Goal: Transaction & Acquisition: Book appointment/travel/reservation

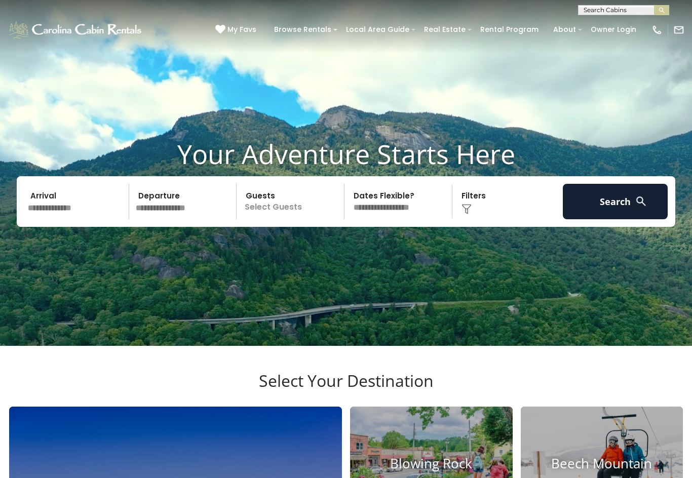
click at [69, 219] on input "text" at bounding box center [76, 201] width 105 height 35
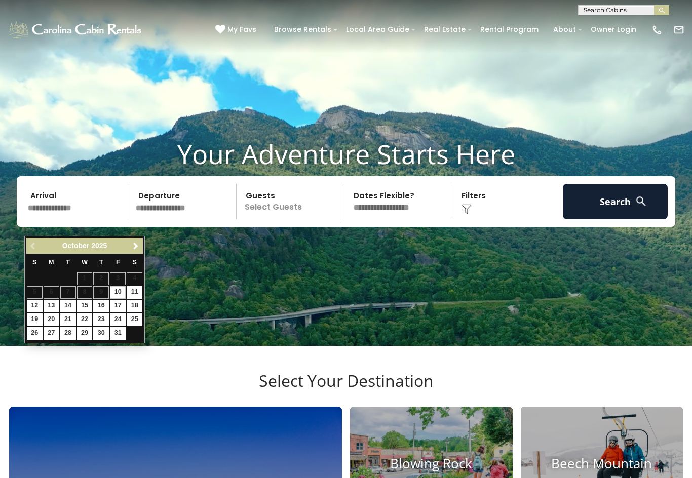
click at [136, 248] on span "Next" at bounding box center [136, 246] width 8 height 8
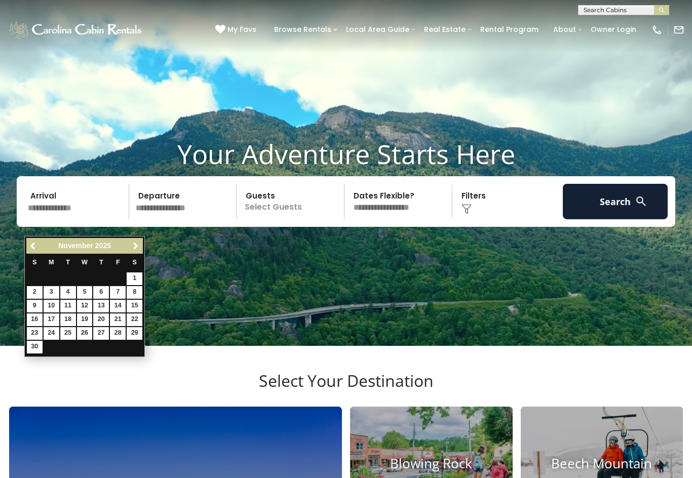
click at [52, 327] on link "24" at bounding box center [52, 333] width 16 height 13
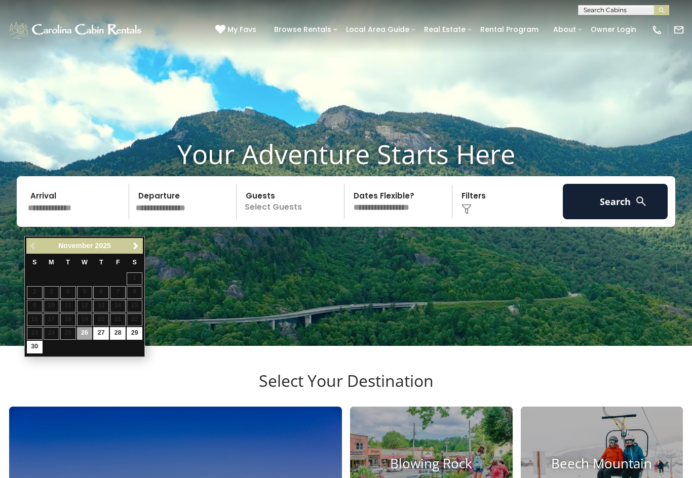
type input "********"
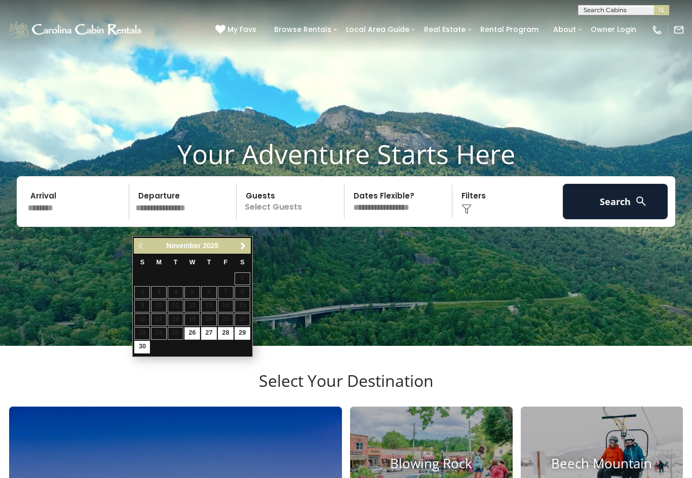
click at [224, 336] on link "28" at bounding box center [226, 333] width 16 height 13
type input "********"
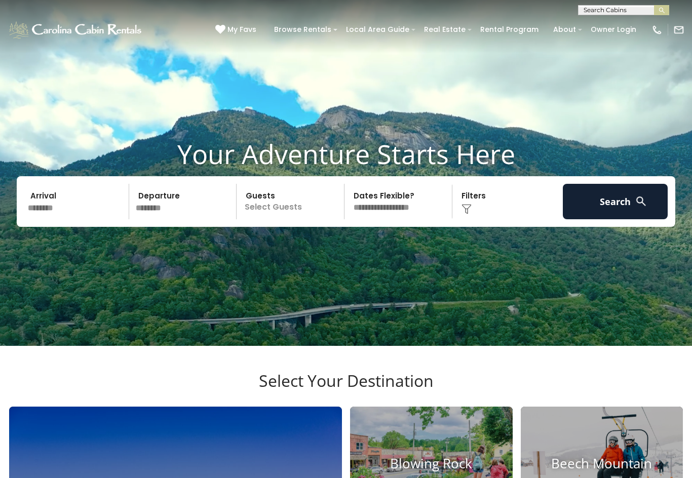
click at [291, 219] on p "Select Guests" at bounding box center [292, 201] width 104 height 35
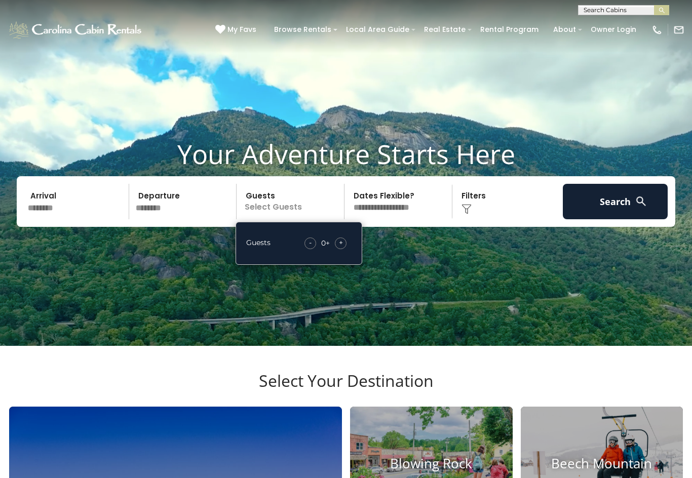
click at [344, 249] on div "+" at bounding box center [341, 243] width 12 height 12
click at [346, 249] on div "+" at bounding box center [341, 243] width 12 height 12
click at [345, 249] on div "+" at bounding box center [341, 243] width 12 height 12
click at [343, 249] on div "+" at bounding box center [341, 243] width 12 height 12
click at [345, 249] on div "+" at bounding box center [341, 243] width 12 height 12
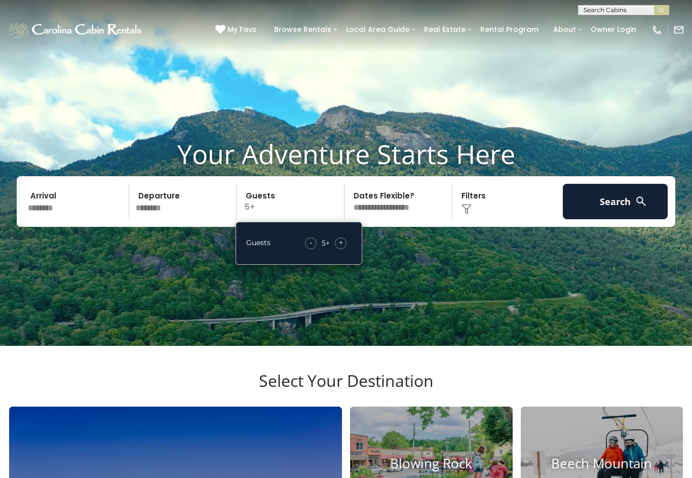
click at [346, 249] on div "+" at bounding box center [341, 243] width 12 height 12
click at [633, 219] on button "Search" at bounding box center [615, 201] width 105 height 35
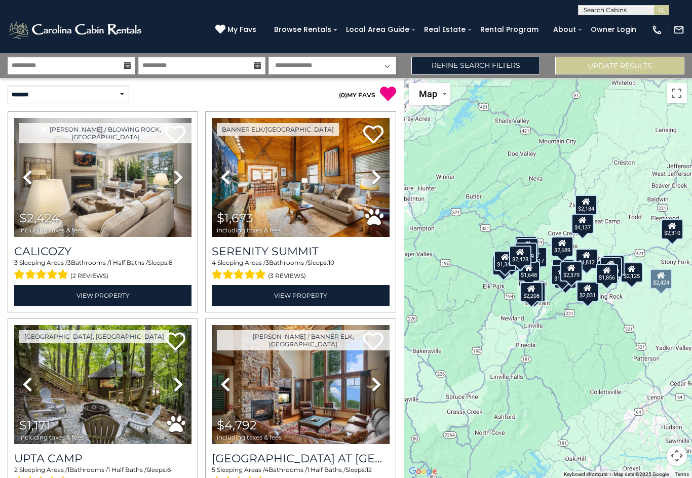
click at [129, 224] on img at bounding box center [102, 177] width 177 height 119
click at [330, 235] on img at bounding box center [300, 177] width 177 height 119
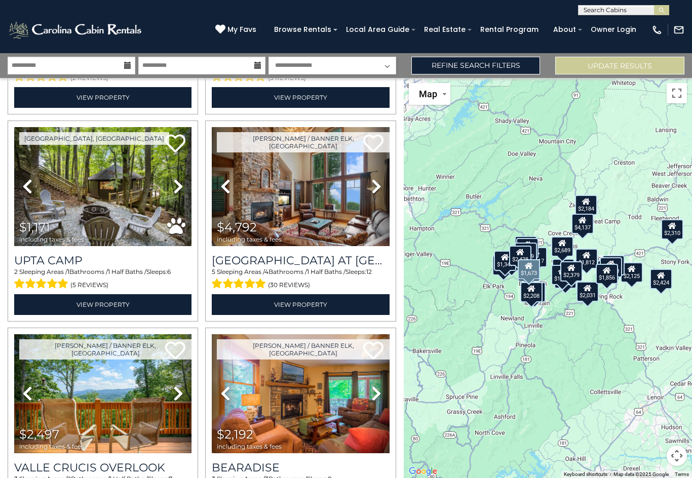
scroll to position [211, 0]
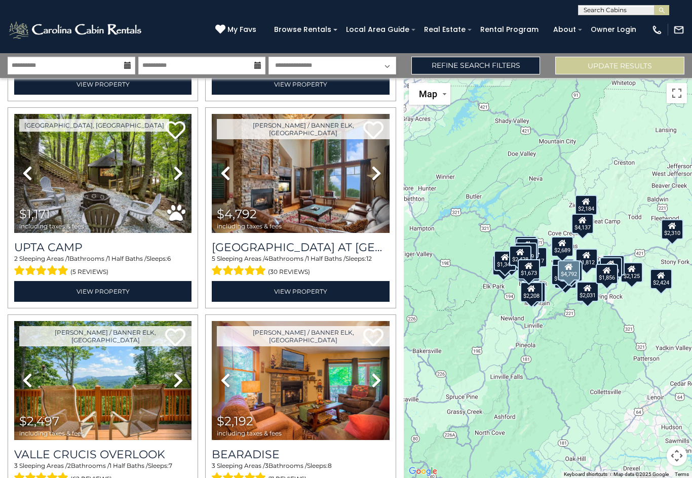
click at [342, 219] on img at bounding box center [300, 173] width 177 height 119
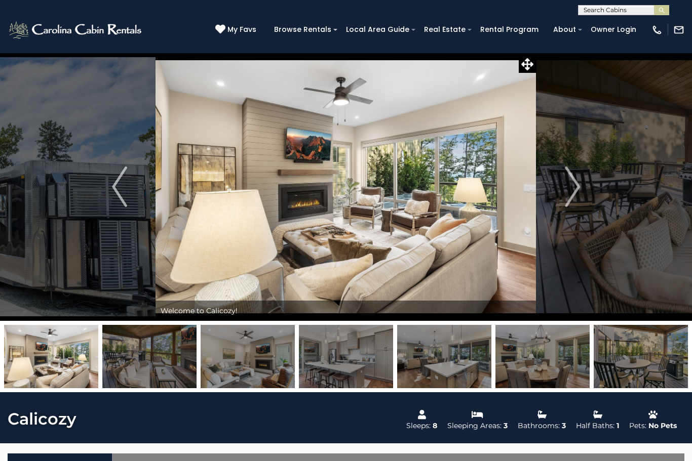
click at [115, 188] on img "Previous" at bounding box center [119, 187] width 15 height 41
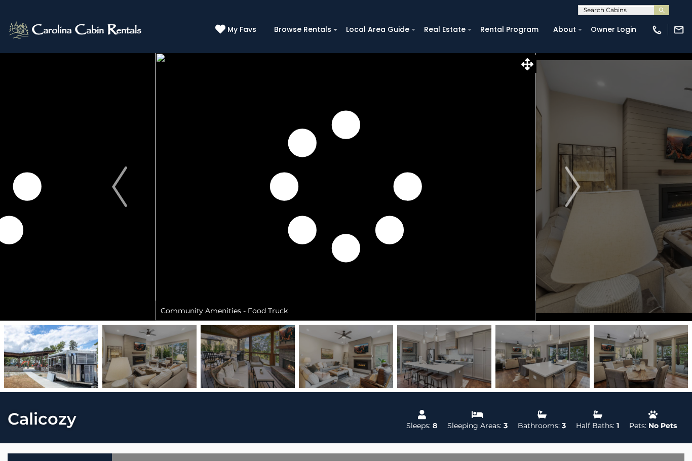
click at [569, 182] on img "Next" at bounding box center [572, 187] width 15 height 41
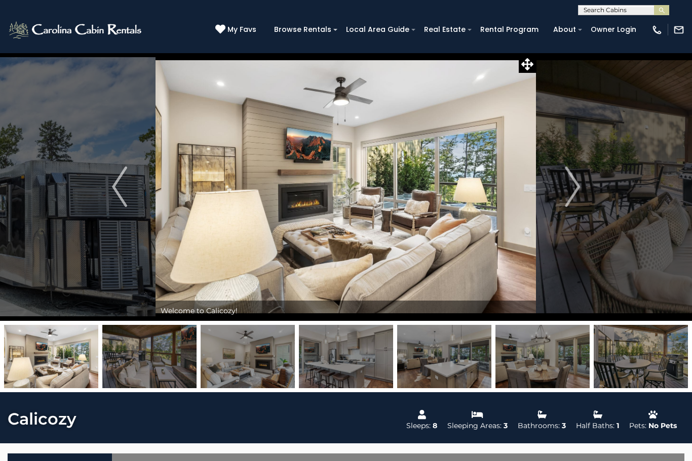
click at [156, 365] on img at bounding box center [149, 356] width 94 height 63
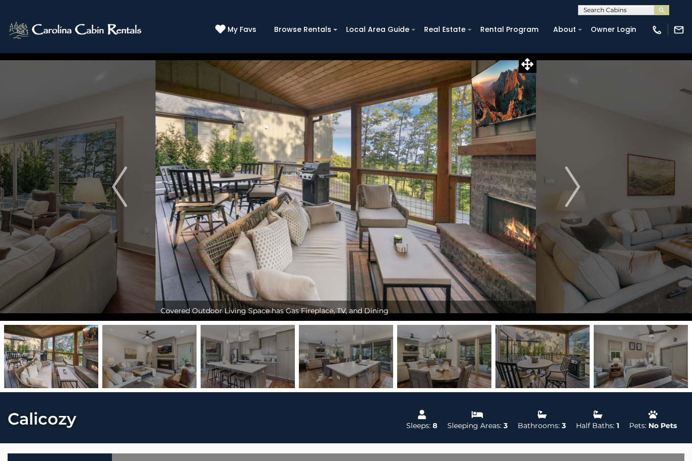
click at [562, 187] on button "Next" at bounding box center [572, 187] width 72 height 268
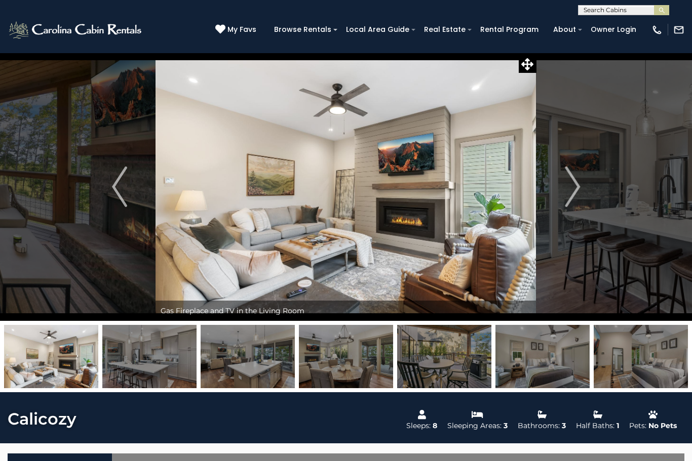
click at [561, 197] on button "Next" at bounding box center [572, 187] width 72 height 268
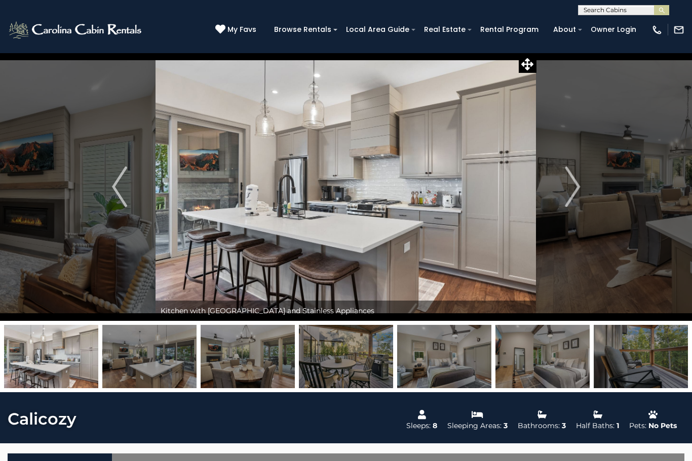
click at [573, 188] on img "Next" at bounding box center [572, 187] width 15 height 41
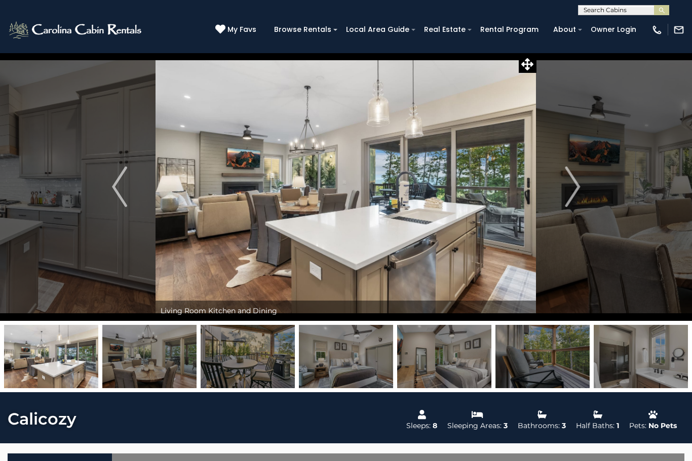
click at [566, 193] on img "Next" at bounding box center [572, 187] width 15 height 41
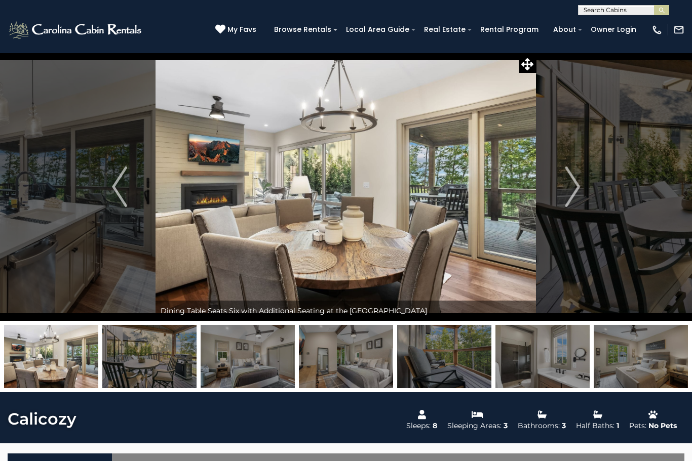
click at [576, 191] on img "Next" at bounding box center [572, 187] width 15 height 41
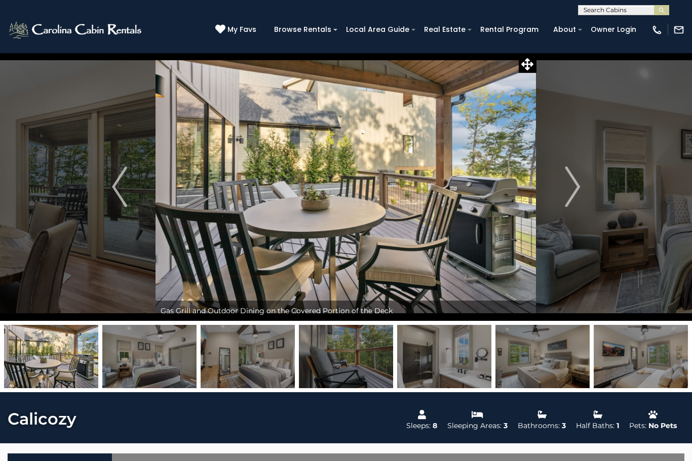
click at [577, 192] on img "Next" at bounding box center [572, 187] width 15 height 41
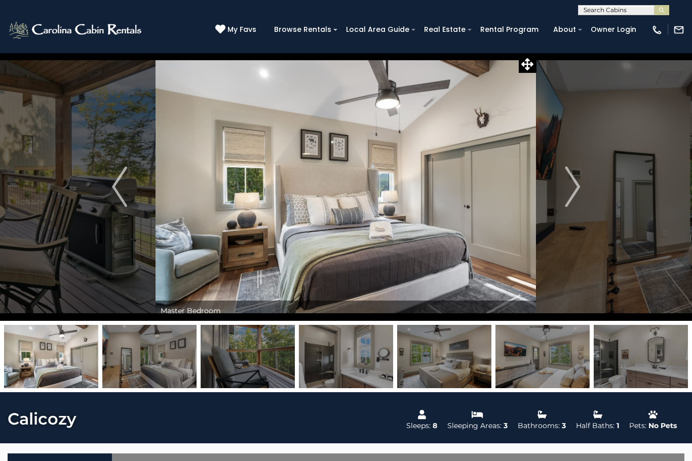
click at [570, 192] on img "Next" at bounding box center [572, 187] width 15 height 41
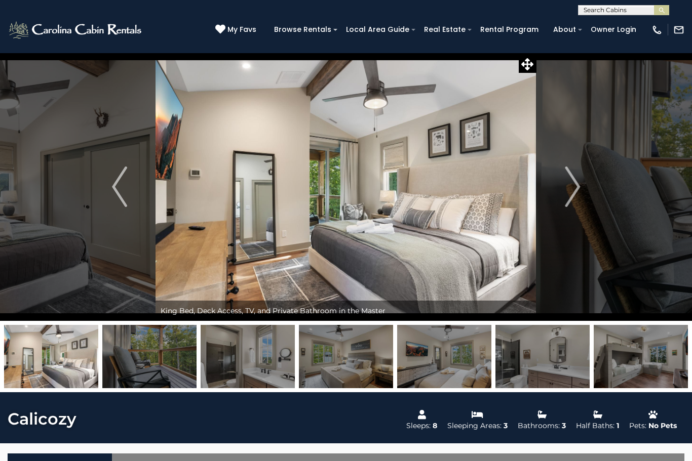
click at [570, 197] on img "Next" at bounding box center [572, 187] width 15 height 41
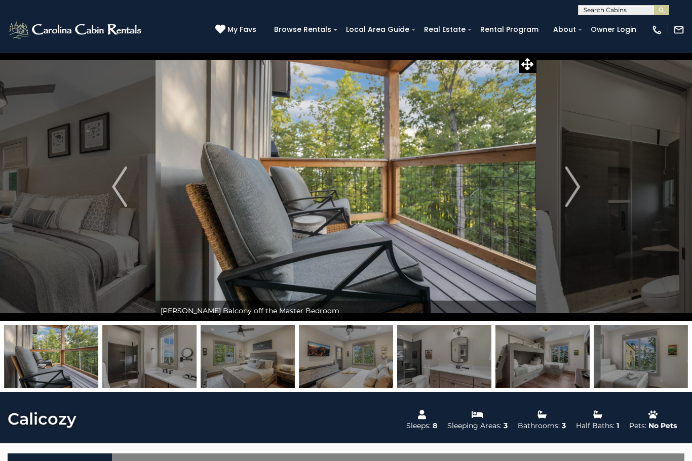
click at [575, 189] on img "Next" at bounding box center [572, 187] width 15 height 41
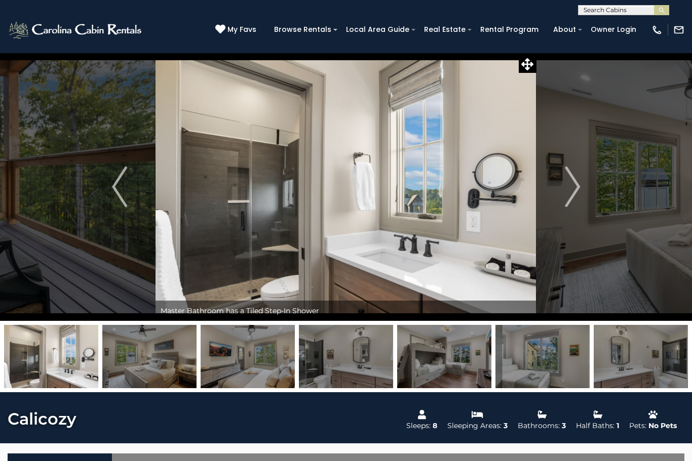
click at [575, 188] on img "Next" at bounding box center [572, 187] width 15 height 41
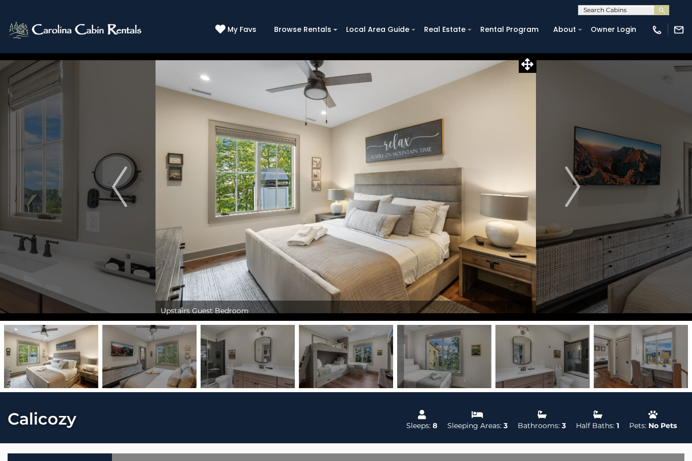
click at [574, 188] on img "Next" at bounding box center [572, 187] width 15 height 41
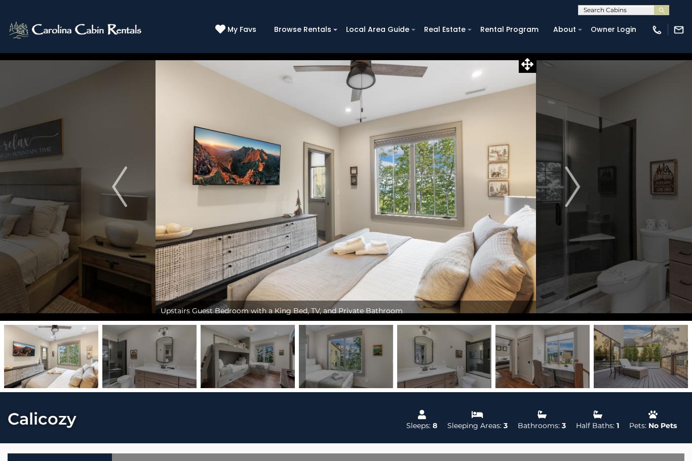
click at [568, 190] on img "Next" at bounding box center [572, 187] width 15 height 41
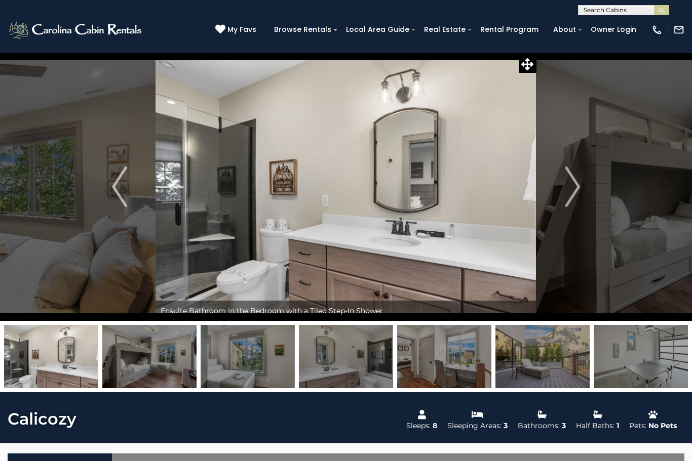
click at [571, 197] on img "Next" at bounding box center [572, 187] width 15 height 41
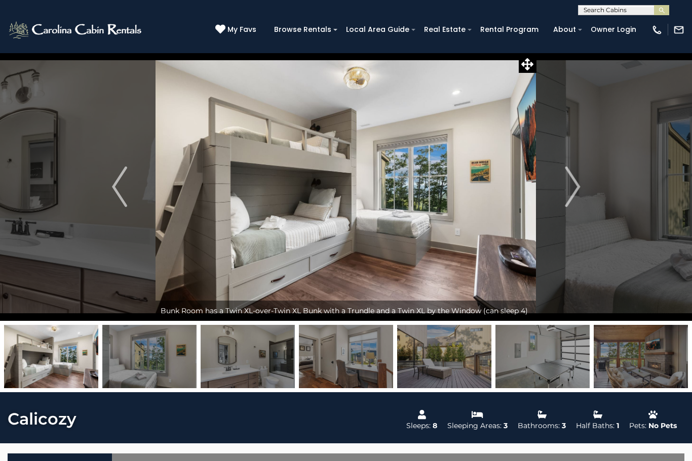
click at [575, 191] on img "Next" at bounding box center [572, 187] width 15 height 41
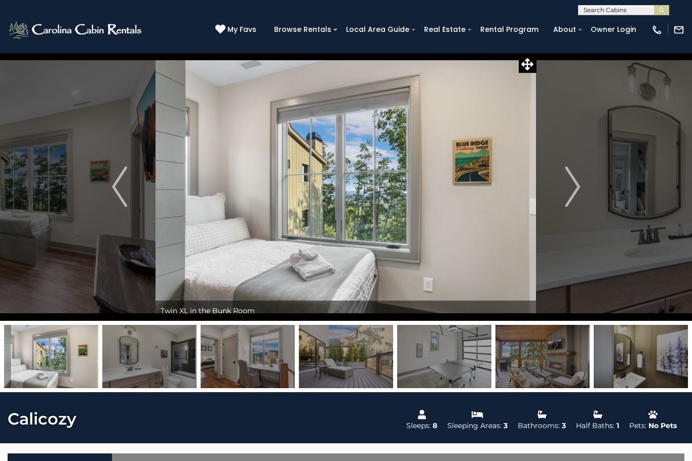
click at [568, 191] on img "Next" at bounding box center [572, 187] width 15 height 41
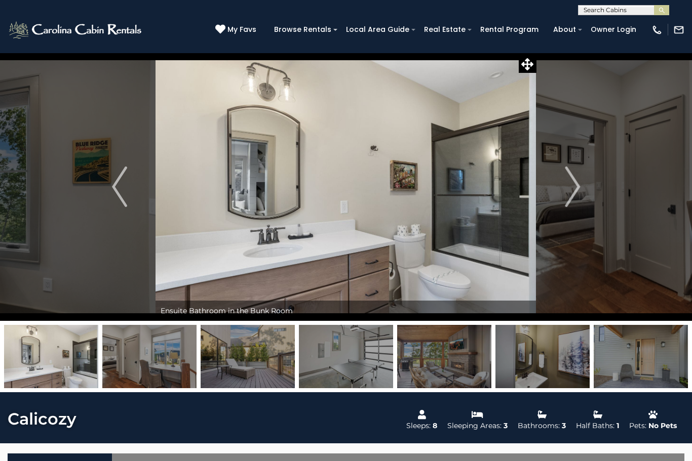
click at [574, 190] on img "Next" at bounding box center [572, 187] width 15 height 41
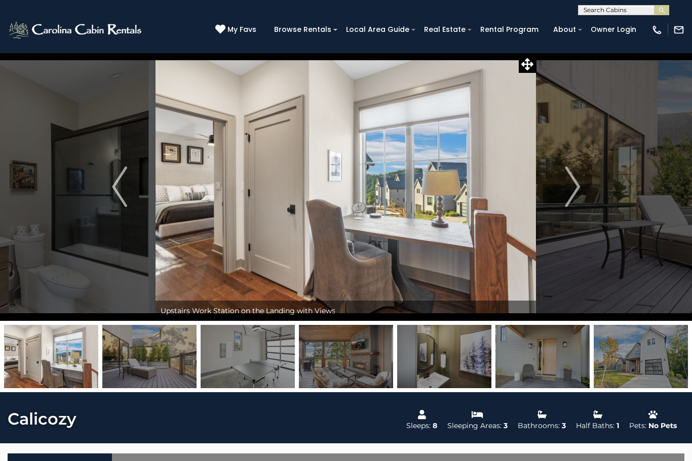
click at [571, 187] on img "Next" at bounding box center [572, 187] width 15 height 41
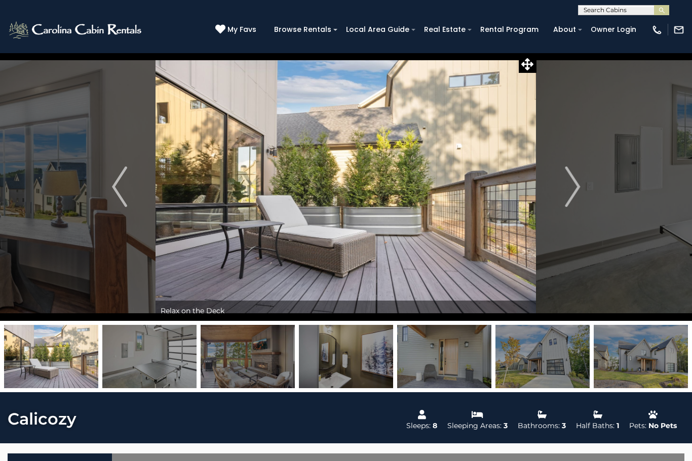
click at [570, 190] on img "Next" at bounding box center [572, 187] width 15 height 41
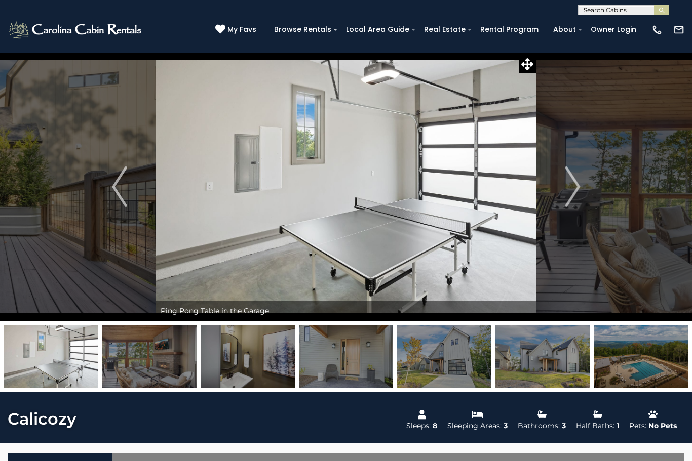
click at [571, 188] on img "Next" at bounding box center [572, 187] width 15 height 41
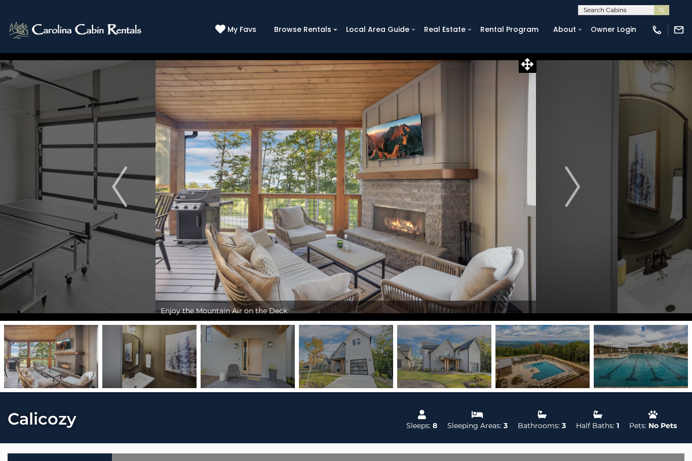
click at [573, 189] on img "Next" at bounding box center [572, 187] width 15 height 41
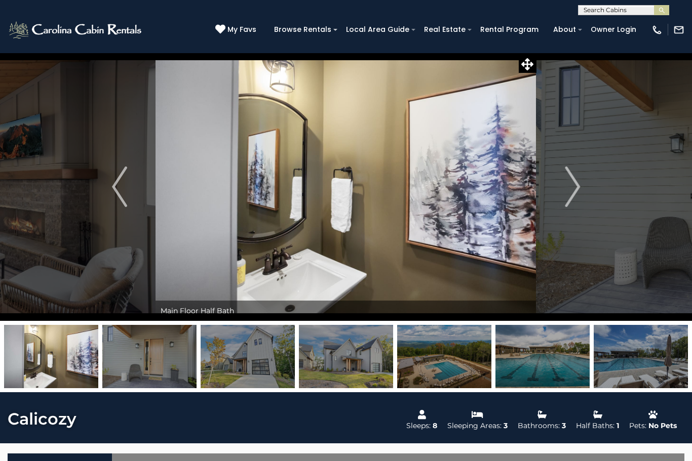
click at [574, 189] on img "Next" at bounding box center [572, 187] width 15 height 41
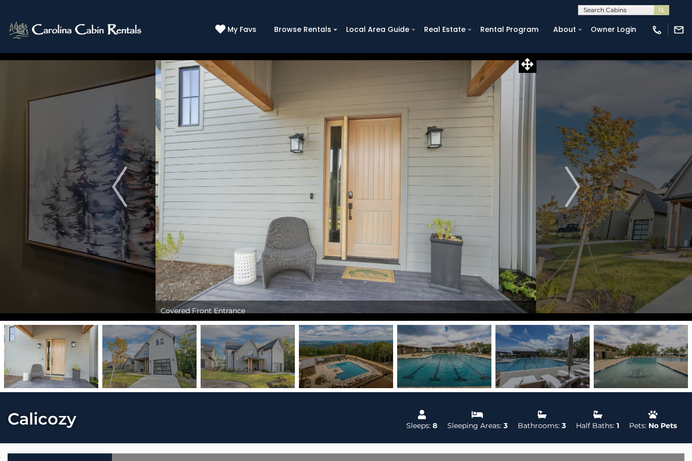
click at [574, 189] on img "Next" at bounding box center [572, 187] width 15 height 41
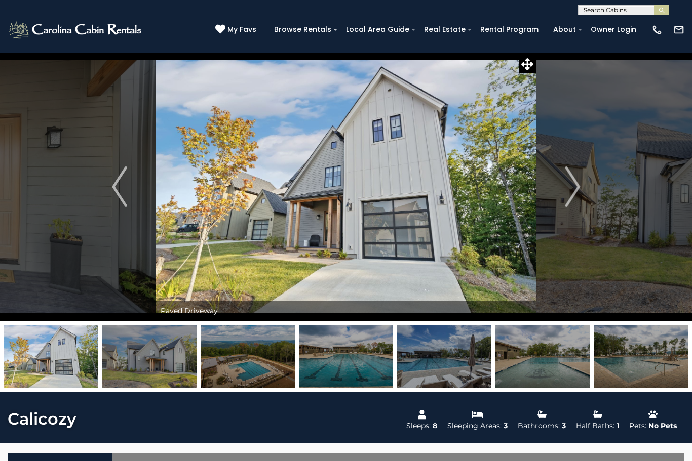
click at [579, 191] on img "Next" at bounding box center [572, 187] width 15 height 41
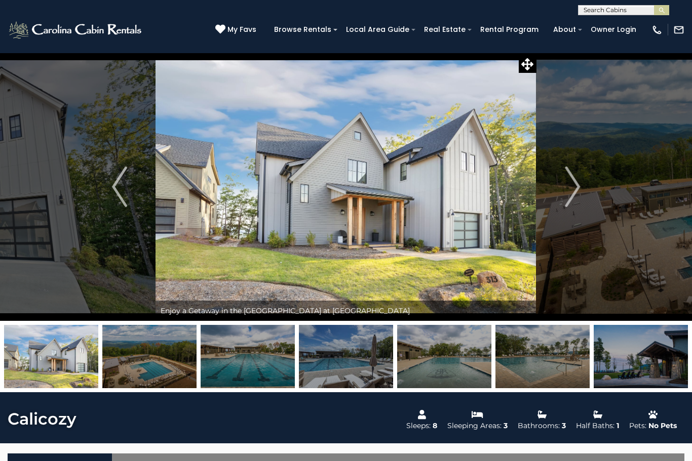
click at [574, 193] on img "Next" at bounding box center [572, 187] width 15 height 41
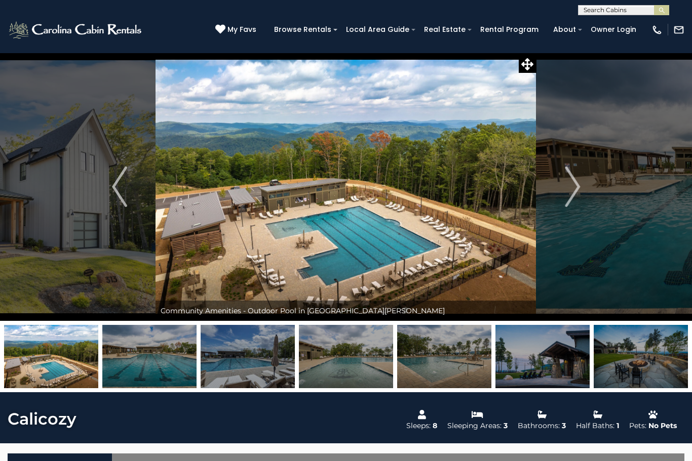
click at [573, 194] on img "Next" at bounding box center [572, 187] width 15 height 41
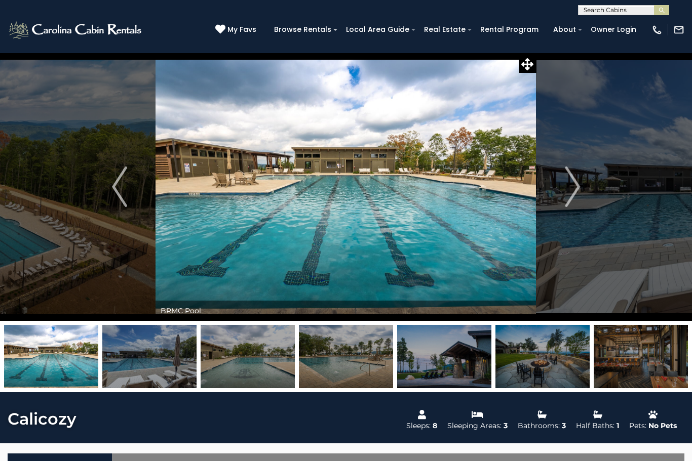
click at [570, 192] on img "Next" at bounding box center [572, 187] width 15 height 41
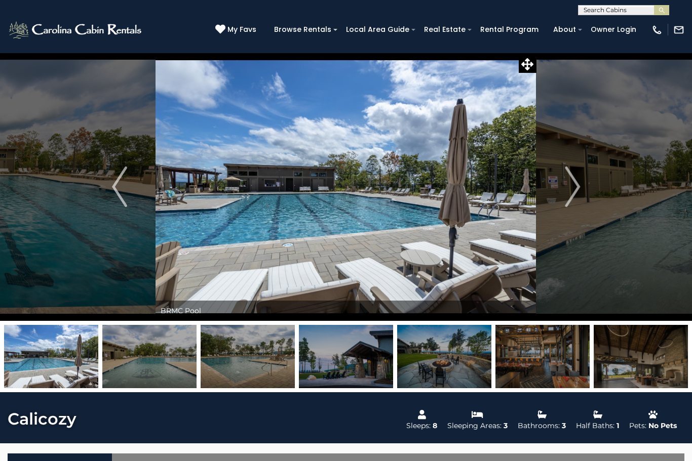
click at [573, 189] on img "Next" at bounding box center [572, 187] width 15 height 41
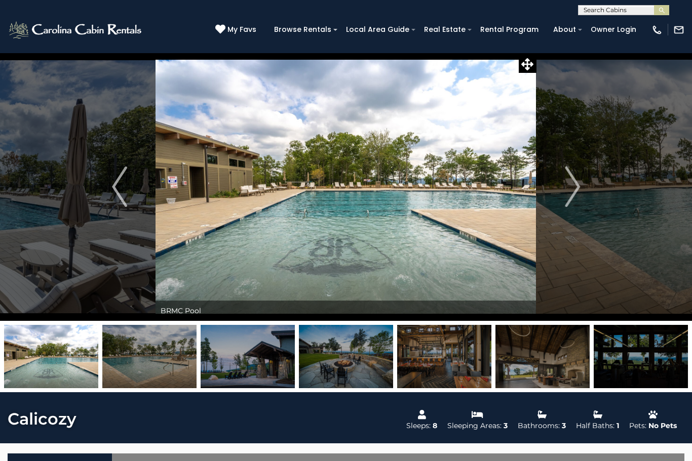
click at [568, 191] on img "Next" at bounding box center [572, 187] width 15 height 41
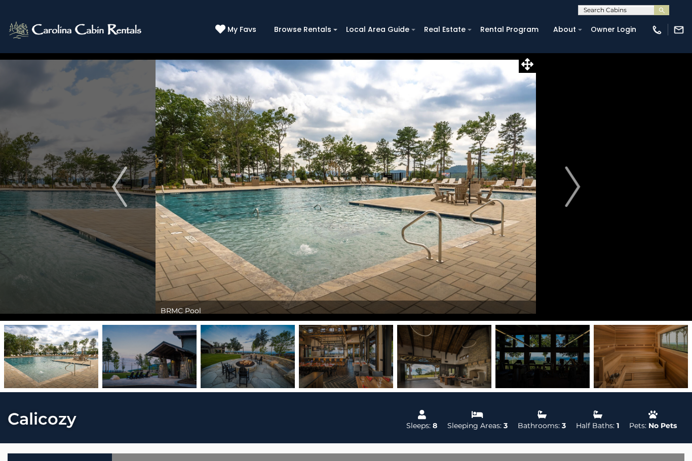
click at [572, 189] on img "Next" at bounding box center [572, 187] width 15 height 41
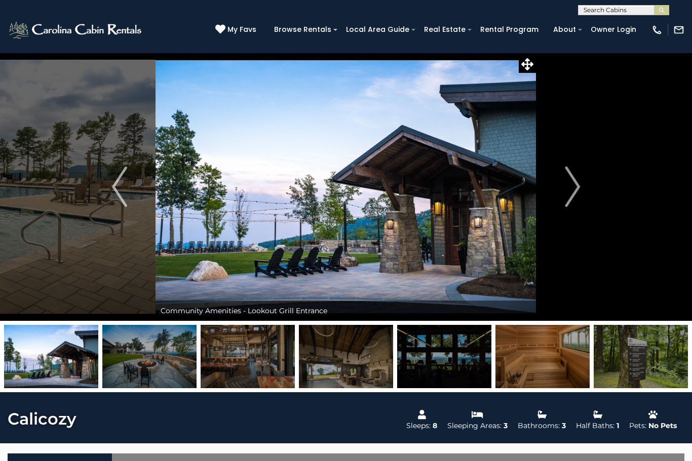
click at [573, 190] on img "Next" at bounding box center [572, 187] width 15 height 41
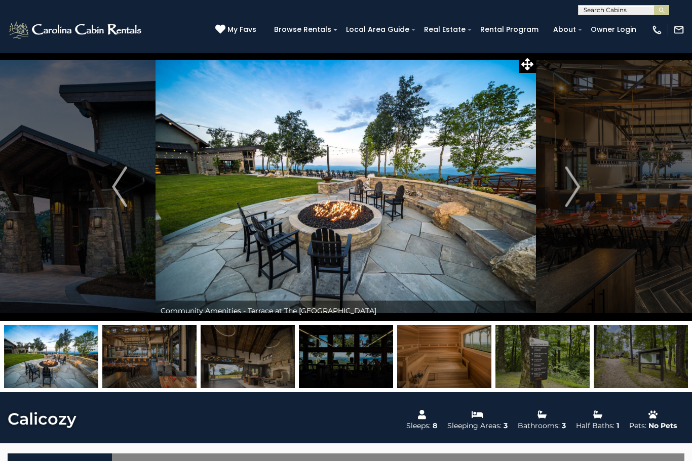
click at [575, 191] on img "Next" at bounding box center [572, 187] width 15 height 41
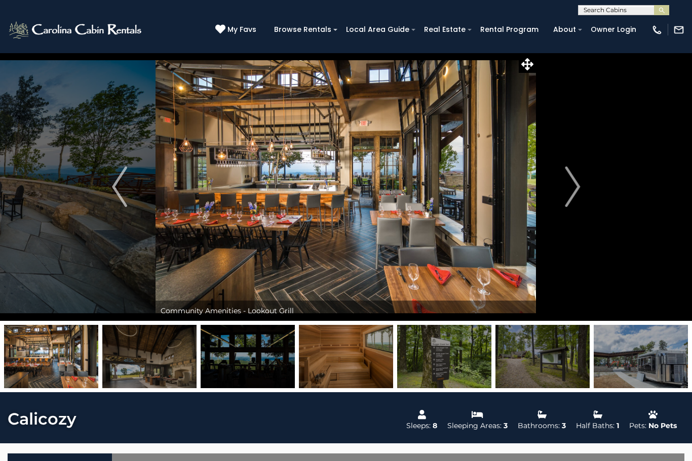
click at [563, 194] on button "Next" at bounding box center [572, 187] width 72 height 268
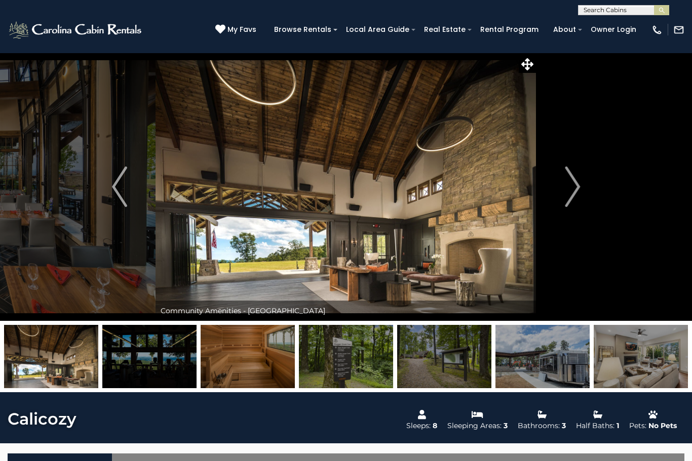
click at [568, 197] on img "Next" at bounding box center [572, 187] width 15 height 41
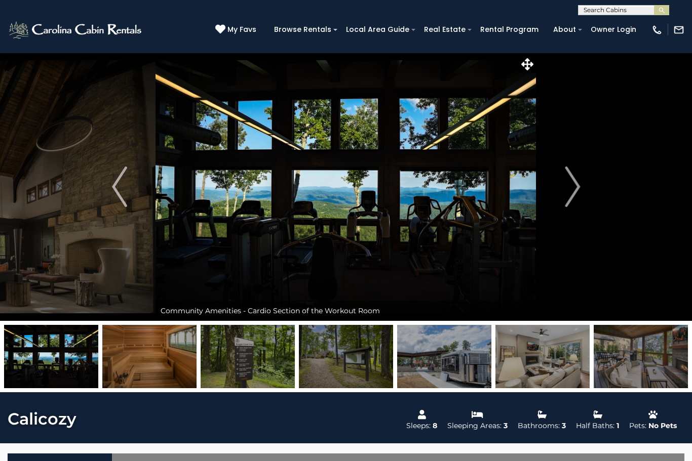
click at [575, 197] on img "Next" at bounding box center [572, 187] width 15 height 41
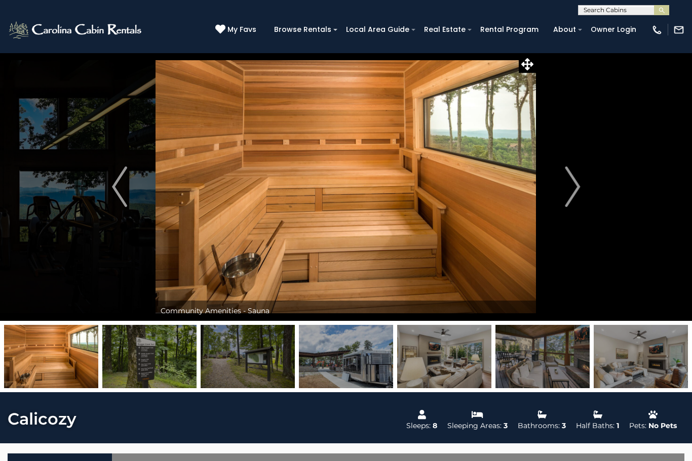
click at [568, 187] on img "Next" at bounding box center [572, 187] width 15 height 41
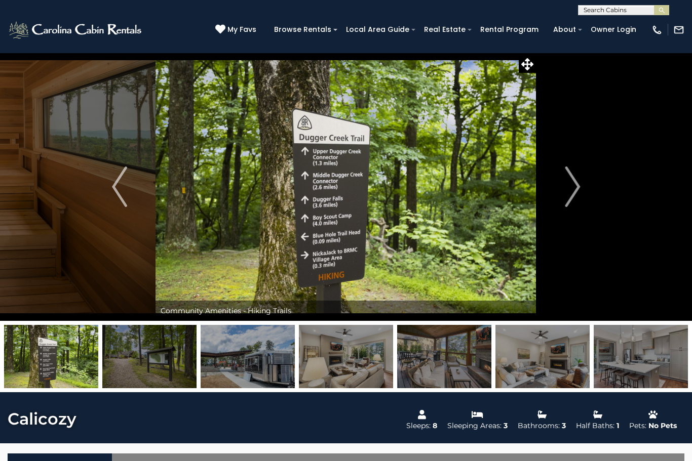
click at [564, 197] on button "Next" at bounding box center [572, 187] width 72 height 268
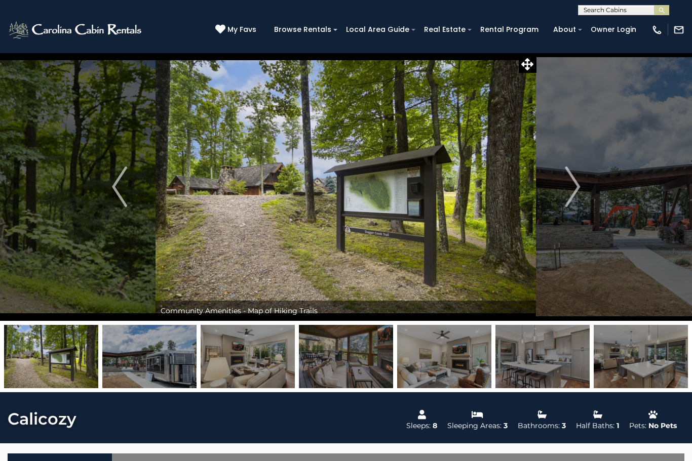
click at [564, 195] on button "Next" at bounding box center [572, 187] width 72 height 268
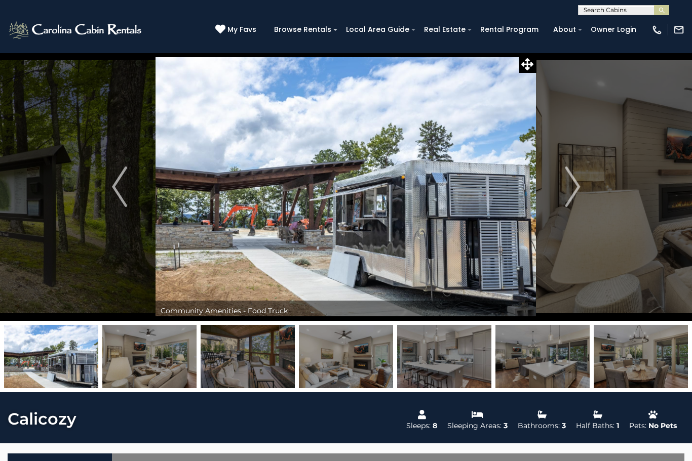
click at [560, 194] on button "Next" at bounding box center [572, 187] width 72 height 268
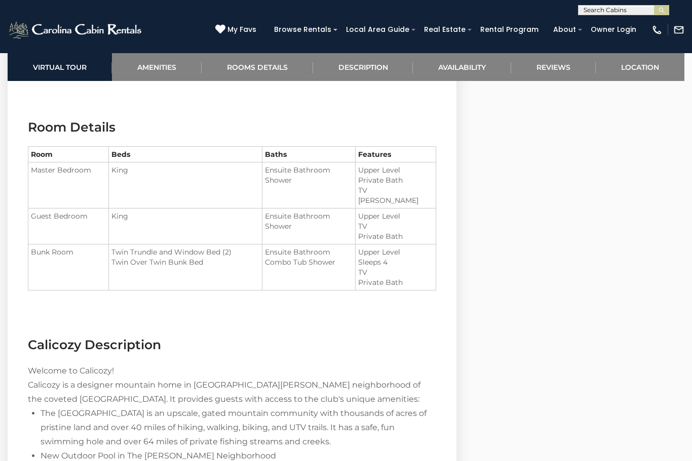
scroll to position [1124, 0]
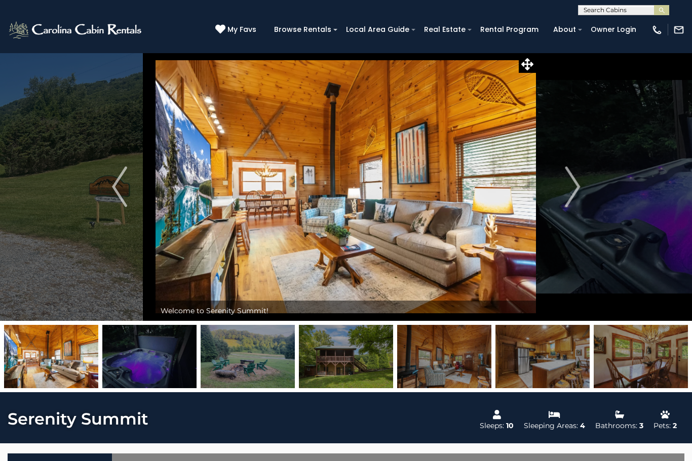
click at [571, 187] on img "Next" at bounding box center [572, 187] width 15 height 41
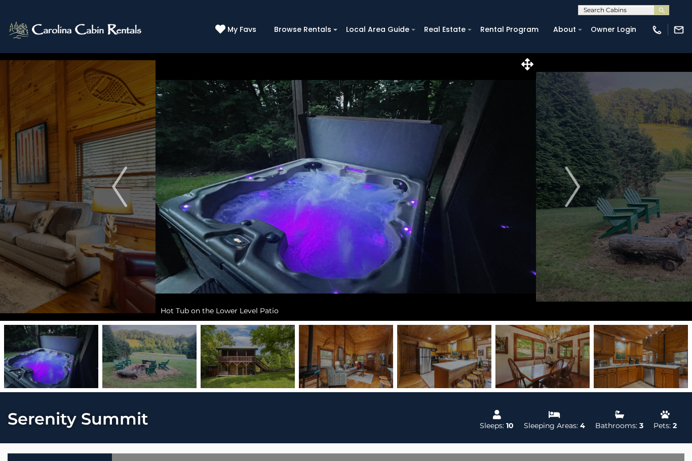
click at [586, 179] on button "Next" at bounding box center [572, 187] width 72 height 268
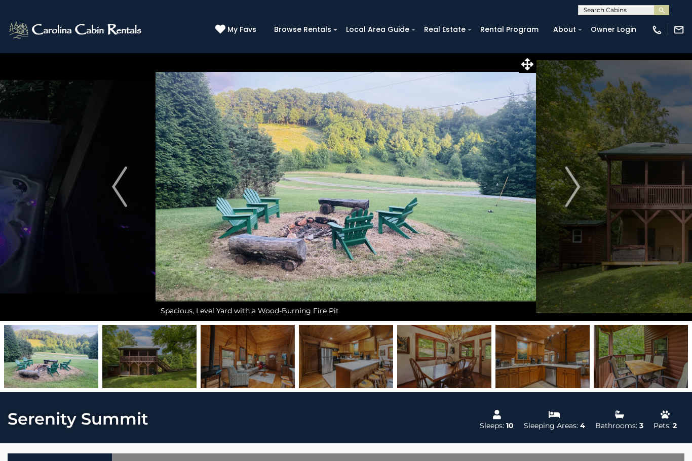
click at [571, 182] on img "Next" at bounding box center [572, 187] width 15 height 41
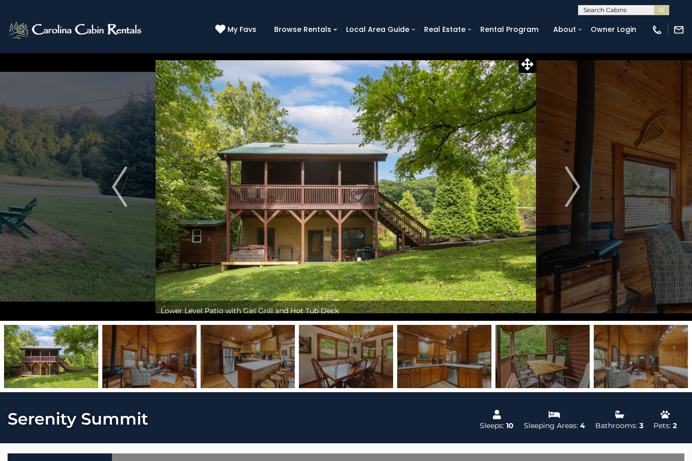
click at [575, 183] on img "Next" at bounding box center [572, 187] width 15 height 41
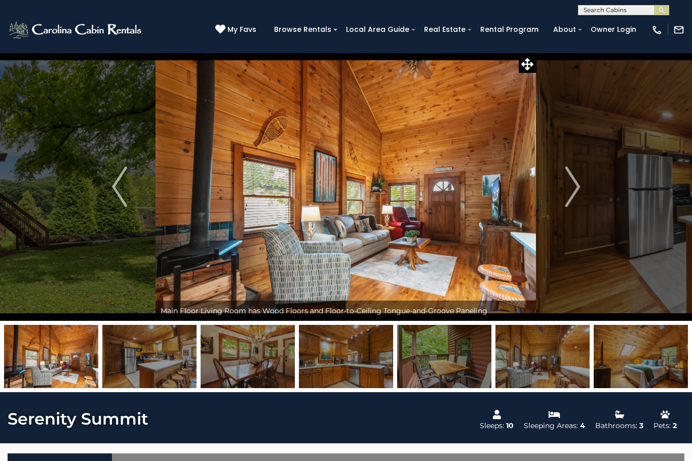
click at [570, 183] on img "Next" at bounding box center [572, 187] width 15 height 41
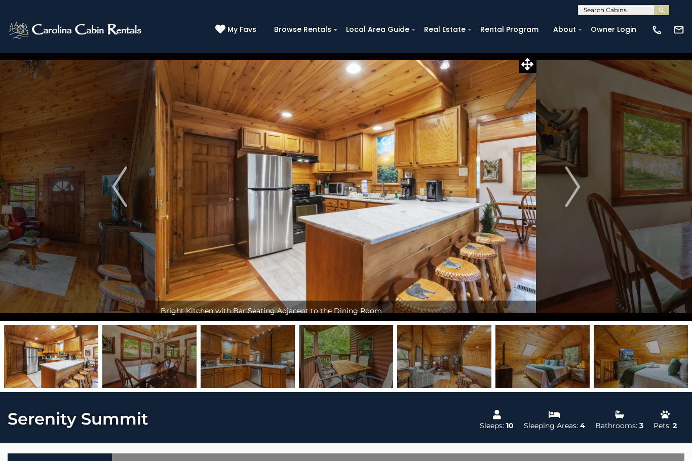
click at [574, 187] on img "Next" at bounding box center [572, 187] width 15 height 41
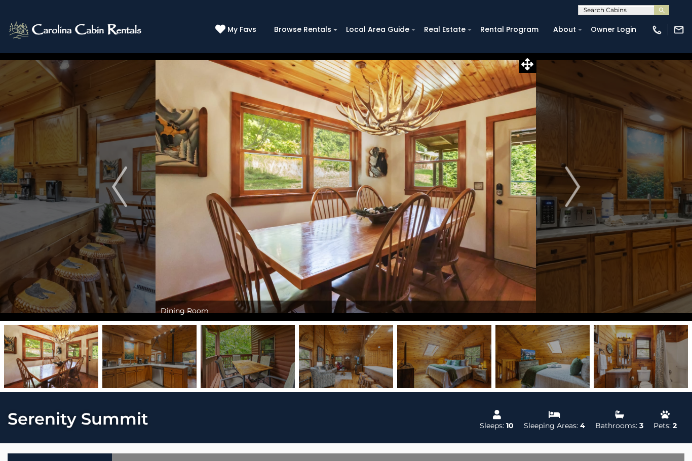
click at [576, 185] on img "Next" at bounding box center [572, 187] width 15 height 41
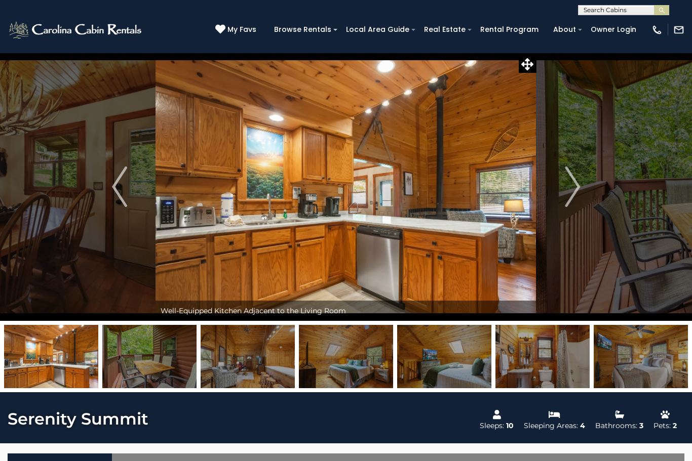
click at [581, 184] on button "Next" at bounding box center [572, 187] width 72 height 268
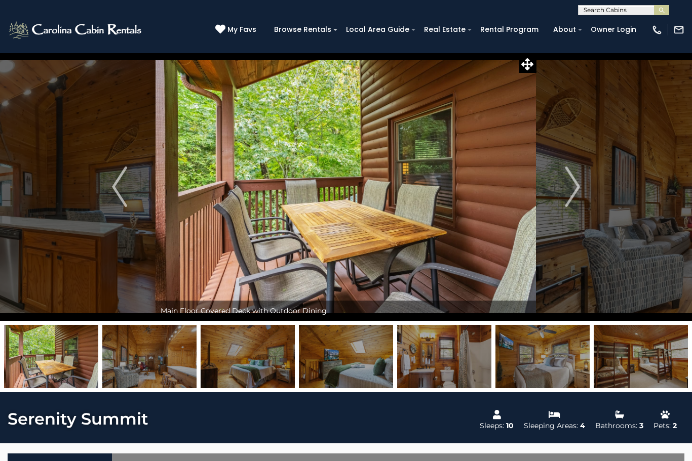
click at [581, 183] on button "Next" at bounding box center [572, 187] width 72 height 268
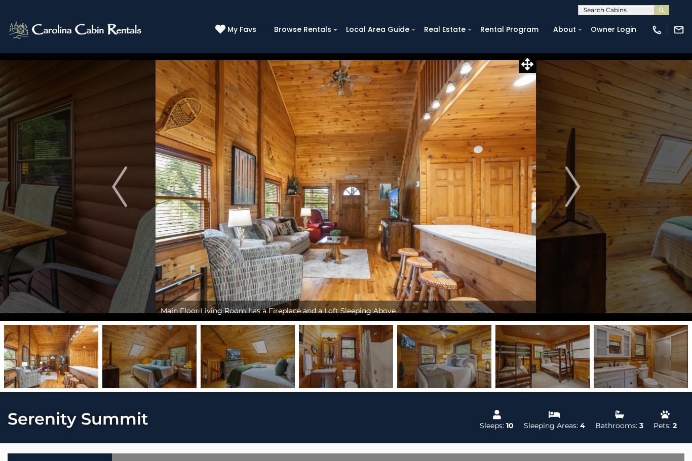
click at [569, 193] on img "Next" at bounding box center [572, 187] width 15 height 41
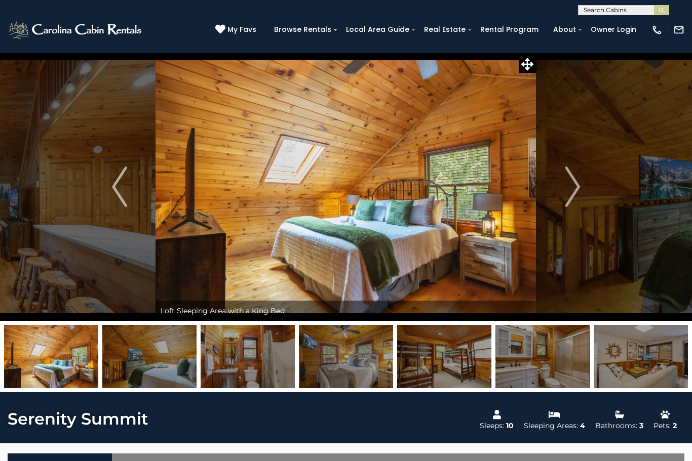
click at [576, 191] on img "Next" at bounding box center [572, 187] width 15 height 41
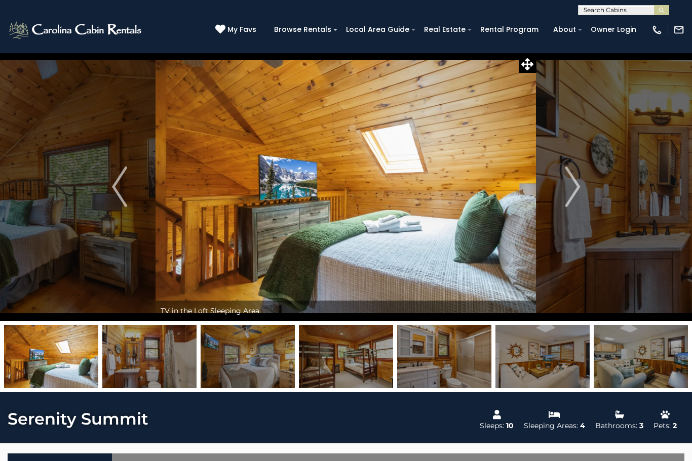
click at [584, 189] on button "Next" at bounding box center [572, 187] width 72 height 268
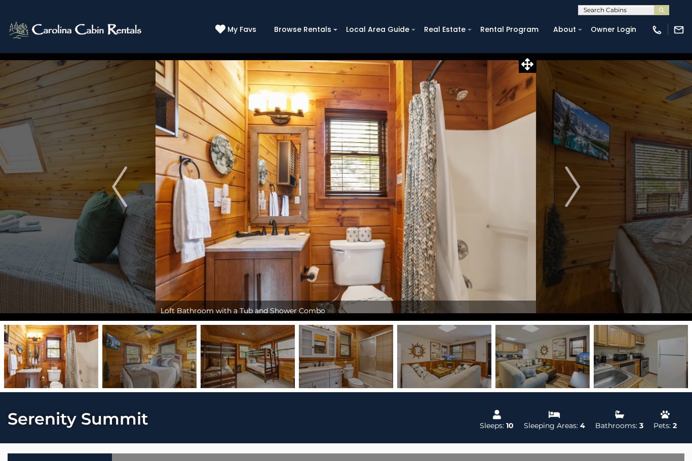
click at [582, 187] on button "Next" at bounding box center [572, 187] width 72 height 268
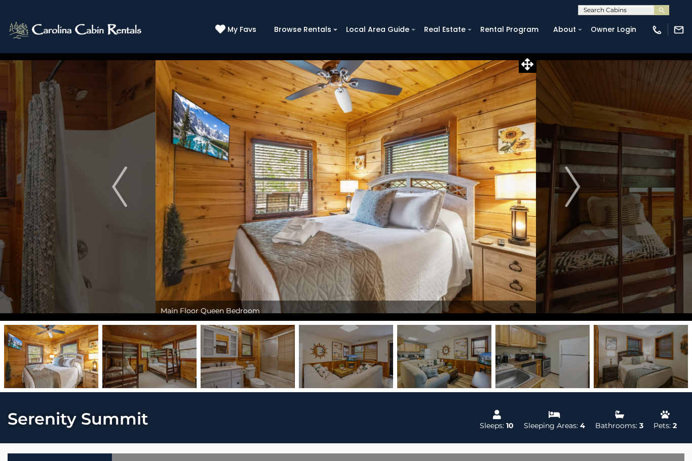
click at [581, 186] on button "Next" at bounding box center [572, 187] width 72 height 268
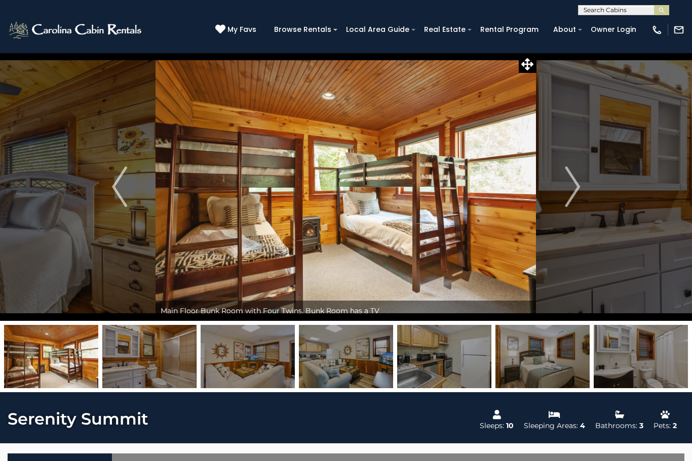
click at [577, 188] on img "Next" at bounding box center [572, 187] width 15 height 41
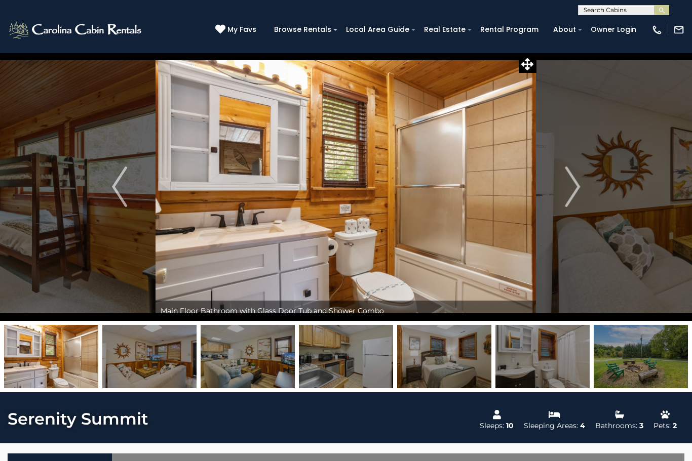
click at [577, 188] on img "Next" at bounding box center [572, 187] width 15 height 41
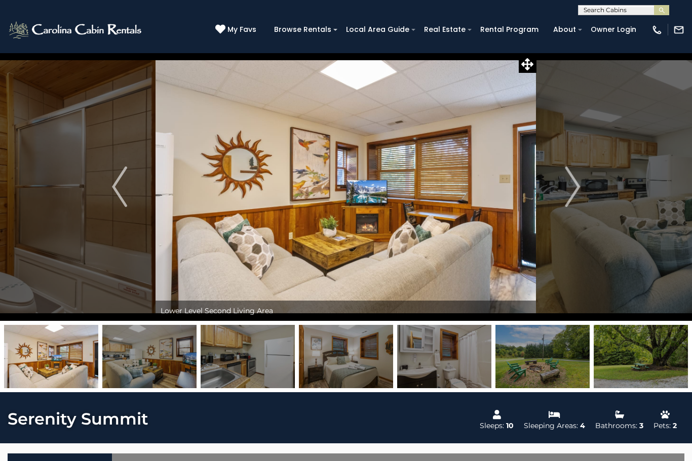
click at [581, 190] on button "Next" at bounding box center [572, 187] width 72 height 268
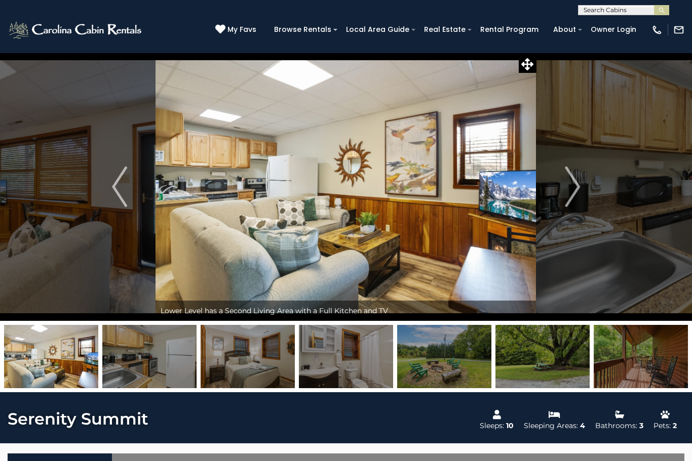
click at [575, 190] on img "Next" at bounding box center [572, 187] width 15 height 41
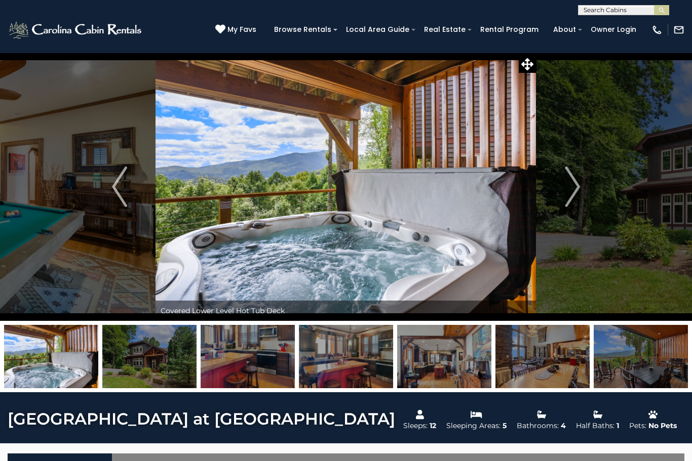
click at [558, 188] on button "Next" at bounding box center [572, 187] width 72 height 268
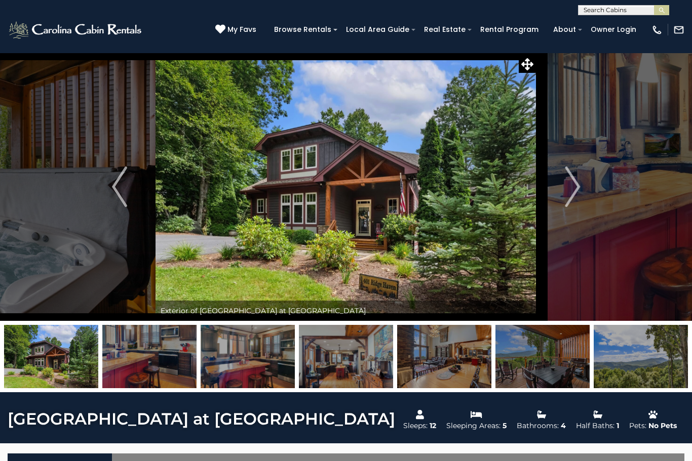
click at [569, 198] on img "Next" at bounding box center [572, 187] width 15 height 41
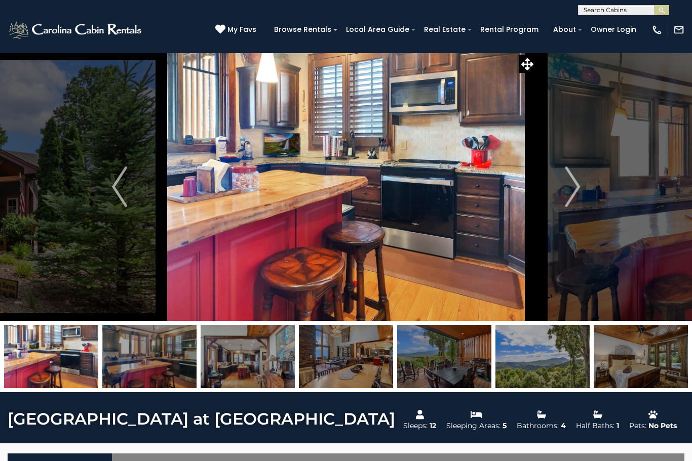
click at [581, 189] on button "Next" at bounding box center [572, 187] width 72 height 268
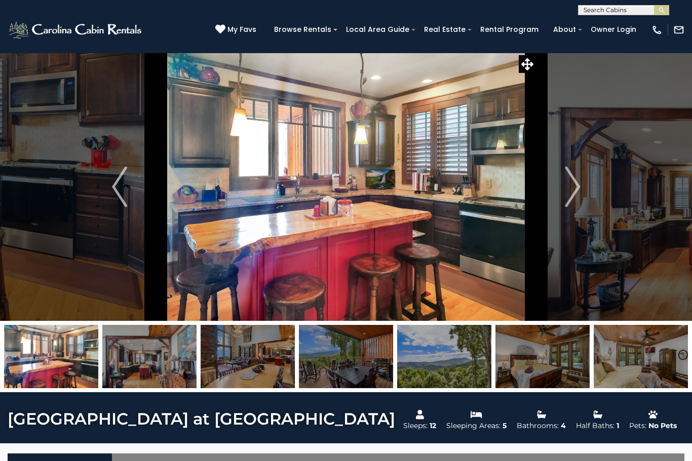
click at [572, 195] on img "Next" at bounding box center [572, 187] width 15 height 41
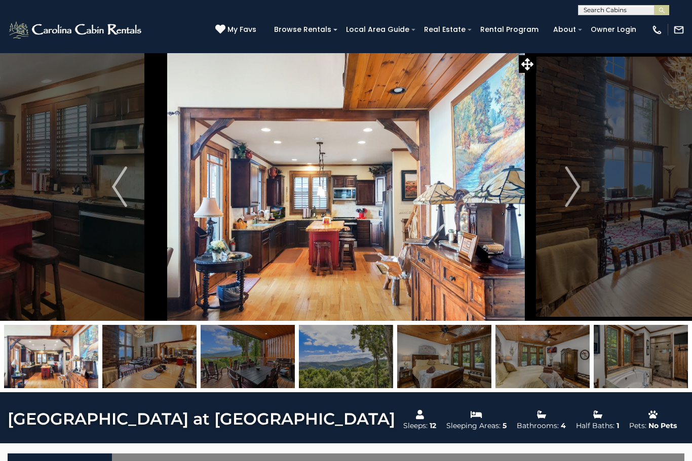
click at [575, 196] on img "Next" at bounding box center [572, 187] width 15 height 41
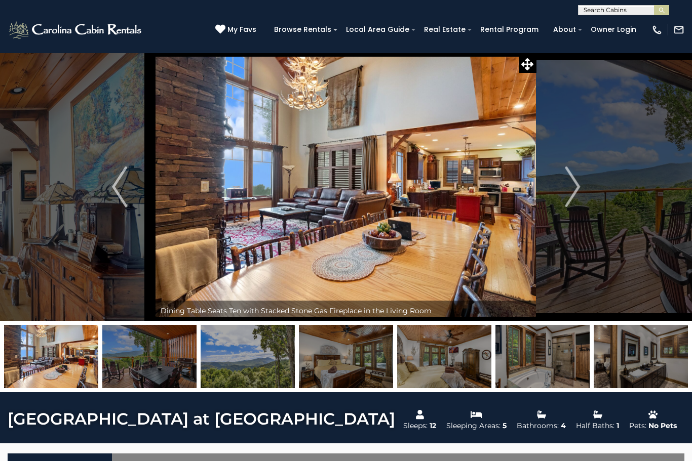
click at [575, 191] on img "Next" at bounding box center [572, 187] width 15 height 41
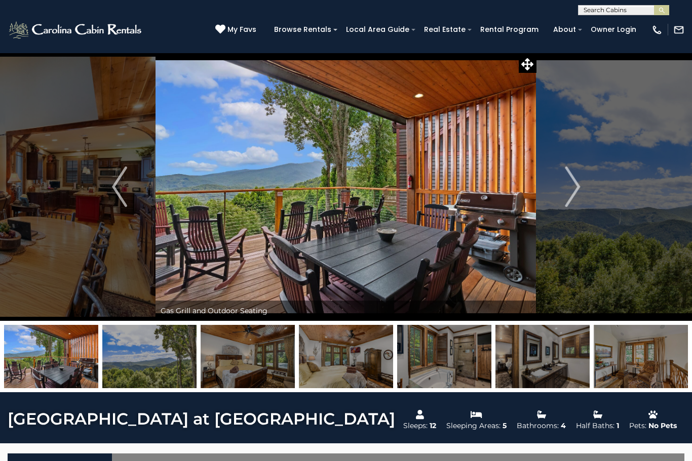
click at [573, 195] on img "Next" at bounding box center [572, 187] width 15 height 41
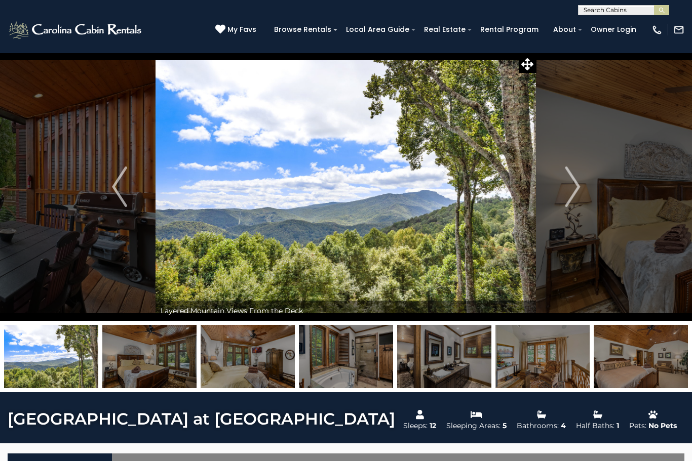
click at [571, 198] on img "Next" at bounding box center [572, 187] width 15 height 41
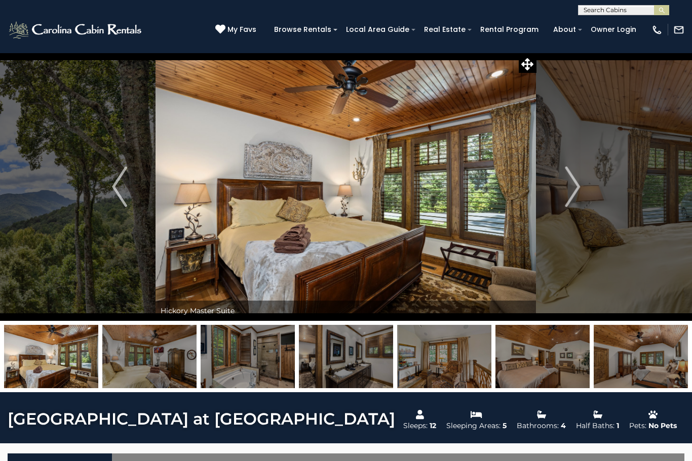
click at [567, 189] on img "Next" at bounding box center [572, 187] width 15 height 41
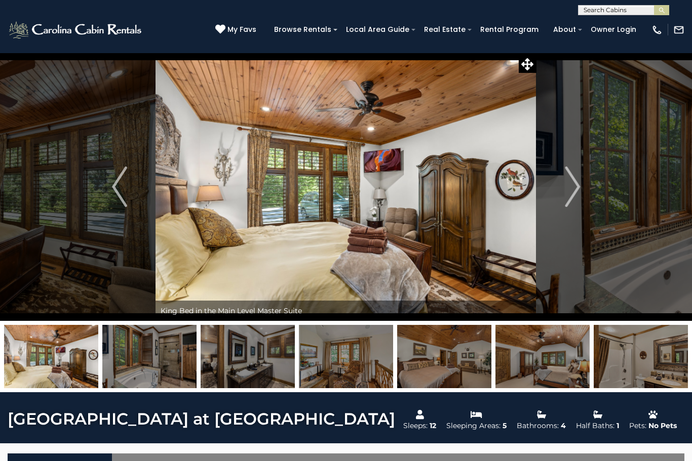
click at [567, 193] on img "Next" at bounding box center [572, 187] width 15 height 41
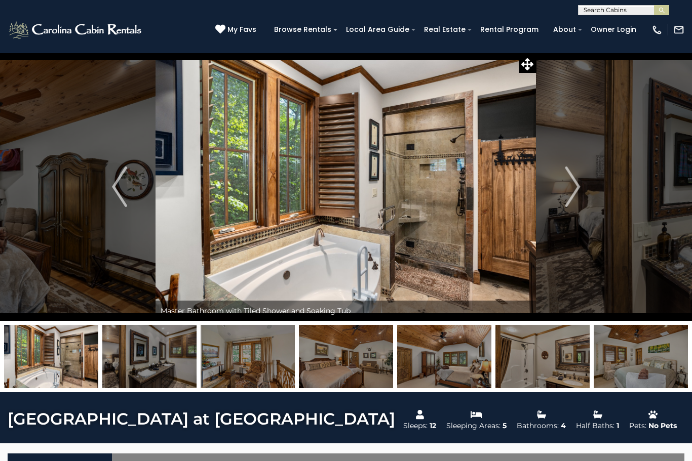
click at [564, 196] on button "Next" at bounding box center [572, 187] width 72 height 268
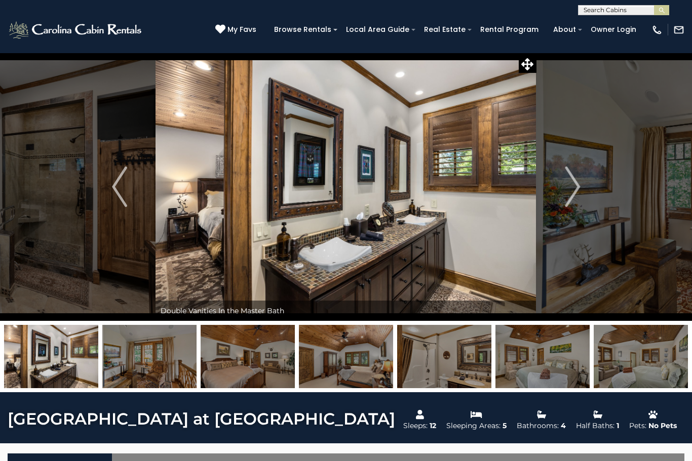
click at [577, 192] on img "Next" at bounding box center [572, 187] width 15 height 41
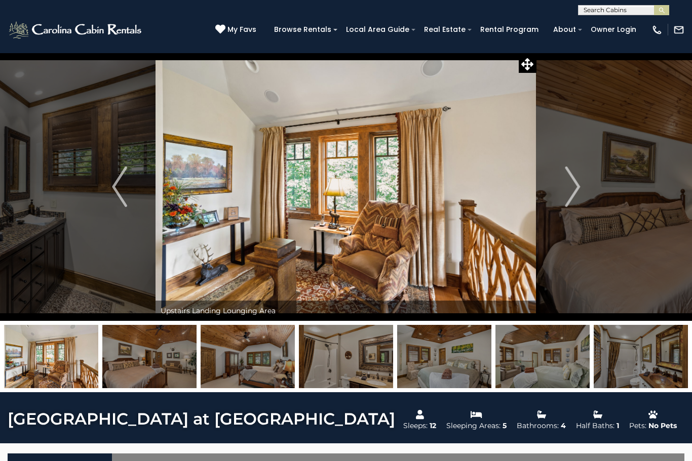
click at [571, 192] on img "Next" at bounding box center [572, 187] width 15 height 41
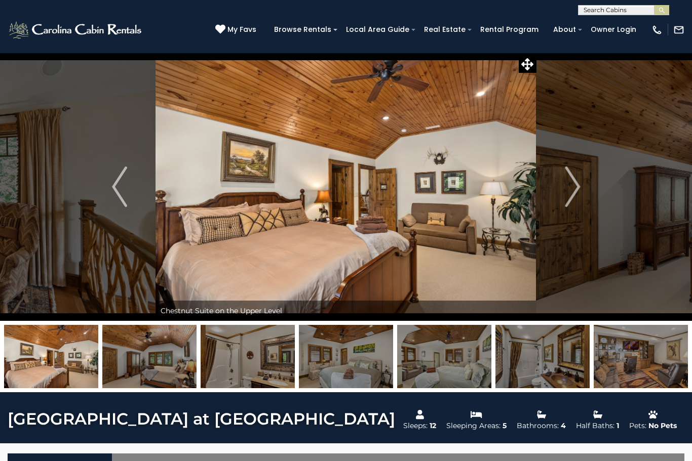
click at [570, 194] on img "Next" at bounding box center [572, 187] width 15 height 41
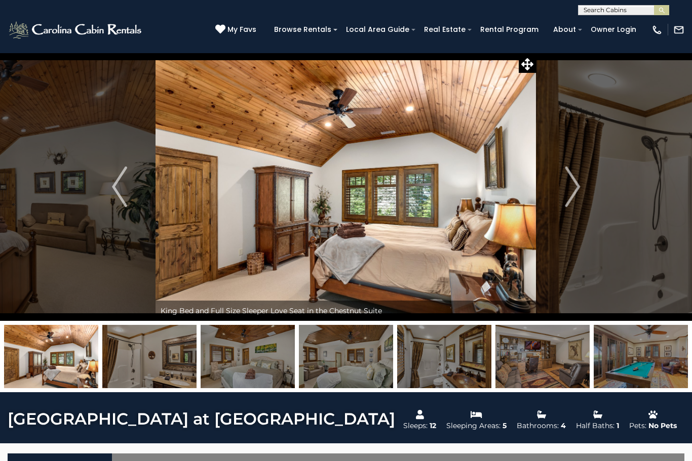
click at [569, 193] on img "Next" at bounding box center [572, 187] width 15 height 41
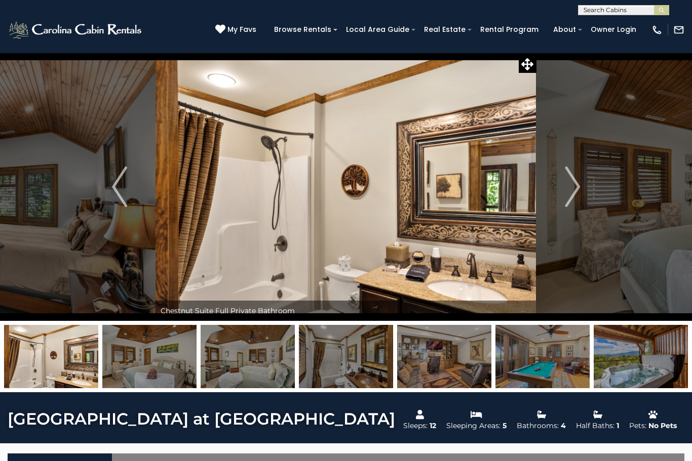
click at [572, 194] on img "Next" at bounding box center [572, 187] width 15 height 41
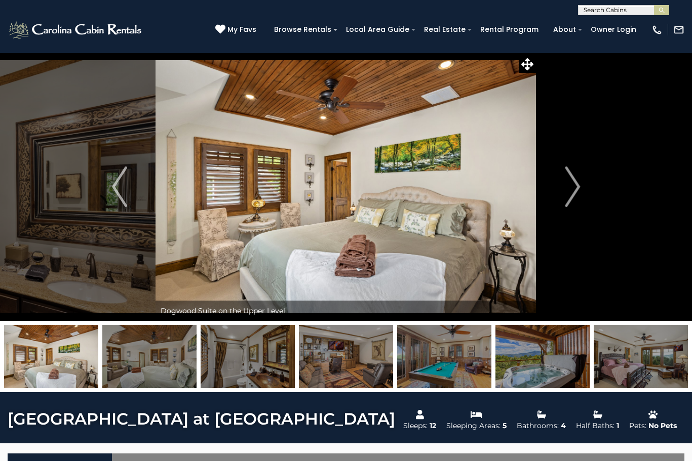
click at [558, 200] on button "Next" at bounding box center [572, 187] width 72 height 268
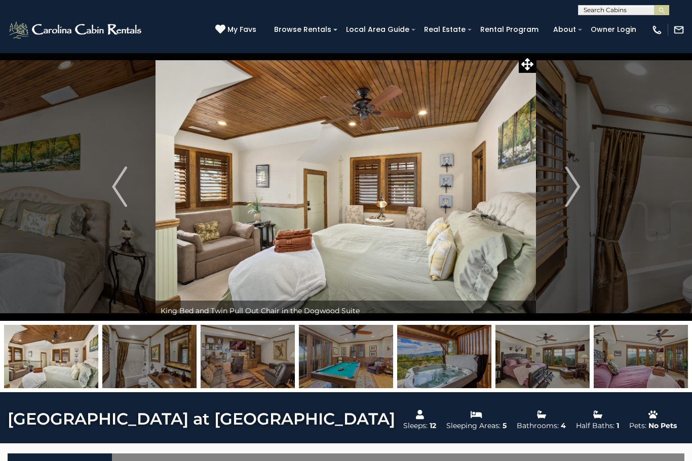
click at [573, 190] on img "Next" at bounding box center [572, 187] width 15 height 41
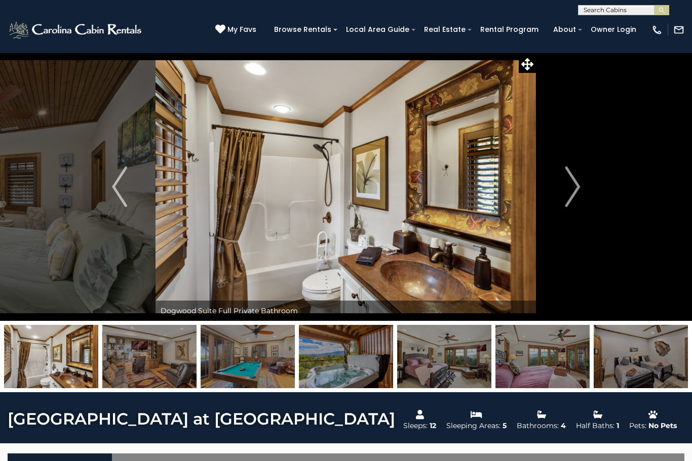
click at [570, 191] on img "Next" at bounding box center [572, 187] width 15 height 41
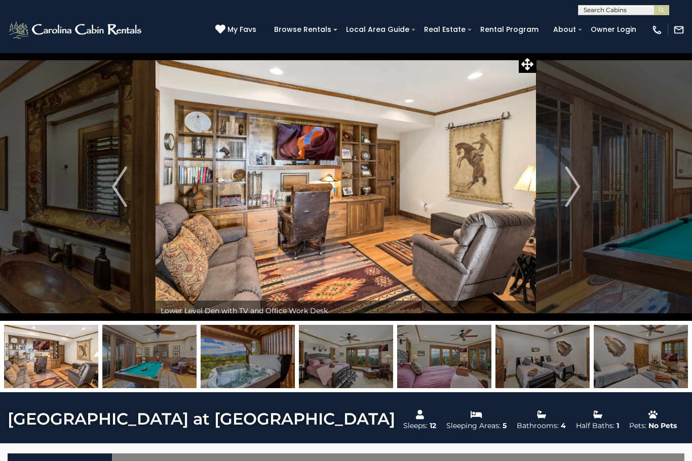
click at [601, 197] on button "Next" at bounding box center [572, 187] width 72 height 268
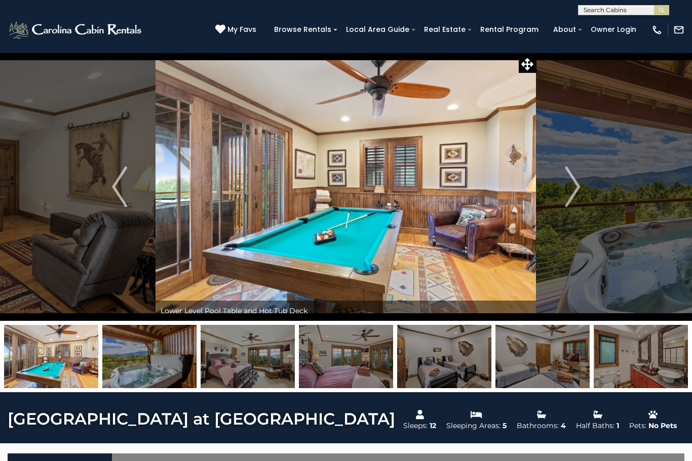
click at [572, 191] on img "Next" at bounding box center [572, 187] width 15 height 41
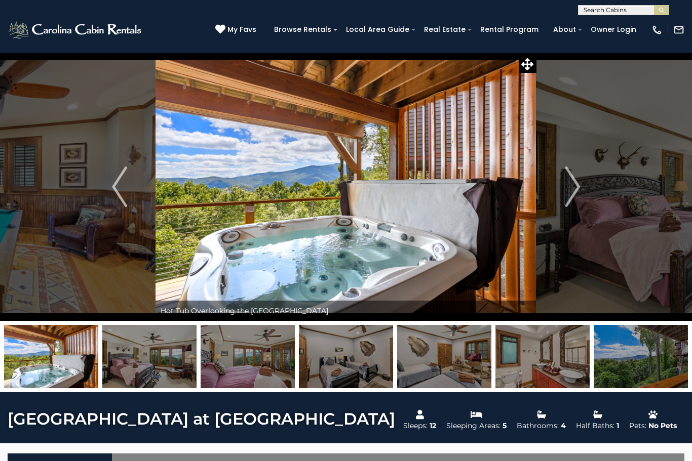
click at [575, 199] on img "Next" at bounding box center [572, 187] width 15 height 41
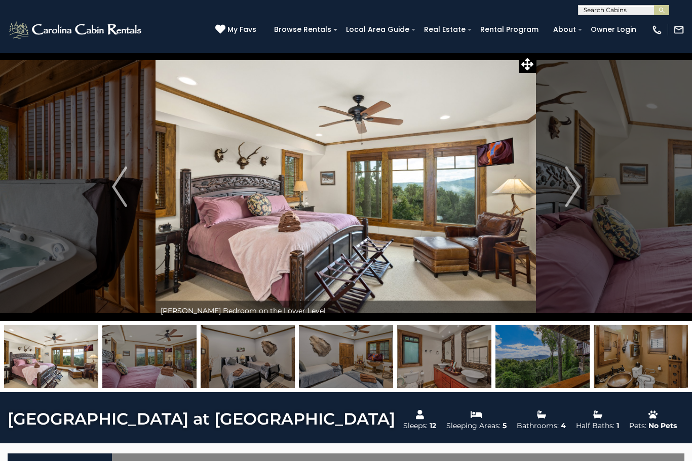
click at [567, 200] on img "Next" at bounding box center [572, 187] width 15 height 41
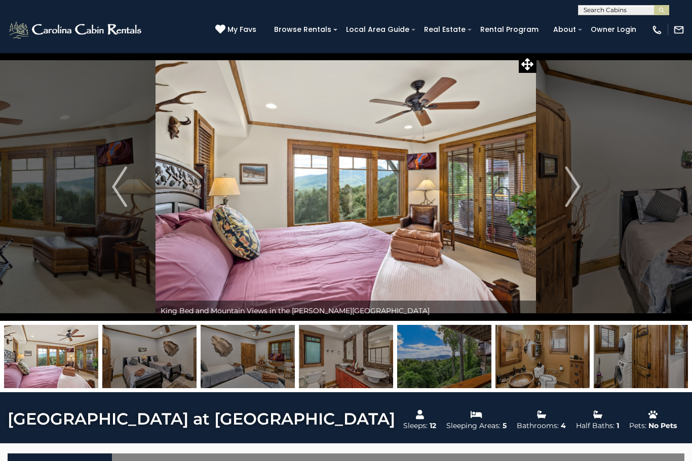
click at [574, 196] on img "Next" at bounding box center [572, 187] width 15 height 41
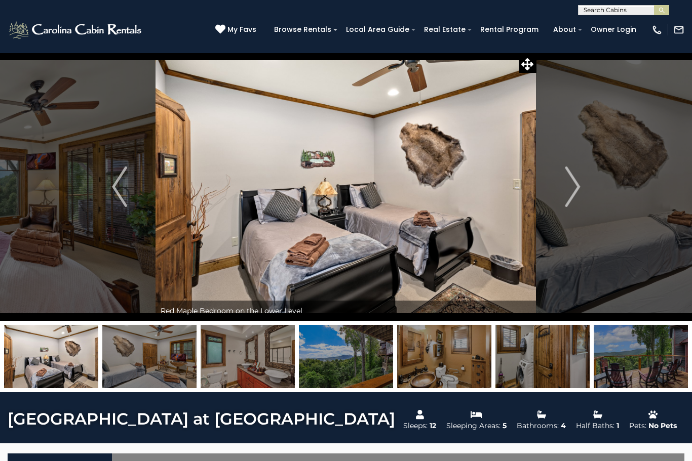
click at [571, 196] on img "Next" at bounding box center [572, 187] width 15 height 41
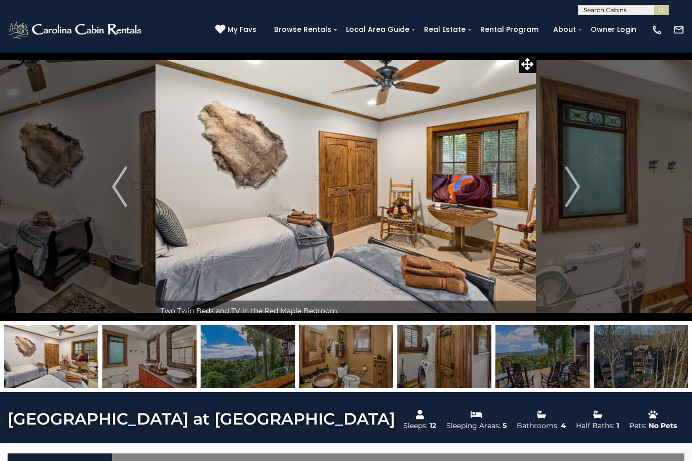
click at [561, 195] on button "Next" at bounding box center [572, 187] width 72 height 268
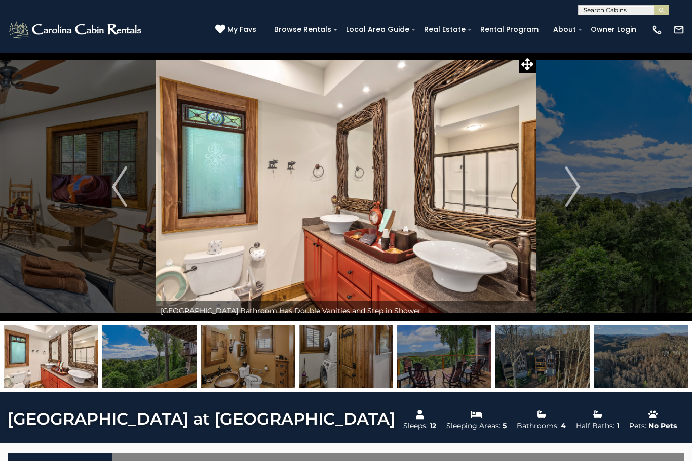
click at [563, 196] on button "Next" at bounding box center [572, 187] width 72 height 268
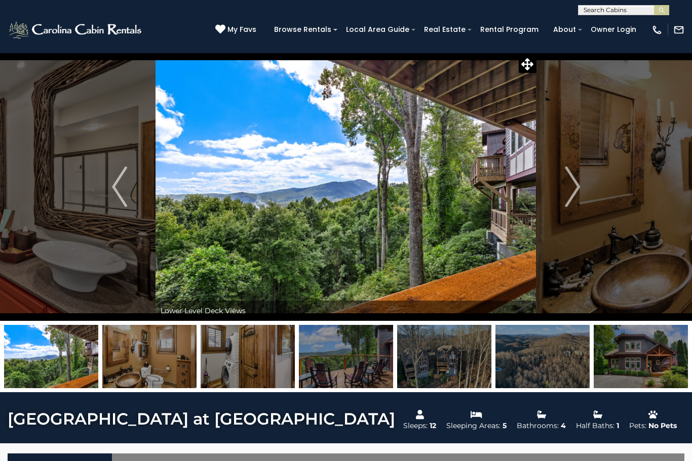
click at [557, 191] on button "Next" at bounding box center [572, 187] width 72 height 268
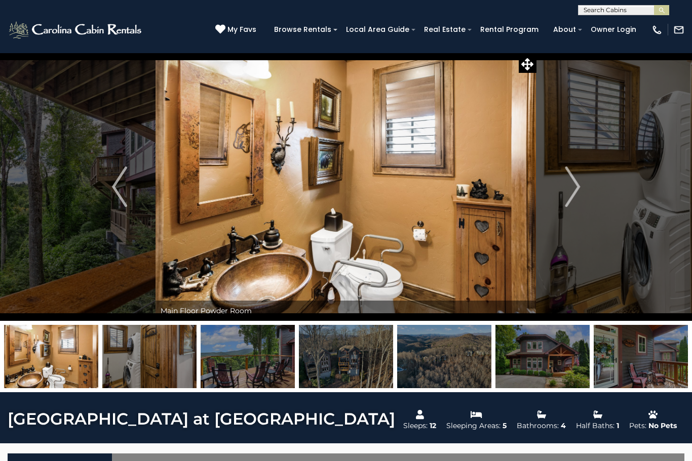
click at [578, 197] on img "Next" at bounding box center [572, 187] width 15 height 41
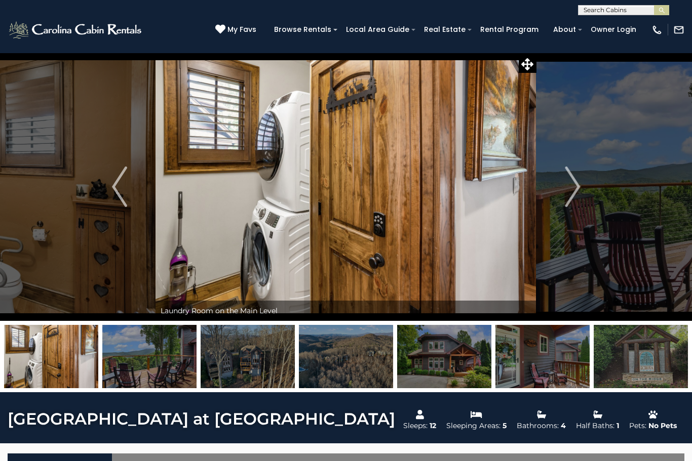
click at [553, 197] on button "Next" at bounding box center [572, 187] width 72 height 268
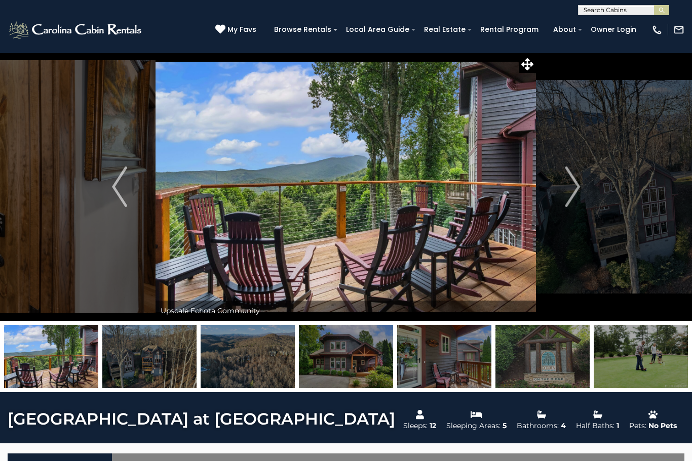
click at [581, 196] on button "Next" at bounding box center [572, 187] width 72 height 268
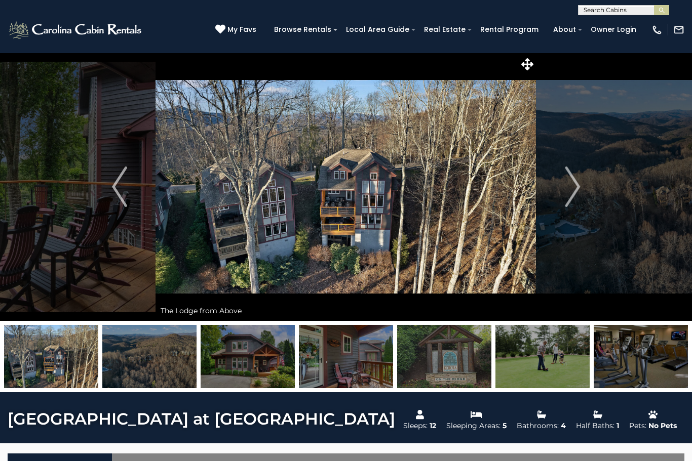
click at [578, 195] on img "Next" at bounding box center [572, 187] width 15 height 41
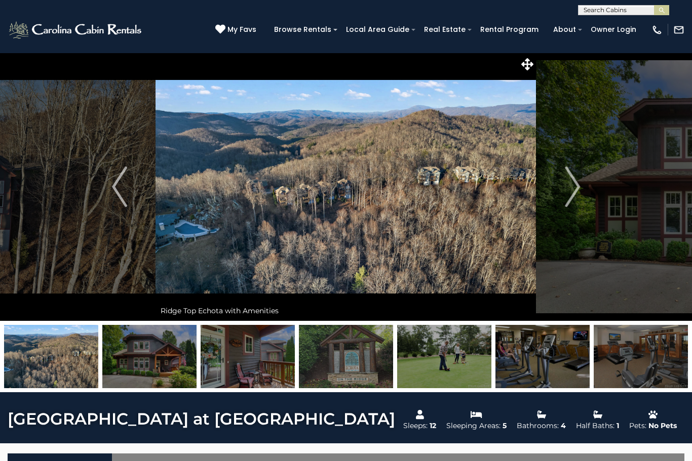
click at [573, 191] on img "Next" at bounding box center [572, 187] width 15 height 41
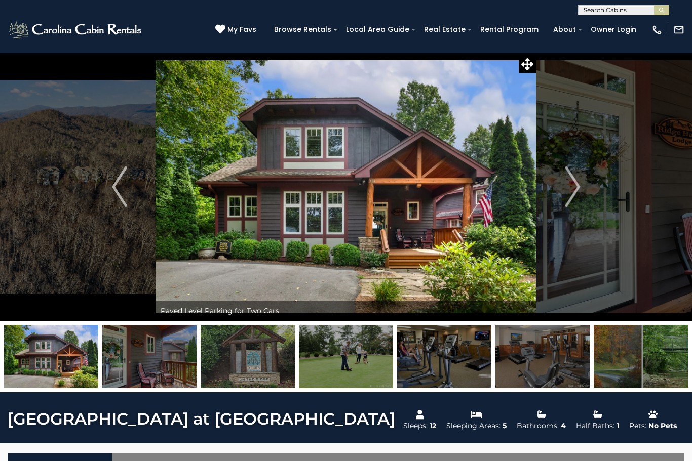
click at [577, 191] on img "Next" at bounding box center [572, 187] width 15 height 41
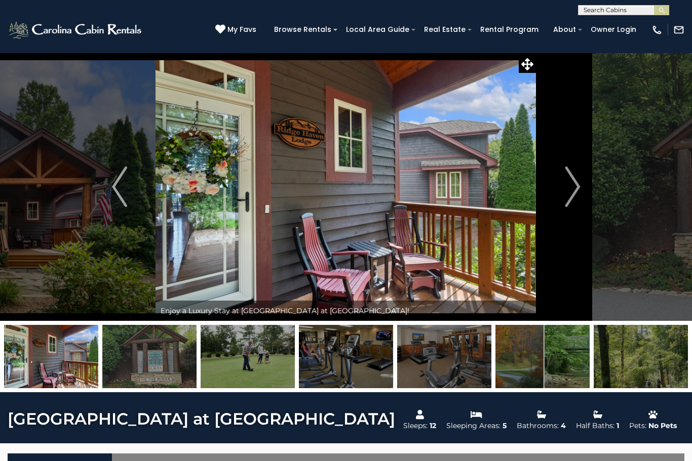
click at [570, 201] on img "Next" at bounding box center [572, 187] width 15 height 41
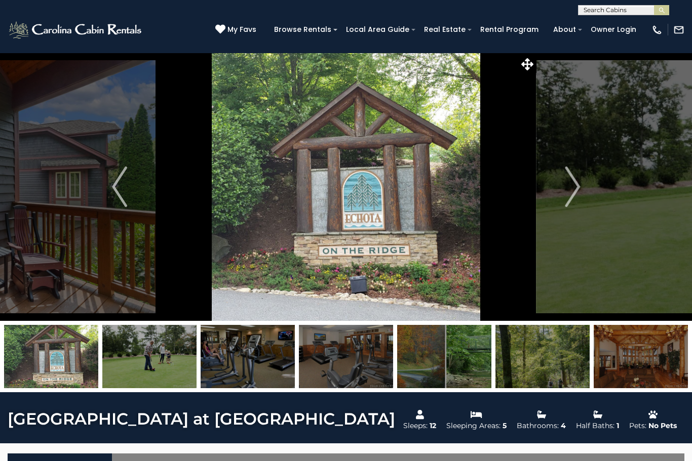
click at [563, 190] on button "Next" at bounding box center [572, 187] width 72 height 268
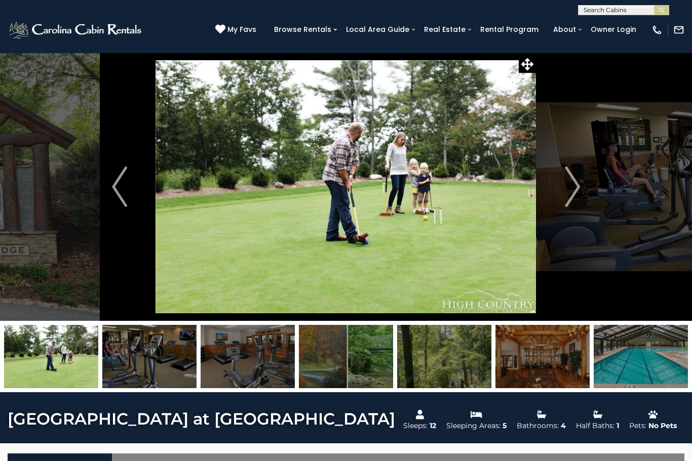
click at [563, 190] on button "Next" at bounding box center [572, 187] width 72 height 268
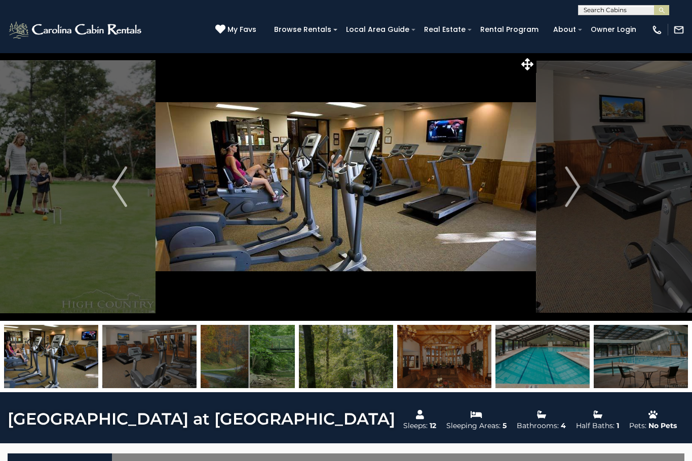
click at [566, 188] on img "Next" at bounding box center [572, 187] width 15 height 41
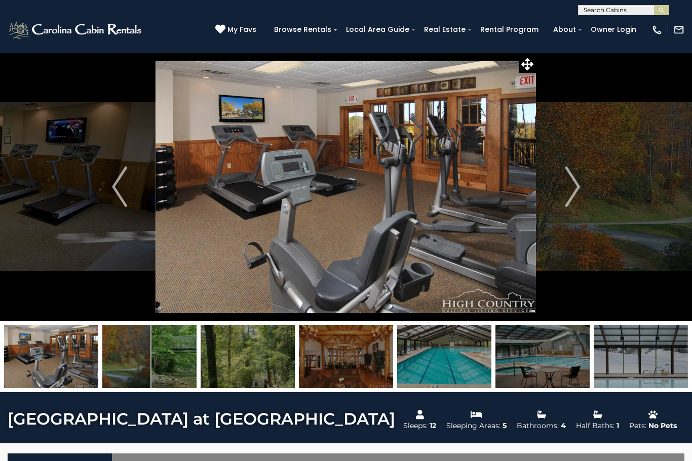
click at [570, 188] on img "Next" at bounding box center [572, 187] width 15 height 41
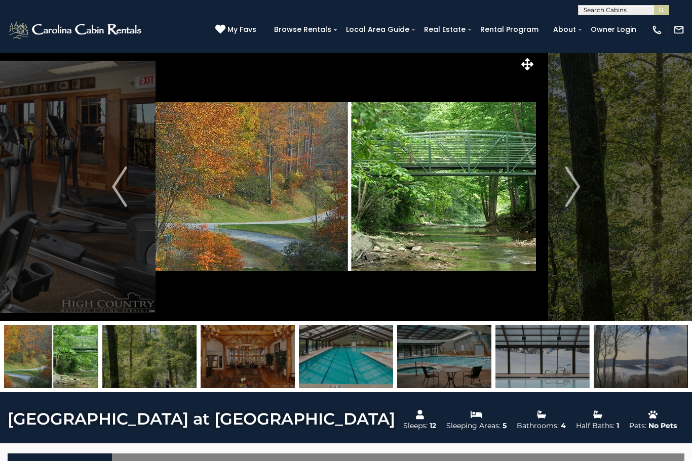
click at [566, 194] on img "Next" at bounding box center [572, 187] width 15 height 41
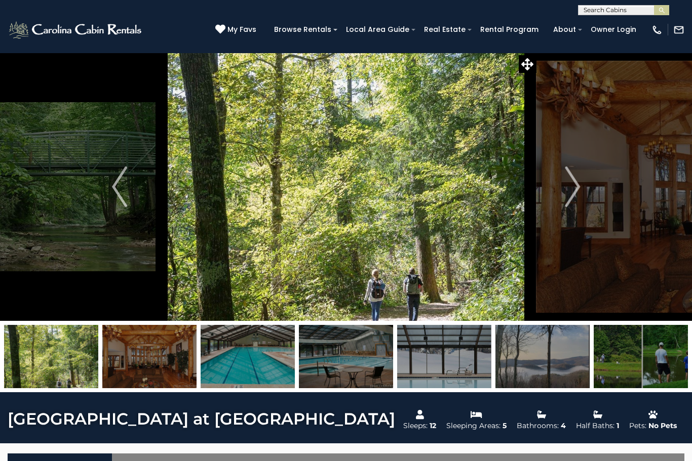
click at [570, 199] on img "Next" at bounding box center [572, 187] width 15 height 41
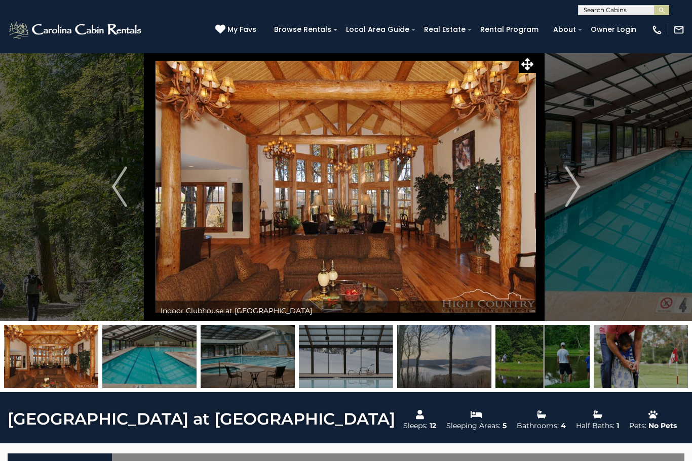
click at [568, 194] on img "Next" at bounding box center [572, 187] width 15 height 41
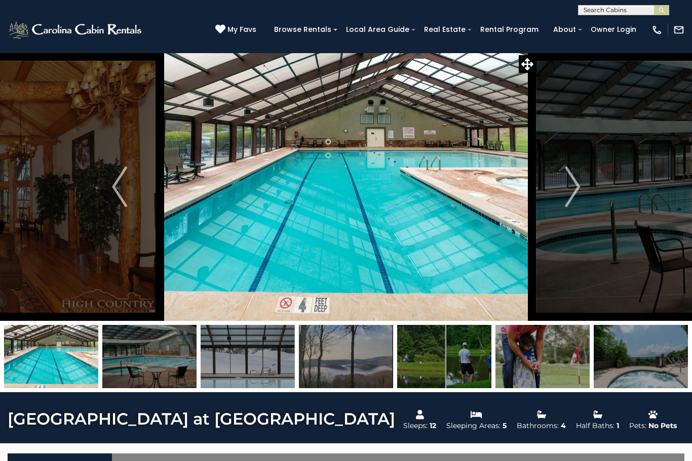
click at [565, 196] on img "Next" at bounding box center [572, 187] width 15 height 41
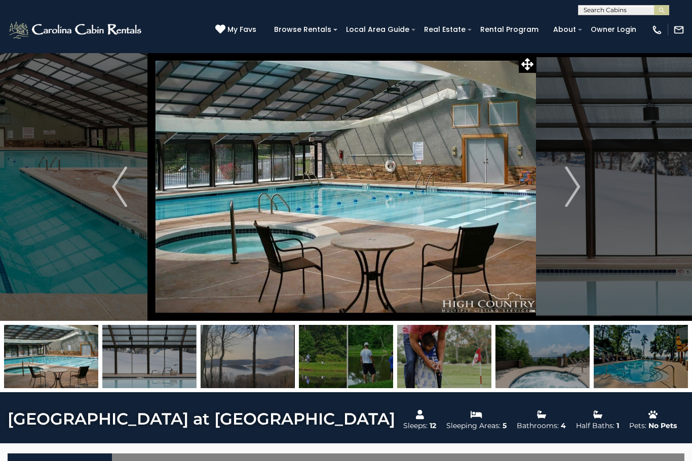
click at [574, 190] on img "Next" at bounding box center [572, 187] width 15 height 41
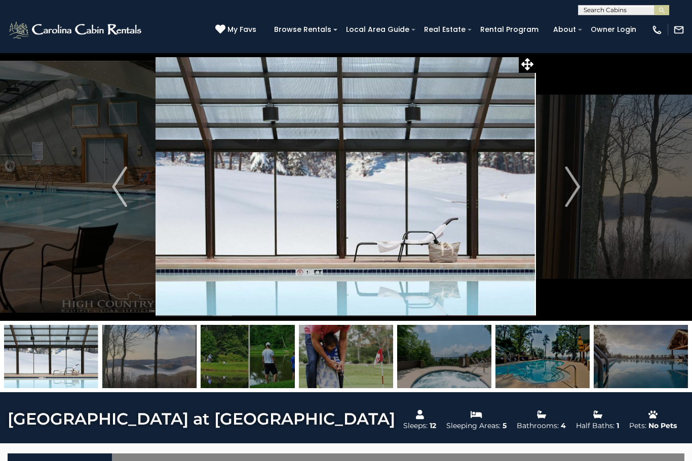
click at [567, 194] on img "Next" at bounding box center [572, 187] width 15 height 41
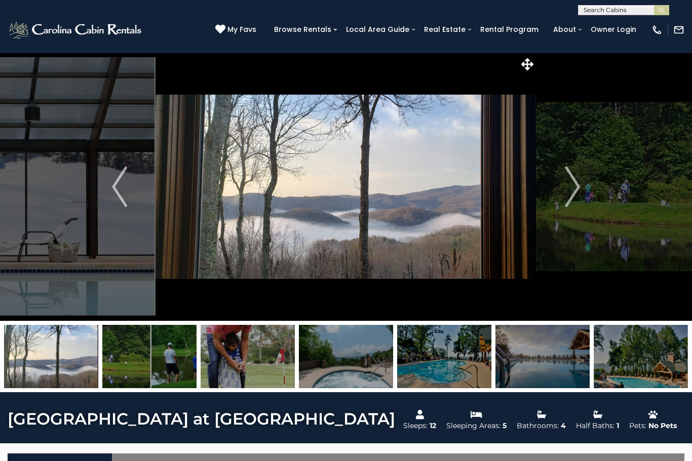
click at [566, 192] on img "Next" at bounding box center [572, 187] width 15 height 41
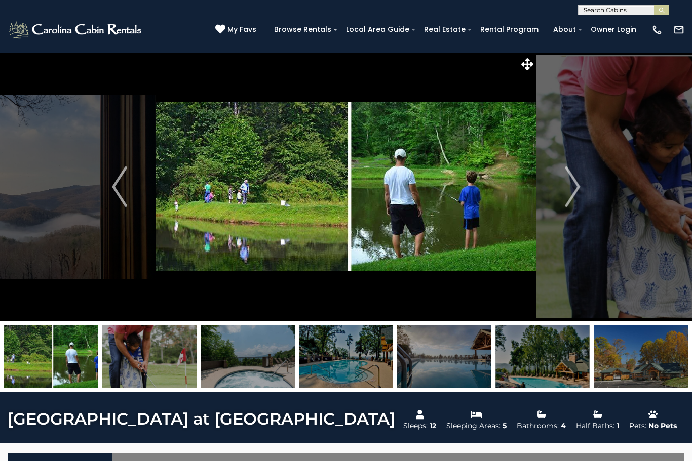
click at [569, 196] on img "Next" at bounding box center [572, 187] width 15 height 41
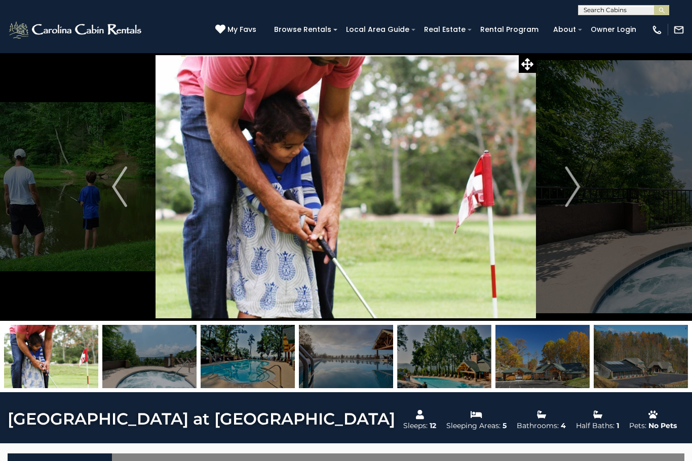
click at [573, 197] on img "Next" at bounding box center [572, 187] width 15 height 41
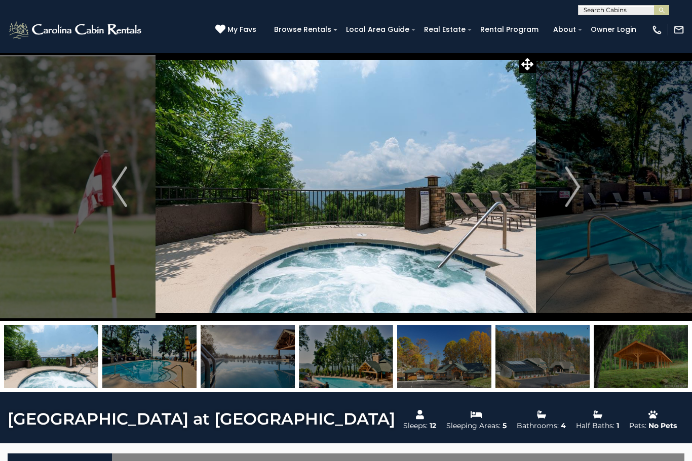
click at [577, 179] on img "Next" at bounding box center [572, 187] width 15 height 41
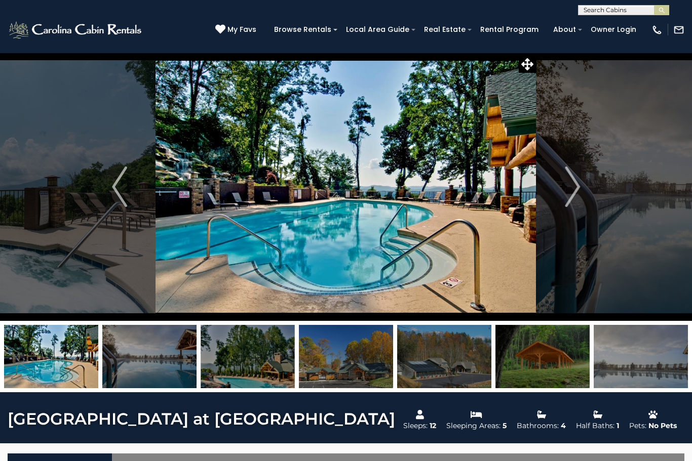
click at [566, 192] on img "Next" at bounding box center [572, 187] width 15 height 41
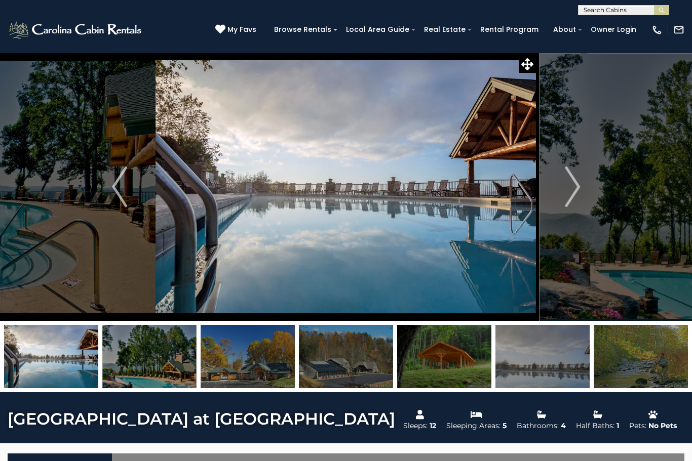
click at [578, 191] on img "Next" at bounding box center [572, 187] width 15 height 41
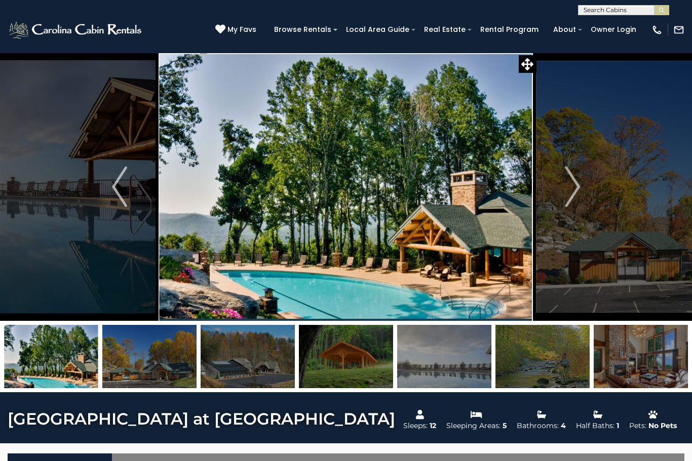
click at [575, 191] on img "Next" at bounding box center [572, 187] width 15 height 41
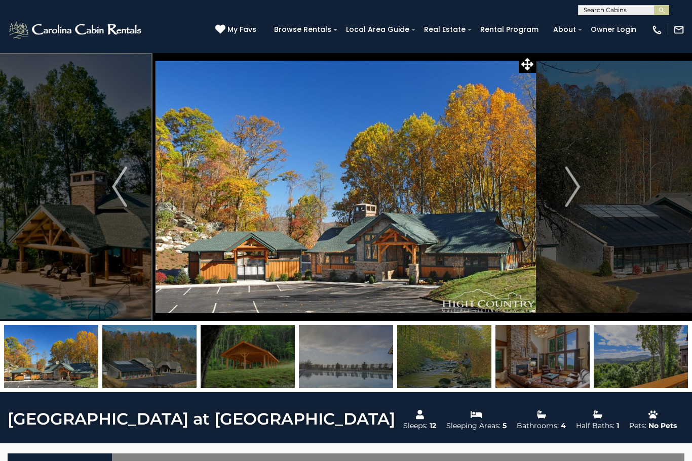
click at [572, 194] on img "Next" at bounding box center [572, 187] width 15 height 41
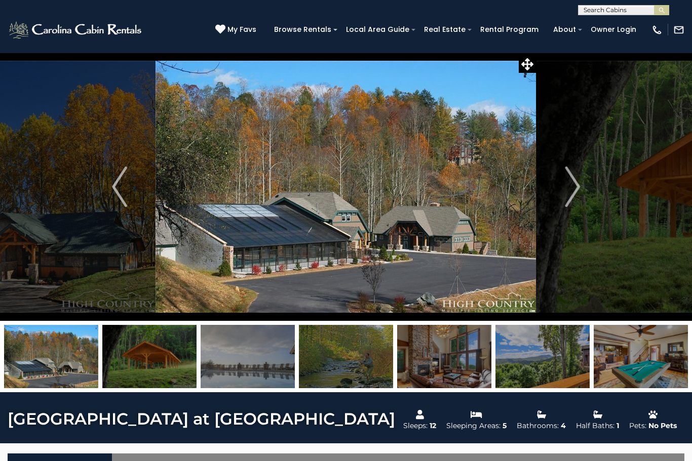
click at [563, 196] on button "Next" at bounding box center [572, 187] width 72 height 268
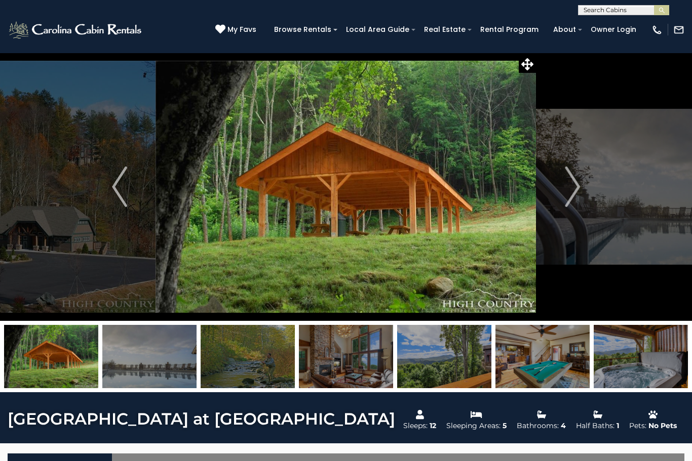
click at [578, 189] on img "Next" at bounding box center [572, 187] width 15 height 41
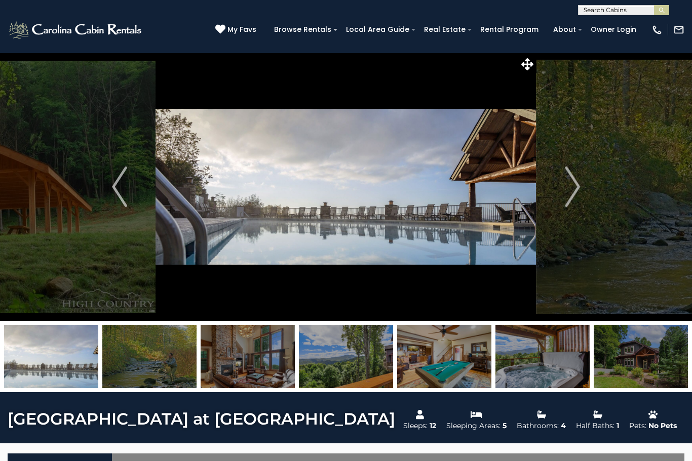
click at [579, 189] on img "Next" at bounding box center [572, 187] width 15 height 41
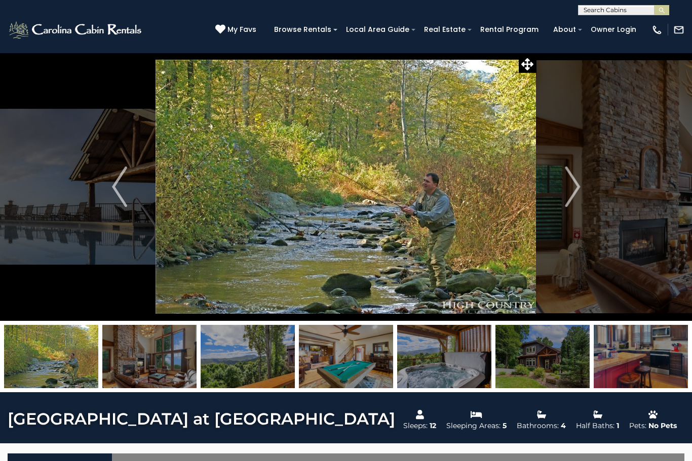
click at [574, 190] on img "Next" at bounding box center [572, 187] width 15 height 41
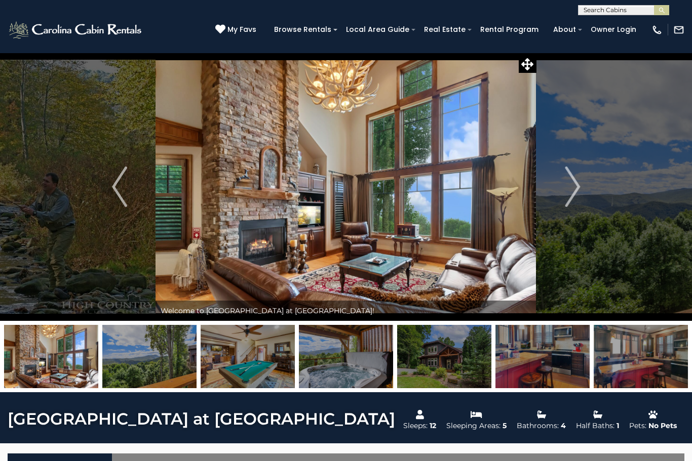
click at [568, 198] on img "Next" at bounding box center [572, 187] width 15 height 41
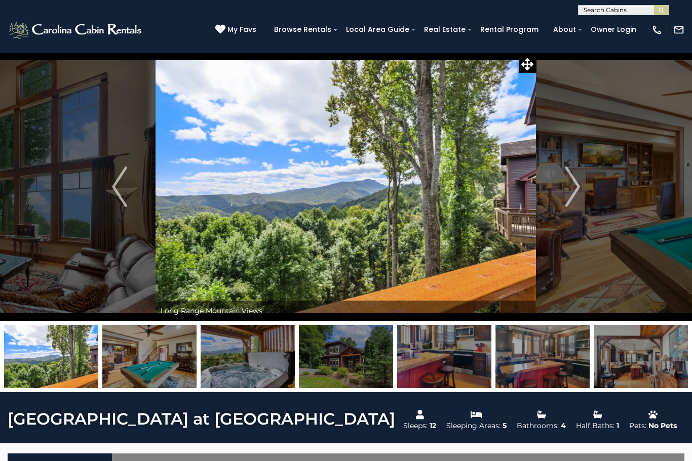
click at [575, 190] on img "Next" at bounding box center [572, 187] width 15 height 41
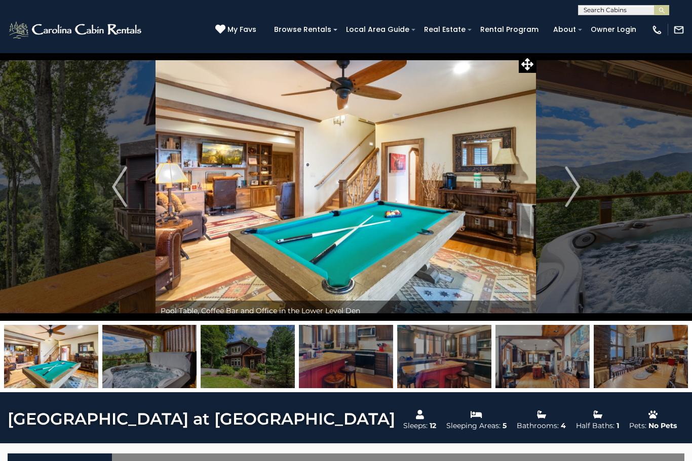
click at [572, 191] on img "Next" at bounding box center [572, 187] width 15 height 41
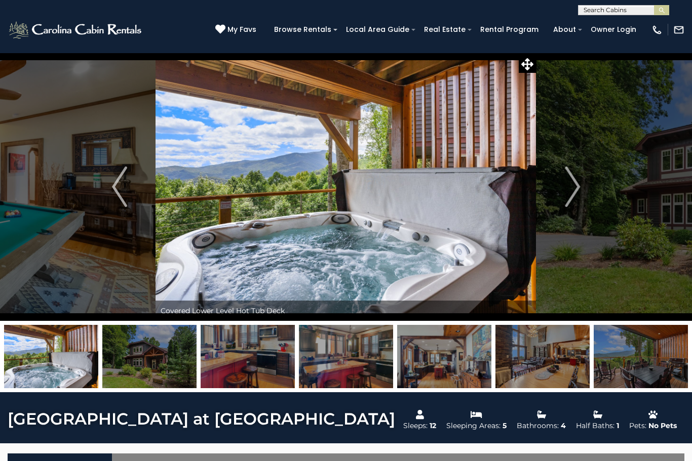
click at [572, 193] on img "Next" at bounding box center [572, 187] width 15 height 41
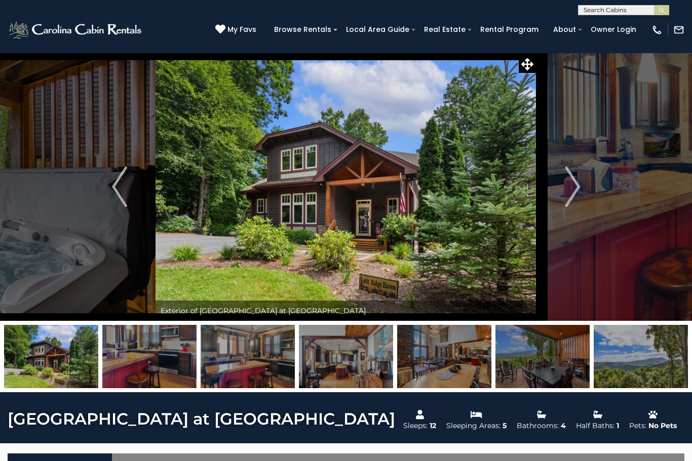
click at [576, 193] on img "Next" at bounding box center [572, 187] width 15 height 41
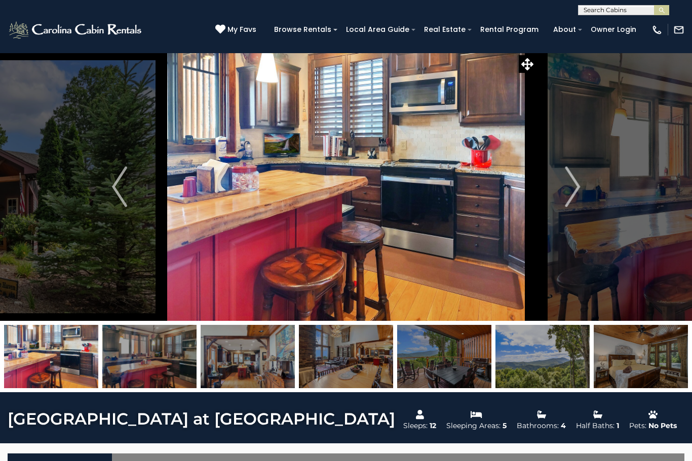
click at [576, 191] on img "Next" at bounding box center [572, 187] width 15 height 41
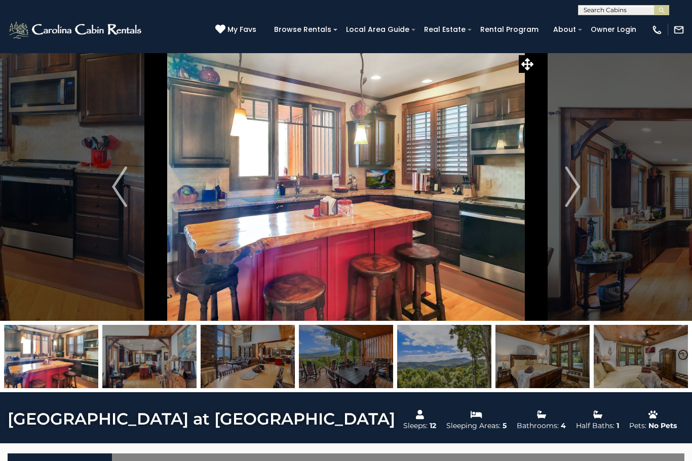
click at [580, 191] on img "Next" at bounding box center [572, 187] width 15 height 41
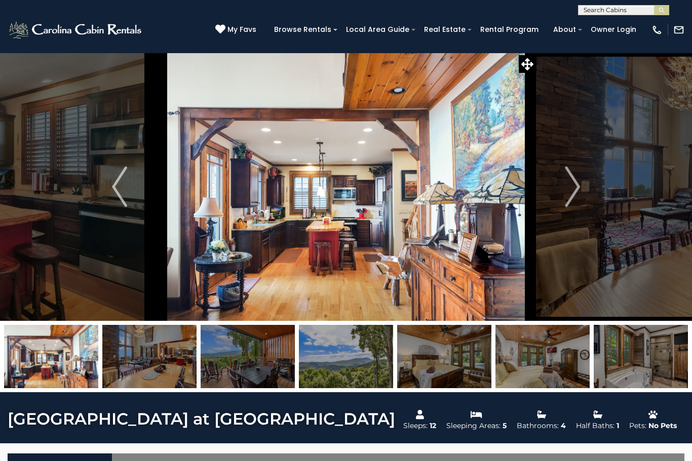
click at [579, 189] on img "Next" at bounding box center [572, 187] width 15 height 41
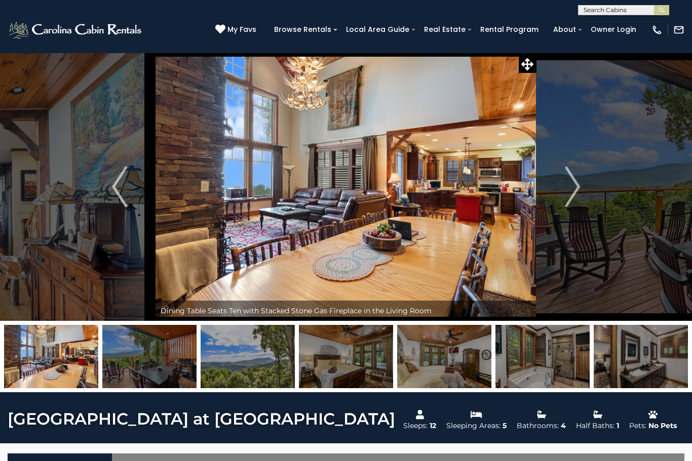
click at [576, 191] on img "Next" at bounding box center [572, 187] width 15 height 41
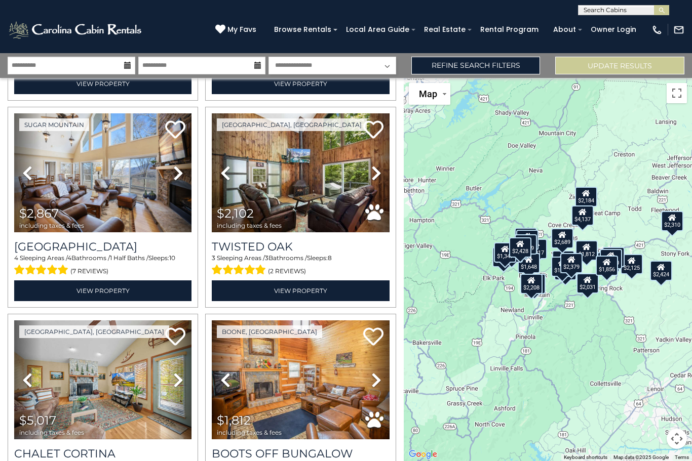
scroll to position [630, 0]
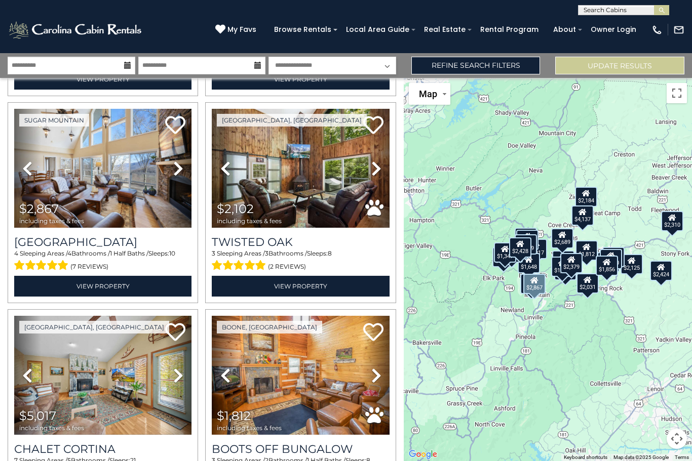
click at [99, 188] on img at bounding box center [102, 168] width 177 height 119
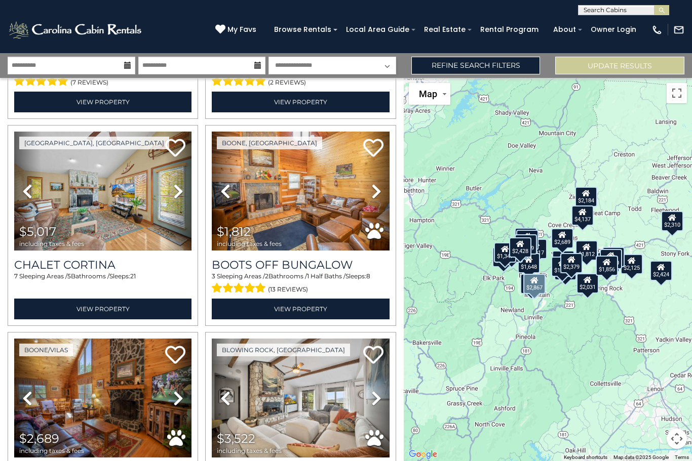
scroll to position [815, 0]
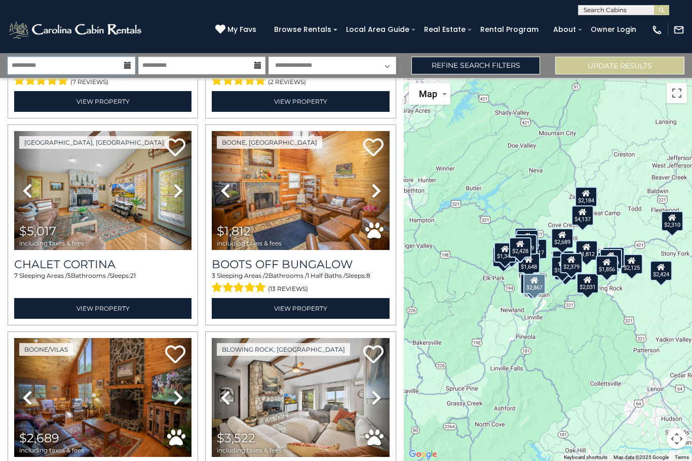
click at [87, 66] on input "**********" at bounding box center [72, 66] width 128 height 18
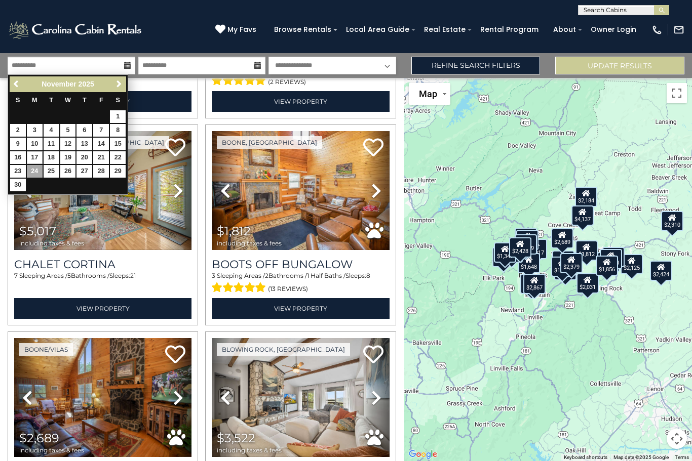
click at [32, 155] on link "17" at bounding box center [35, 157] width 16 height 13
type input "********"
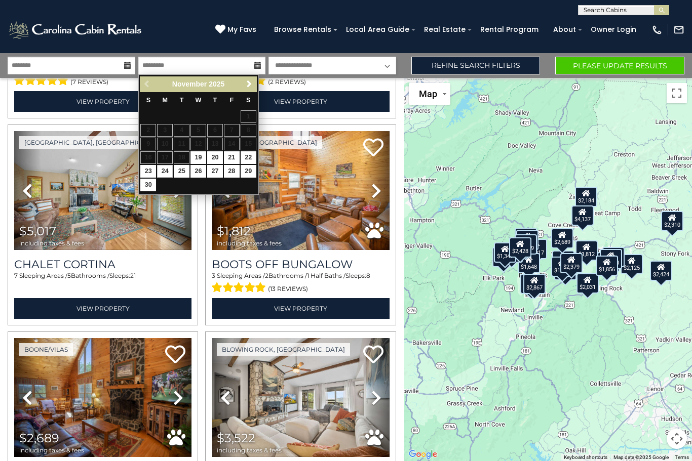
click at [232, 174] on link "28" at bounding box center [232, 171] width 16 height 13
type input "********"
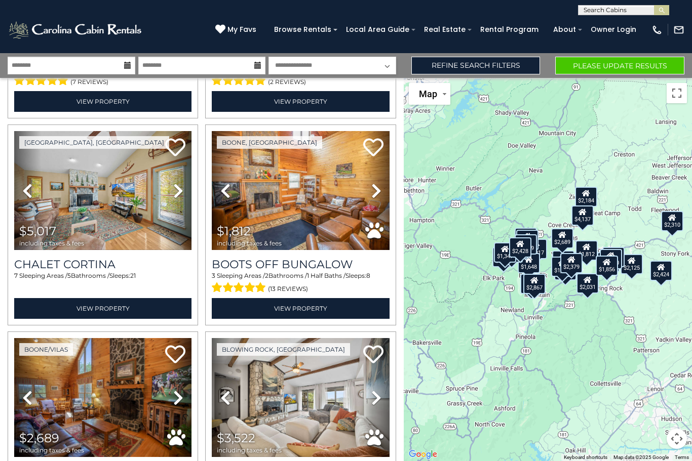
click at [634, 71] on button "Please Update Results" at bounding box center [619, 66] width 129 height 18
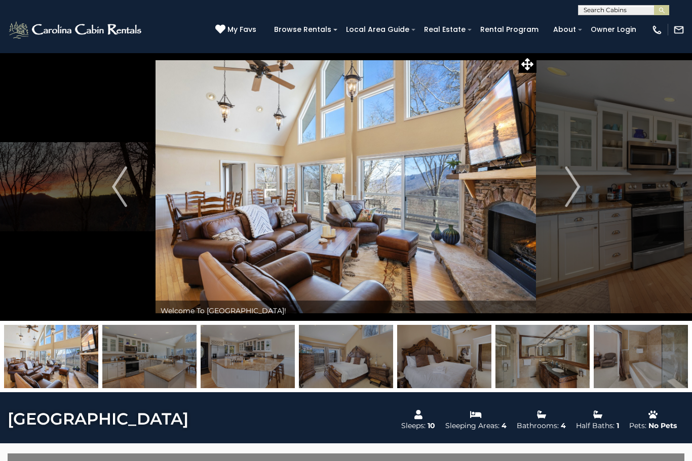
click at [585, 193] on button "Next" at bounding box center [572, 187] width 72 height 268
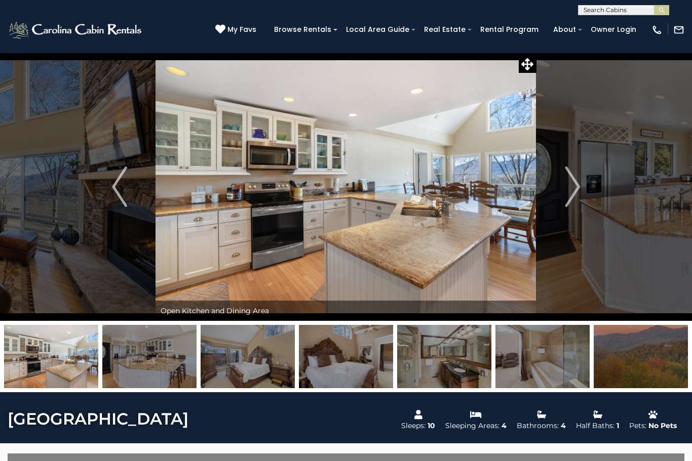
click at [576, 191] on img "Next" at bounding box center [572, 187] width 15 height 41
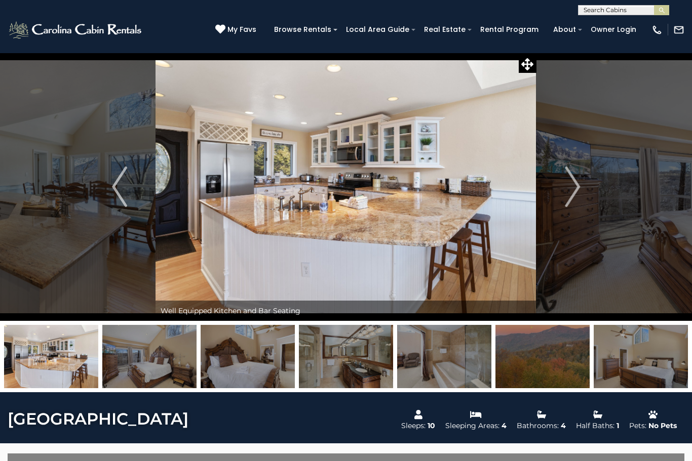
click at [572, 187] on img "Next" at bounding box center [572, 187] width 15 height 41
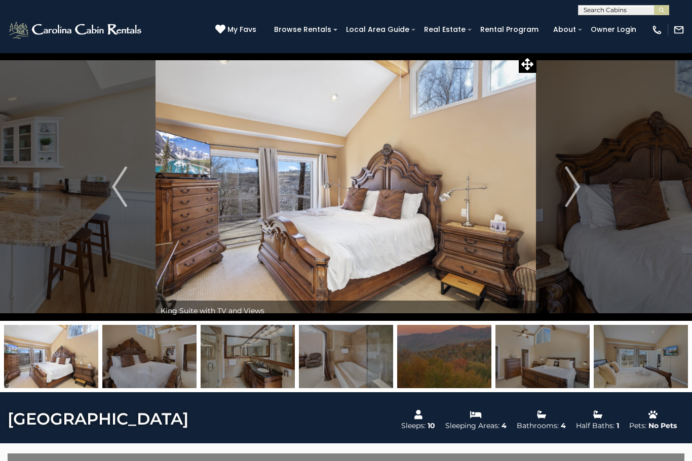
click at [569, 194] on img "Next" at bounding box center [572, 187] width 15 height 41
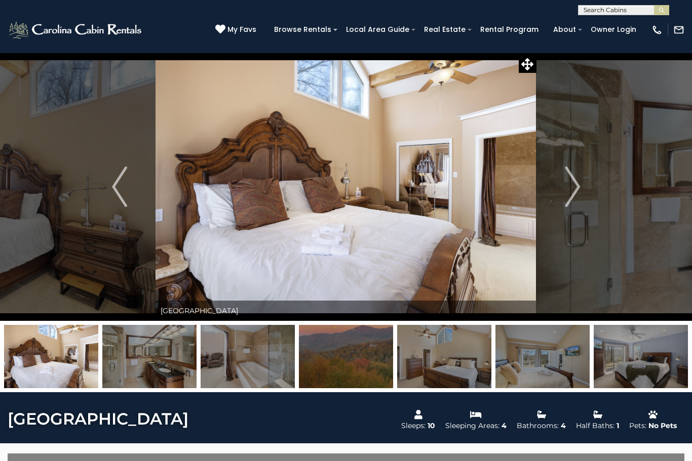
click at [574, 195] on img "Next" at bounding box center [572, 187] width 15 height 41
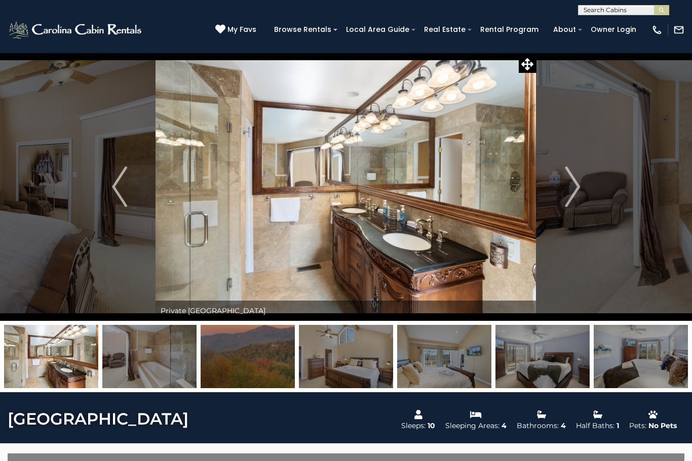
click at [572, 198] on img "Next" at bounding box center [572, 187] width 15 height 41
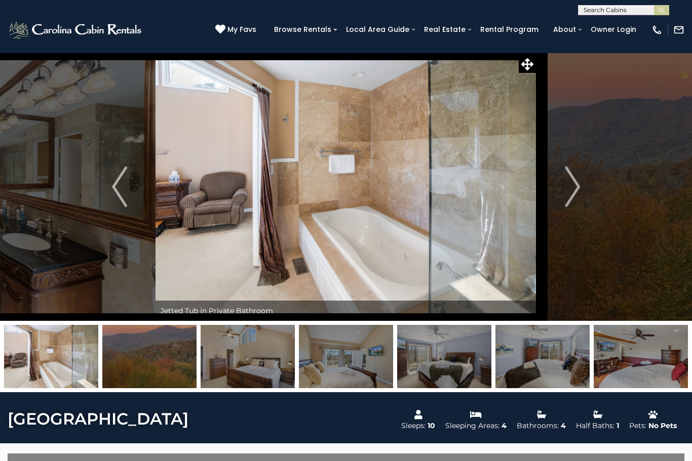
click at [572, 199] on img "Next" at bounding box center [572, 187] width 15 height 41
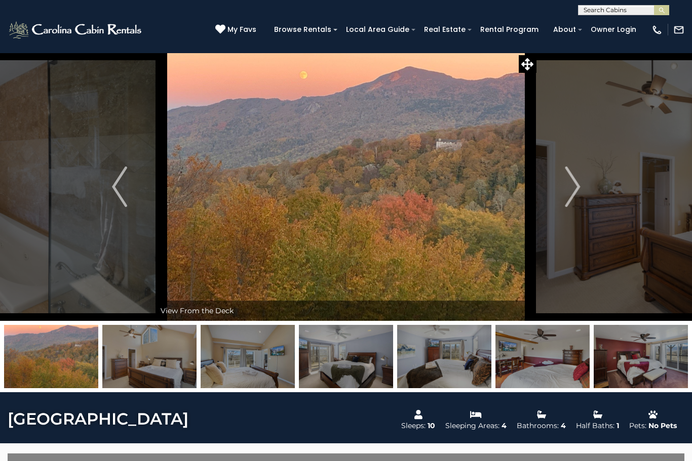
click at [571, 196] on img "Next" at bounding box center [572, 187] width 15 height 41
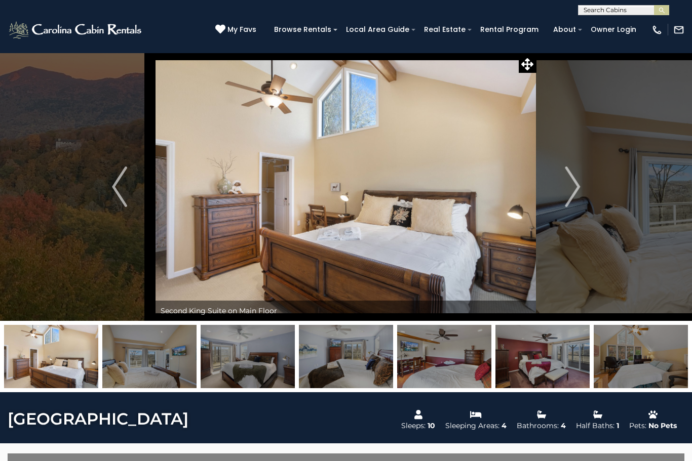
click at [573, 197] on img "Next" at bounding box center [572, 187] width 15 height 41
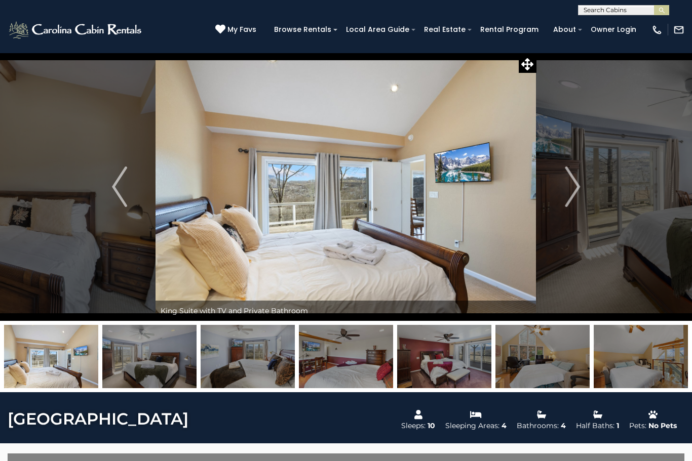
click at [572, 196] on img "Next" at bounding box center [572, 187] width 15 height 41
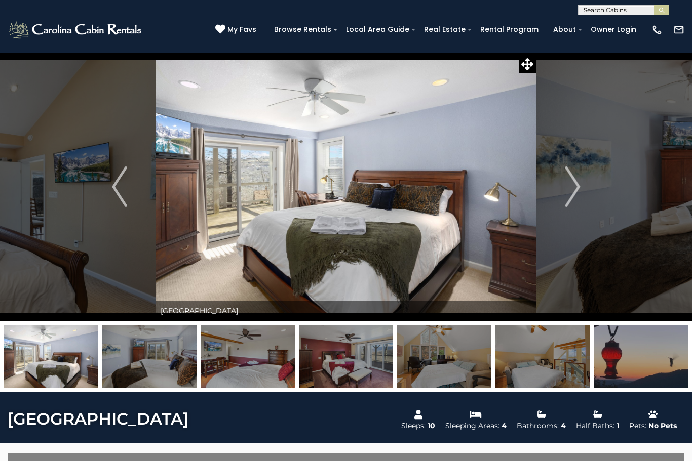
click at [572, 191] on img "Next" at bounding box center [572, 187] width 15 height 41
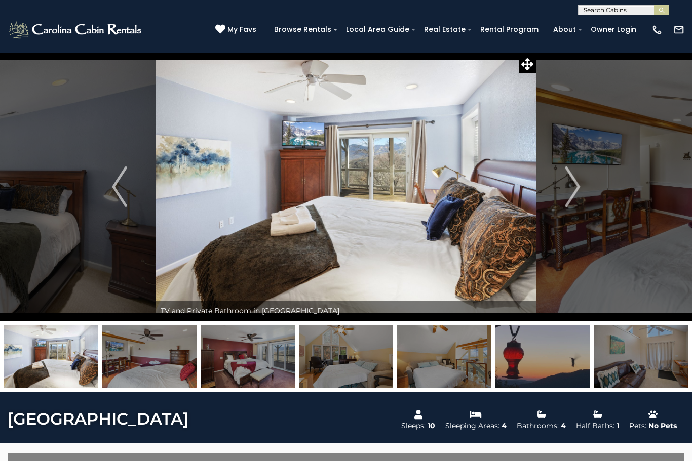
click at [577, 198] on img "Next" at bounding box center [572, 187] width 15 height 41
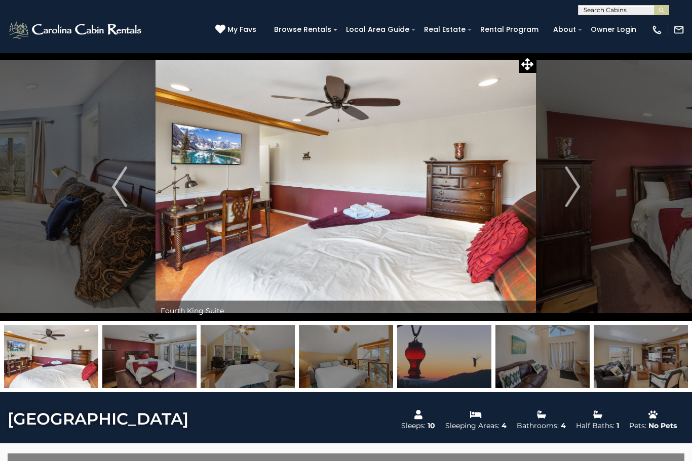
click at [581, 197] on button "Next" at bounding box center [572, 187] width 72 height 268
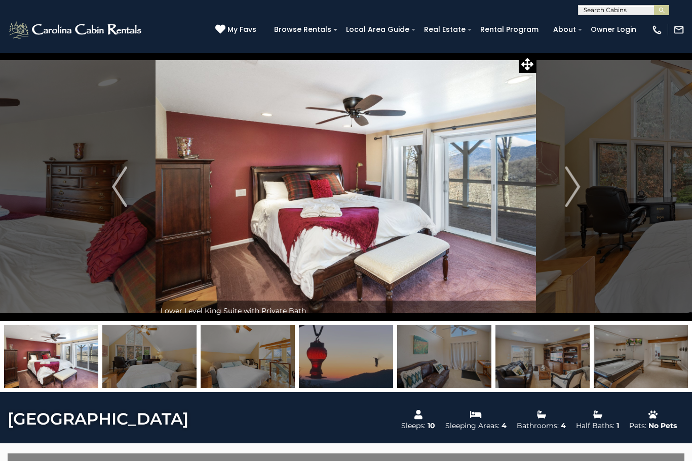
click at [578, 194] on img "Next" at bounding box center [572, 187] width 15 height 41
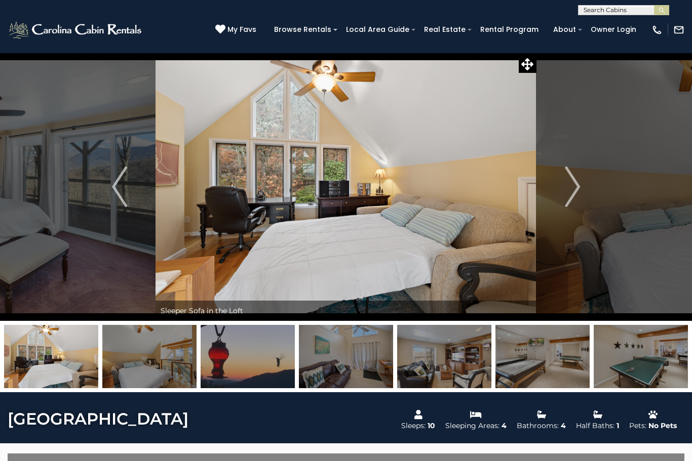
click at [576, 194] on img "Next" at bounding box center [572, 187] width 15 height 41
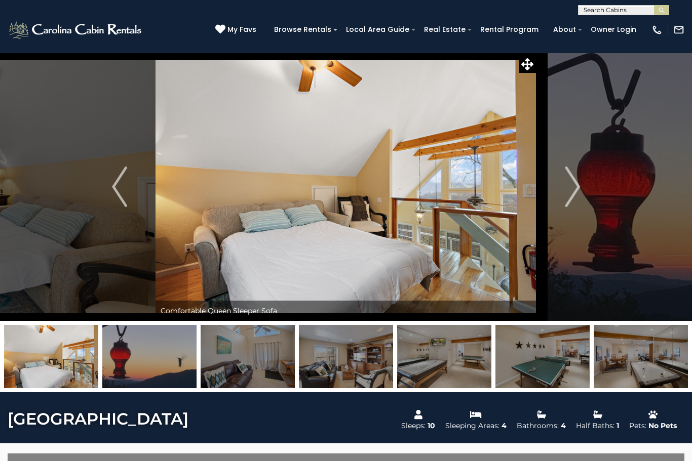
click at [576, 191] on img "Next" at bounding box center [572, 187] width 15 height 41
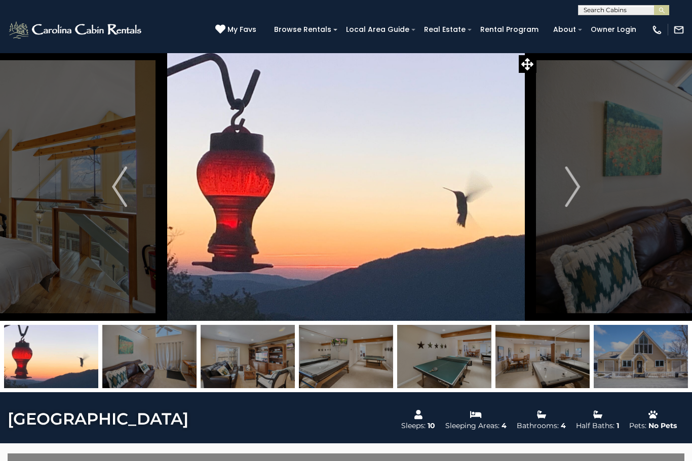
click at [578, 196] on img "Next" at bounding box center [572, 187] width 15 height 41
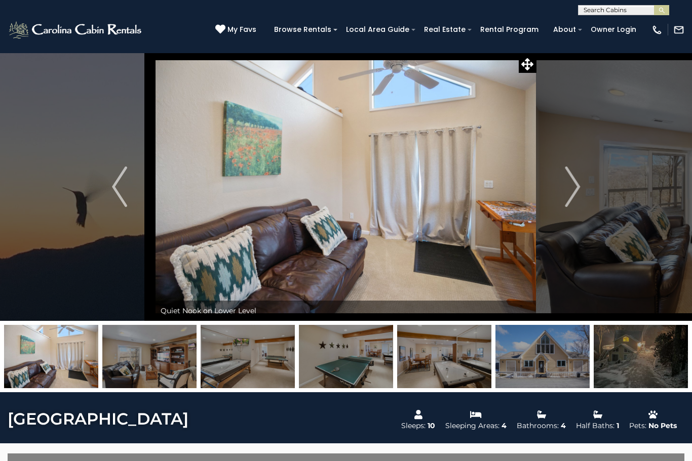
click at [583, 192] on button "Next" at bounding box center [572, 187] width 72 height 268
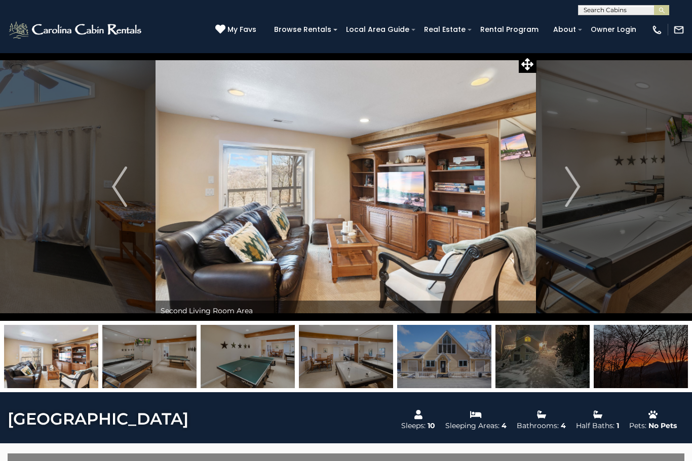
click at [578, 192] on img "Next" at bounding box center [572, 187] width 15 height 41
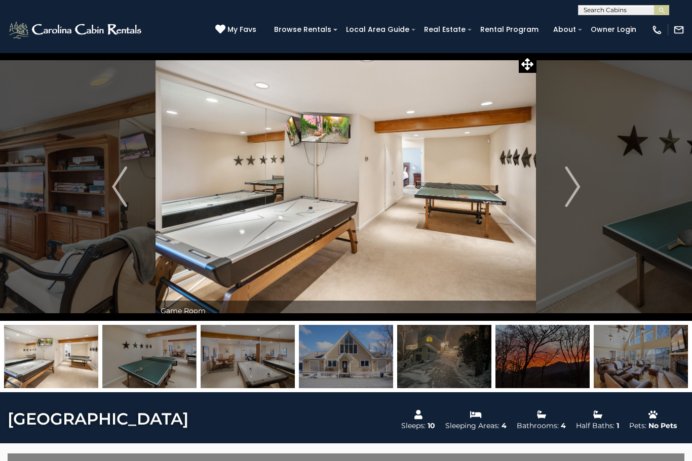
click at [574, 188] on img "Next" at bounding box center [572, 187] width 15 height 41
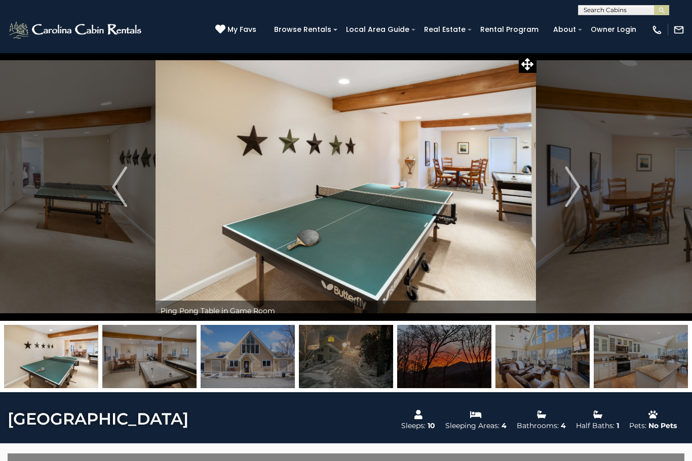
click at [579, 190] on img "Next" at bounding box center [572, 187] width 15 height 41
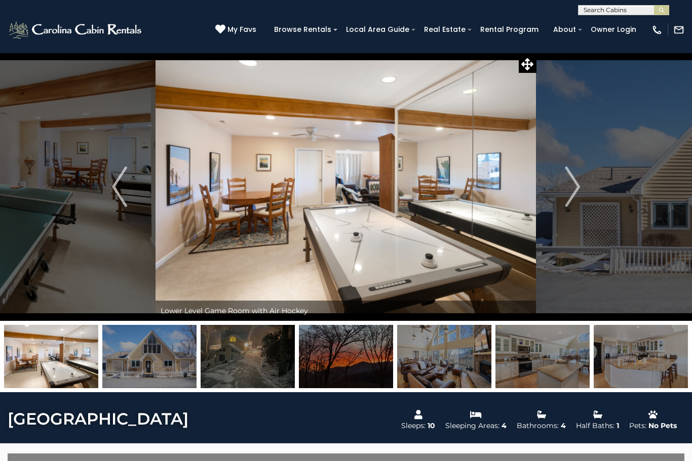
click at [571, 190] on img "Next" at bounding box center [572, 187] width 15 height 41
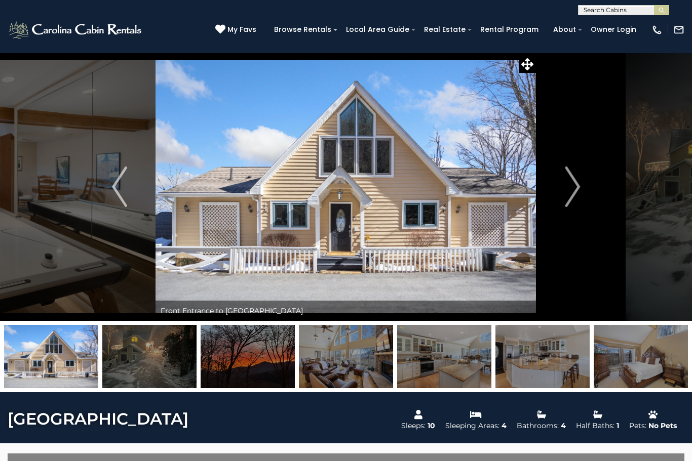
click at [572, 196] on img "Next" at bounding box center [572, 187] width 15 height 41
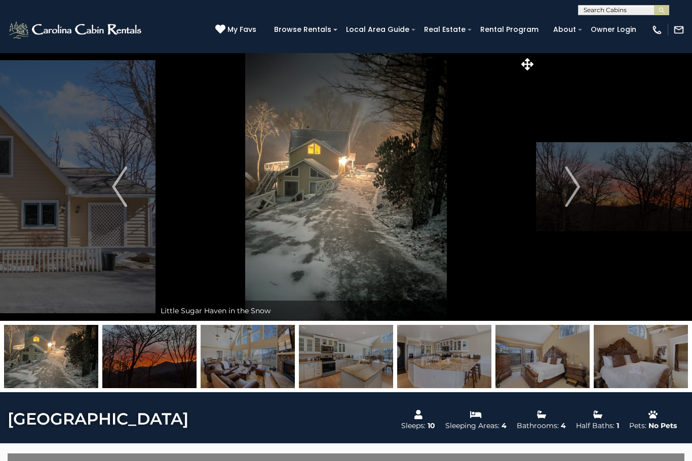
click at [574, 194] on img "Next" at bounding box center [572, 187] width 15 height 41
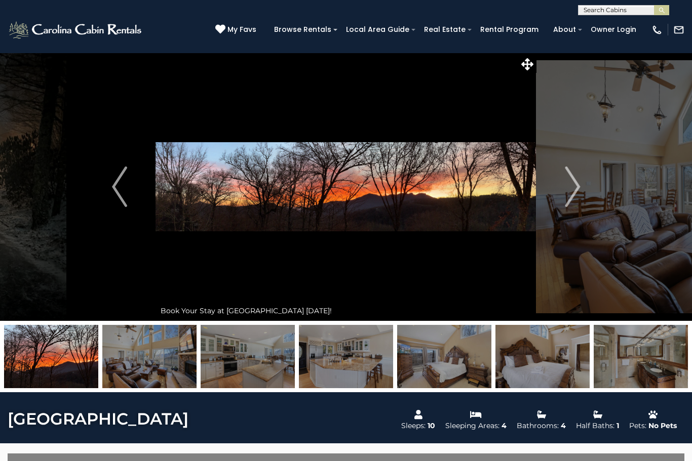
click at [117, 191] on img "Previous" at bounding box center [119, 187] width 15 height 41
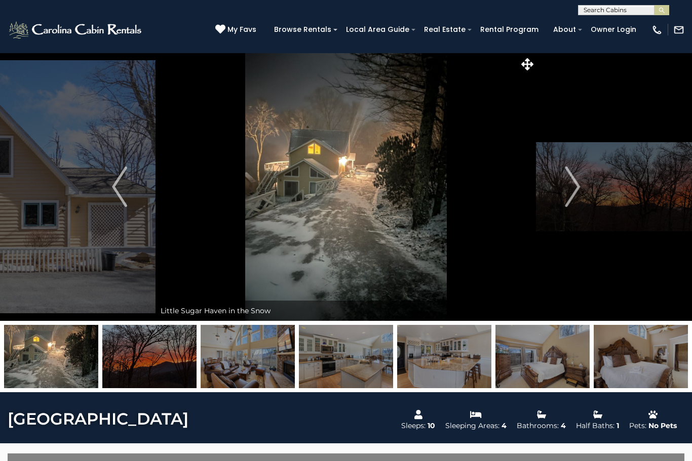
click at [564, 193] on button "Next" at bounding box center [572, 187] width 72 height 268
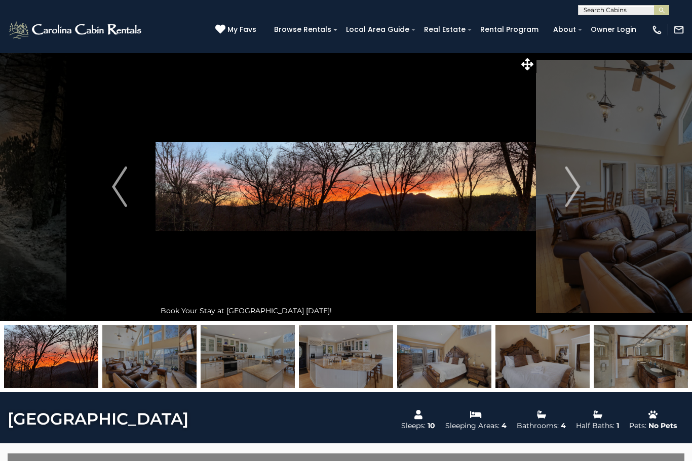
click at [569, 200] on img "Next" at bounding box center [572, 187] width 15 height 41
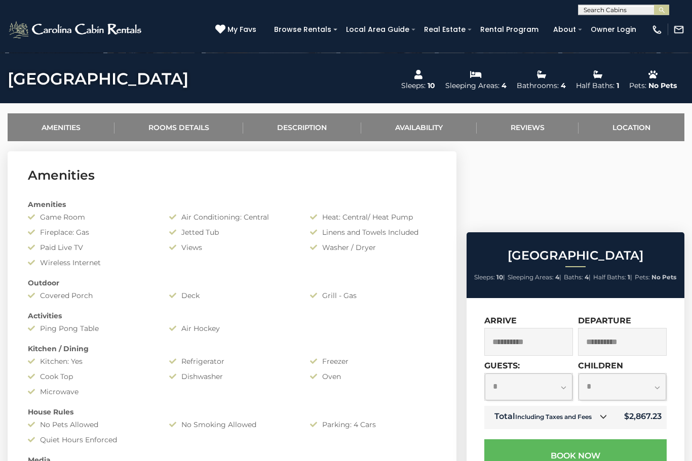
scroll to position [340, 0]
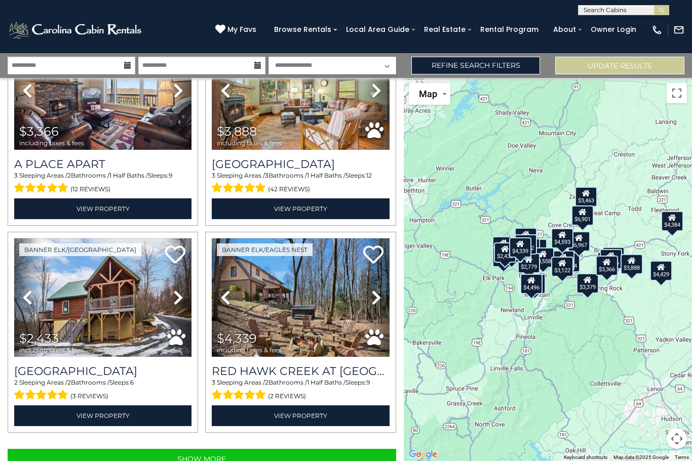
scroll to position [2779, 0]
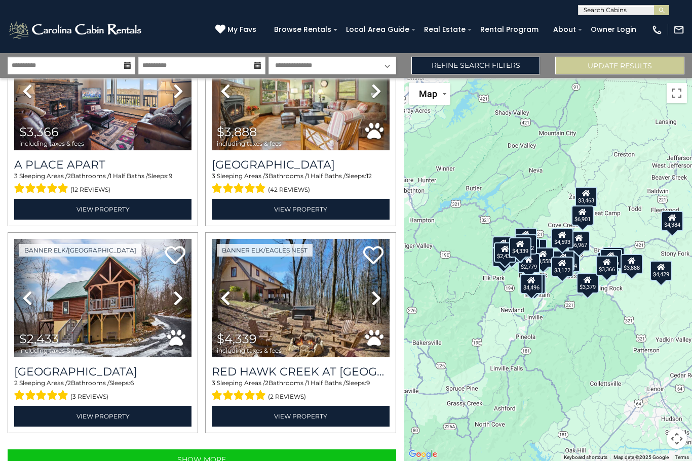
click at [324, 320] on img at bounding box center [300, 298] width 177 height 119
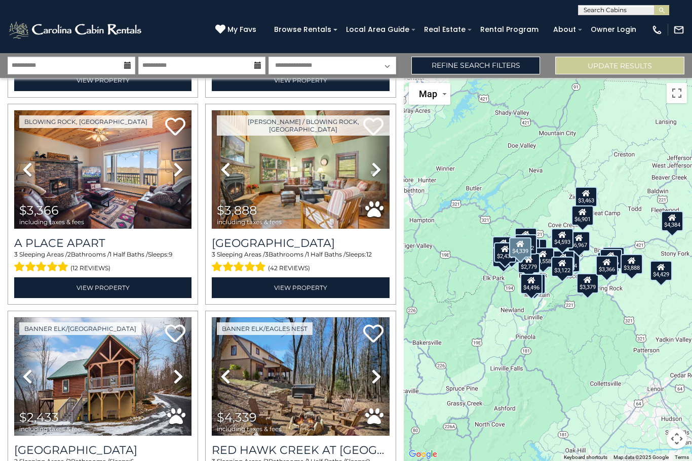
scroll to position [2700, 0]
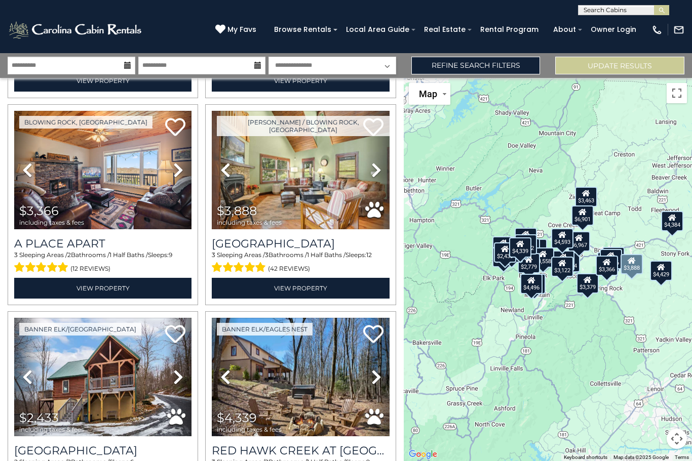
click at [353, 183] on img at bounding box center [300, 170] width 177 height 119
click at [115, 181] on img at bounding box center [102, 170] width 177 height 119
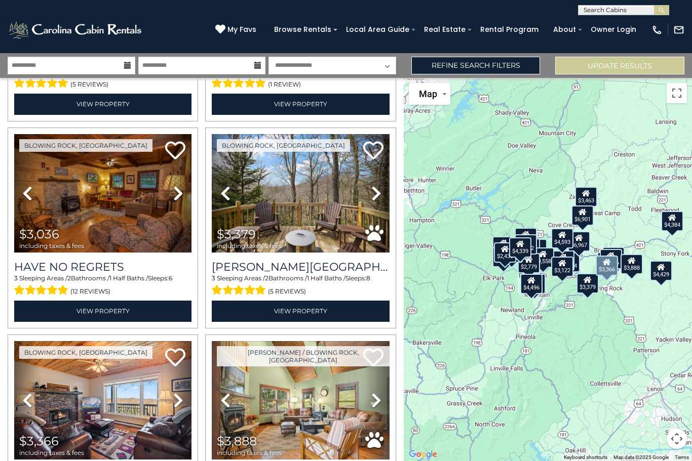
scroll to position [2425, 0]
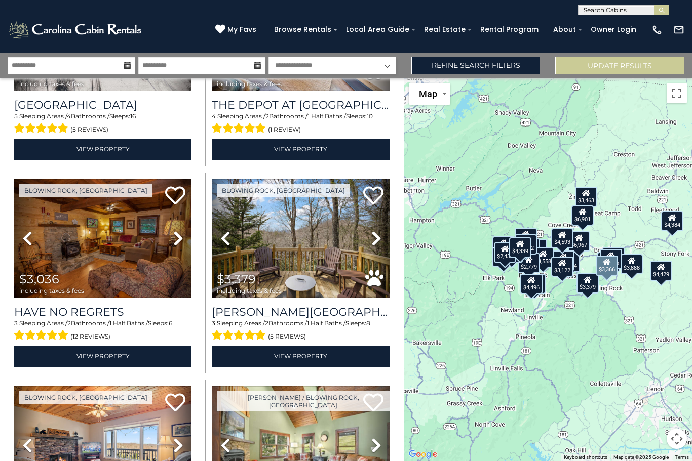
click at [321, 252] on img at bounding box center [300, 238] width 177 height 119
click at [132, 267] on img at bounding box center [102, 238] width 177 height 119
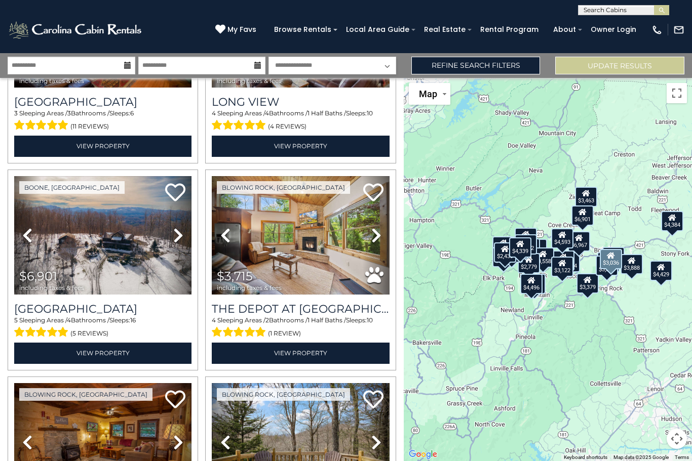
scroll to position [2212, 0]
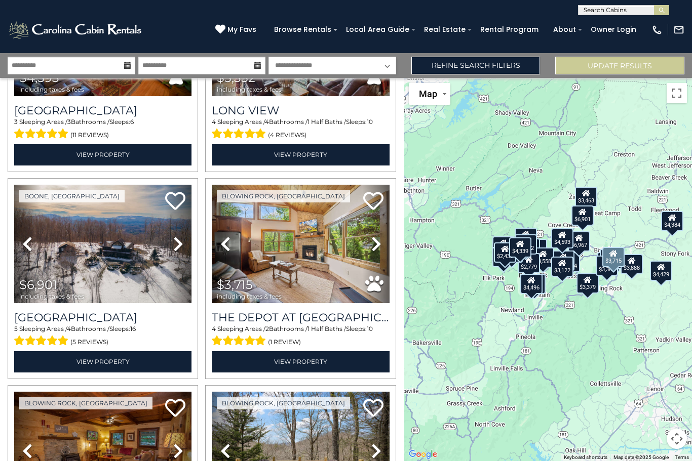
click at [322, 246] on img at bounding box center [300, 244] width 177 height 119
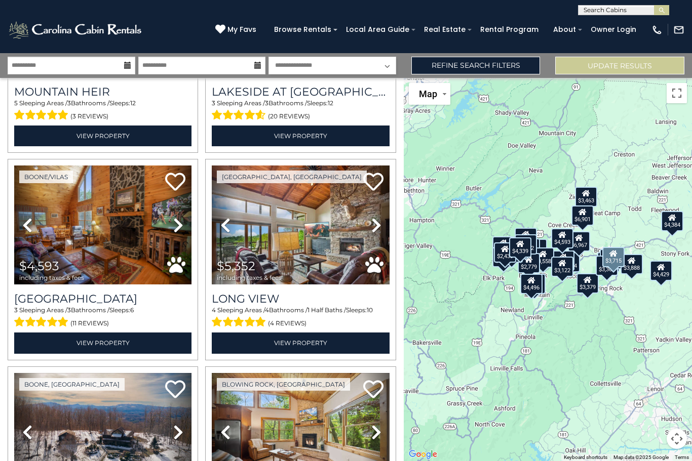
scroll to position [2012, 0]
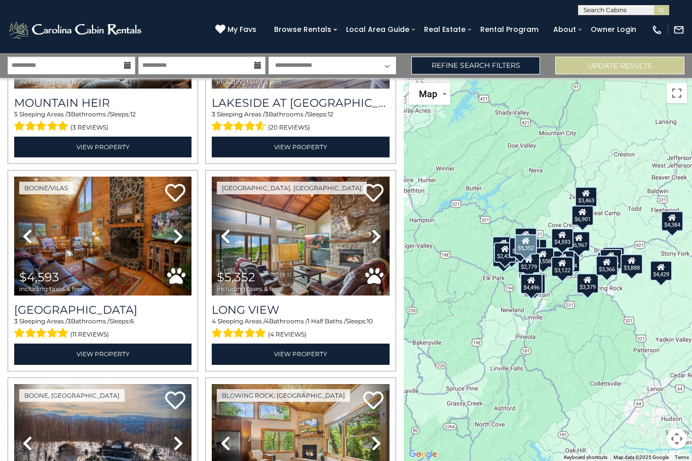
click at [329, 260] on img at bounding box center [300, 236] width 177 height 119
click at [136, 280] on img at bounding box center [102, 236] width 177 height 119
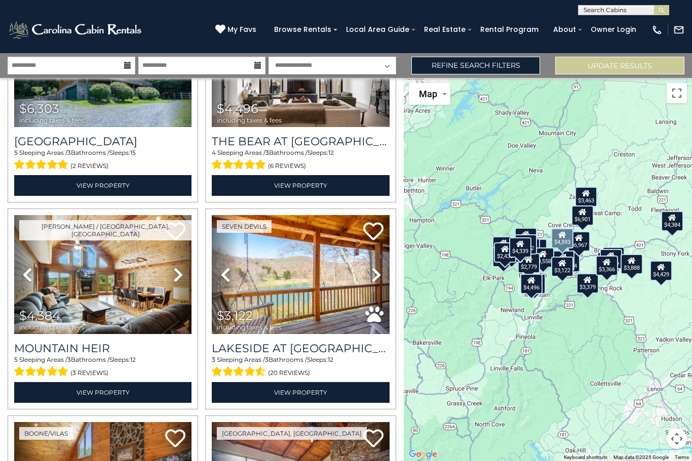
scroll to position [1766, 0]
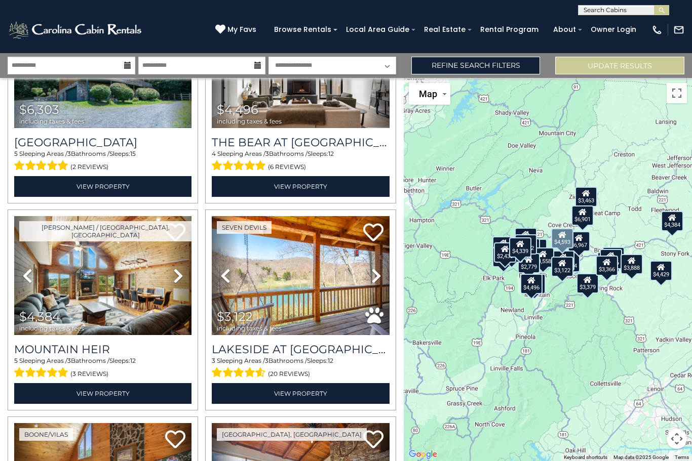
click at [131, 294] on img at bounding box center [102, 275] width 177 height 119
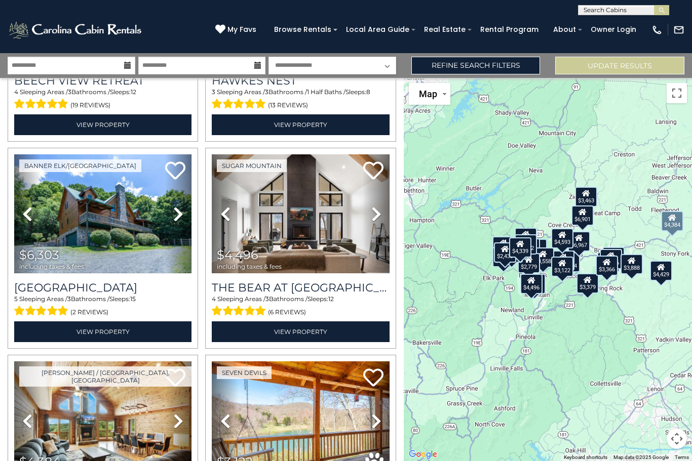
scroll to position [1619, 0]
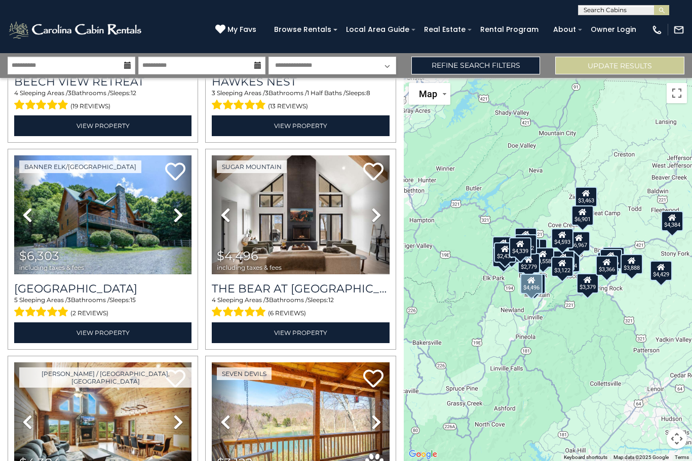
click at [339, 248] on img at bounding box center [300, 214] width 177 height 119
click at [109, 233] on img at bounding box center [102, 214] width 177 height 119
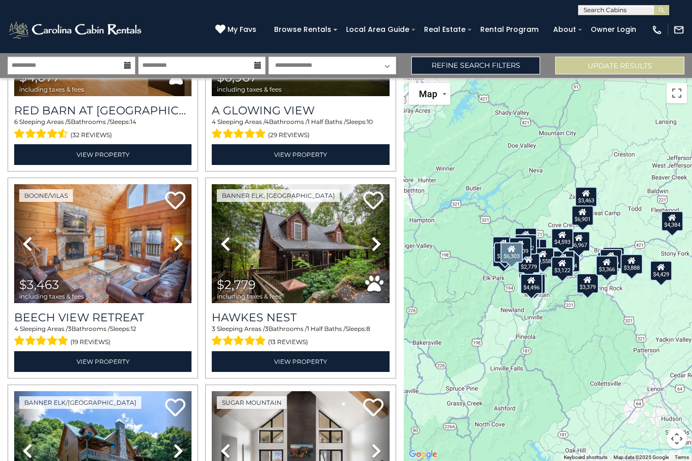
scroll to position [1373, 0]
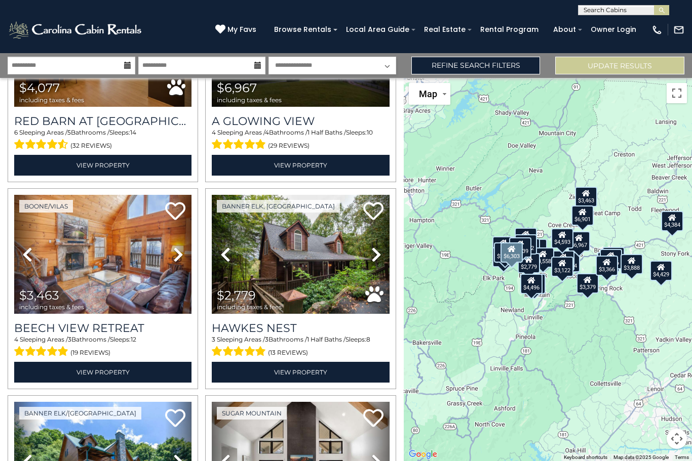
click at [324, 277] on img at bounding box center [300, 254] width 177 height 119
click at [145, 293] on img at bounding box center [102, 254] width 177 height 119
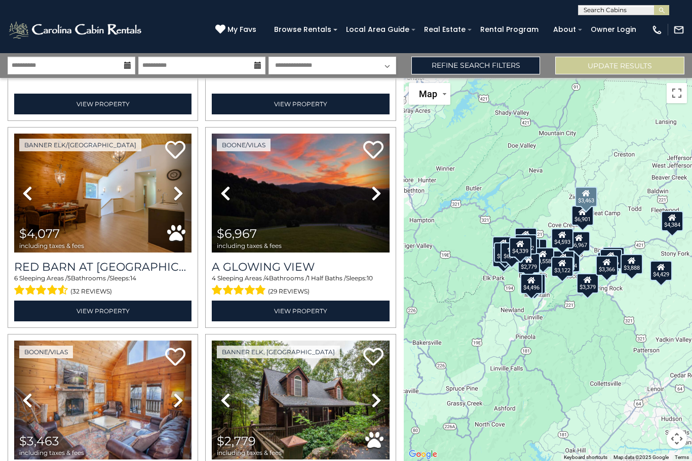
scroll to position [1206, 0]
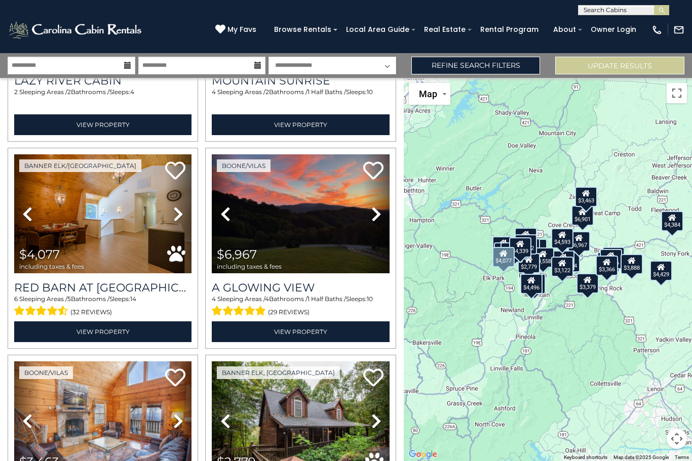
click at [130, 231] on img at bounding box center [102, 213] width 177 height 119
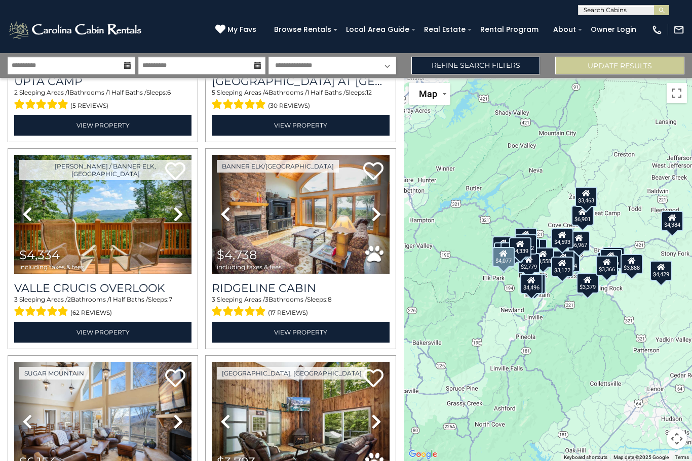
scroll to position [377, 0]
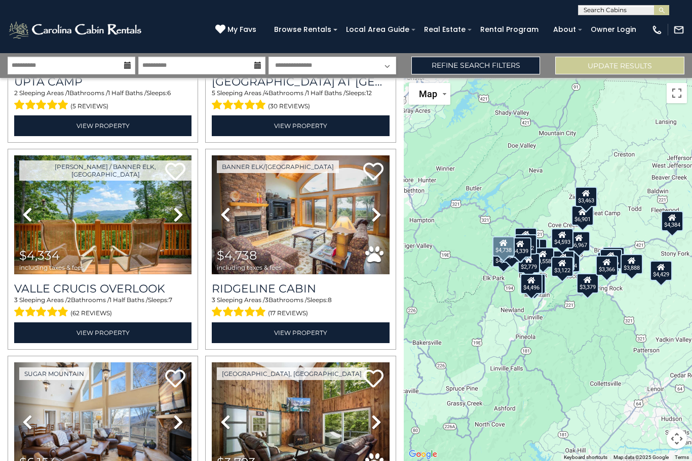
click at [328, 244] on img at bounding box center [300, 214] width 177 height 119
click at [141, 267] on img at bounding box center [102, 214] width 177 height 119
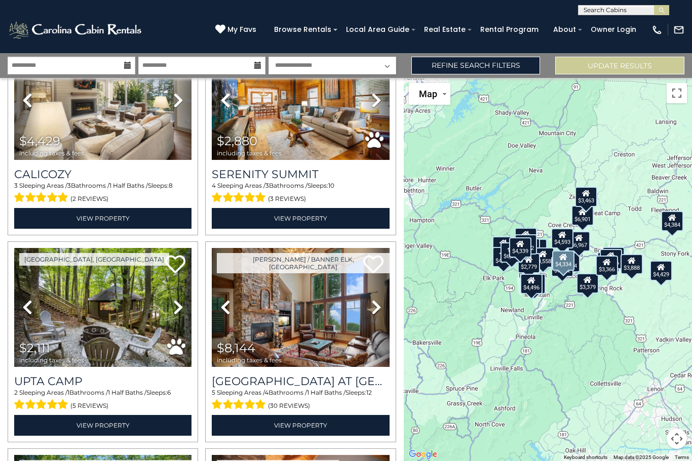
scroll to position [55, 0]
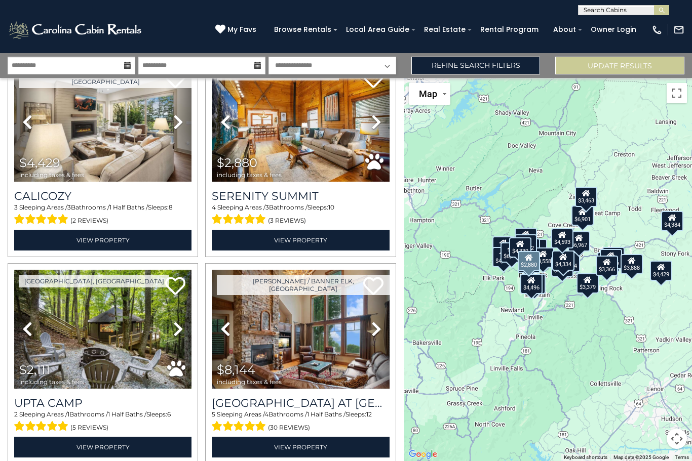
click at [202, 248] on div "Banner Elk/Elk Park Previous" at bounding box center [300, 156] width 197 height 201
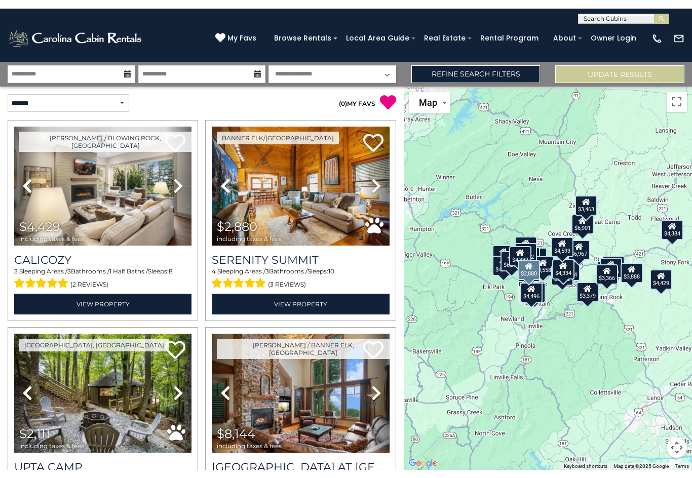
scroll to position [0, 0]
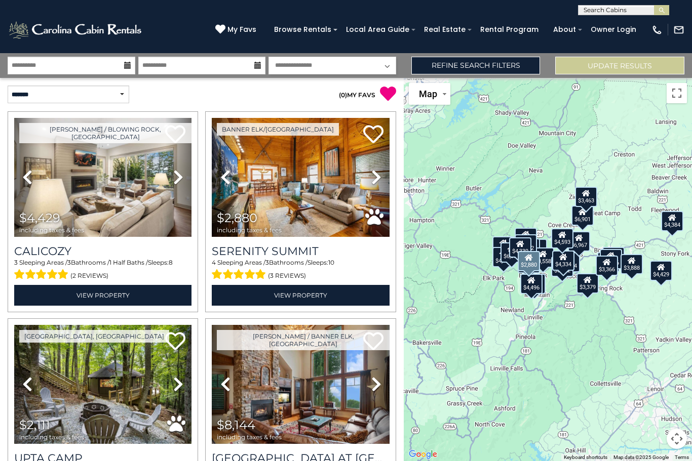
click at [140, 186] on img at bounding box center [102, 177] width 177 height 119
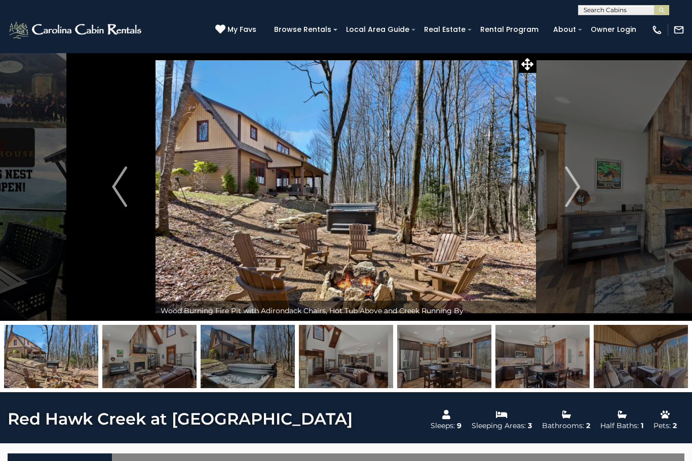
click at [576, 194] on img "Next" at bounding box center [572, 187] width 15 height 41
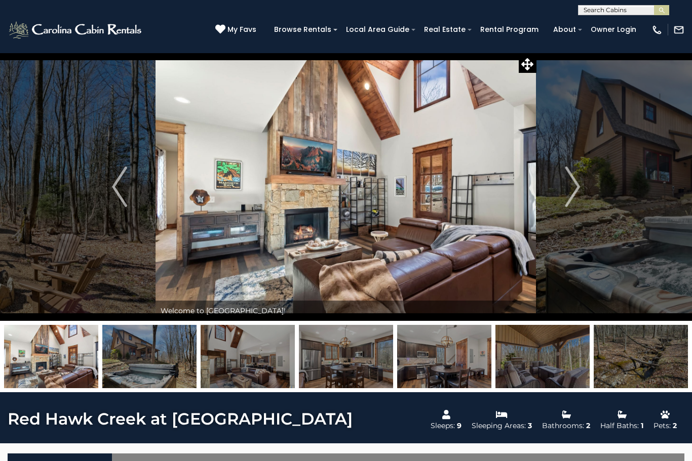
click at [572, 193] on img "Next" at bounding box center [572, 187] width 15 height 41
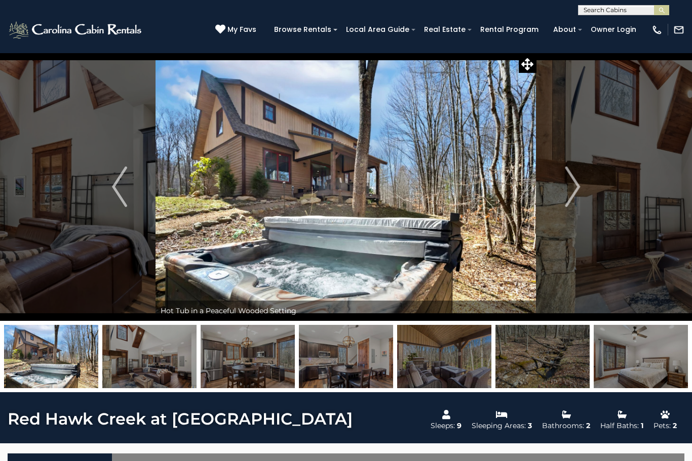
click at [570, 191] on img "Next" at bounding box center [572, 187] width 15 height 41
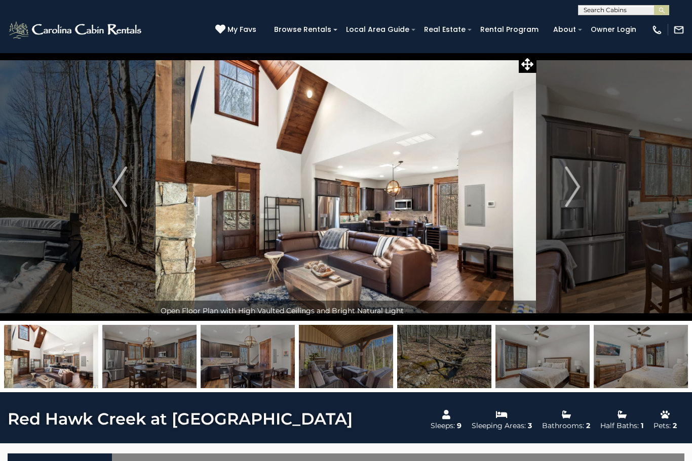
click at [572, 190] on img "Next" at bounding box center [572, 187] width 15 height 41
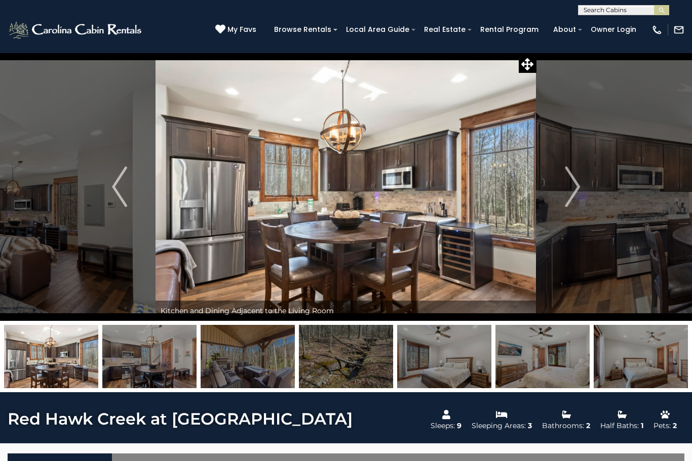
click at [566, 197] on img "Next" at bounding box center [572, 187] width 15 height 41
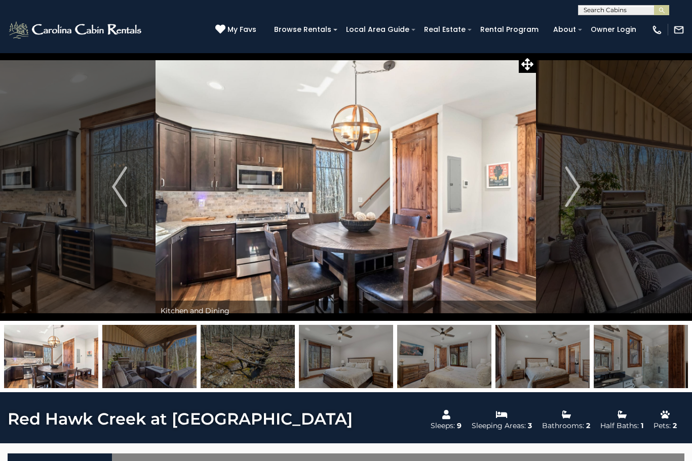
click at [562, 195] on button "Next" at bounding box center [572, 187] width 72 height 268
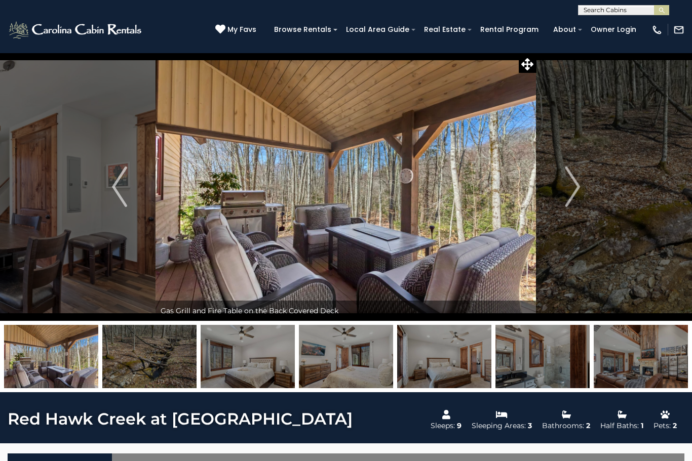
click at [565, 191] on img "Next" at bounding box center [572, 187] width 15 height 41
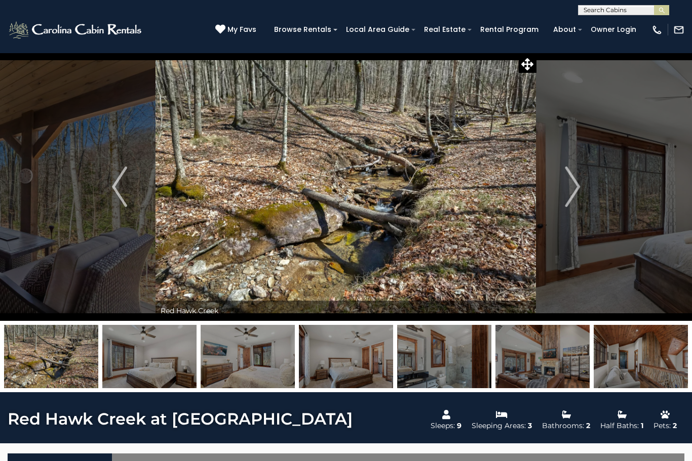
click at [568, 190] on img "Next" at bounding box center [572, 187] width 15 height 41
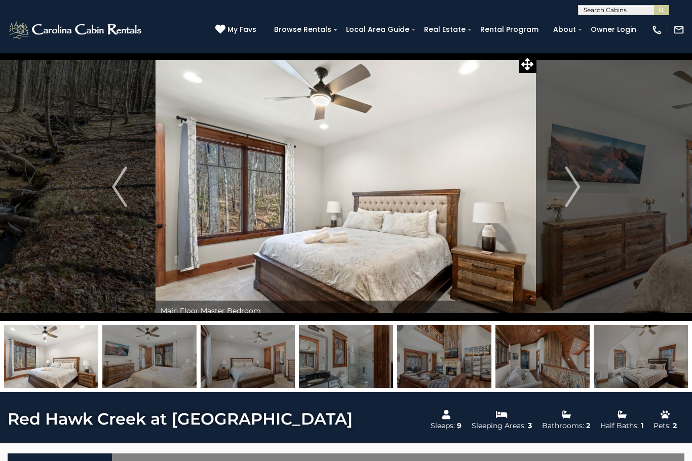
click at [567, 192] on img "Next" at bounding box center [572, 187] width 15 height 41
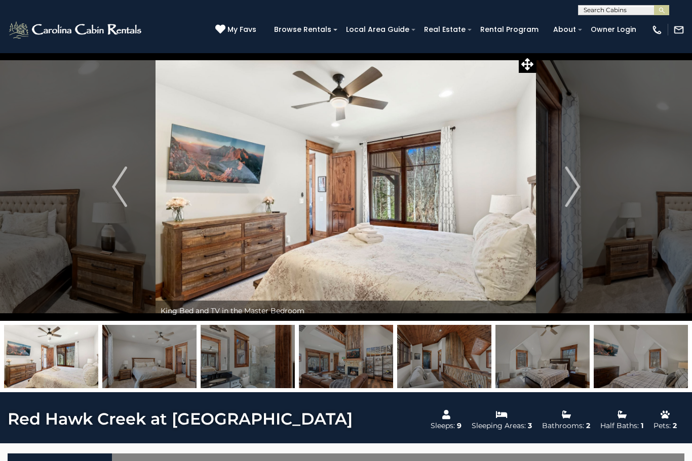
click at [572, 190] on img "Next" at bounding box center [572, 187] width 15 height 41
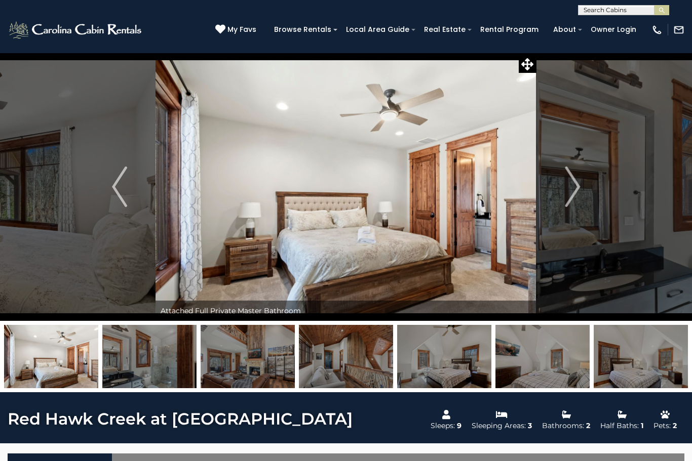
click at [574, 190] on img "Next" at bounding box center [572, 187] width 15 height 41
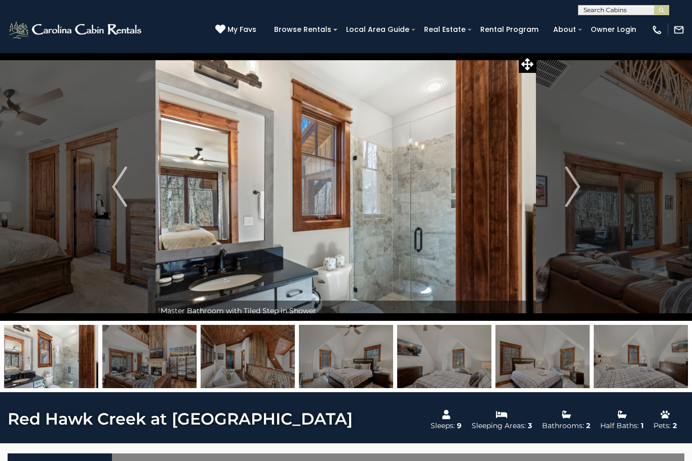
click at [592, 178] on button "Next" at bounding box center [572, 187] width 72 height 268
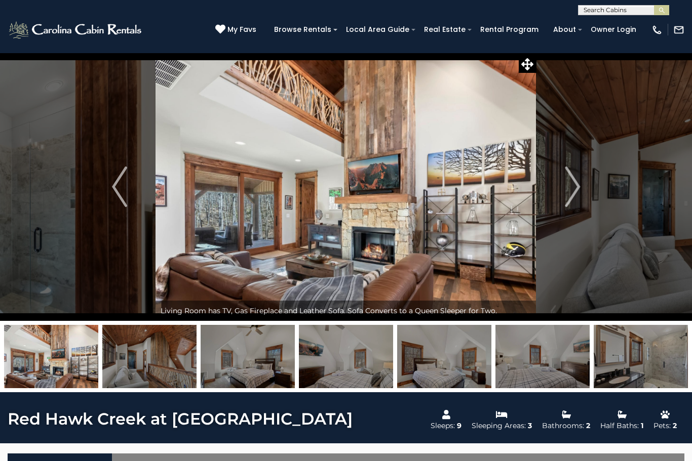
click at [577, 192] on img "Next" at bounding box center [572, 187] width 15 height 41
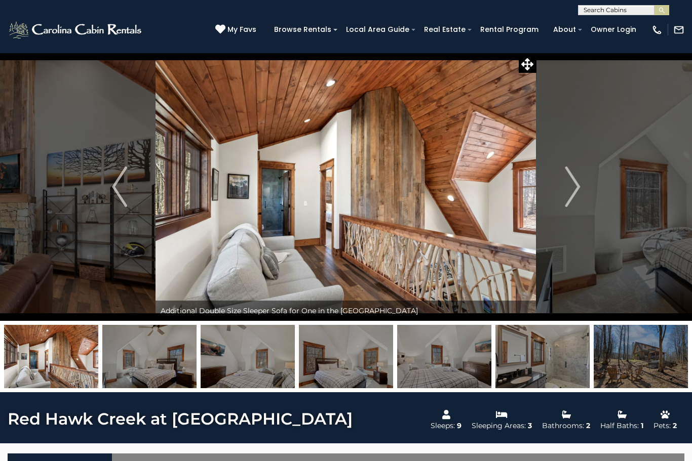
click at [580, 194] on img "Next" at bounding box center [572, 187] width 15 height 41
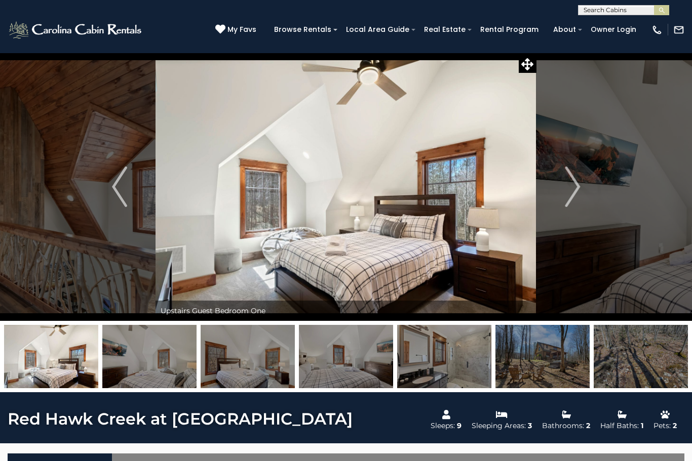
click at [572, 189] on img "Next" at bounding box center [572, 187] width 15 height 41
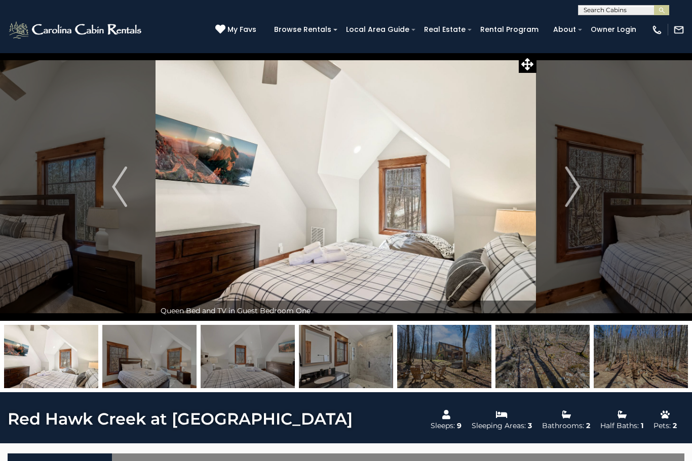
click at [568, 191] on img "Next" at bounding box center [572, 187] width 15 height 41
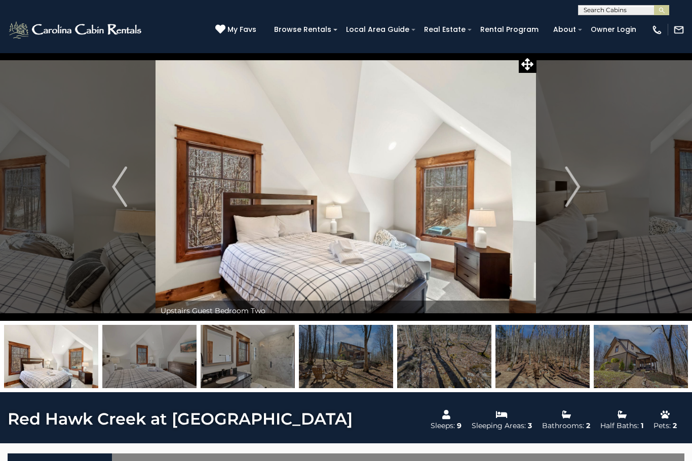
click at [567, 195] on img "Next" at bounding box center [572, 187] width 15 height 41
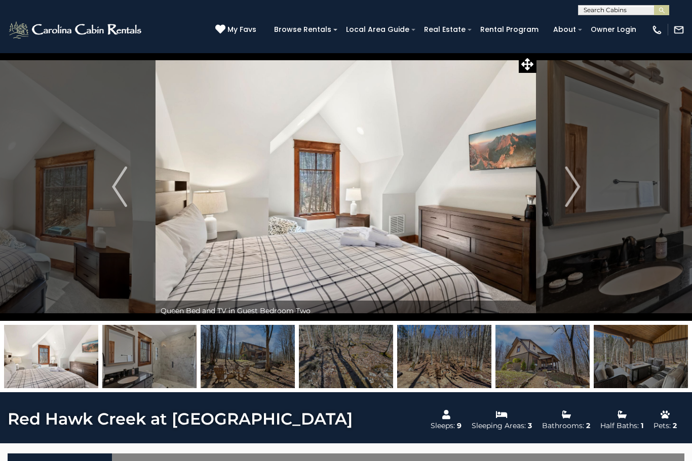
click at [567, 194] on img "Next" at bounding box center [572, 187] width 15 height 41
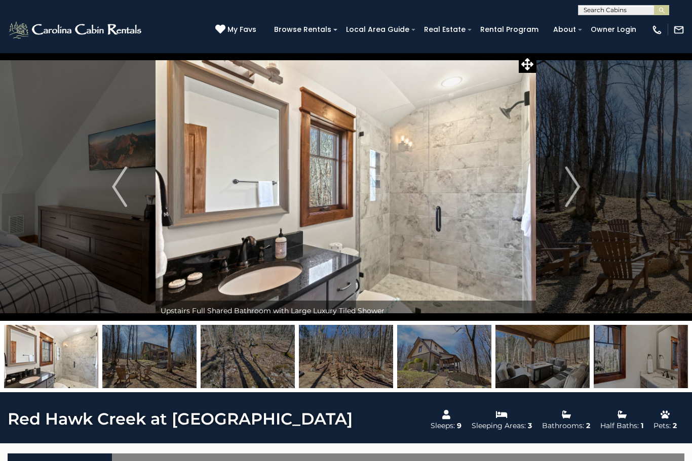
click at [571, 194] on img "Next" at bounding box center [572, 187] width 15 height 41
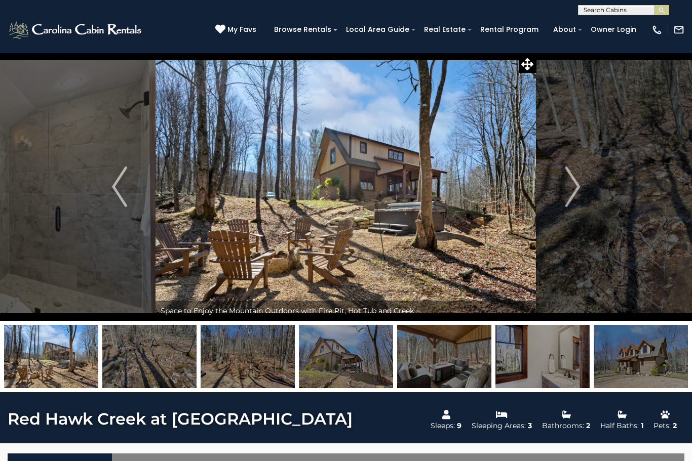
click at [568, 197] on img "Next" at bounding box center [572, 187] width 15 height 41
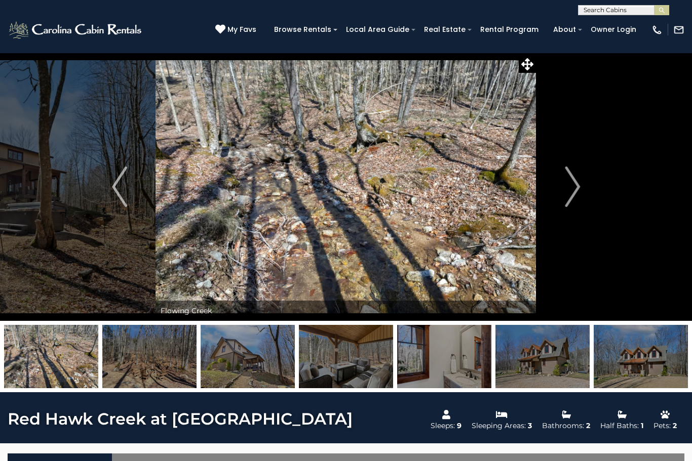
click at [571, 195] on img "Next" at bounding box center [572, 187] width 15 height 41
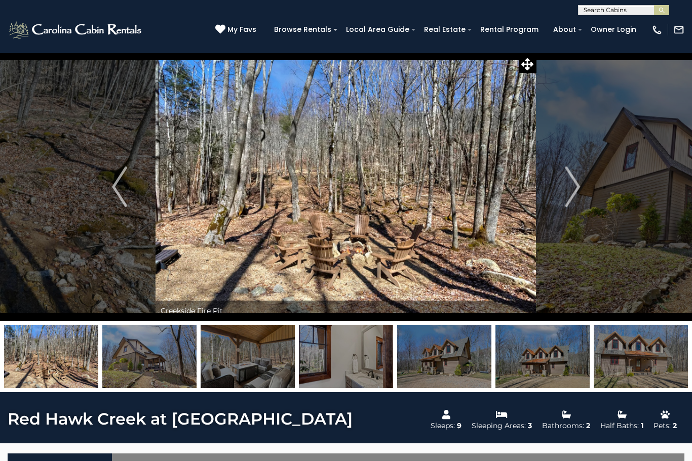
click at [571, 194] on img "Next" at bounding box center [572, 187] width 15 height 41
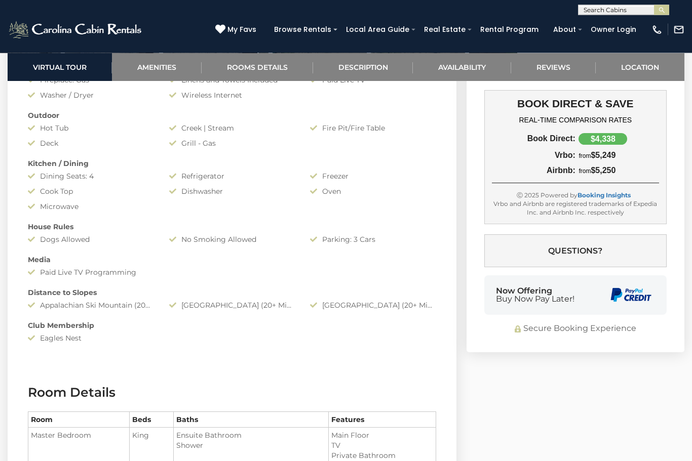
scroll to position [791, 0]
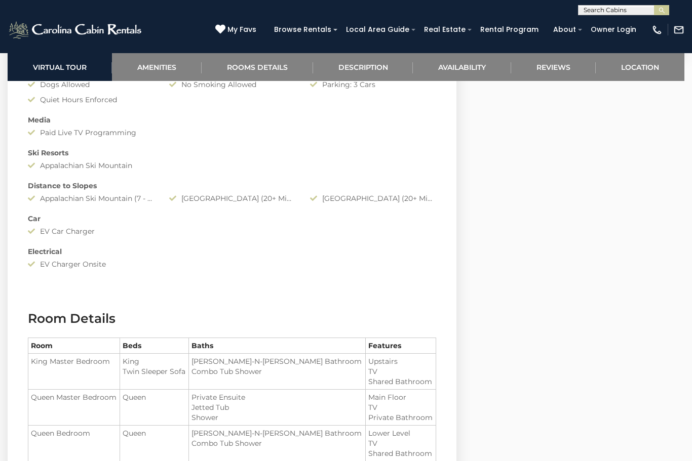
scroll to position [1023, 0]
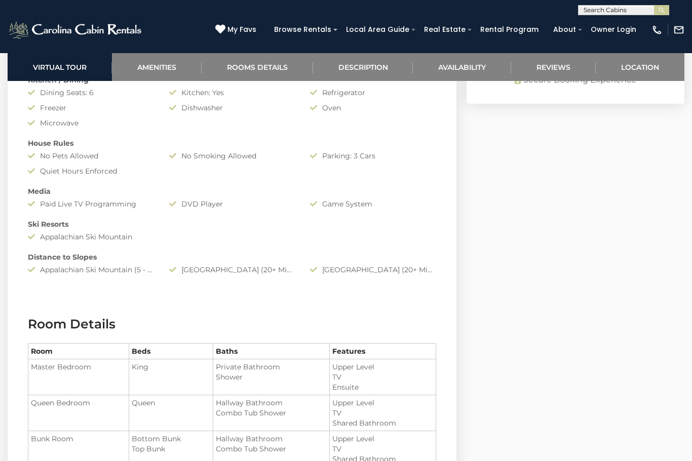
scroll to position [918, 0]
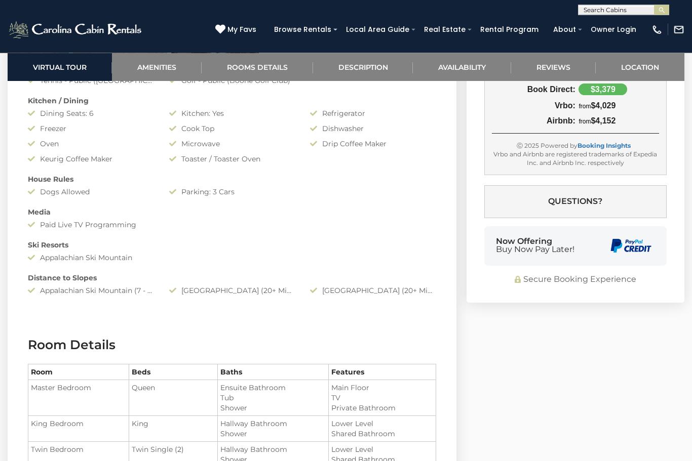
scroll to position [870, 0]
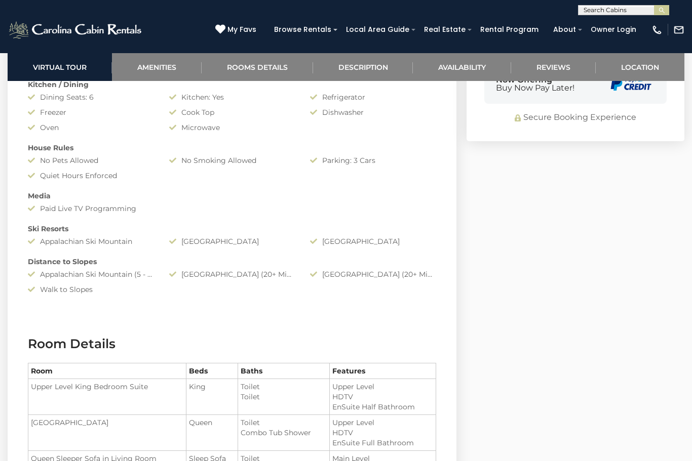
scroll to position [881, 0]
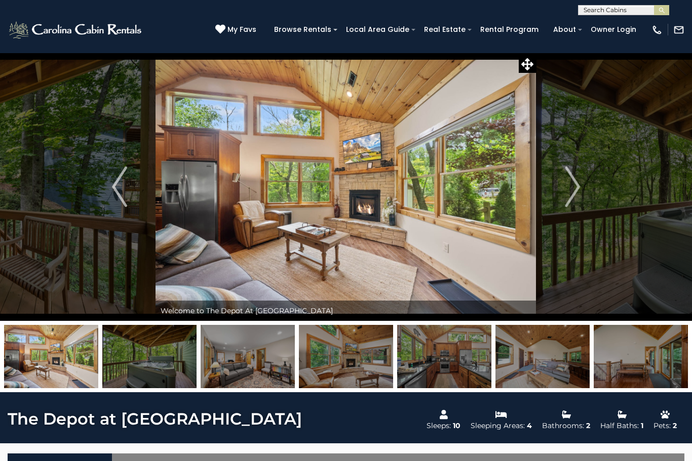
click at [576, 184] on img "Next" at bounding box center [572, 187] width 15 height 41
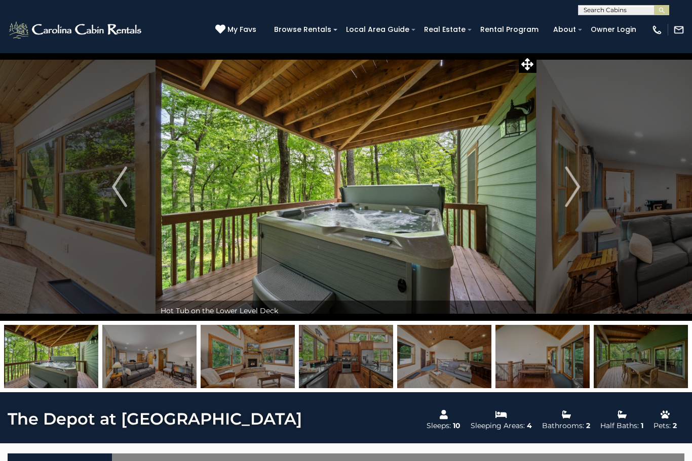
click at [576, 190] on img "Next" at bounding box center [572, 187] width 15 height 41
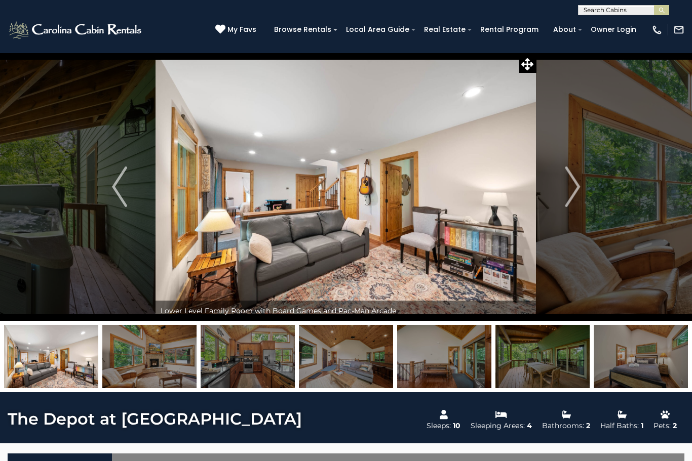
click at [575, 193] on img "Next" at bounding box center [572, 187] width 15 height 41
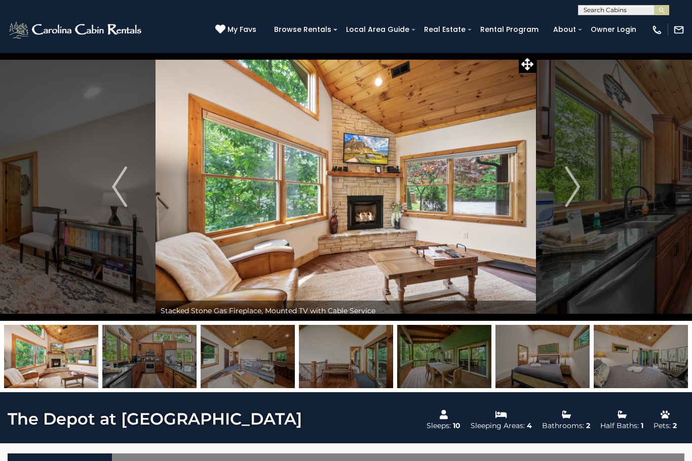
click at [578, 193] on img "Next" at bounding box center [572, 187] width 15 height 41
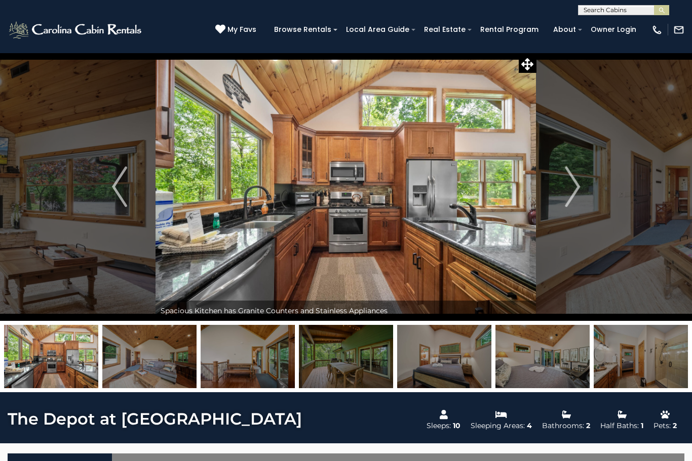
click at [571, 187] on img "Next" at bounding box center [572, 187] width 15 height 41
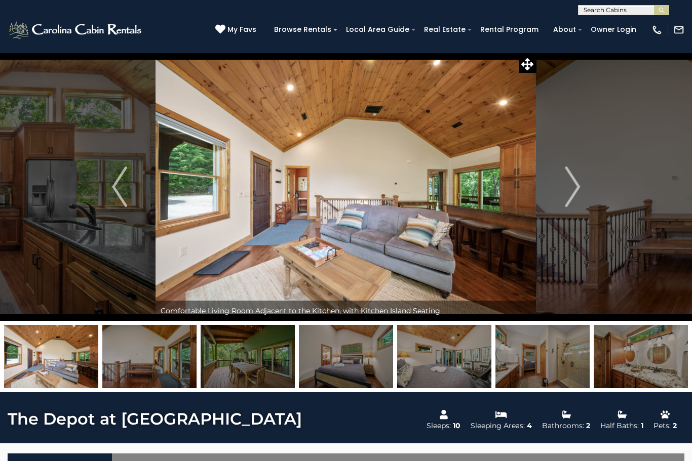
click at [568, 195] on img "Next" at bounding box center [572, 187] width 15 height 41
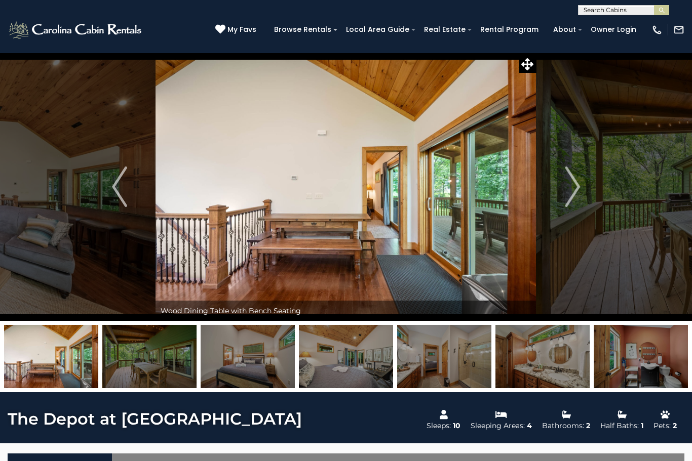
click at [561, 195] on button "Next" at bounding box center [572, 187] width 72 height 268
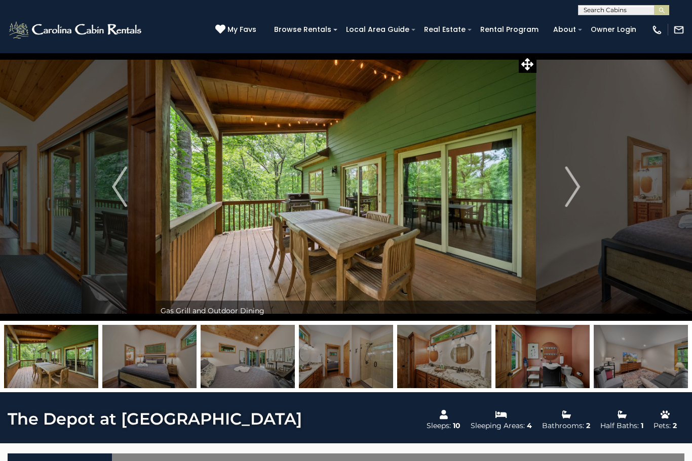
click at [568, 192] on img "Next" at bounding box center [572, 187] width 15 height 41
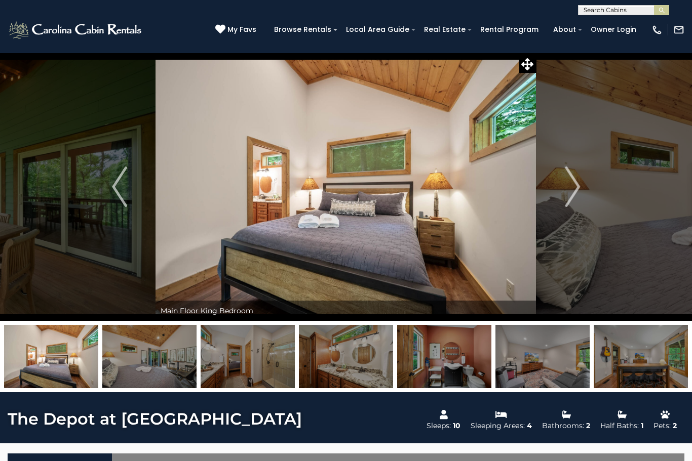
click at [572, 192] on img "Next" at bounding box center [572, 187] width 15 height 41
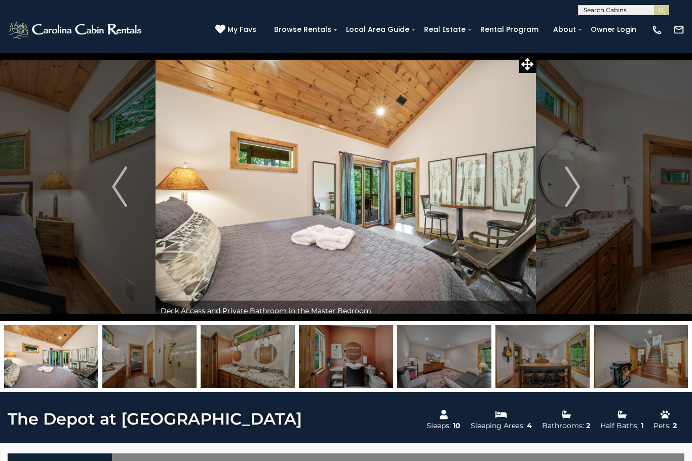
click at [575, 193] on img "Next" at bounding box center [572, 187] width 15 height 41
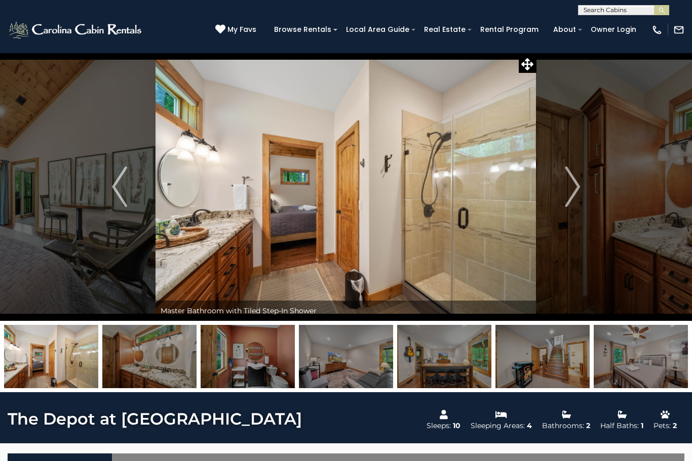
click at [574, 197] on img "Next" at bounding box center [572, 187] width 15 height 41
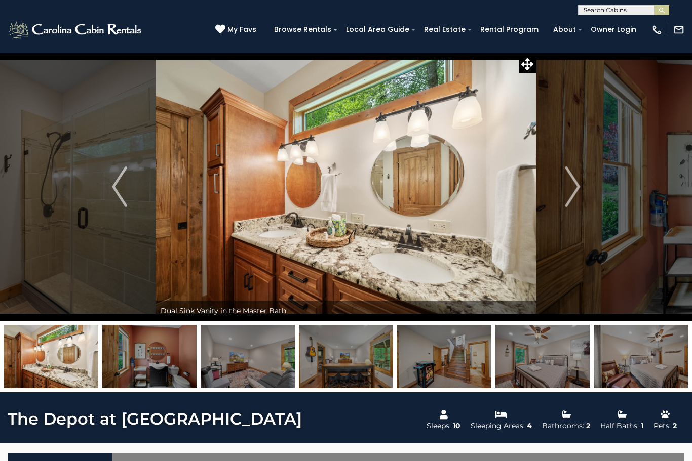
click at [575, 197] on img "Next" at bounding box center [572, 187] width 15 height 41
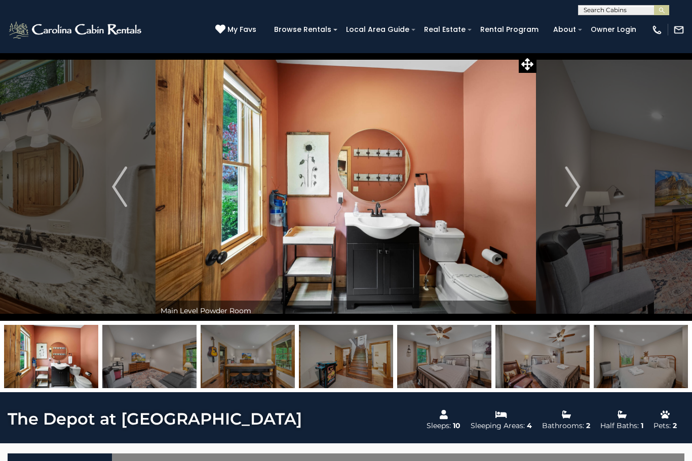
click at [580, 193] on img "Next" at bounding box center [572, 187] width 15 height 41
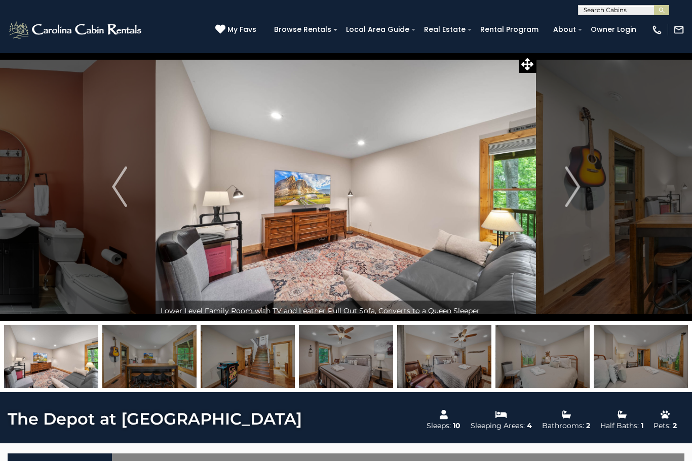
click at [579, 189] on img "Next" at bounding box center [572, 187] width 15 height 41
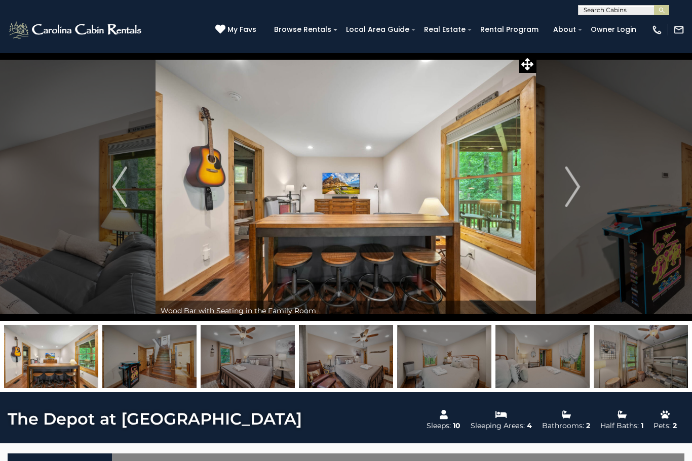
click at [575, 191] on img "Next" at bounding box center [572, 187] width 15 height 41
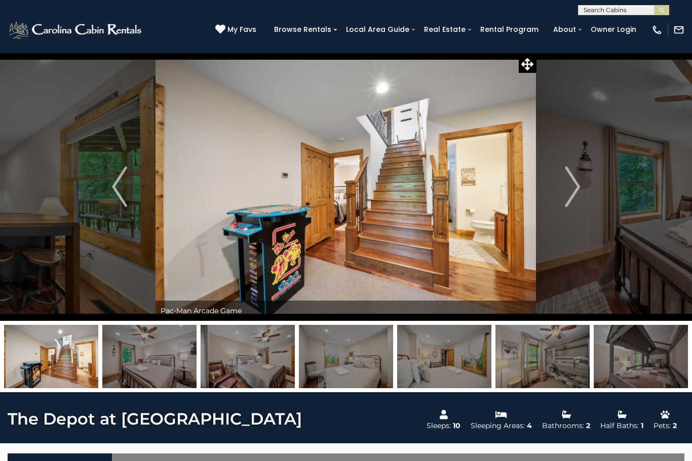
click at [566, 194] on img "Next" at bounding box center [572, 187] width 15 height 41
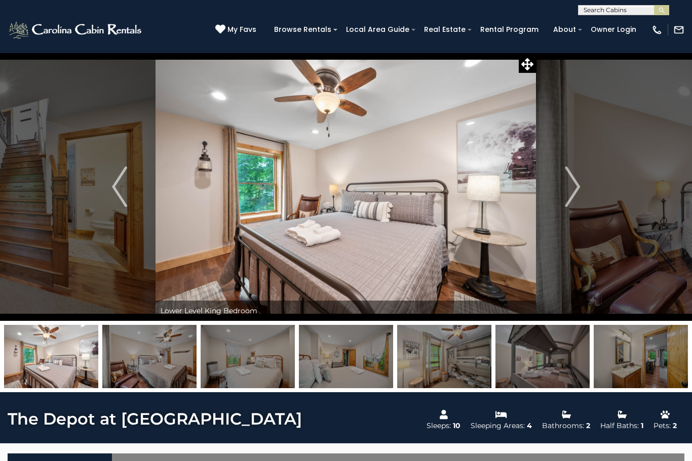
click at [561, 196] on button "Next" at bounding box center [572, 187] width 72 height 268
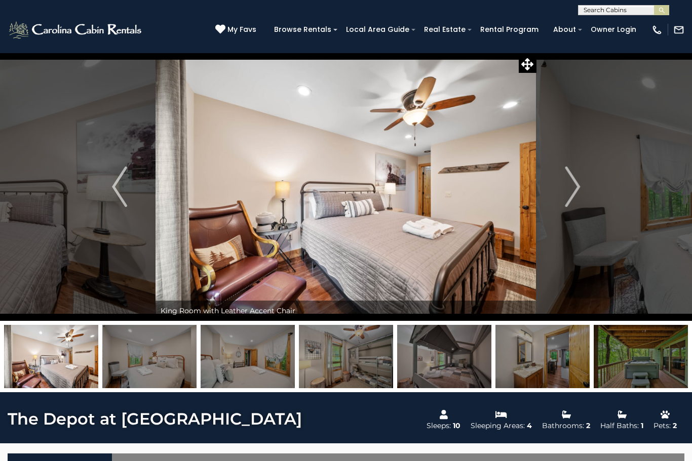
click at [567, 195] on img "Next" at bounding box center [572, 187] width 15 height 41
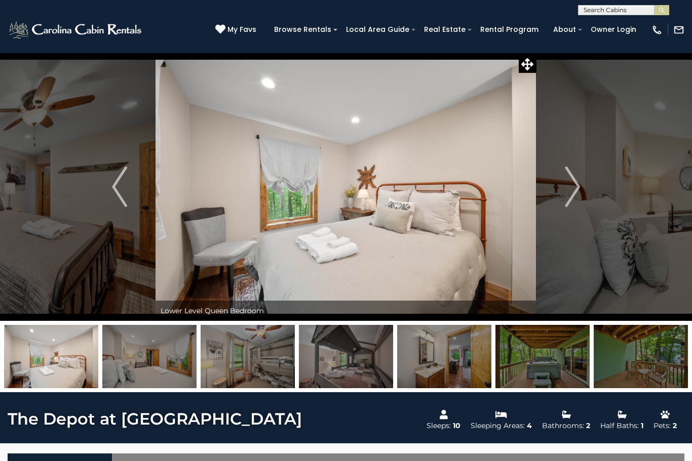
click at [566, 197] on img "Next" at bounding box center [572, 187] width 15 height 41
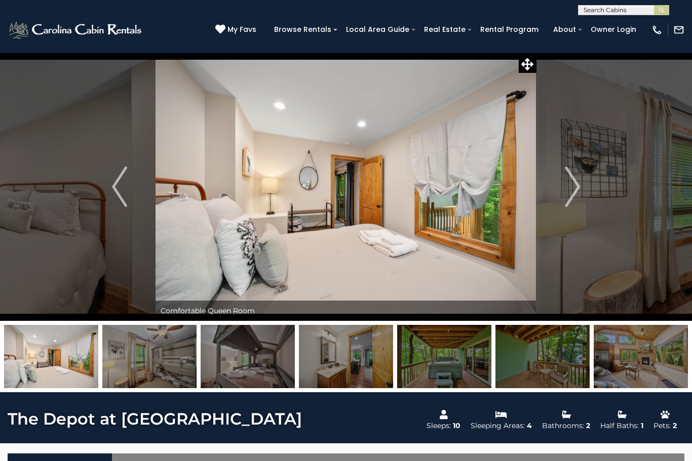
click at [572, 194] on img "Next" at bounding box center [572, 187] width 15 height 41
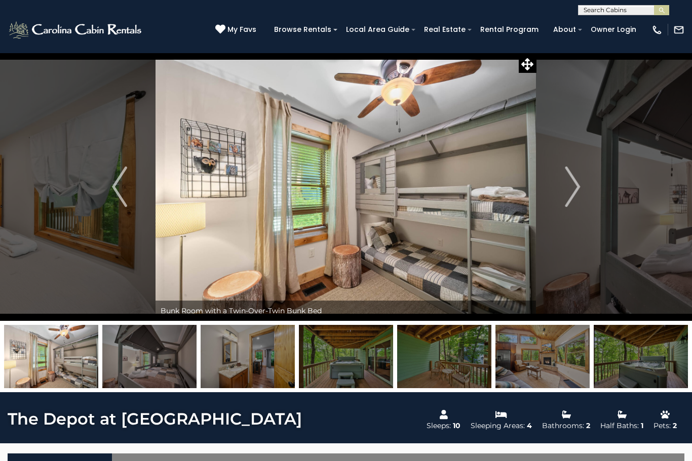
click at [580, 197] on button "Next" at bounding box center [572, 187] width 72 height 268
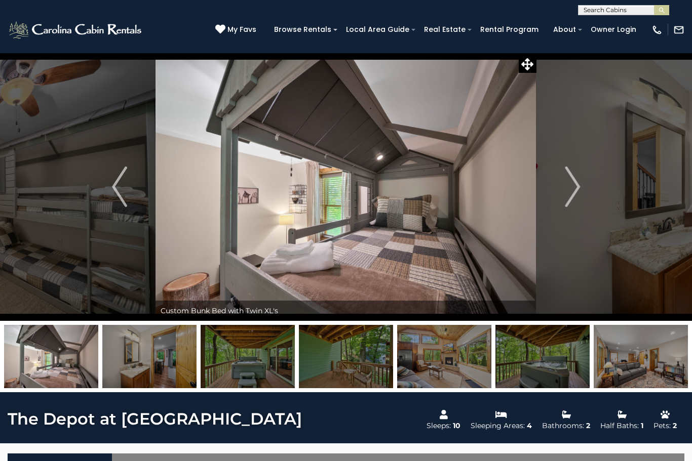
click at [586, 191] on button "Next" at bounding box center [572, 187] width 72 height 268
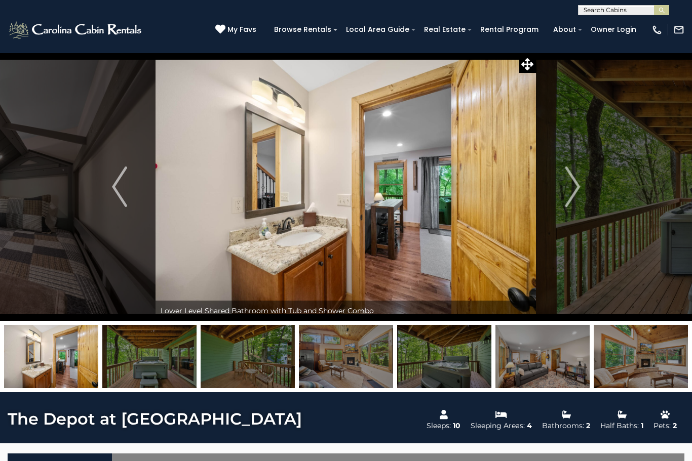
click at [583, 194] on button "Next" at bounding box center [572, 187] width 72 height 268
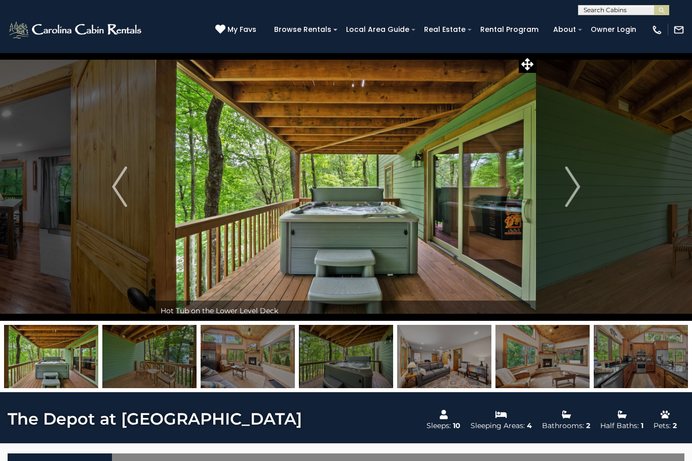
click at [573, 193] on img "Next" at bounding box center [572, 187] width 15 height 41
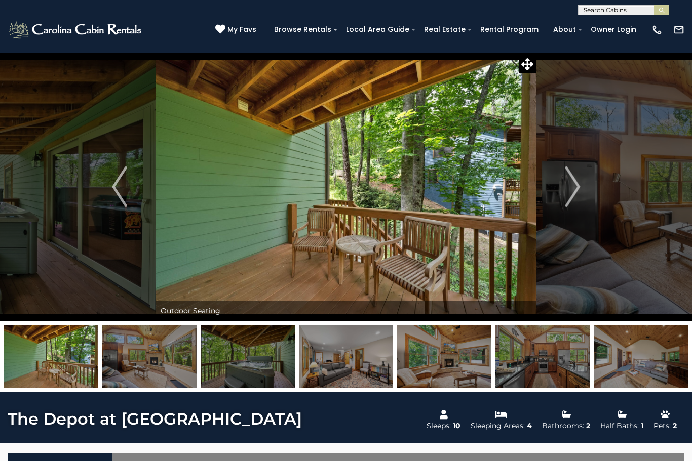
click at [572, 190] on img "Next" at bounding box center [572, 187] width 15 height 41
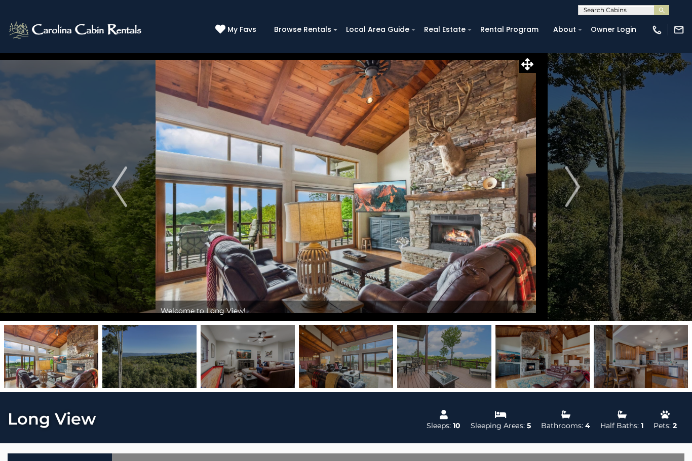
click at [564, 199] on button "Next" at bounding box center [572, 187] width 72 height 268
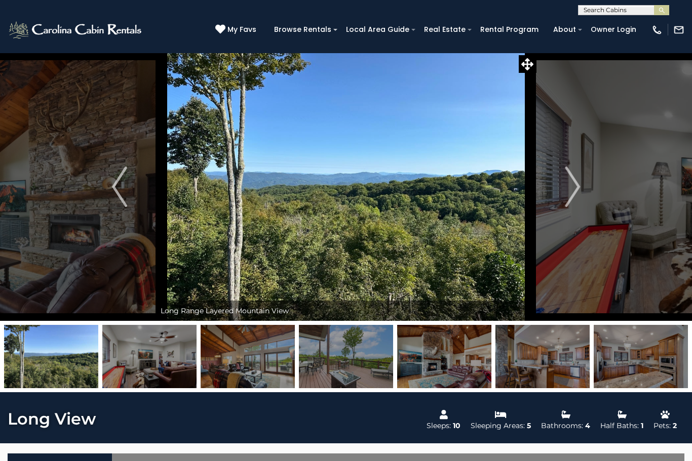
click at [565, 190] on img "Next" at bounding box center [572, 187] width 15 height 41
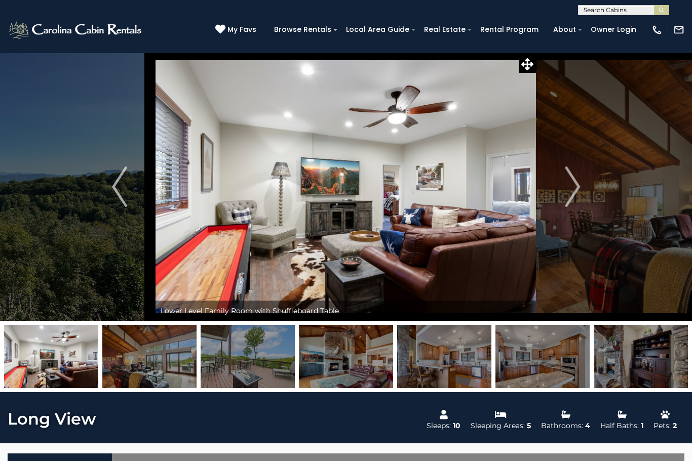
click at [574, 191] on img "Next" at bounding box center [572, 187] width 15 height 41
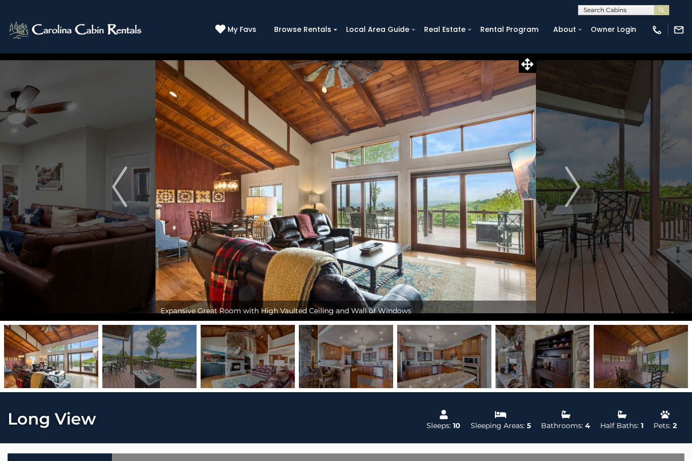
click at [570, 191] on img "Next" at bounding box center [572, 187] width 15 height 41
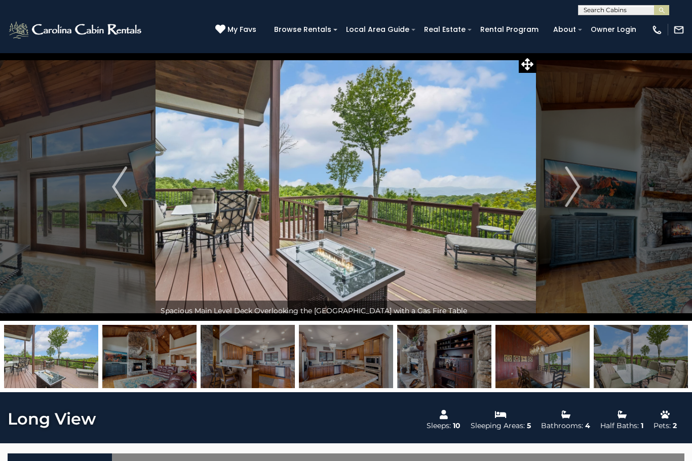
click at [568, 195] on img "Next" at bounding box center [572, 187] width 15 height 41
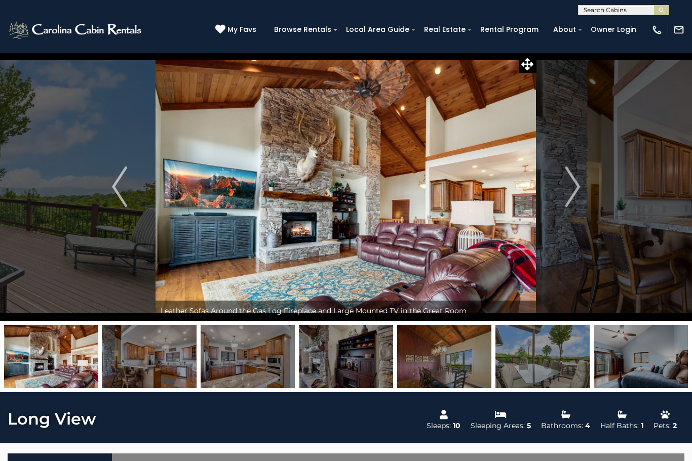
click at [576, 190] on img "Next" at bounding box center [572, 187] width 15 height 41
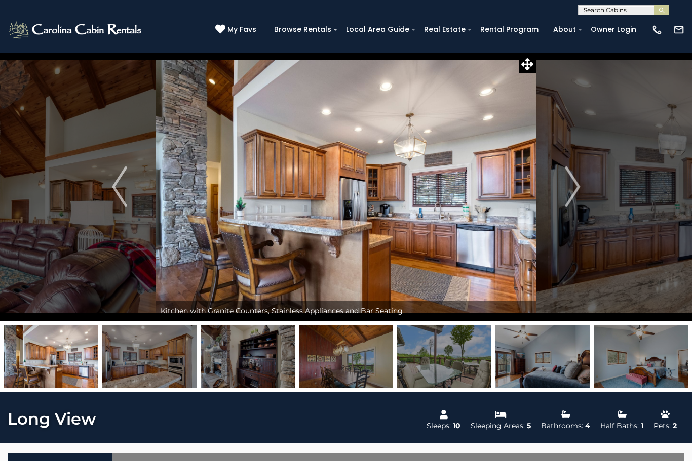
click at [578, 196] on img "Next" at bounding box center [572, 187] width 15 height 41
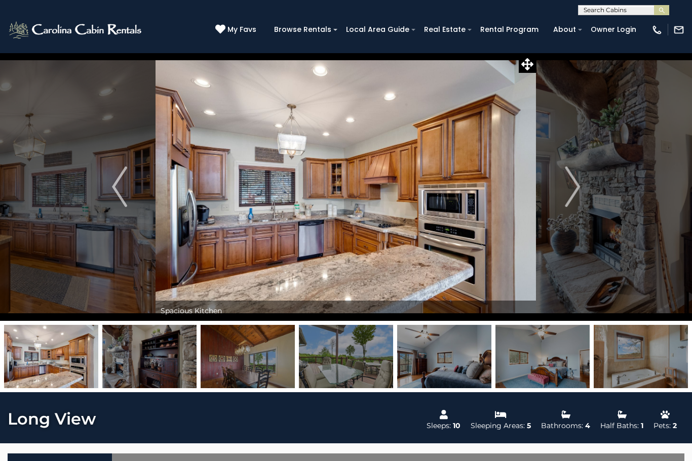
click at [582, 187] on button "Next" at bounding box center [572, 187] width 72 height 268
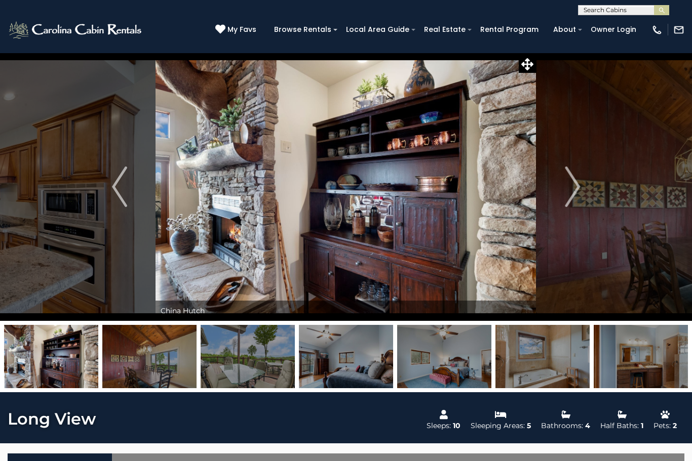
click at [570, 186] on img "Next" at bounding box center [572, 187] width 15 height 41
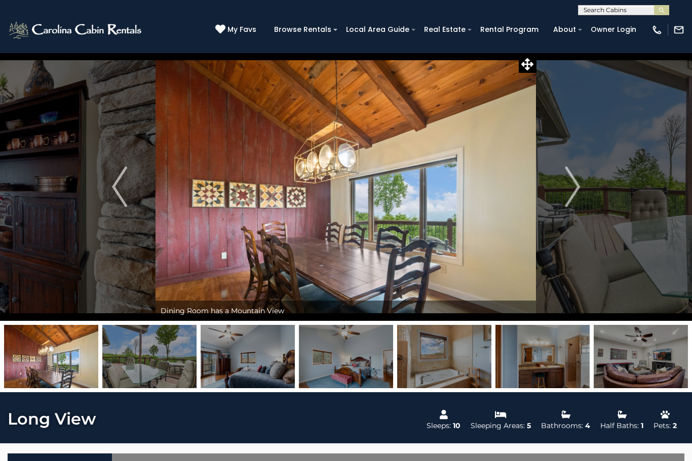
click at [568, 196] on img "Next" at bounding box center [572, 187] width 15 height 41
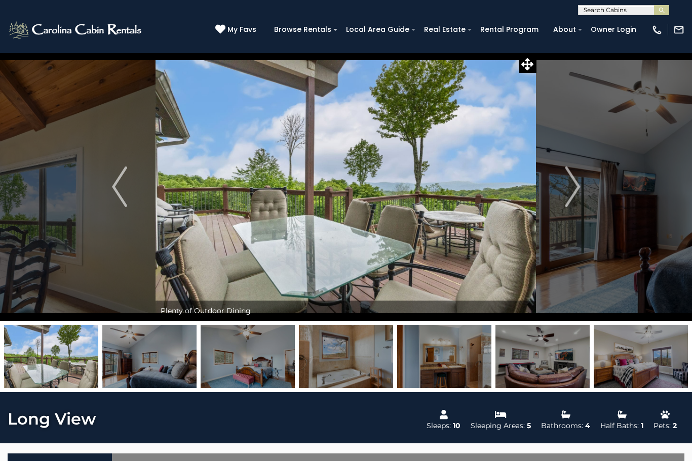
click at [576, 189] on img "Next" at bounding box center [572, 187] width 15 height 41
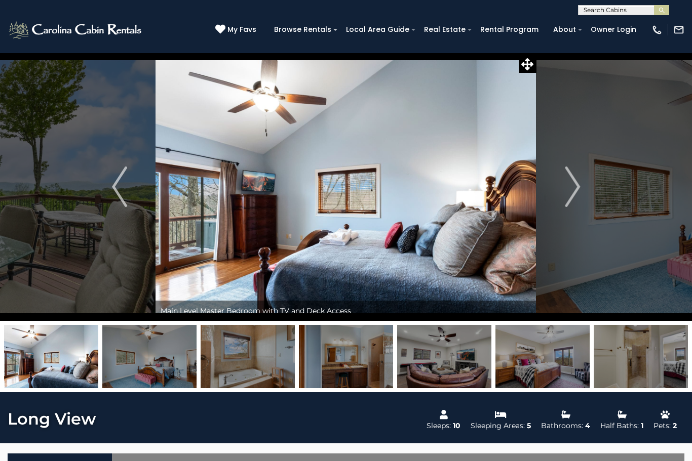
click at [570, 191] on img "Next" at bounding box center [572, 187] width 15 height 41
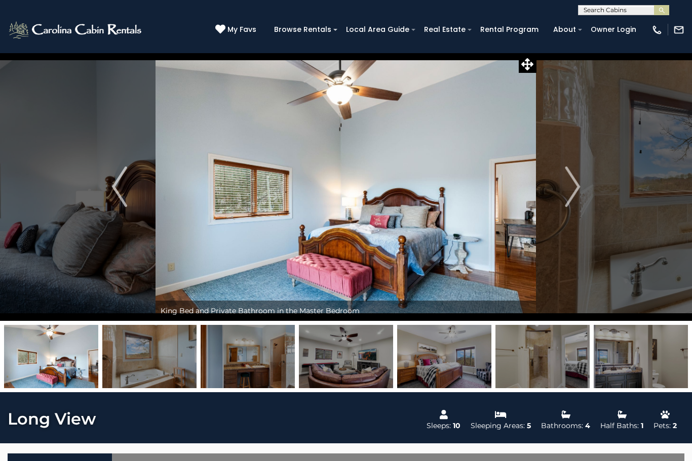
click at [572, 191] on img "Next" at bounding box center [572, 187] width 15 height 41
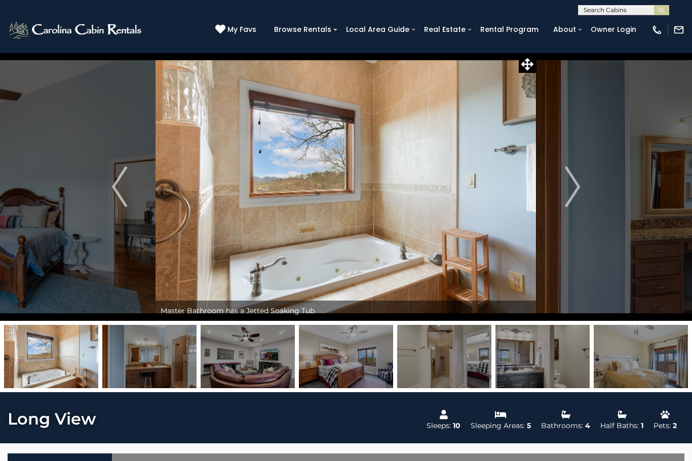
click at [571, 191] on img "Next" at bounding box center [572, 187] width 15 height 41
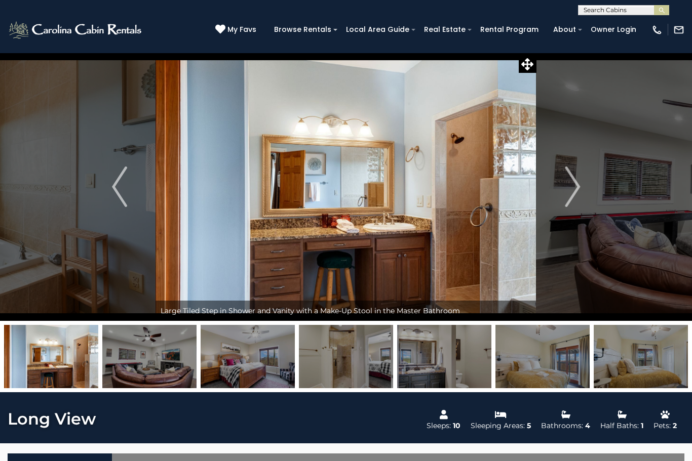
click at [577, 190] on img "Next" at bounding box center [572, 187] width 15 height 41
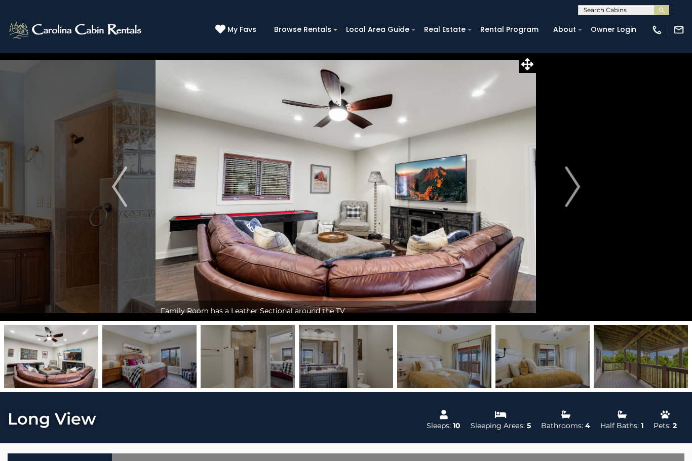
click at [573, 191] on img "Next" at bounding box center [572, 187] width 15 height 41
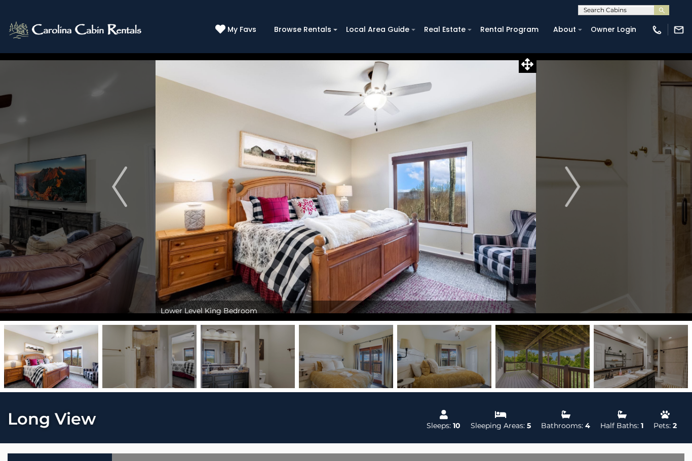
click at [577, 193] on img "Next" at bounding box center [572, 187] width 15 height 41
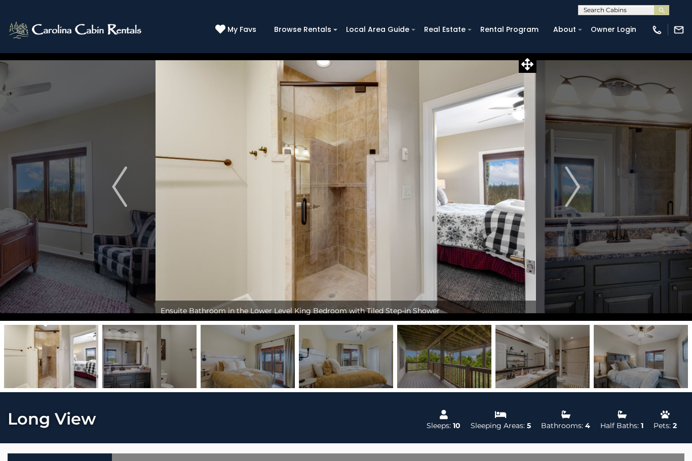
click at [563, 188] on button "Next" at bounding box center [572, 187] width 72 height 268
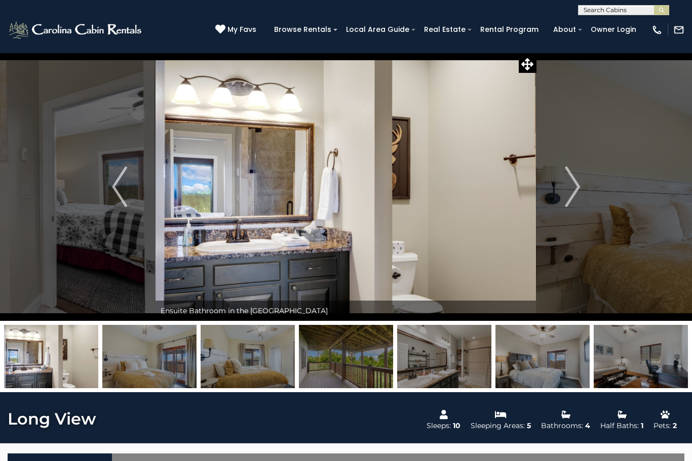
click at [570, 193] on img "Next" at bounding box center [572, 187] width 15 height 41
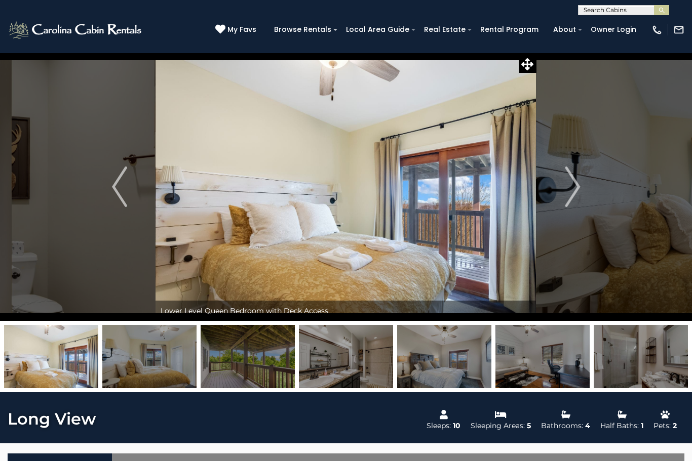
click at [570, 197] on img "Next" at bounding box center [572, 187] width 15 height 41
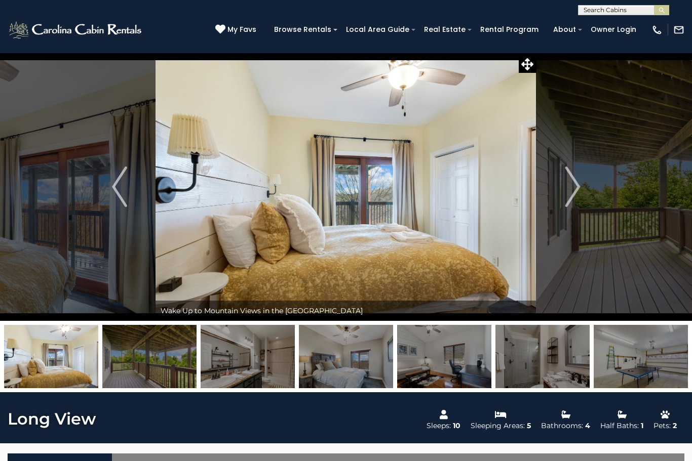
click at [574, 193] on img "Next" at bounding box center [572, 187] width 15 height 41
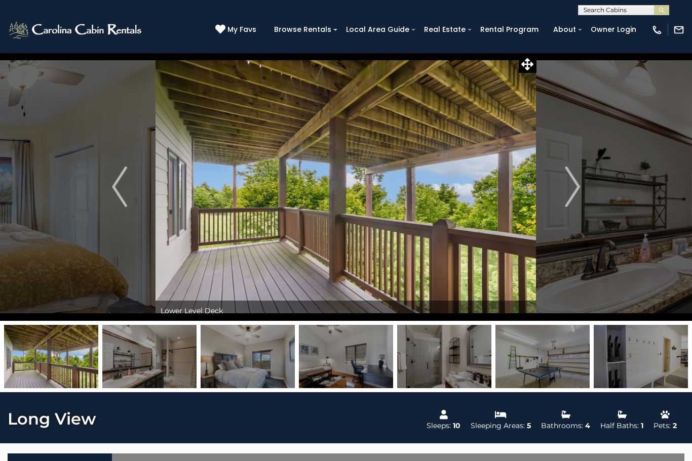
click at [575, 195] on img "Next" at bounding box center [572, 187] width 15 height 41
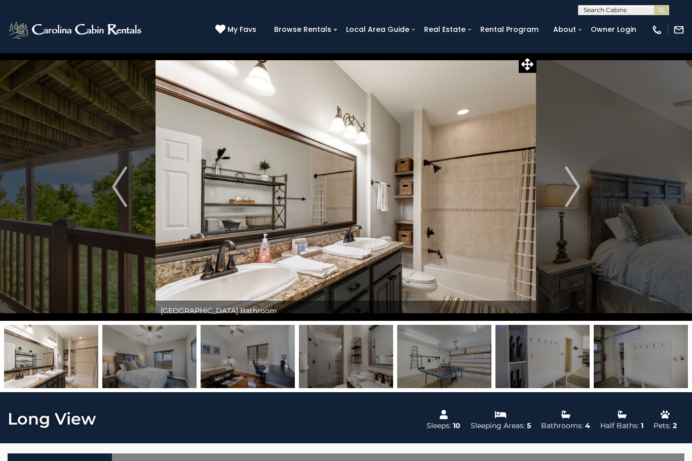
click at [578, 192] on img "Next" at bounding box center [572, 187] width 15 height 41
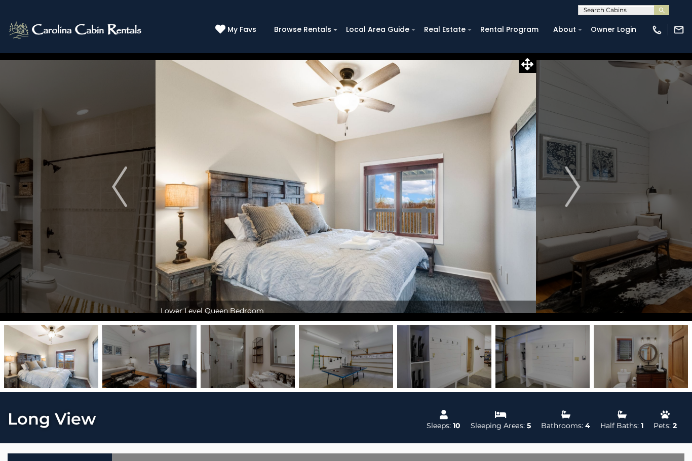
click at [576, 192] on img "Next" at bounding box center [572, 187] width 15 height 41
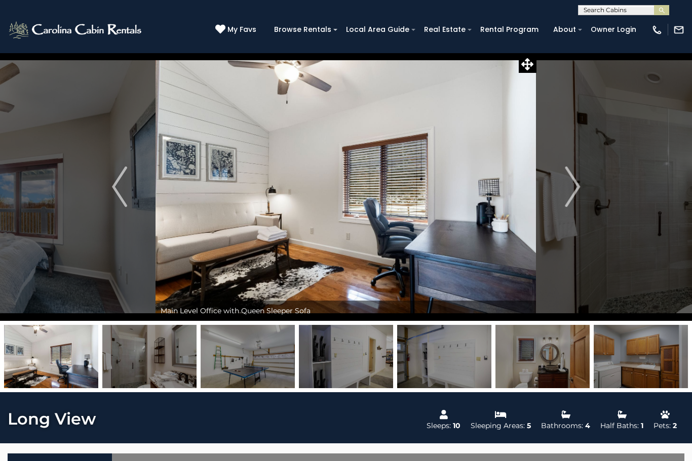
click at [568, 191] on img "Next" at bounding box center [572, 187] width 15 height 41
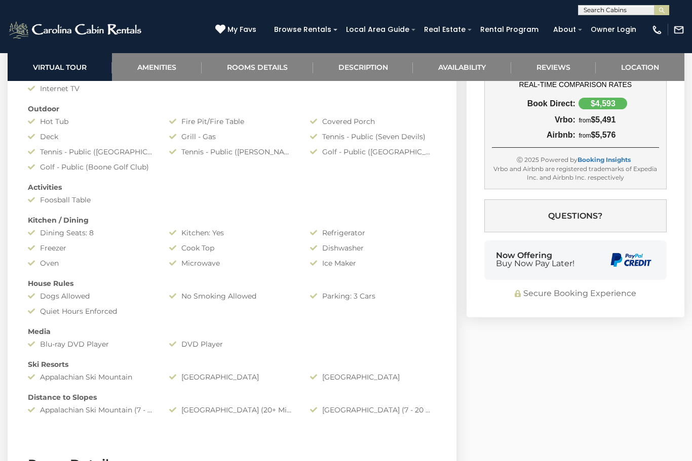
scroll to position [812, 0]
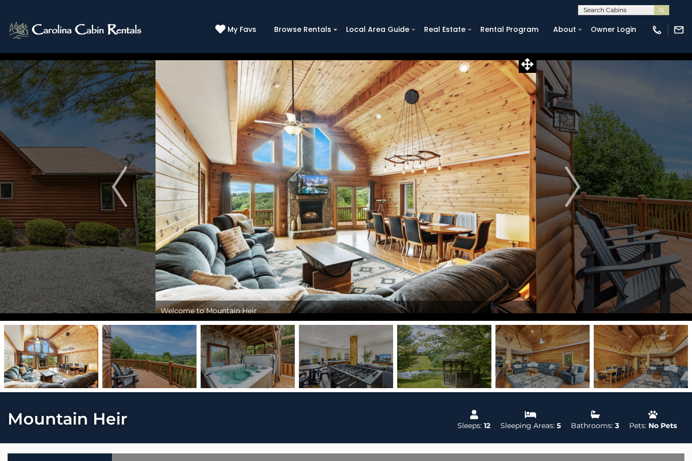
click at [569, 196] on img "Next" at bounding box center [572, 187] width 15 height 41
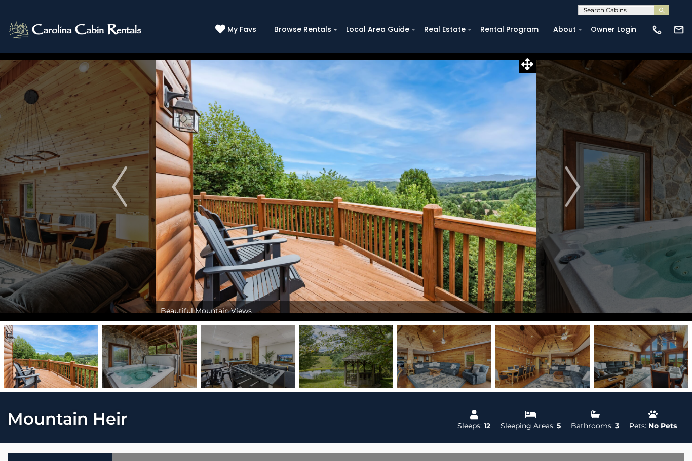
click at [563, 198] on button "Next" at bounding box center [572, 187] width 72 height 268
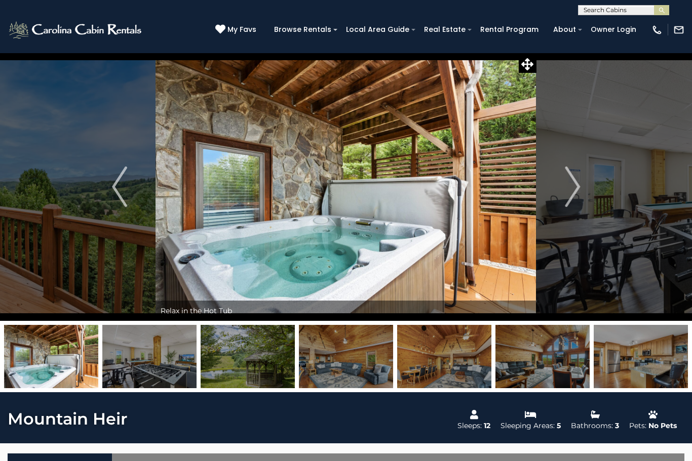
click at [560, 195] on button "Next" at bounding box center [572, 187] width 72 height 268
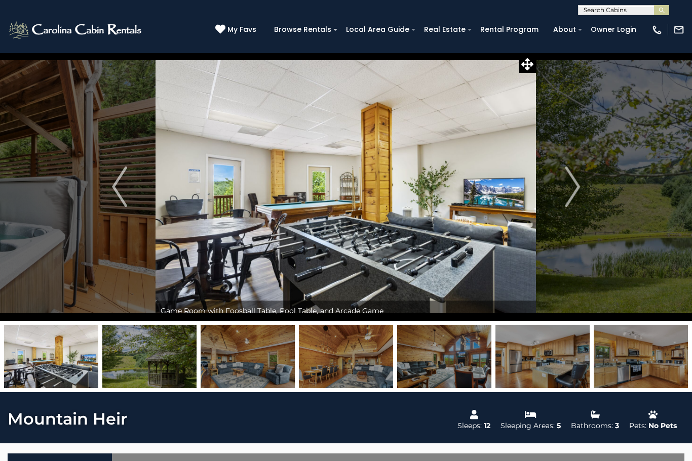
click at [562, 200] on button "Next" at bounding box center [572, 187] width 72 height 268
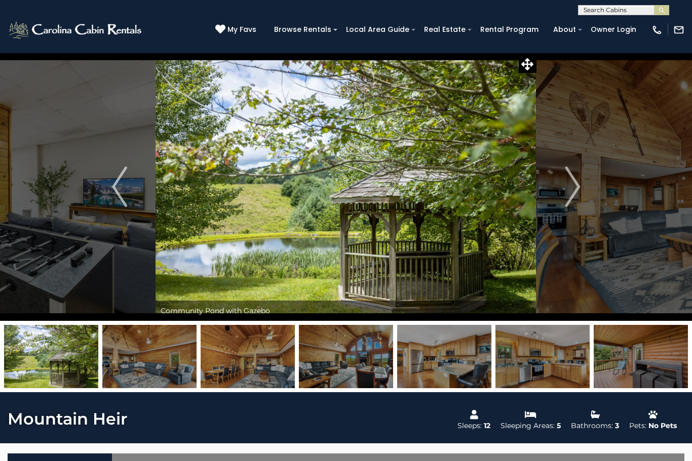
click at [565, 202] on img "Next" at bounding box center [572, 187] width 15 height 41
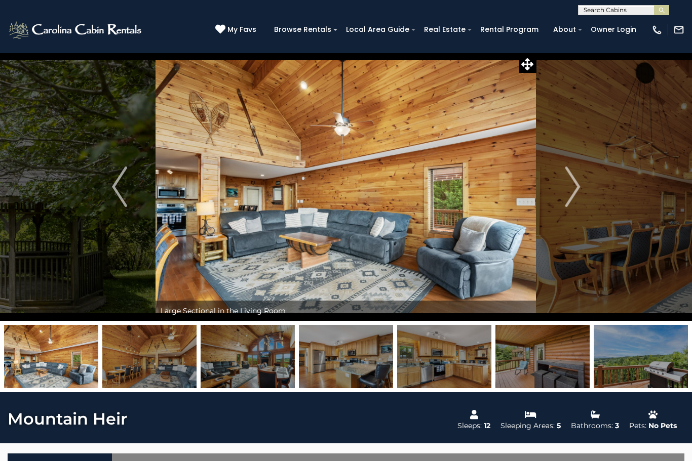
click at [570, 196] on img "Next" at bounding box center [572, 187] width 15 height 41
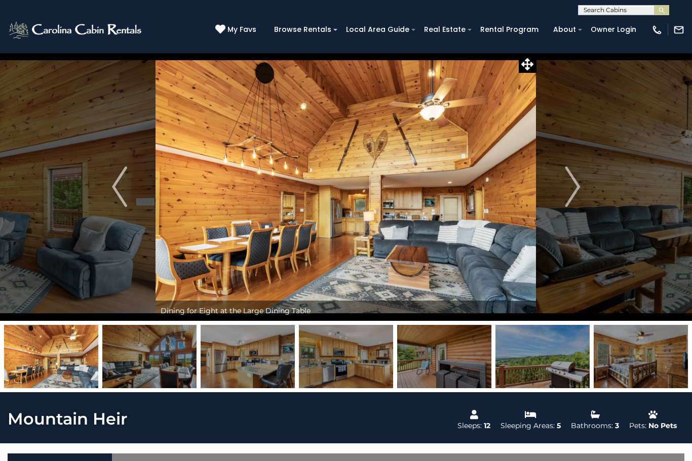
click at [569, 191] on img "Next" at bounding box center [572, 187] width 15 height 41
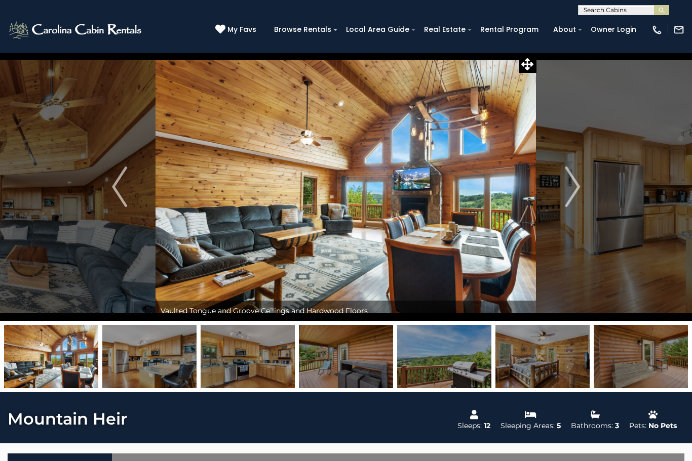
click at [577, 184] on img "Next" at bounding box center [572, 187] width 15 height 41
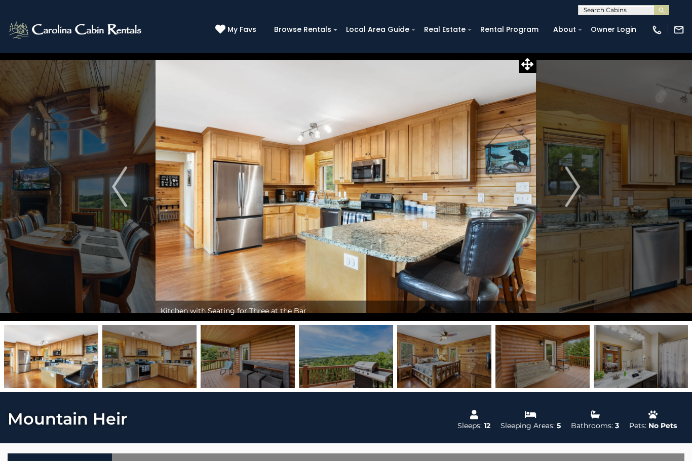
click at [561, 191] on button "Next" at bounding box center [572, 187] width 72 height 268
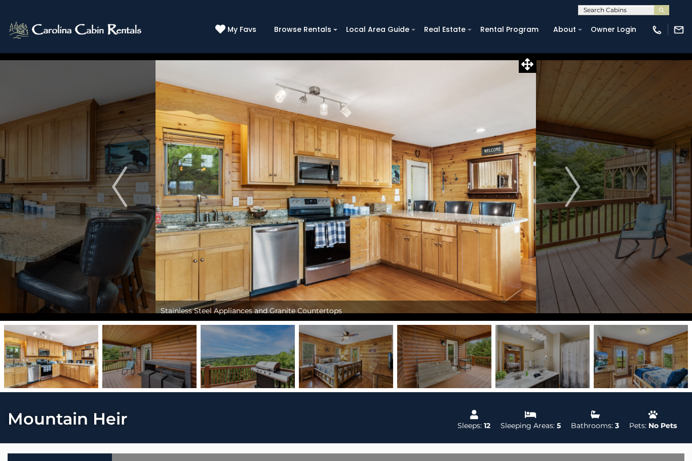
click at [572, 191] on img "Next" at bounding box center [572, 187] width 15 height 41
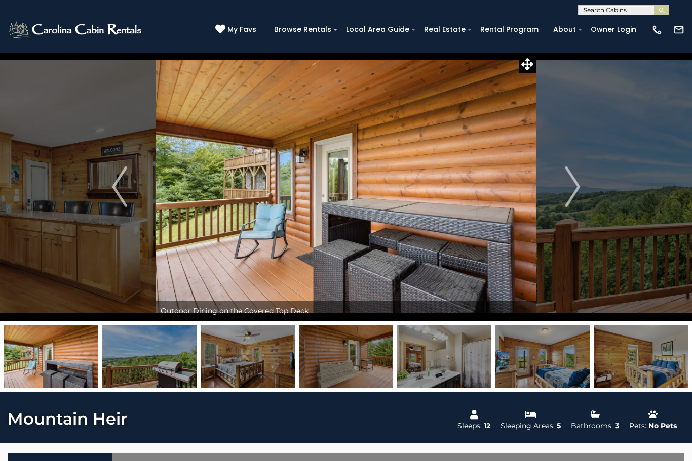
click at [569, 197] on img "Next" at bounding box center [572, 187] width 15 height 41
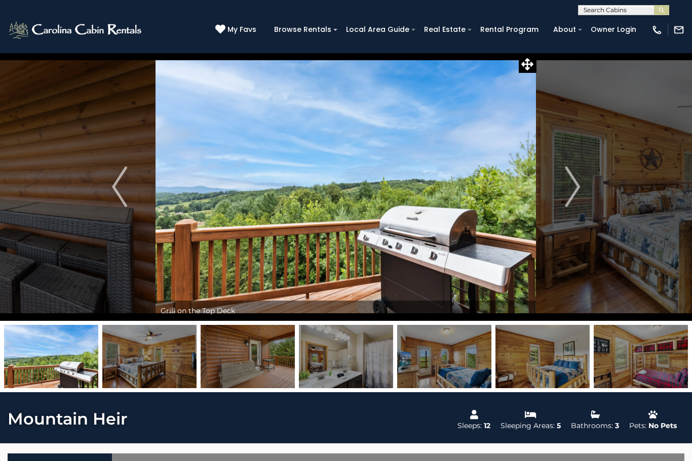
click at [573, 194] on img "Next" at bounding box center [572, 187] width 15 height 41
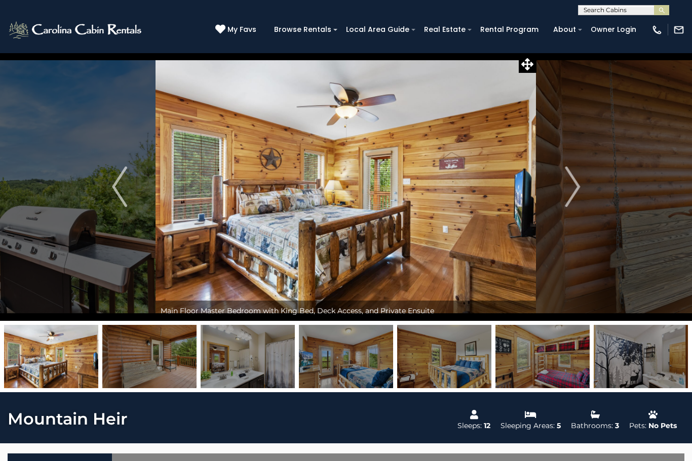
click at [558, 202] on button "Next" at bounding box center [572, 187] width 72 height 268
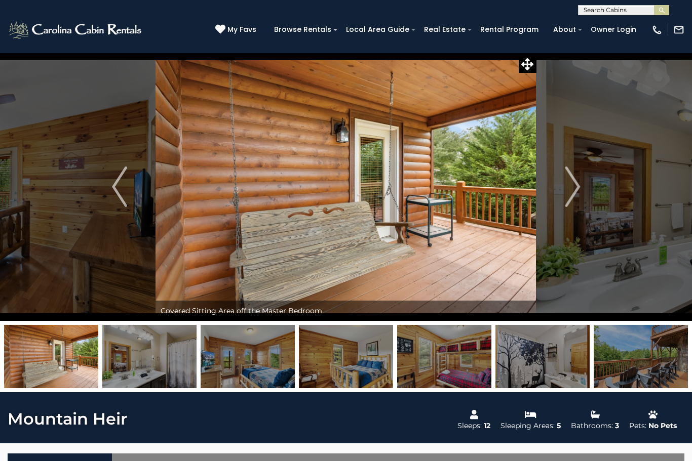
click at [565, 196] on img "Next" at bounding box center [572, 187] width 15 height 41
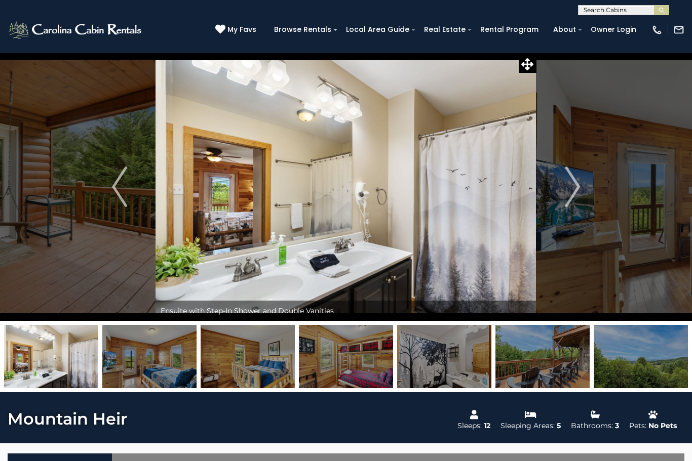
click at [570, 192] on img "Next" at bounding box center [572, 187] width 15 height 41
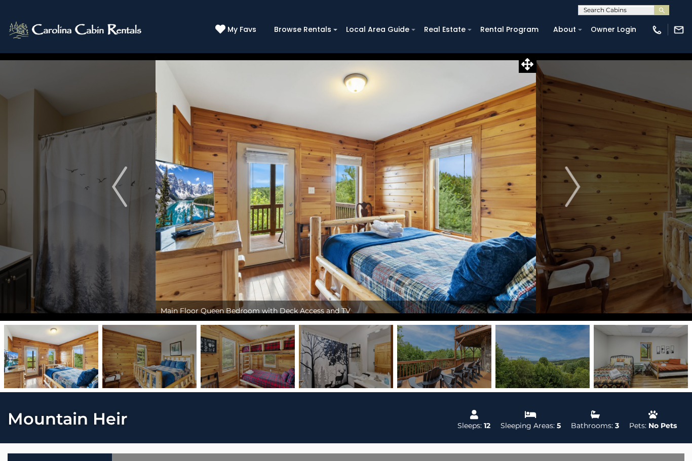
click at [570, 196] on img "Next" at bounding box center [572, 187] width 15 height 41
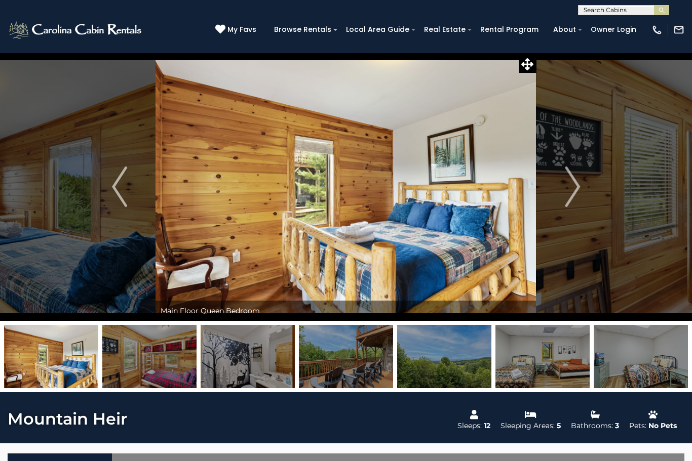
click at [569, 191] on img "Next" at bounding box center [572, 187] width 15 height 41
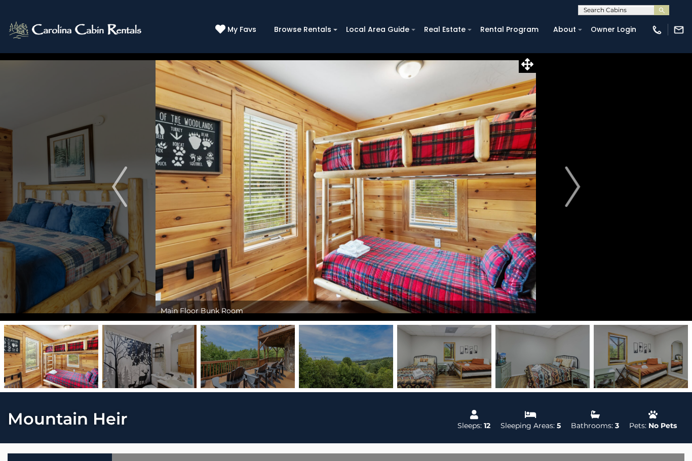
click at [568, 195] on img "Next" at bounding box center [572, 187] width 15 height 41
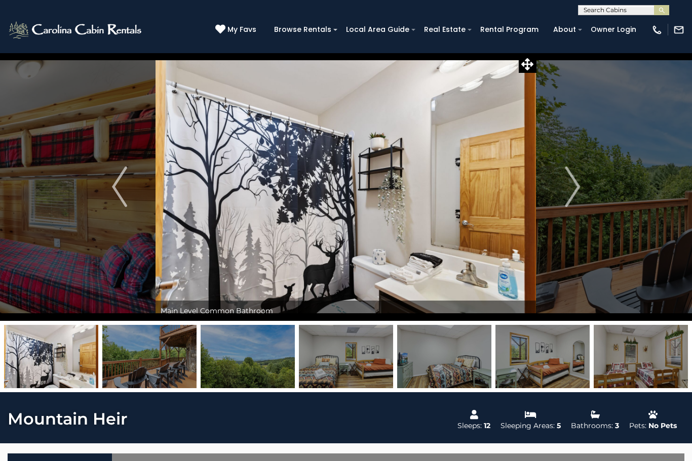
click at [564, 195] on button "Next" at bounding box center [572, 187] width 72 height 268
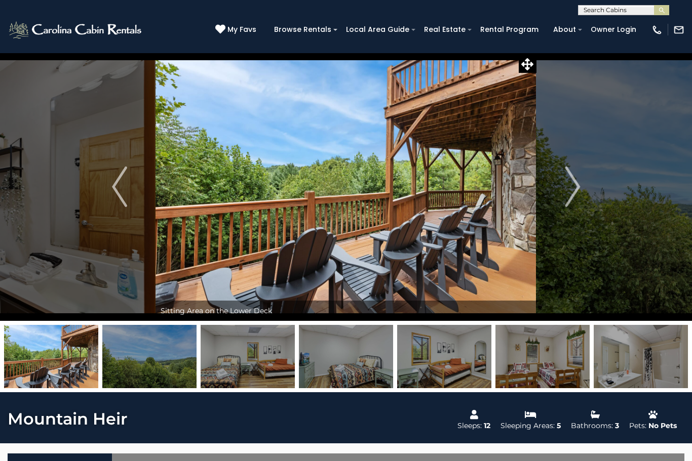
click at [561, 194] on button "Next" at bounding box center [572, 187] width 72 height 268
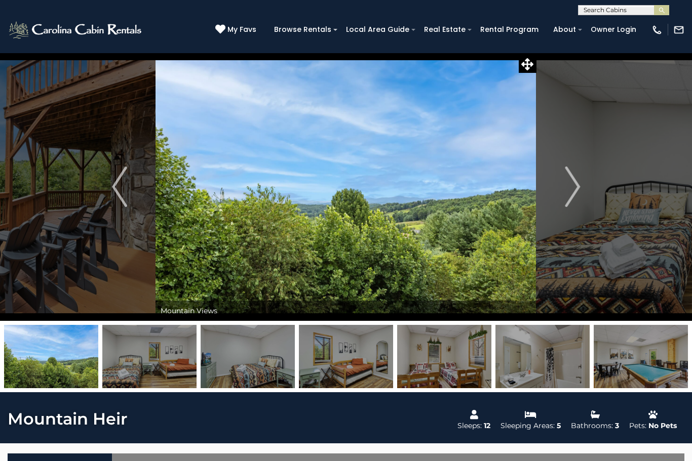
click at [572, 188] on img "Next" at bounding box center [572, 187] width 15 height 41
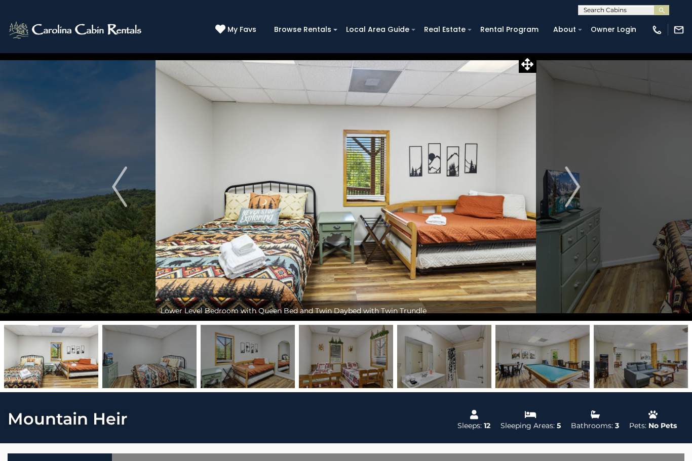
click at [566, 194] on img "Next" at bounding box center [572, 187] width 15 height 41
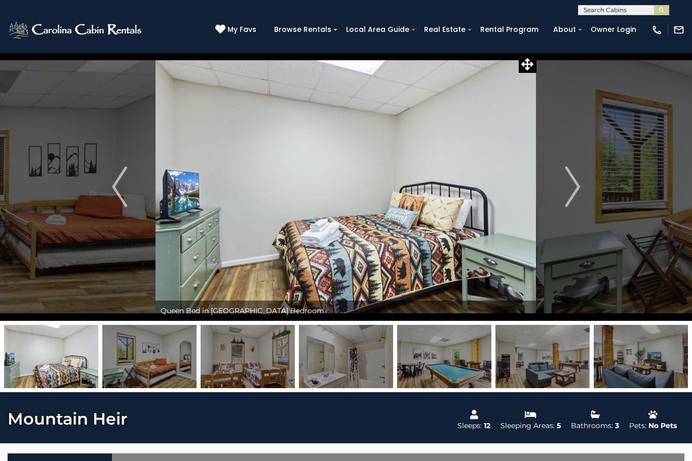
click at [571, 194] on img "Next" at bounding box center [572, 187] width 15 height 41
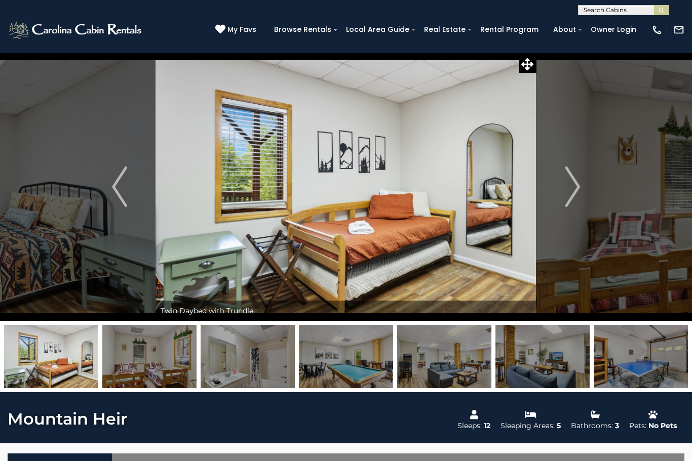
click at [570, 191] on img "Next" at bounding box center [572, 187] width 15 height 41
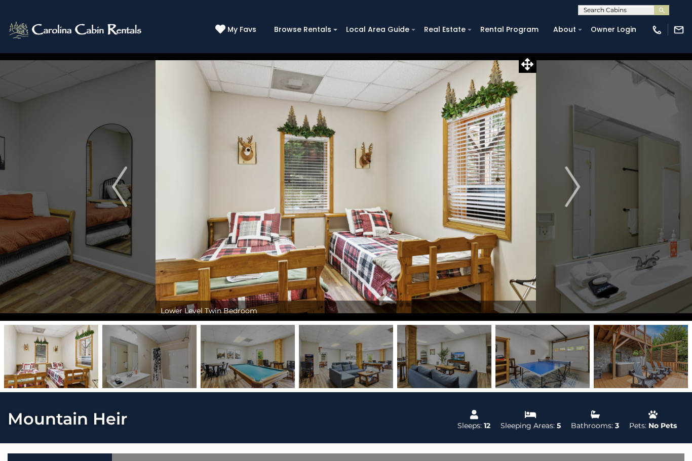
click at [578, 187] on img "Next" at bounding box center [572, 187] width 15 height 41
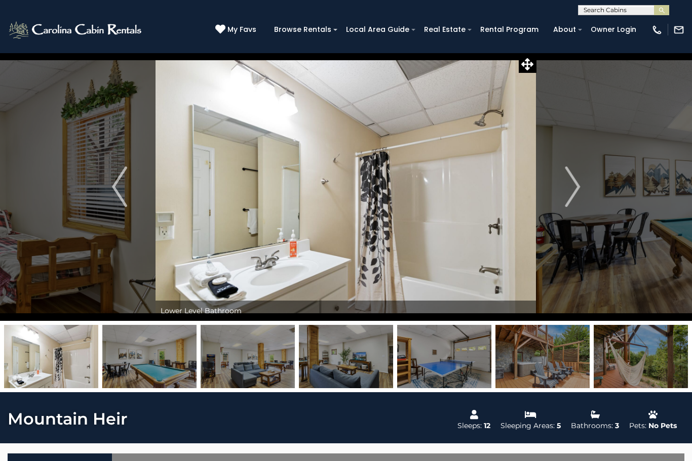
click at [574, 194] on img "Next" at bounding box center [572, 187] width 15 height 41
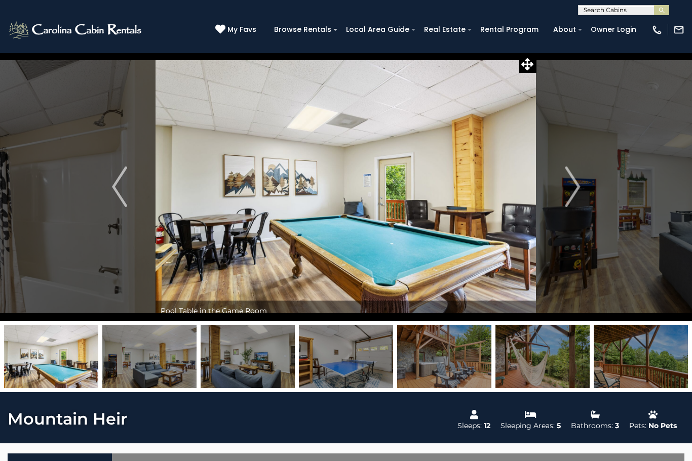
click at [580, 192] on button "Next" at bounding box center [572, 187] width 72 height 268
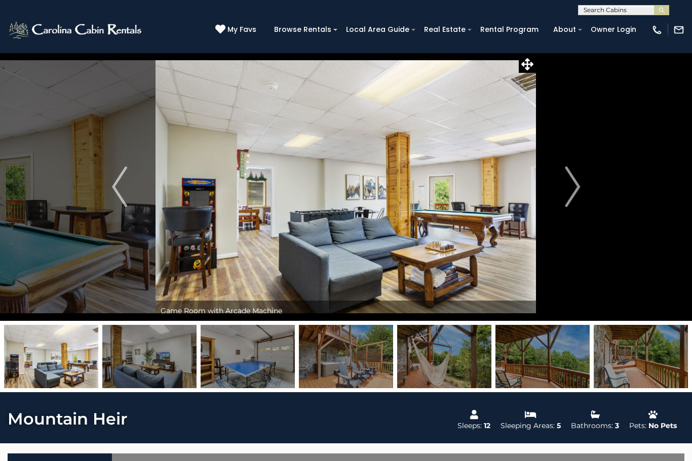
click at [579, 193] on img "Next" at bounding box center [572, 187] width 15 height 41
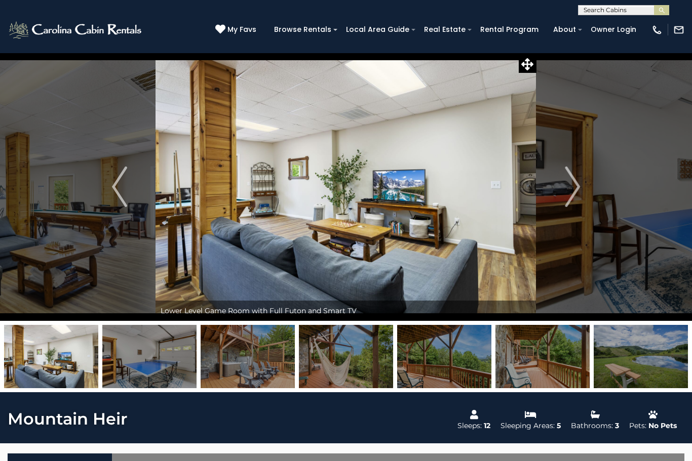
click at [569, 197] on img "Next" at bounding box center [572, 187] width 15 height 41
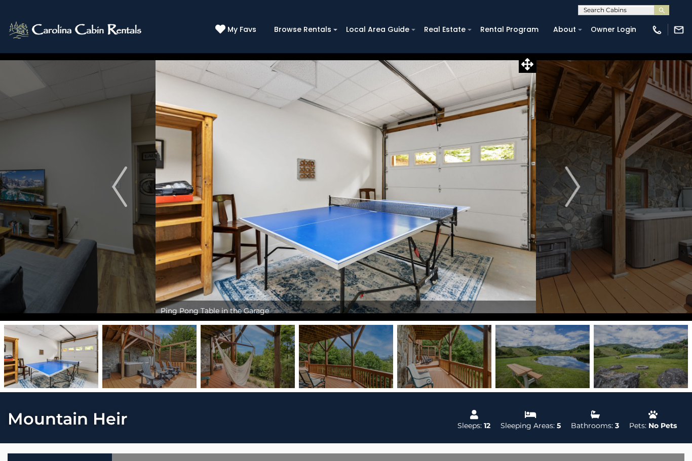
click at [566, 192] on img "Next" at bounding box center [572, 187] width 15 height 41
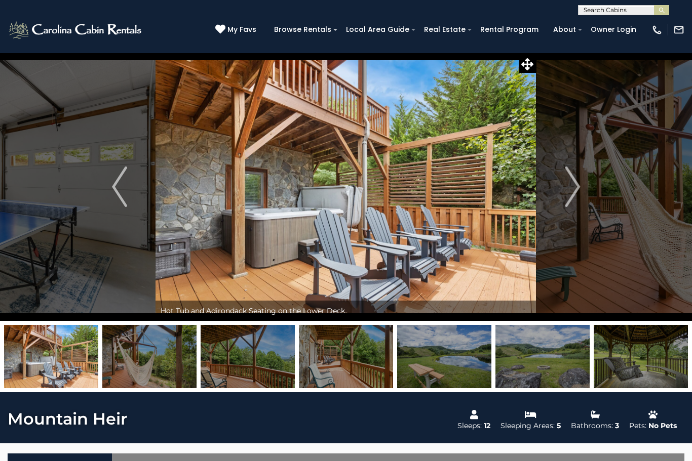
click at [563, 198] on button "Next" at bounding box center [572, 187] width 72 height 268
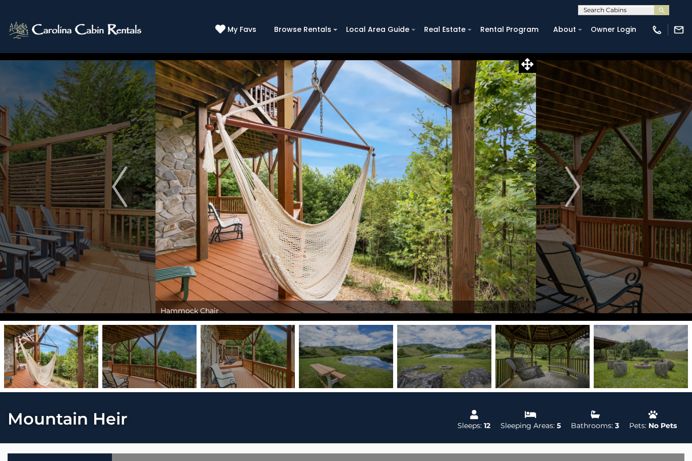
click at [565, 208] on button "Next" at bounding box center [572, 187] width 72 height 268
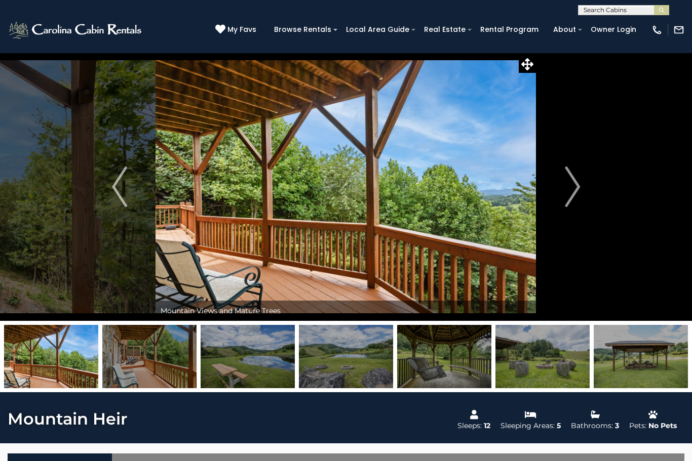
click at [575, 197] on img "Next" at bounding box center [572, 187] width 15 height 41
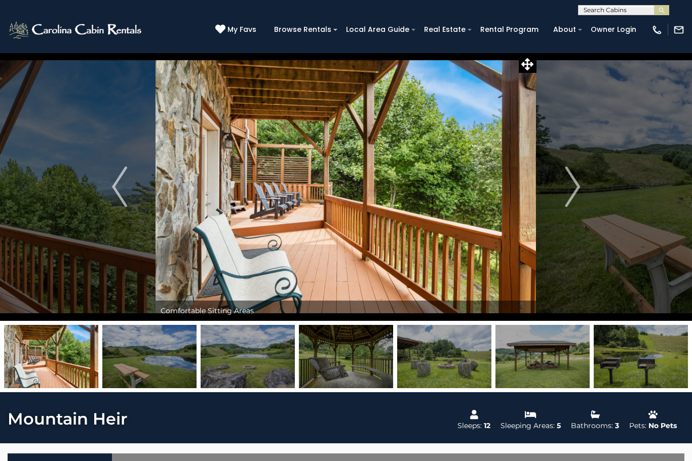
click at [569, 191] on img "Next" at bounding box center [572, 187] width 15 height 41
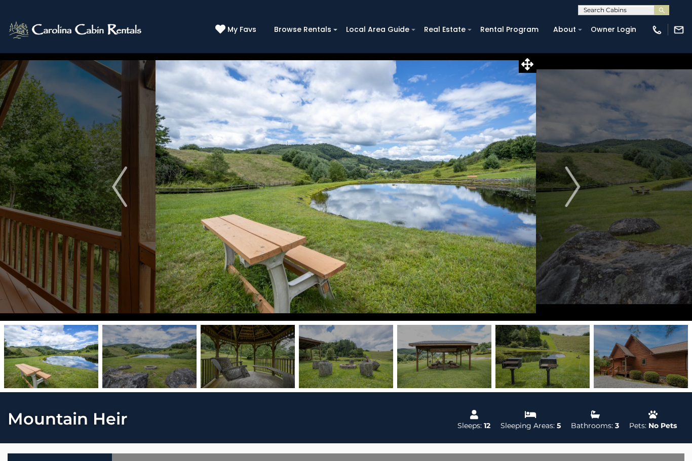
click at [574, 187] on img "Next" at bounding box center [572, 187] width 15 height 41
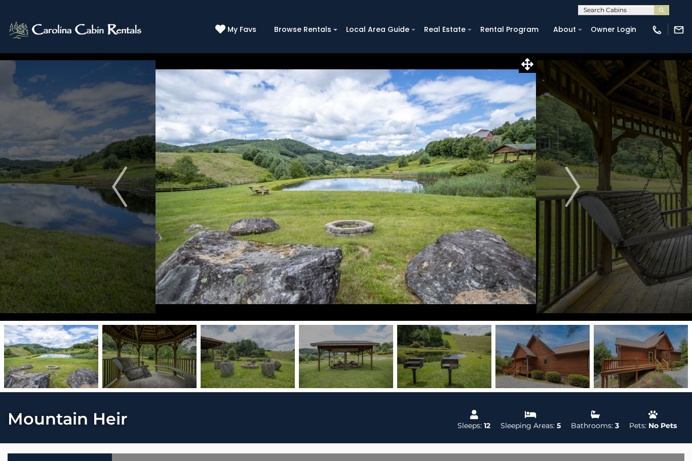
click at [576, 190] on img "Next" at bounding box center [572, 187] width 15 height 41
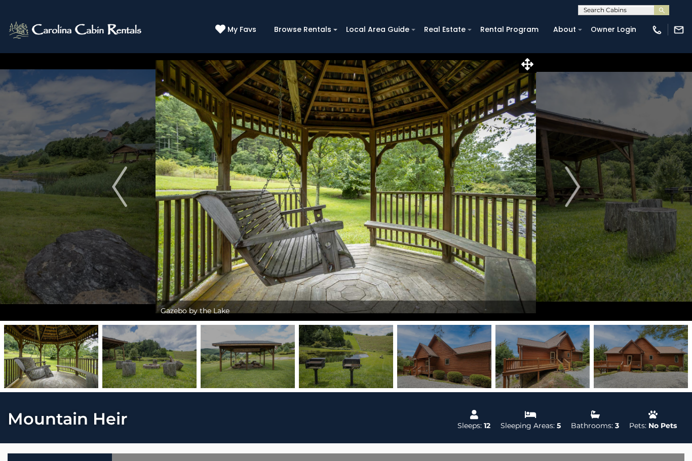
click at [566, 193] on img "Next" at bounding box center [572, 187] width 15 height 41
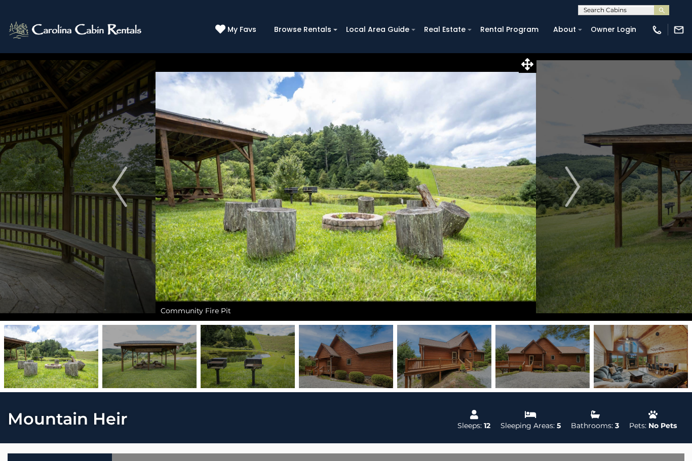
click at [117, 184] on img "Previous" at bounding box center [119, 187] width 15 height 41
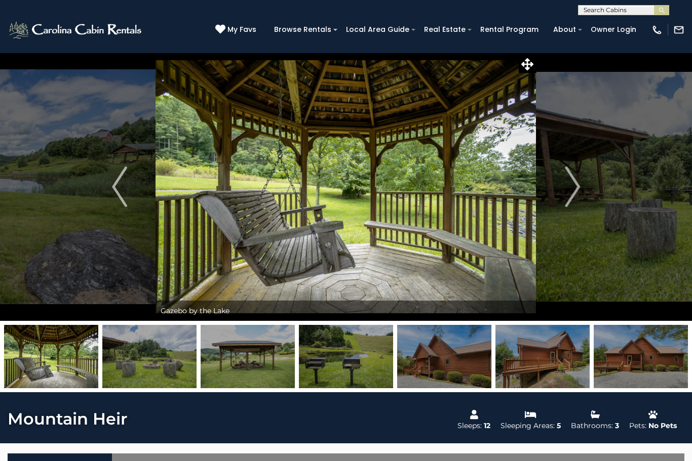
click at [568, 190] on img "Next" at bounding box center [572, 187] width 15 height 41
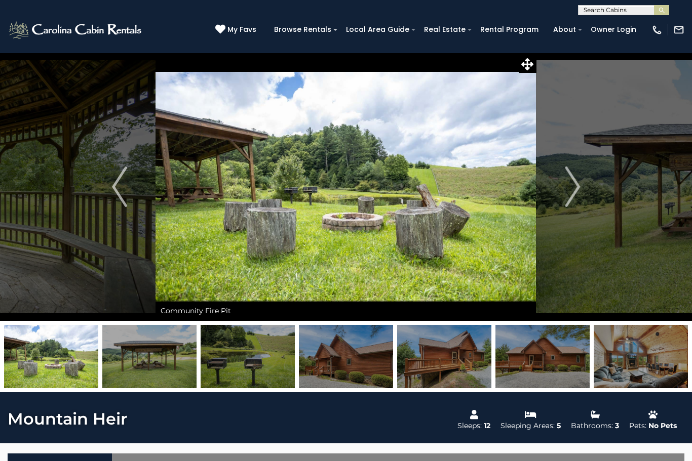
click at [565, 197] on img "Next" at bounding box center [572, 187] width 15 height 41
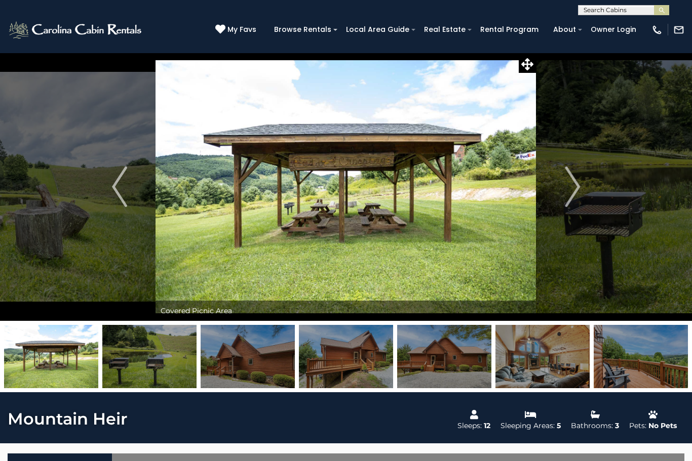
click at [566, 195] on img "Next" at bounding box center [572, 187] width 15 height 41
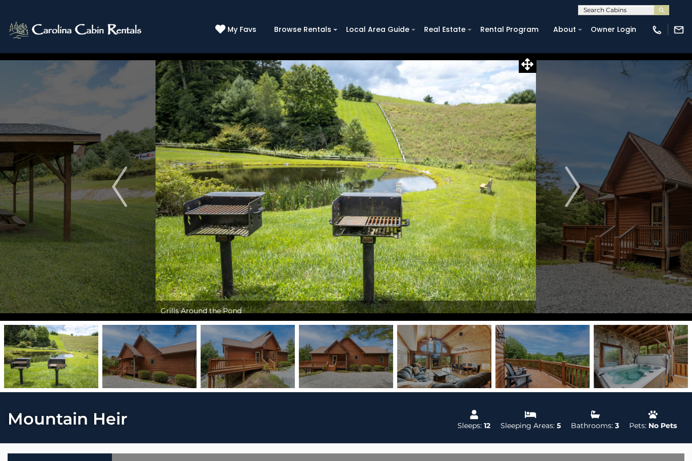
click at [566, 197] on img "Next" at bounding box center [572, 187] width 15 height 41
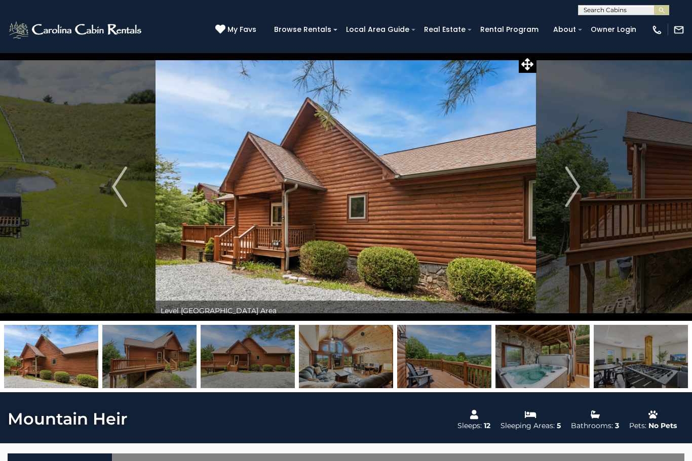
click at [565, 198] on img "Next" at bounding box center [572, 187] width 15 height 41
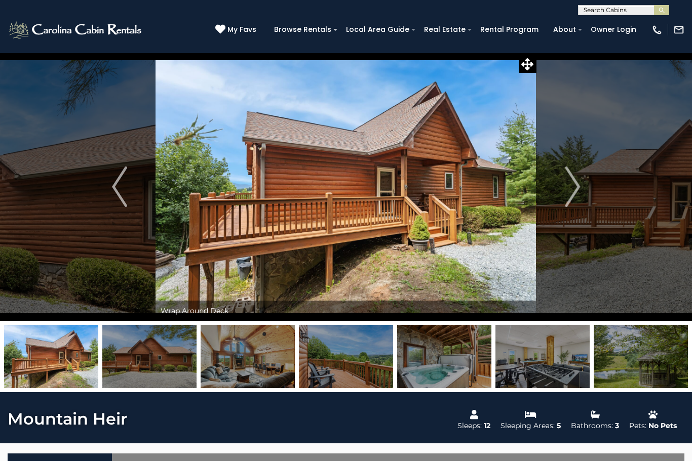
click at [564, 197] on button "Next" at bounding box center [572, 187] width 72 height 268
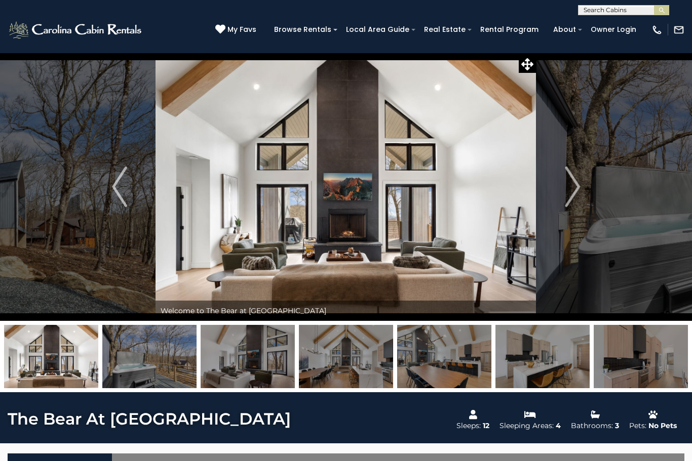
click at [564, 195] on button "Next" at bounding box center [572, 187] width 72 height 268
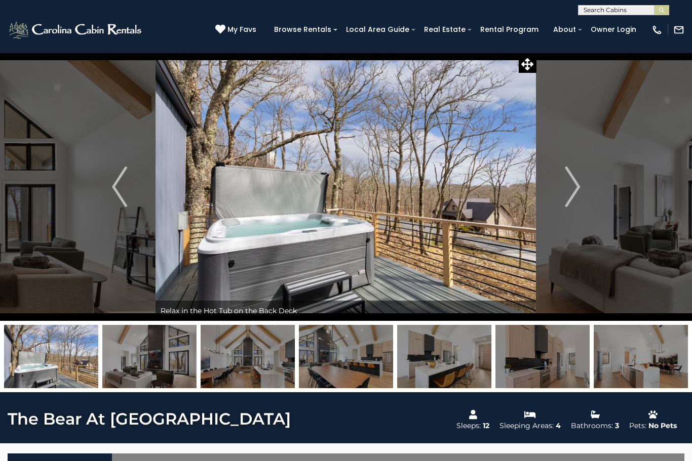
click at [563, 196] on button "Next" at bounding box center [572, 187] width 72 height 268
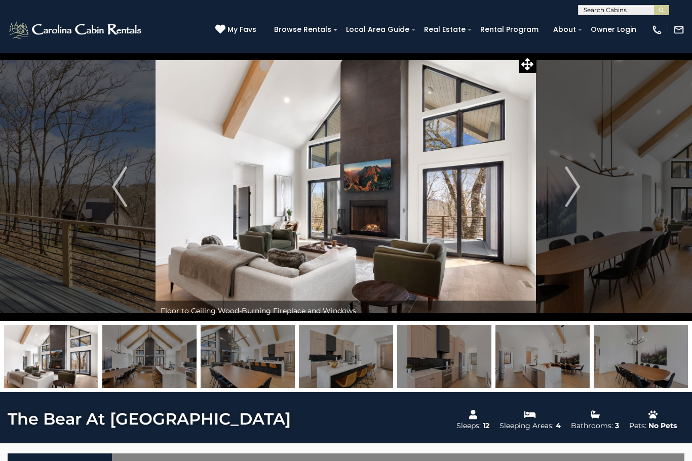
click at [563, 193] on button "Next" at bounding box center [572, 187] width 72 height 268
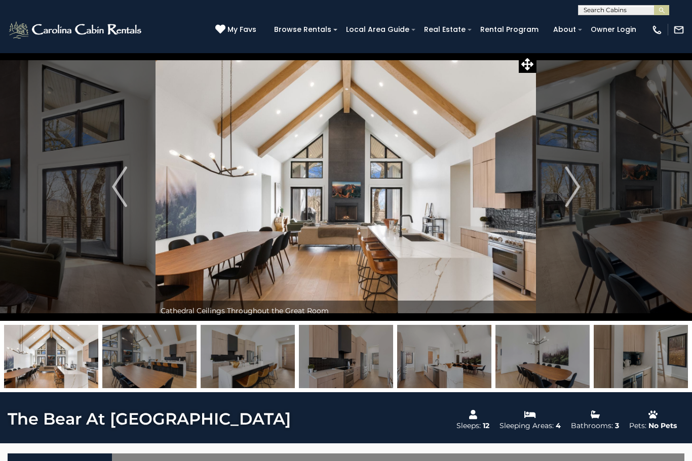
click at [570, 195] on img "Next" at bounding box center [572, 187] width 15 height 41
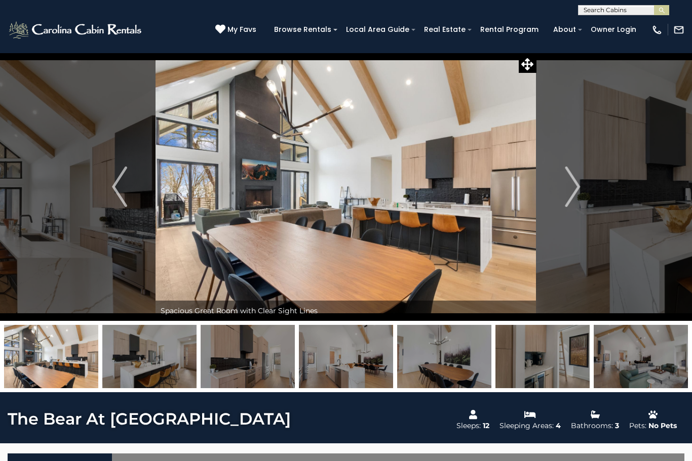
click at [573, 193] on img "Next" at bounding box center [572, 187] width 15 height 41
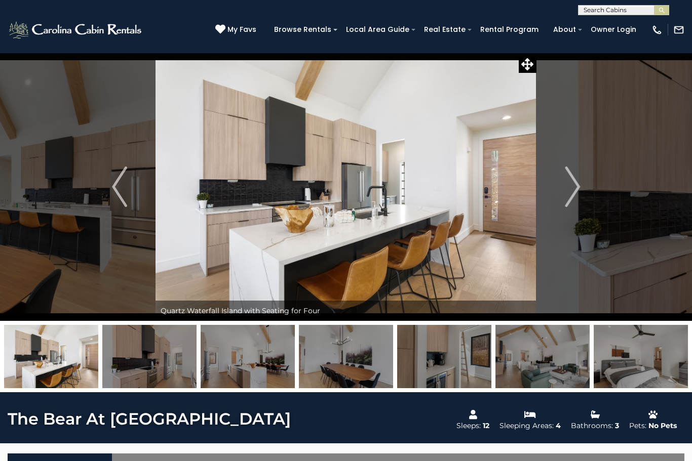
click at [571, 192] on img "Next" at bounding box center [572, 187] width 15 height 41
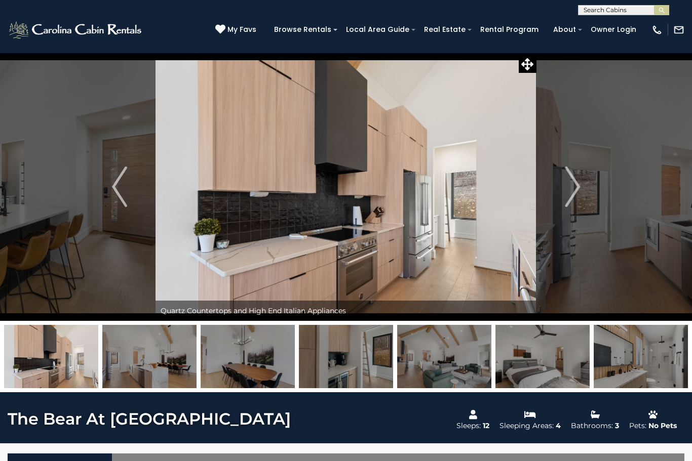
click at [566, 191] on img "Next" at bounding box center [572, 187] width 15 height 41
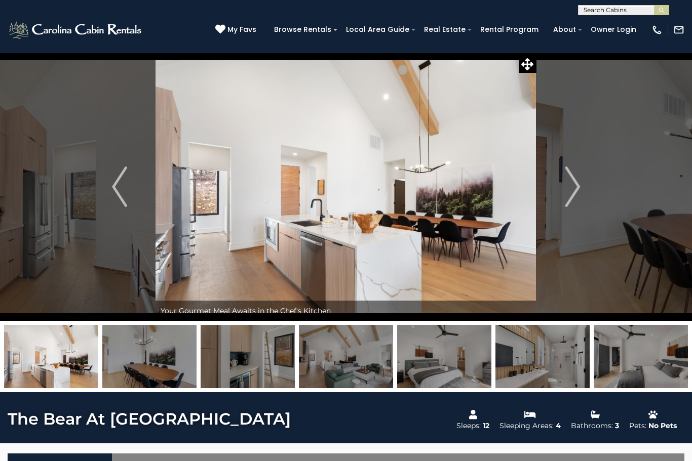
click at [562, 193] on button "Next" at bounding box center [572, 187] width 72 height 268
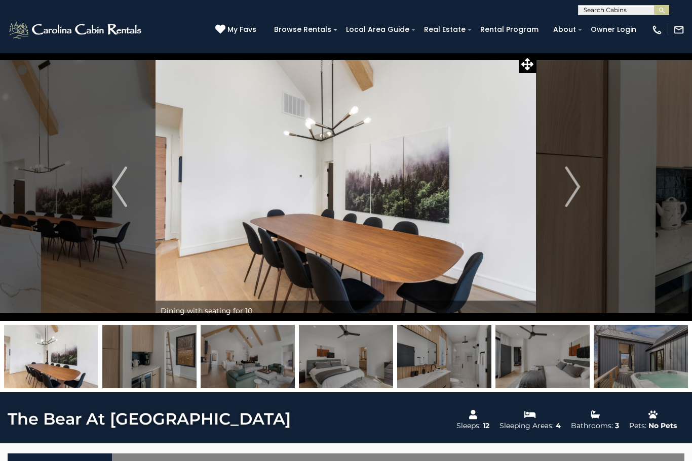
click at [570, 197] on img "Next" at bounding box center [572, 187] width 15 height 41
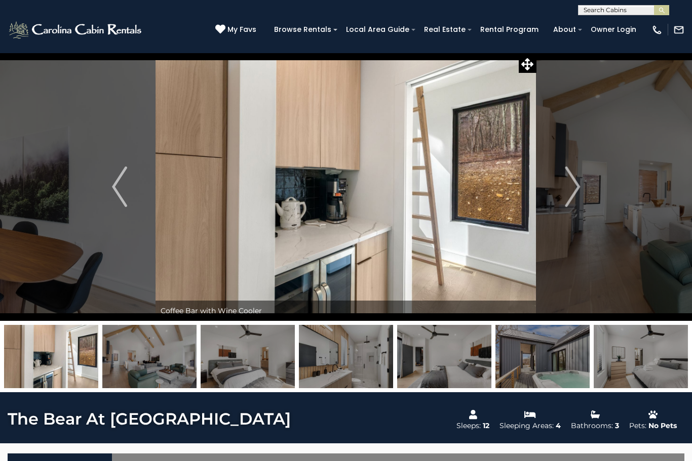
click at [569, 193] on img "Next" at bounding box center [572, 187] width 15 height 41
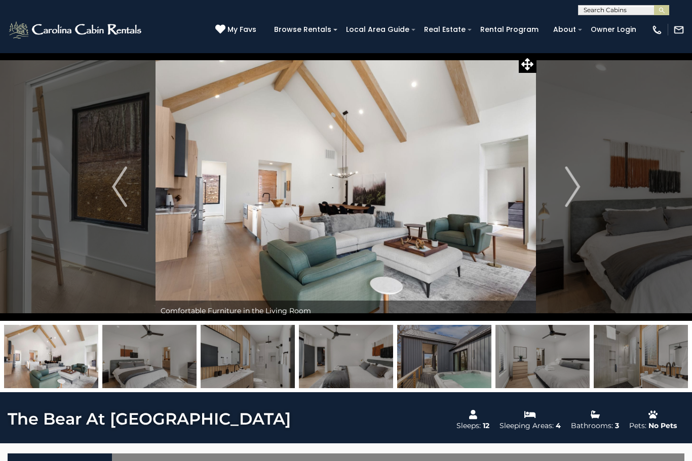
click at [576, 188] on img "Next" at bounding box center [572, 187] width 15 height 41
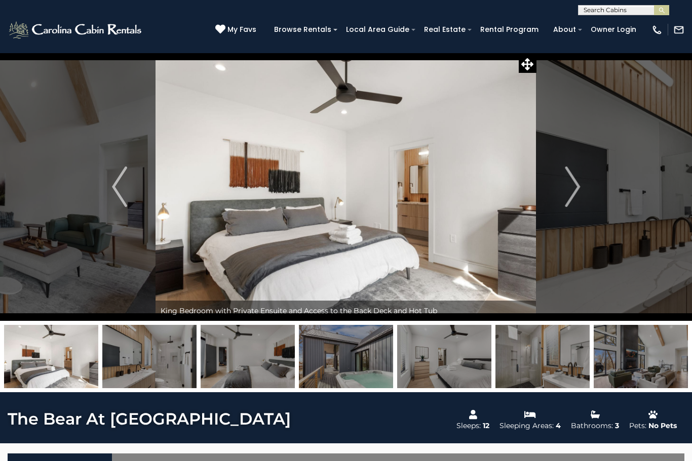
click at [569, 194] on img "Next" at bounding box center [572, 187] width 15 height 41
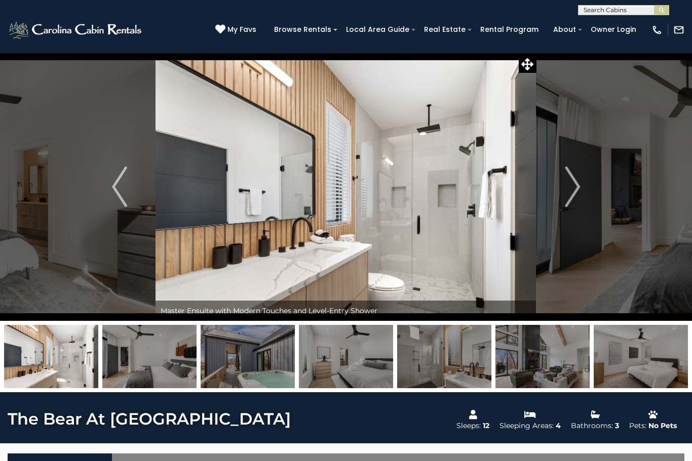
click at [566, 196] on img "Next" at bounding box center [572, 187] width 15 height 41
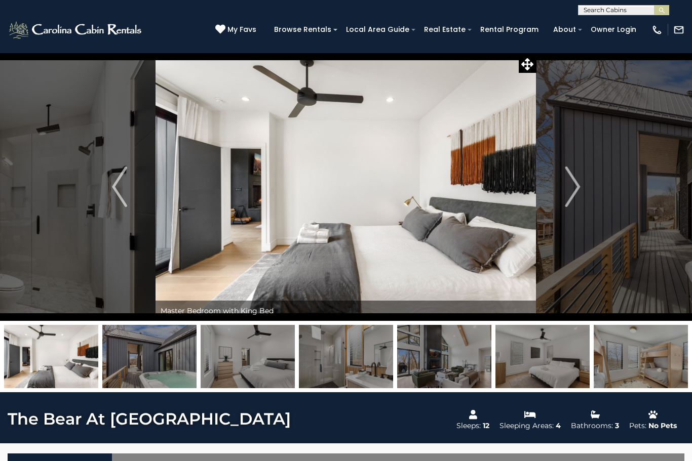
click at [568, 190] on img "Next" at bounding box center [572, 187] width 15 height 41
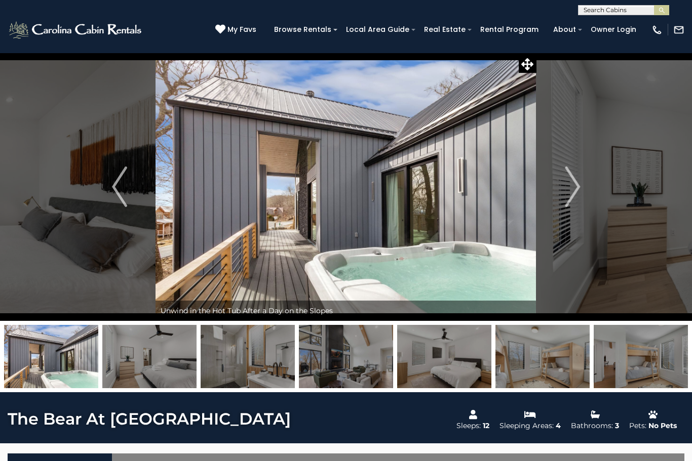
click at [571, 193] on img "Next" at bounding box center [572, 187] width 15 height 41
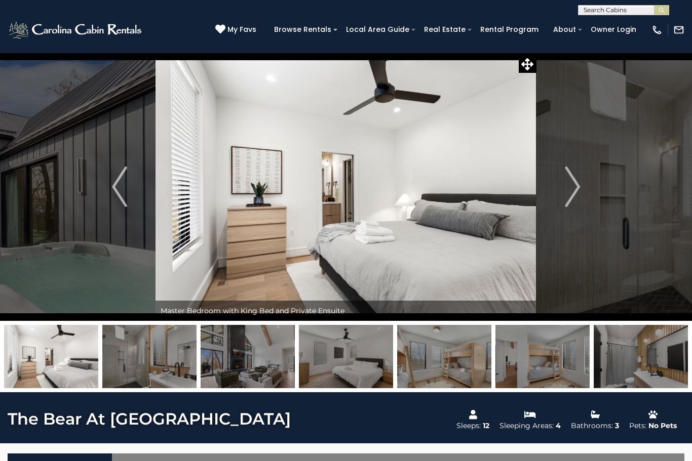
click at [120, 188] on img "Previous" at bounding box center [119, 187] width 15 height 41
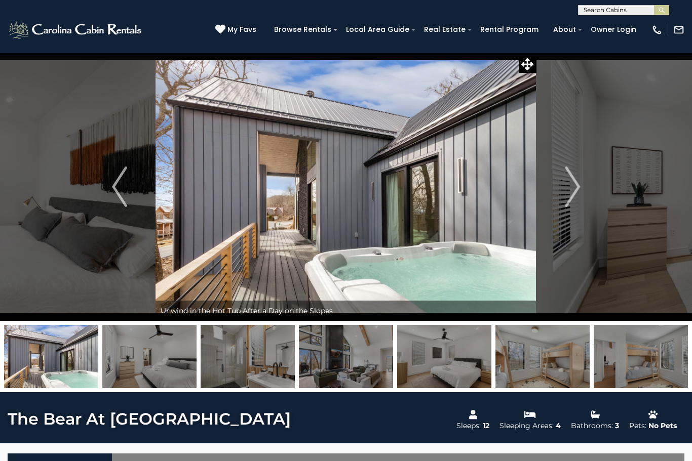
click at [575, 187] on img "Next" at bounding box center [572, 187] width 15 height 41
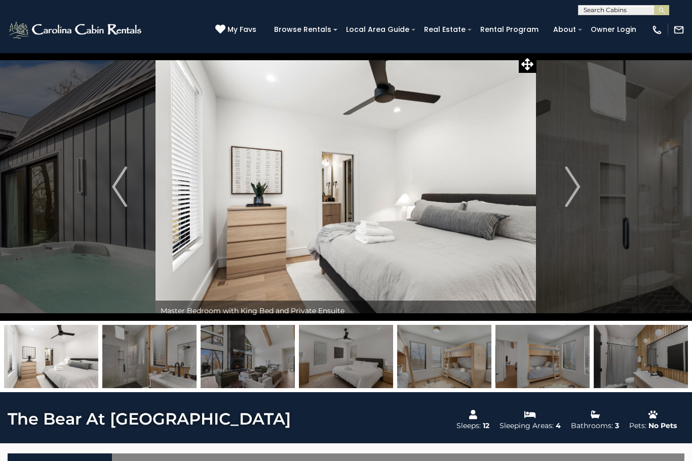
click at [571, 190] on img "Next" at bounding box center [572, 187] width 15 height 41
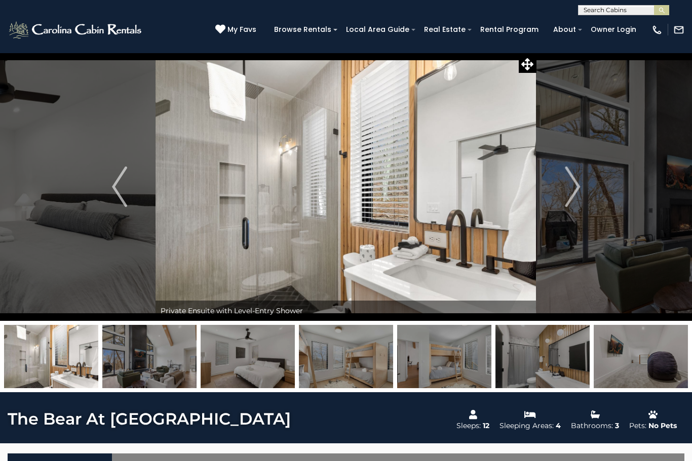
click at [570, 193] on img "Next" at bounding box center [572, 187] width 15 height 41
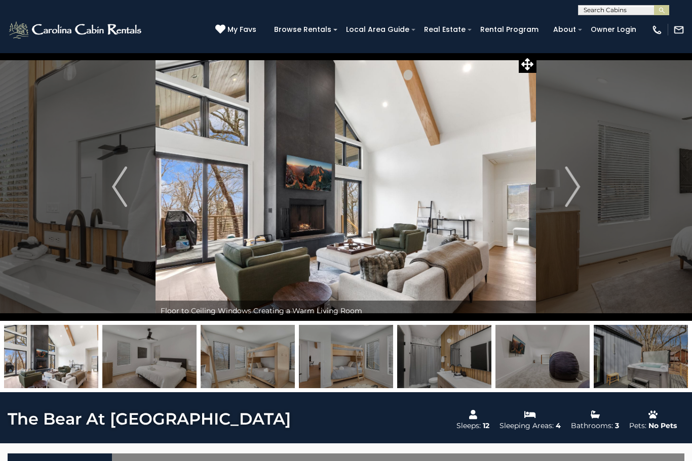
click at [575, 188] on img "Next" at bounding box center [572, 187] width 15 height 41
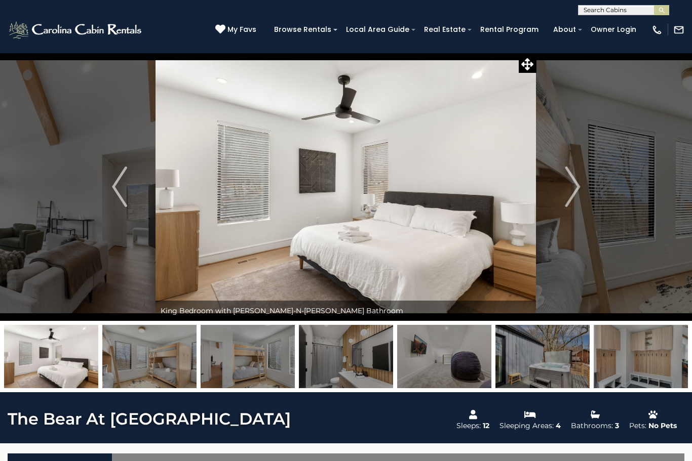
click at [573, 191] on img "Next" at bounding box center [572, 187] width 15 height 41
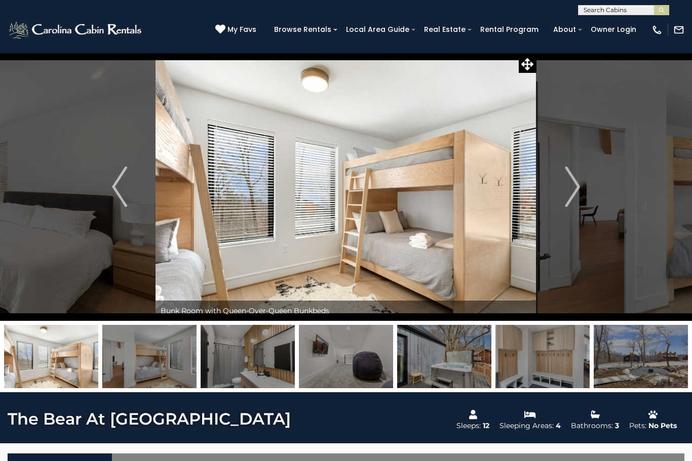
click at [575, 199] on img "Next" at bounding box center [572, 187] width 15 height 41
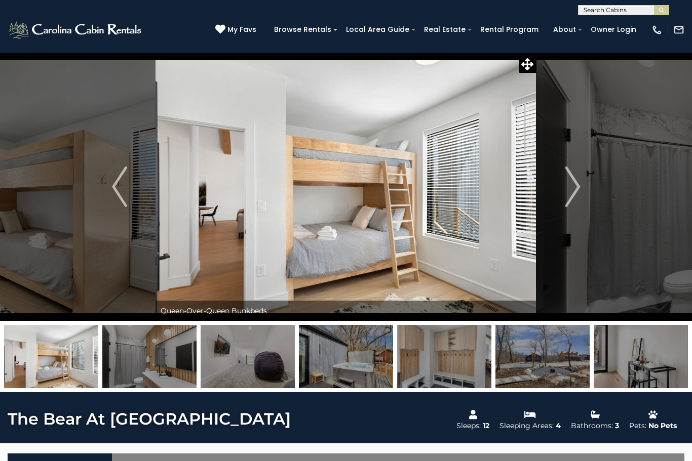
click at [579, 199] on img "Next" at bounding box center [572, 187] width 15 height 41
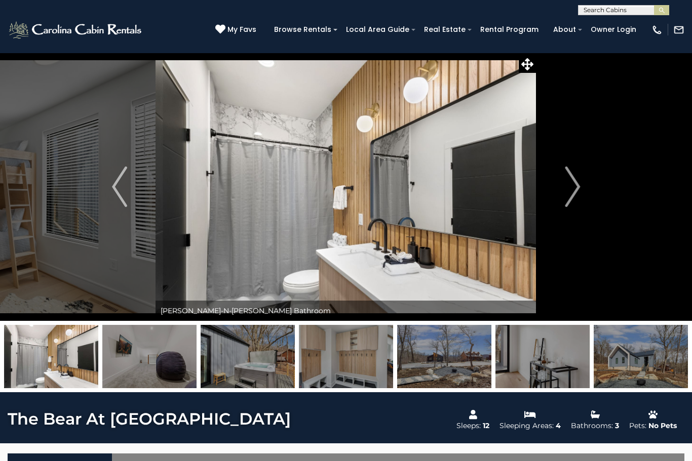
click at [581, 193] on button "Next" at bounding box center [572, 187] width 72 height 268
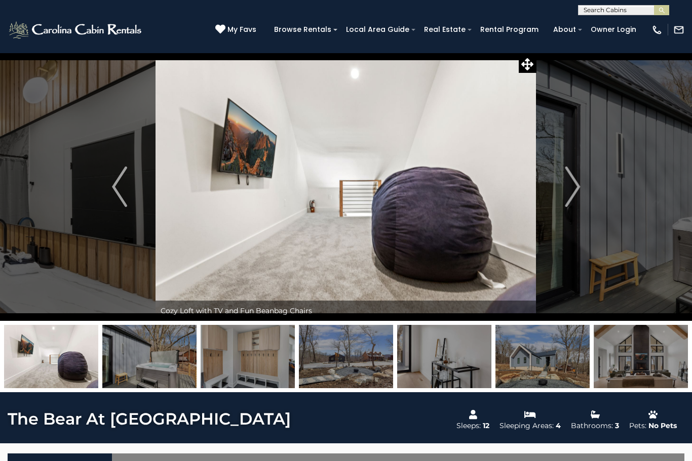
click at [572, 194] on img "Next" at bounding box center [572, 187] width 15 height 41
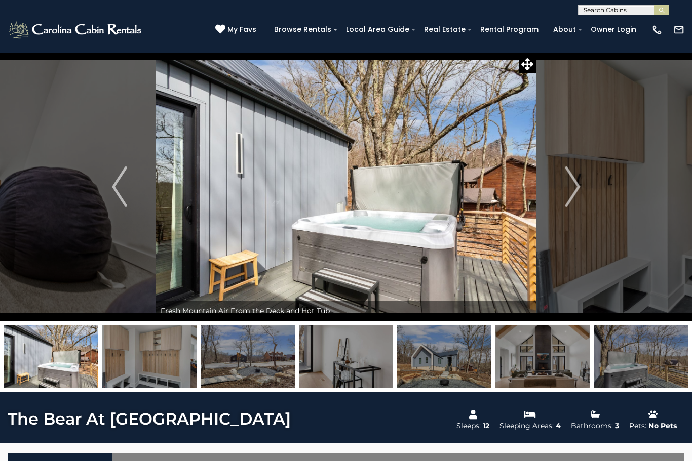
click at [571, 196] on img "Next" at bounding box center [572, 187] width 15 height 41
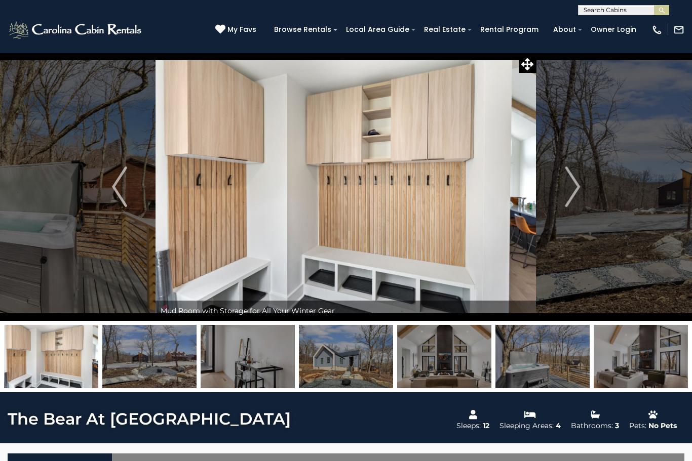
click at [572, 195] on img "Next" at bounding box center [572, 187] width 15 height 41
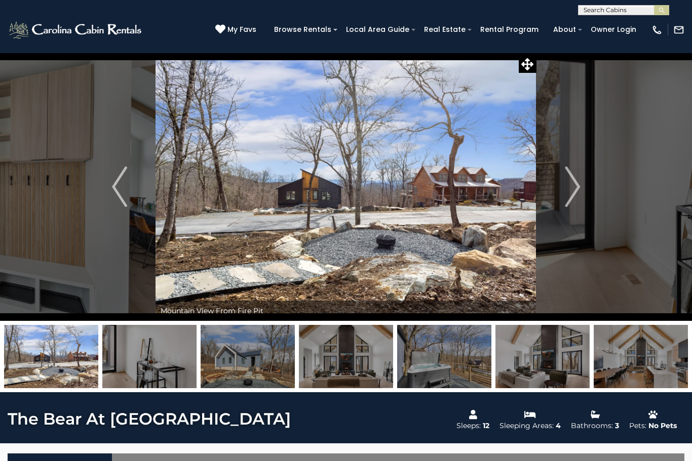
click at [570, 194] on img "Next" at bounding box center [572, 187] width 15 height 41
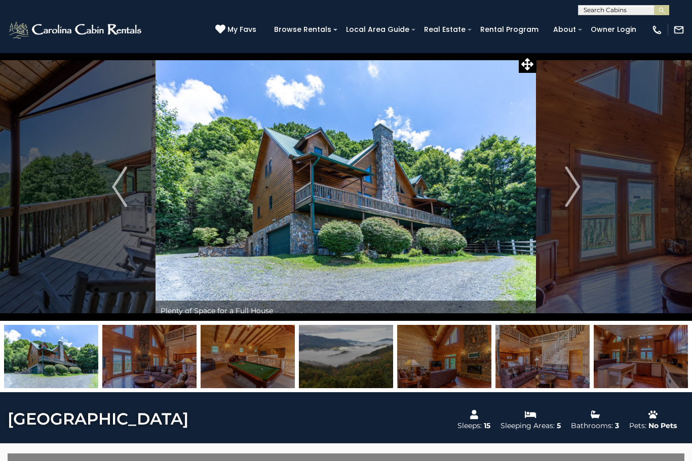
click at [568, 200] on img "Next" at bounding box center [572, 187] width 15 height 41
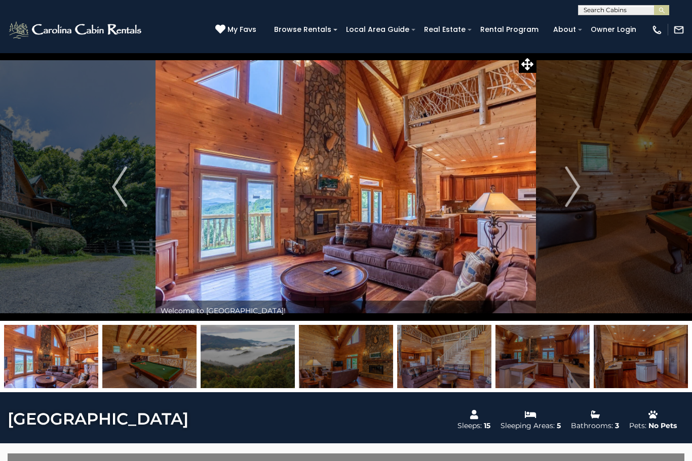
click at [573, 200] on img "Next" at bounding box center [572, 187] width 15 height 41
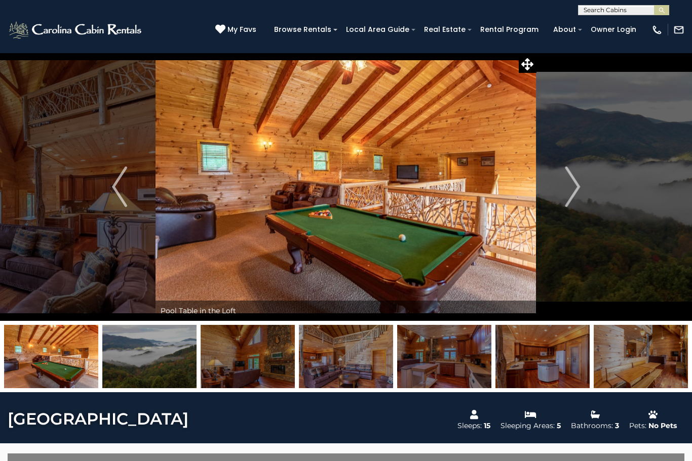
click at [571, 189] on img "Next" at bounding box center [572, 187] width 15 height 41
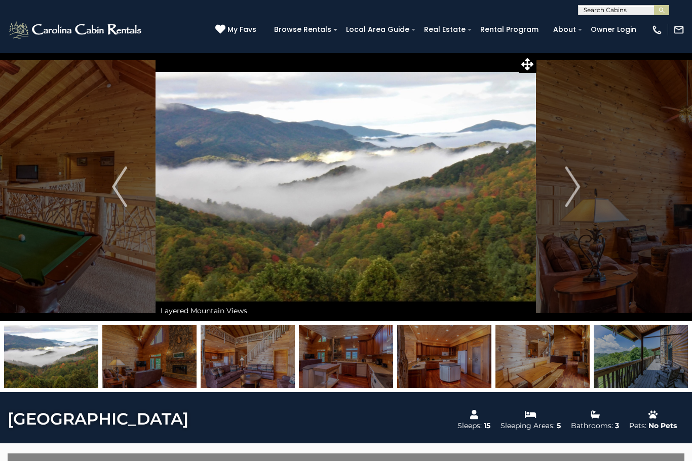
click at [573, 198] on img "Next" at bounding box center [572, 187] width 15 height 41
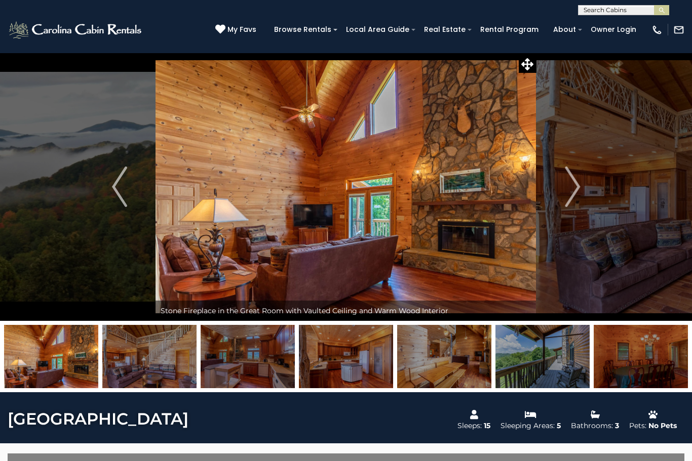
click at [572, 188] on img "Next" at bounding box center [572, 187] width 15 height 41
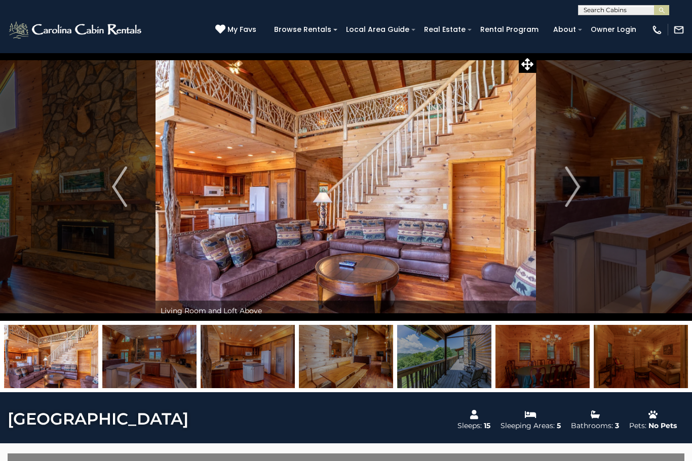
click at [573, 195] on img "Next" at bounding box center [572, 187] width 15 height 41
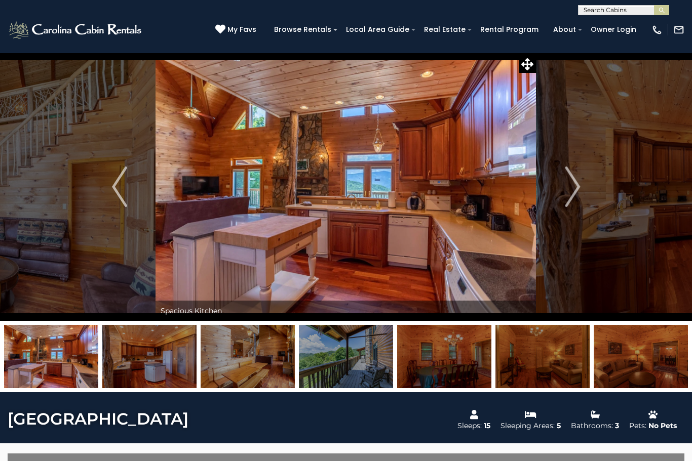
click at [576, 197] on img "Next" at bounding box center [572, 187] width 15 height 41
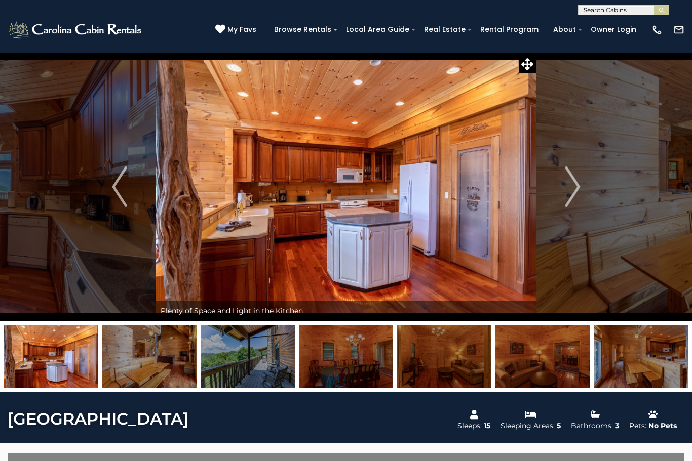
click at [571, 189] on img "Next" at bounding box center [572, 187] width 15 height 41
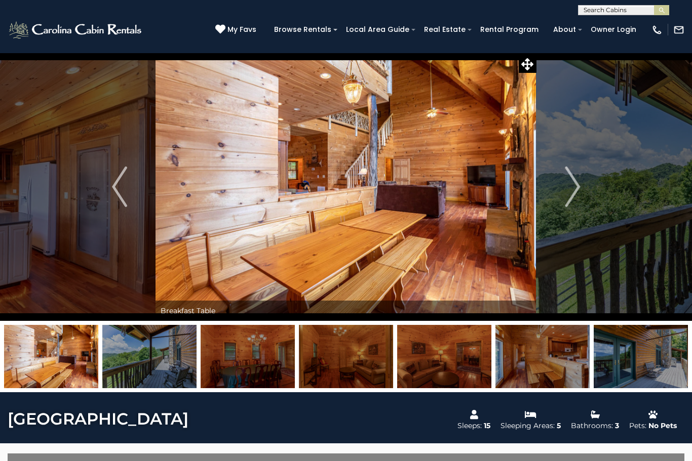
click at [574, 191] on img "Next" at bounding box center [572, 187] width 15 height 41
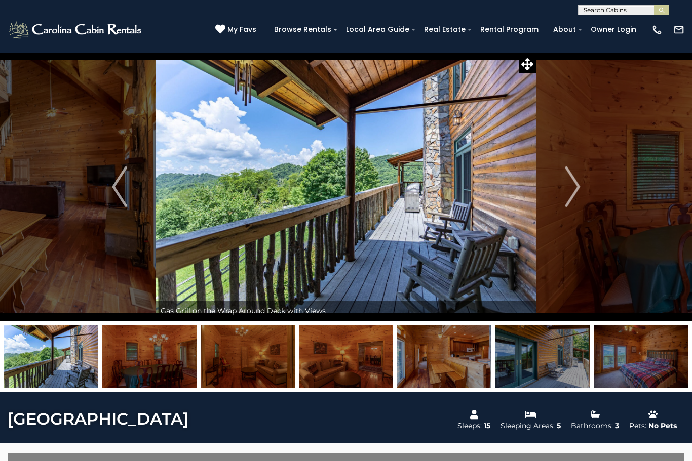
click at [568, 193] on img "Next" at bounding box center [572, 187] width 15 height 41
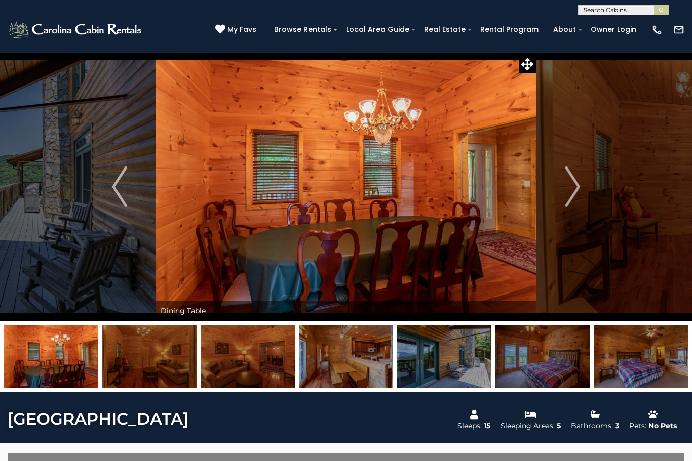
click at [565, 194] on img "Next" at bounding box center [572, 187] width 15 height 41
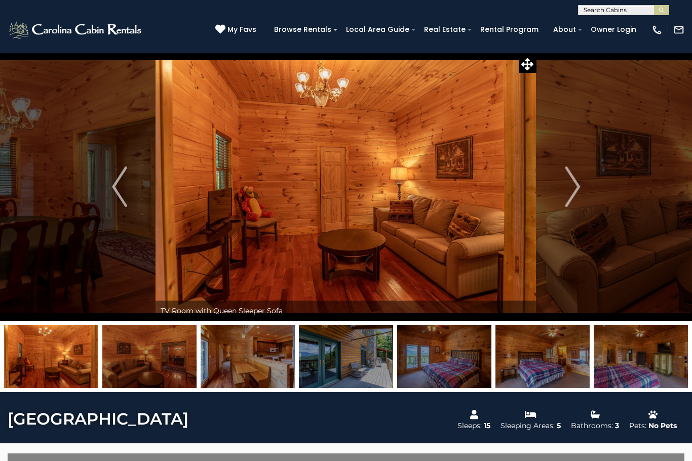
click at [572, 196] on img "Next" at bounding box center [572, 187] width 15 height 41
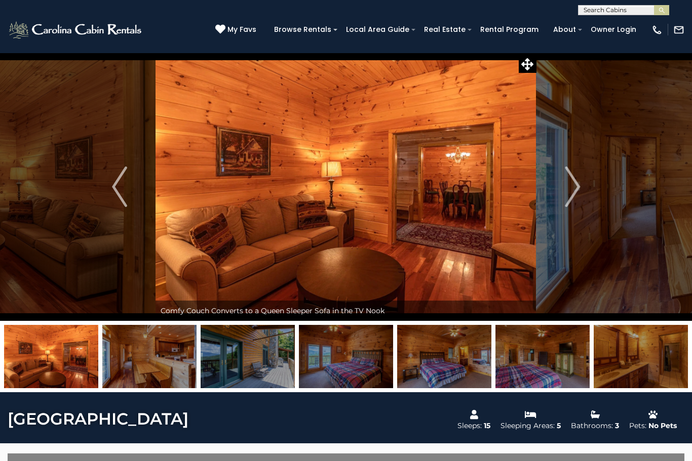
click at [571, 195] on img "Next" at bounding box center [572, 187] width 15 height 41
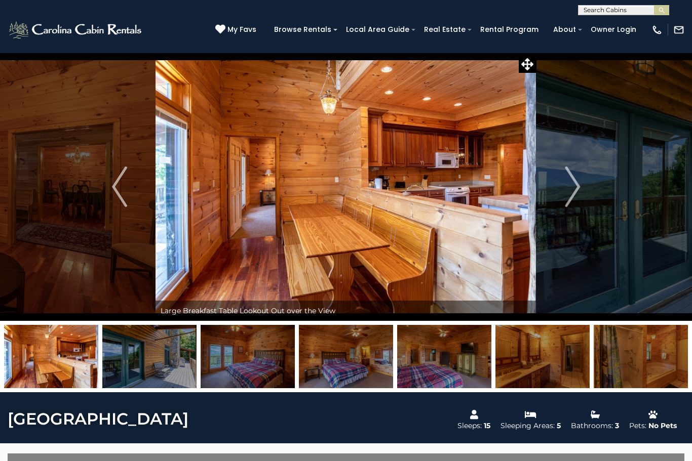
click at [574, 194] on img "Next" at bounding box center [572, 187] width 15 height 41
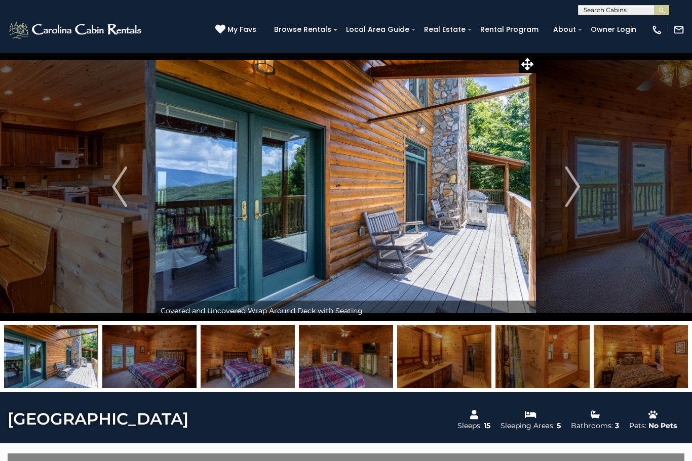
click at [570, 194] on img "Next" at bounding box center [572, 187] width 15 height 41
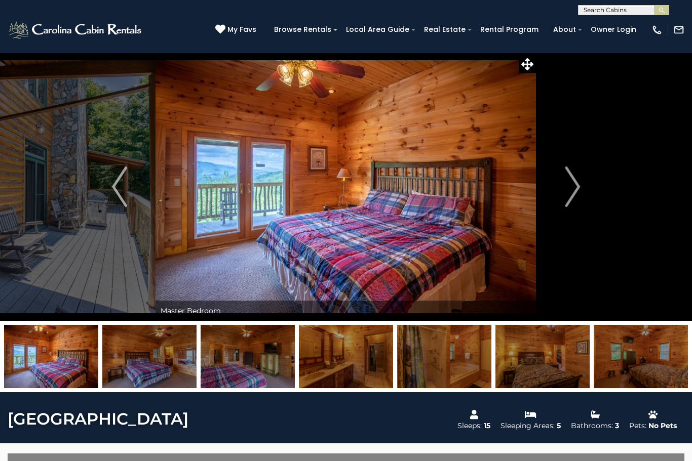
click at [561, 196] on button "Next" at bounding box center [572, 187] width 72 height 268
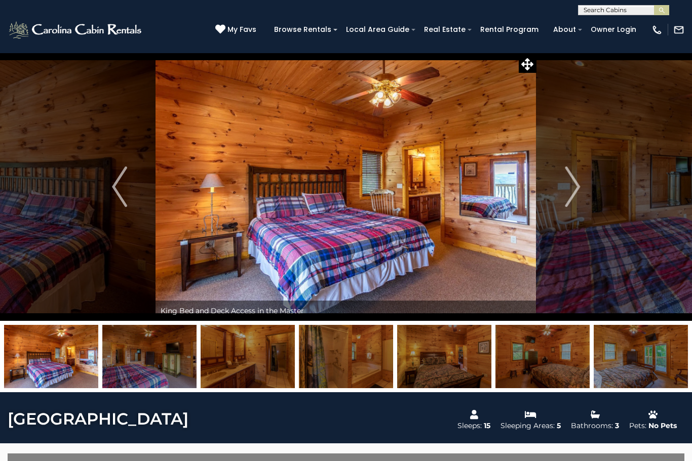
click at [569, 198] on img "Next" at bounding box center [572, 187] width 15 height 41
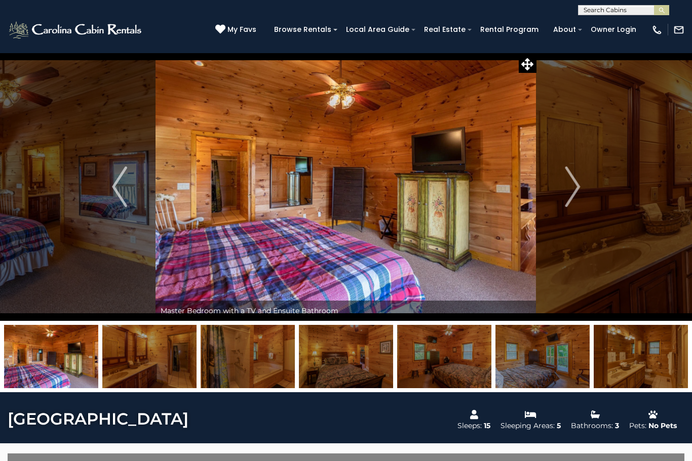
click at [573, 195] on img "Next" at bounding box center [572, 187] width 15 height 41
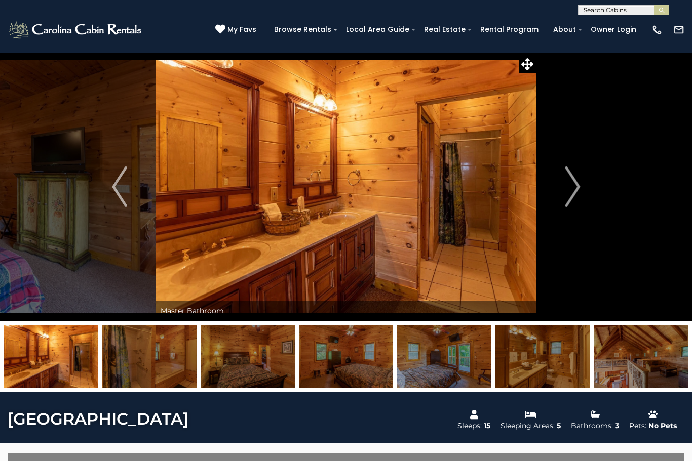
click at [566, 194] on img "Next" at bounding box center [572, 187] width 15 height 41
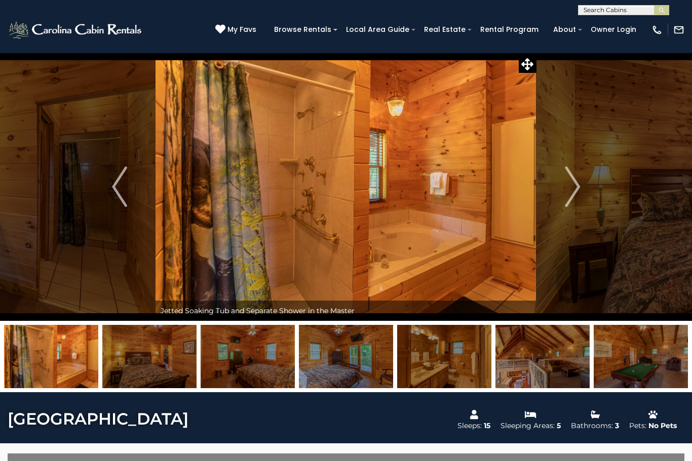
click at [567, 196] on img "Next" at bounding box center [572, 187] width 15 height 41
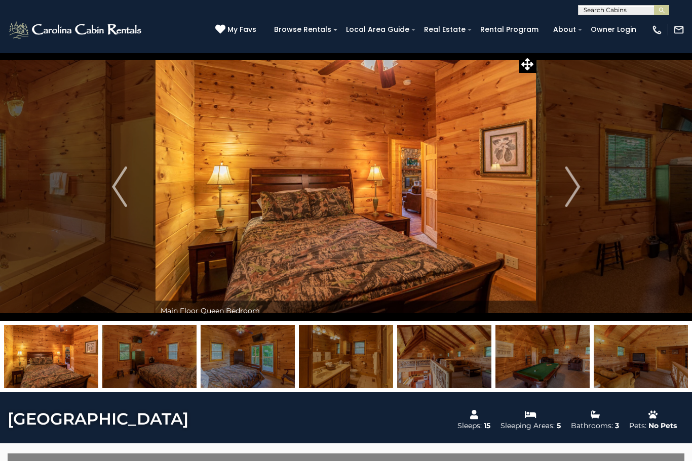
click at [567, 194] on img "Next" at bounding box center [572, 187] width 15 height 41
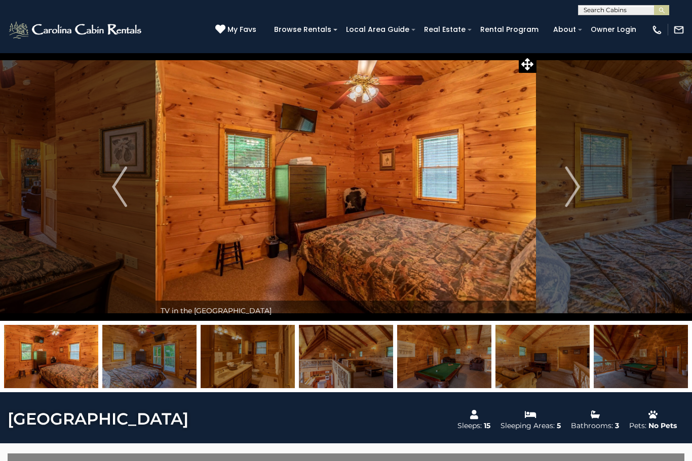
click at [563, 193] on button "Next" at bounding box center [572, 187] width 72 height 268
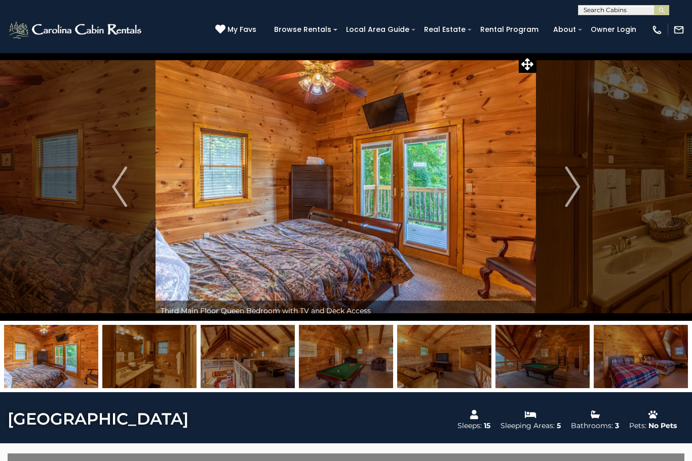
click at [570, 196] on img "Next" at bounding box center [572, 187] width 15 height 41
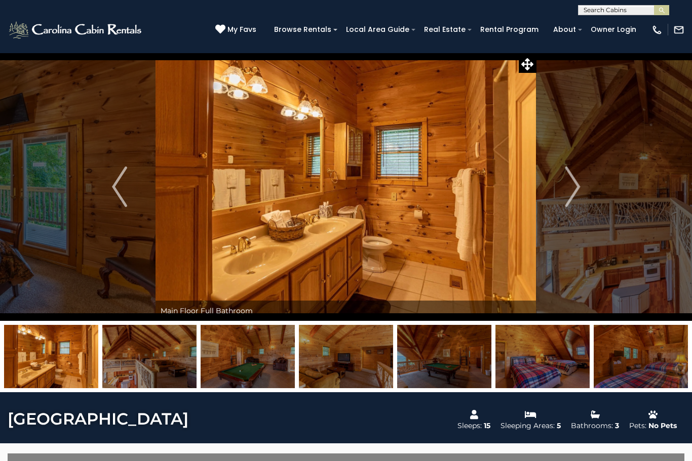
click at [565, 203] on img "Next" at bounding box center [572, 187] width 15 height 41
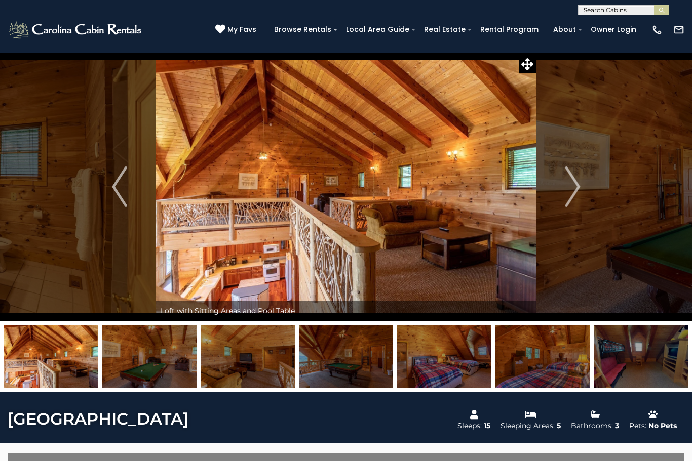
click at [568, 200] on img "Next" at bounding box center [572, 187] width 15 height 41
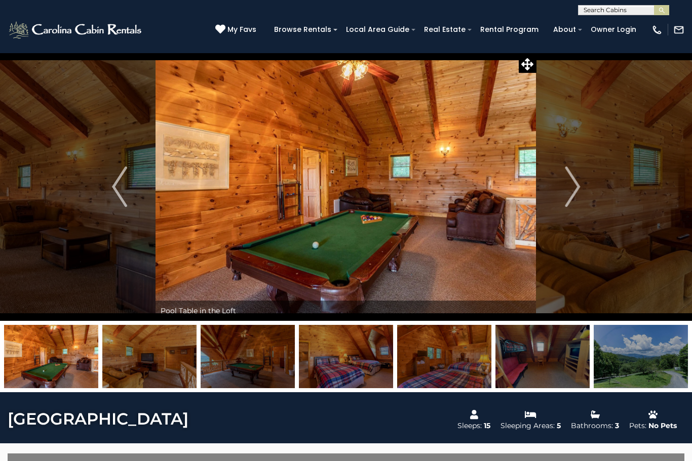
click at [565, 200] on img "Next" at bounding box center [572, 187] width 15 height 41
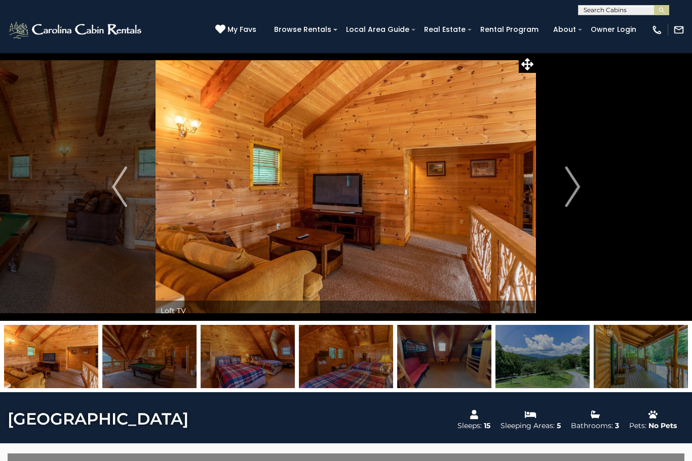
click at [567, 194] on img "Next" at bounding box center [572, 187] width 15 height 41
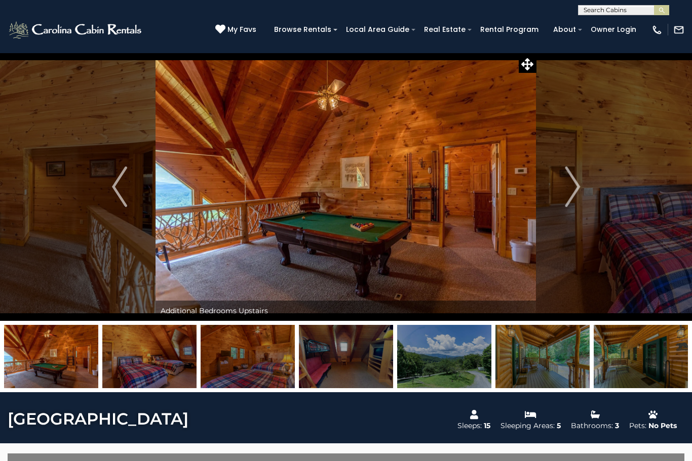
click at [554, 195] on button "Next" at bounding box center [572, 187] width 72 height 268
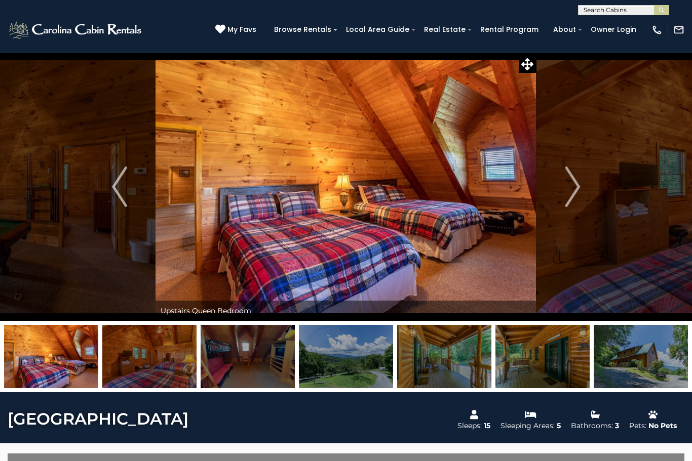
click at [570, 197] on img "Next" at bounding box center [572, 187] width 15 height 41
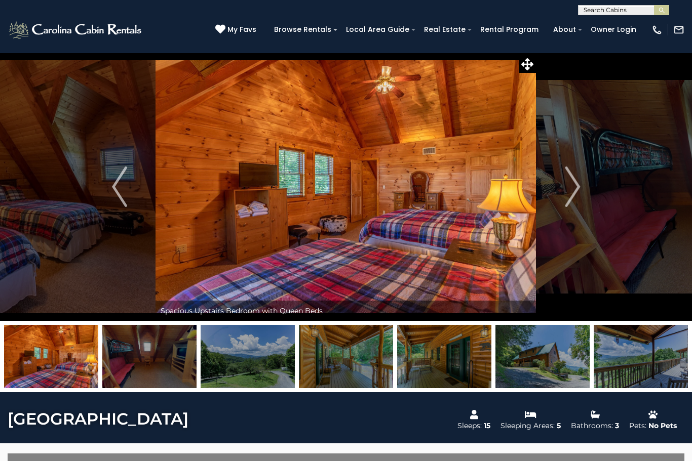
click at [570, 205] on img "Next" at bounding box center [572, 187] width 15 height 41
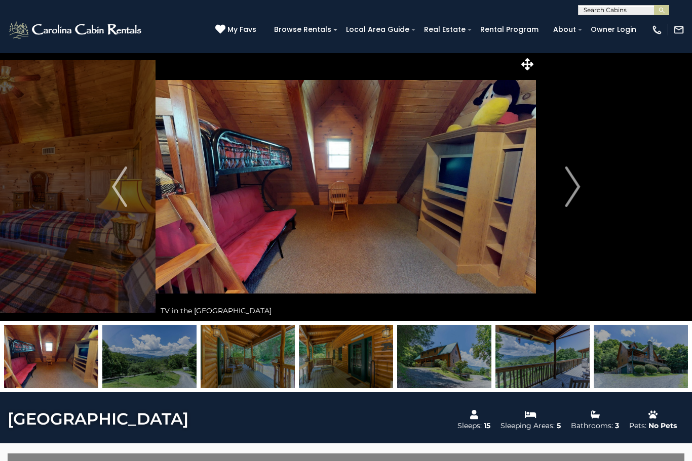
click at [575, 194] on img "Next" at bounding box center [572, 187] width 15 height 41
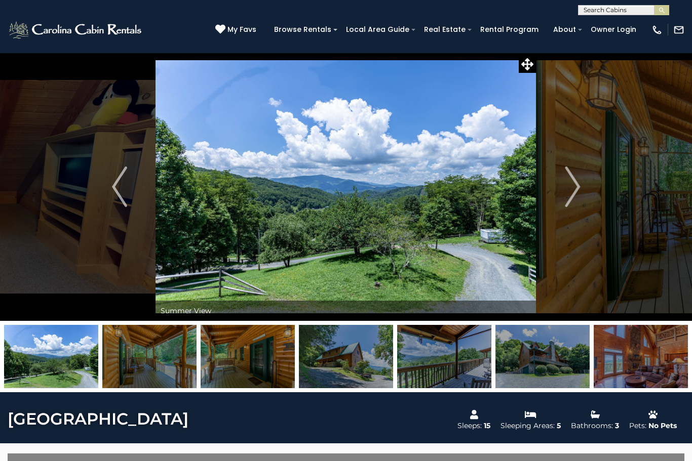
click at [568, 197] on img "Next" at bounding box center [572, 187] width 15 height 41
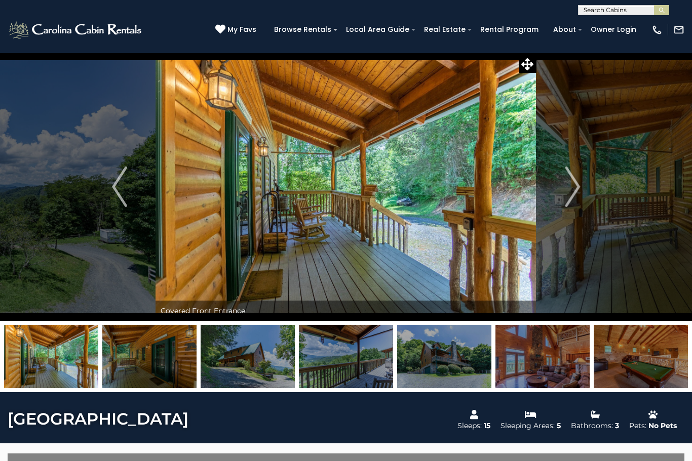
click at [562, 194] on button "Next" at bounding box center [572, 187] width 72 height 268
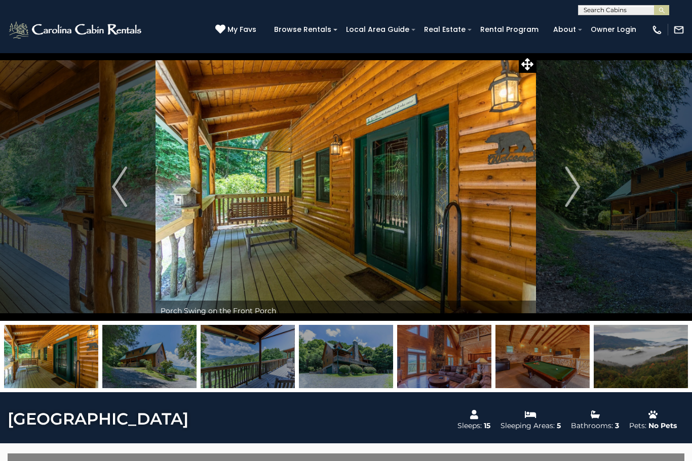
click at [561, 194] on button "Next" at bounding box center [572, 187] width 72 height 268
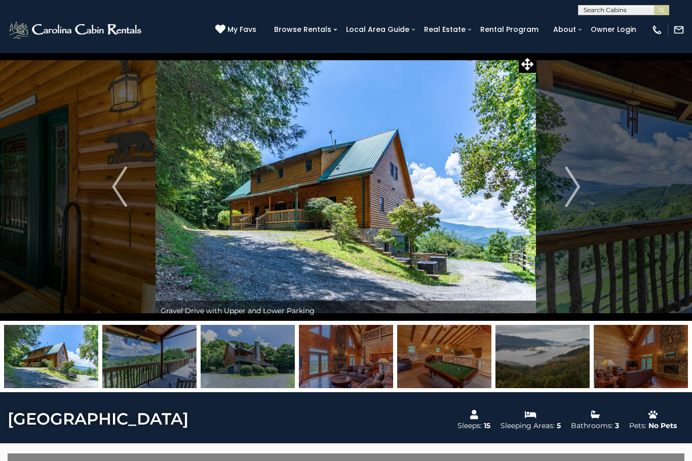
click at [558, 192] on button "Next" at bounding box center [572, 187] width 72 height 268
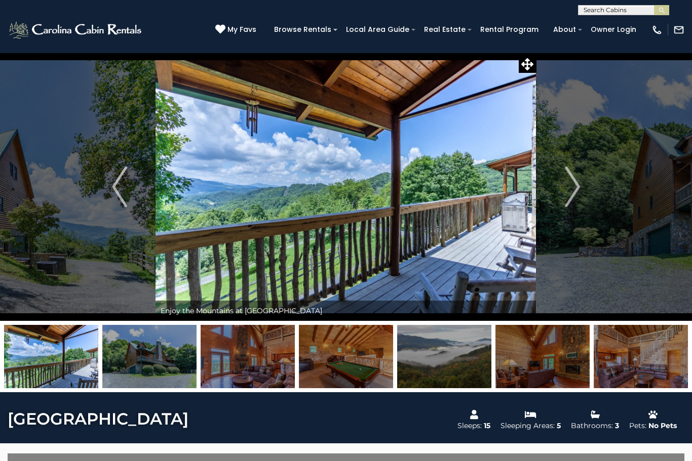
click at [565, 188] on img "Next" at bounding box center [572, 187] width 15 height 41
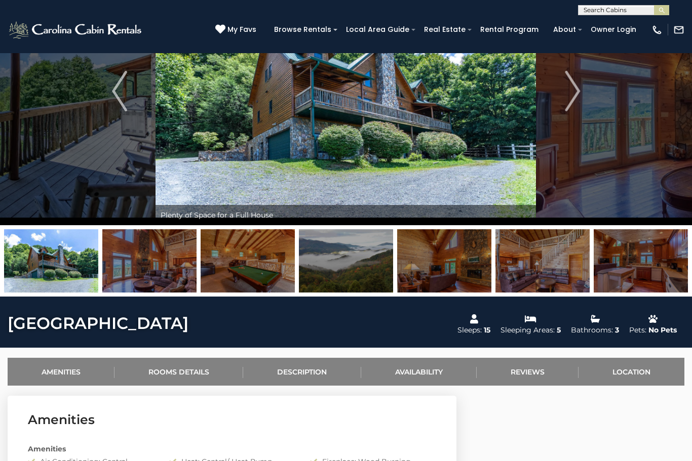
scroll to position [82, 0]
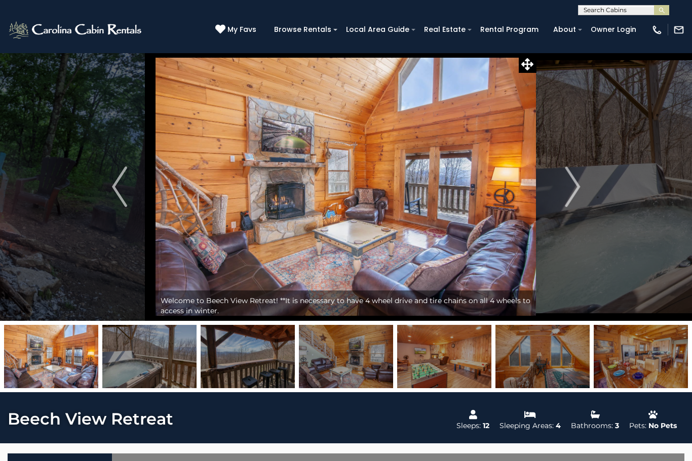
click at [562, 168] on button "Next" at bounding box center [572, 187] width 72 height 268
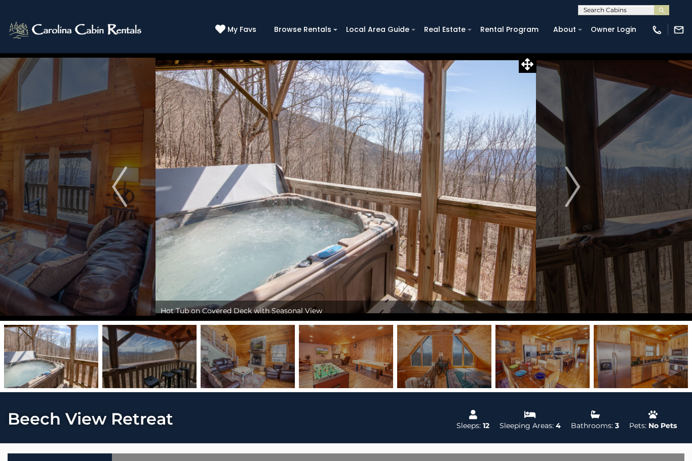
click at [588, 178] on button "Next" at bounding box center [572, 187] width 72 height 268
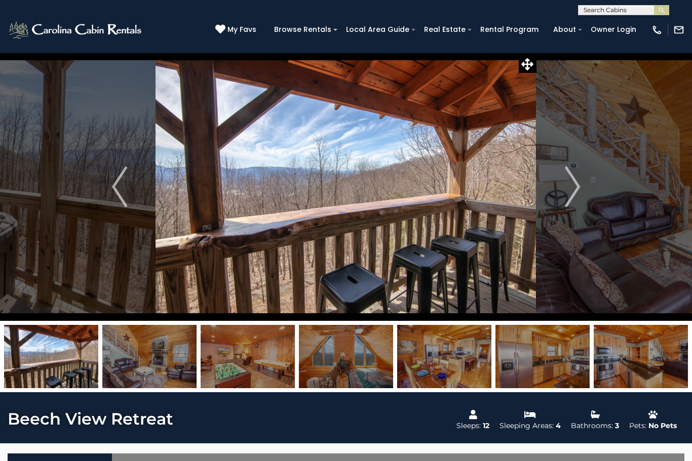
click at [580, 192] on img "Next" at bounding box center [572, 187] width 15 height 41
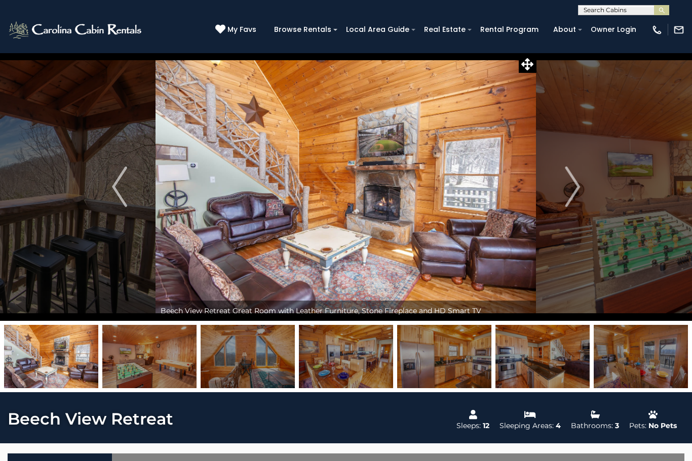
click at [576, 192] on img "Next" at bounding box center [572, 187] width 15 height 41
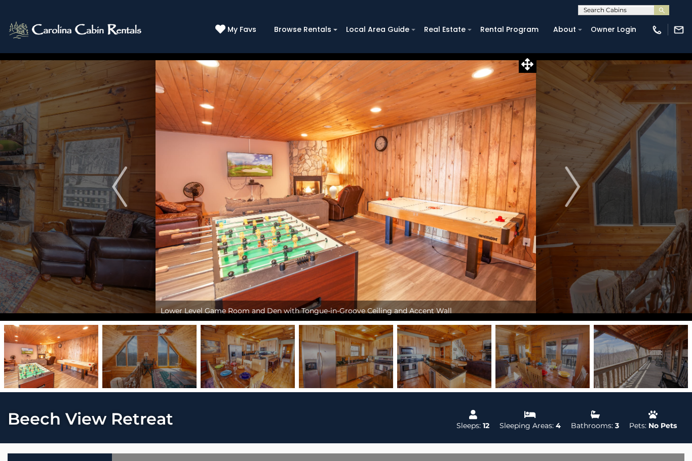
click at [573, 195] on img "Next" at bounding box center [572, 187] width 15 height 41
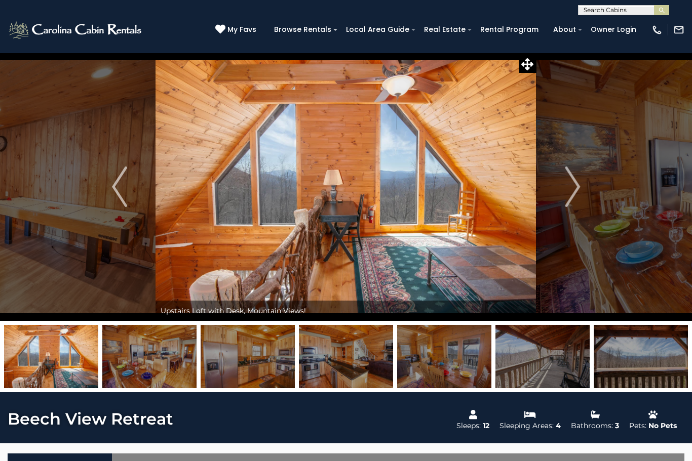
click at [579, 194] on img "Next" at bounding box center [572, 187] width 15 height 41
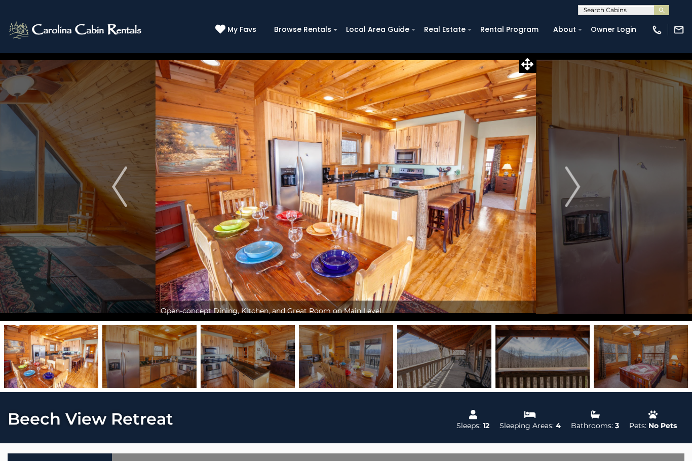
click at [578, 197] on img "Next" at bounding box center [572, 187] width 15 height 41
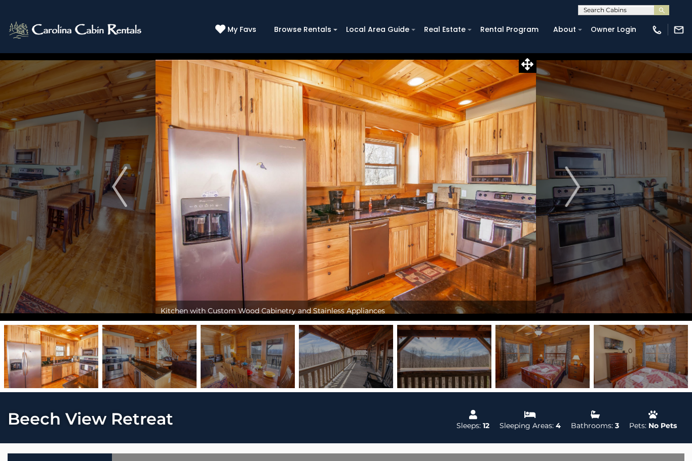
click at [572, 189] on img "Next" at bounding box center [572, 187] width 15 height 41
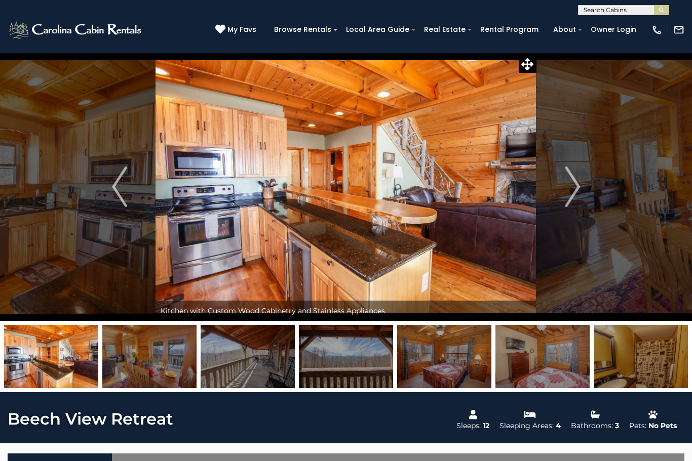
click at [571, 193] on img "Next" at bounding box center [572, 187] width 15 height 41
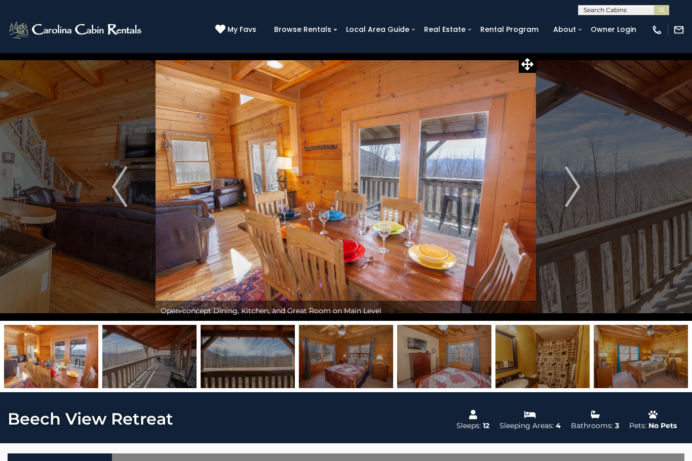
click at [572, 199] on img "Next" at bounding box center [572, 187] width 15 height 41
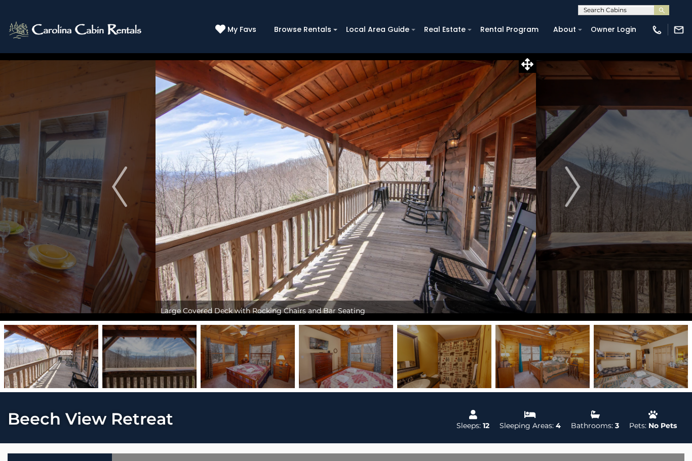
click at [567, 203] on img "Next" at bounding box center [572, 187] width 15 height 41
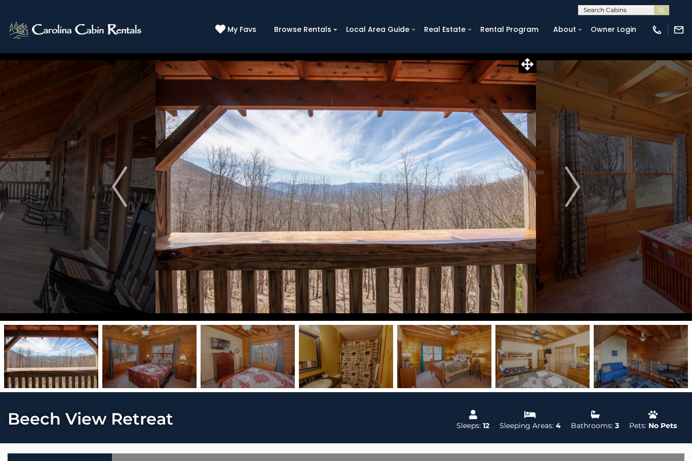
click at [567, 196] on img "Next" at bounding box center [572, 187] width 15 height 41
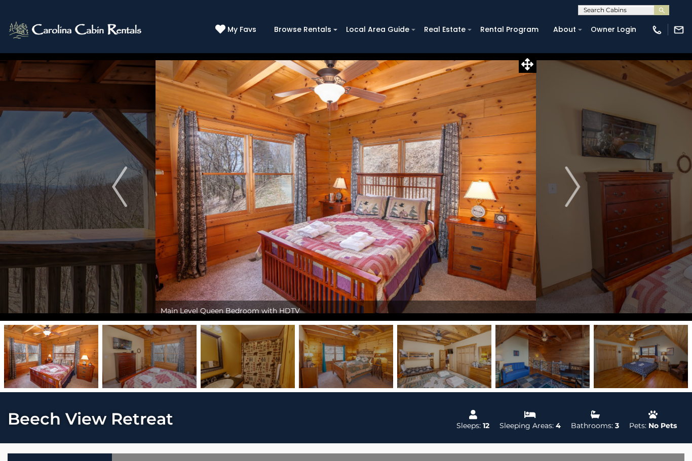
click at [571, 195] on img "Next" at bounding box center [572, 187] width 15 height 41
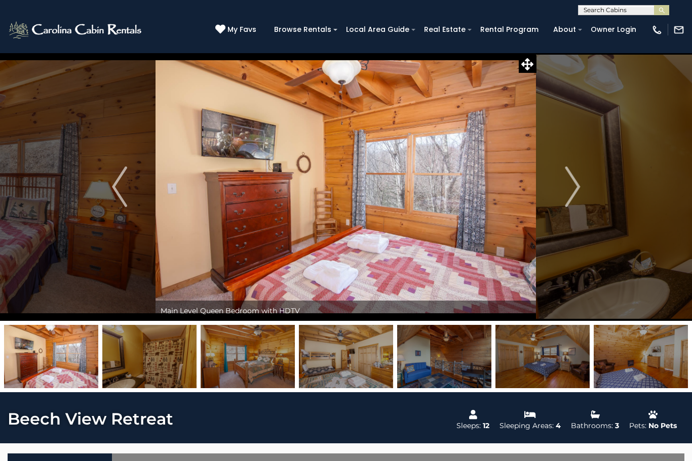
click at [579, 193] on img "Next" at bounding box center [572, 187] width 15 height 41
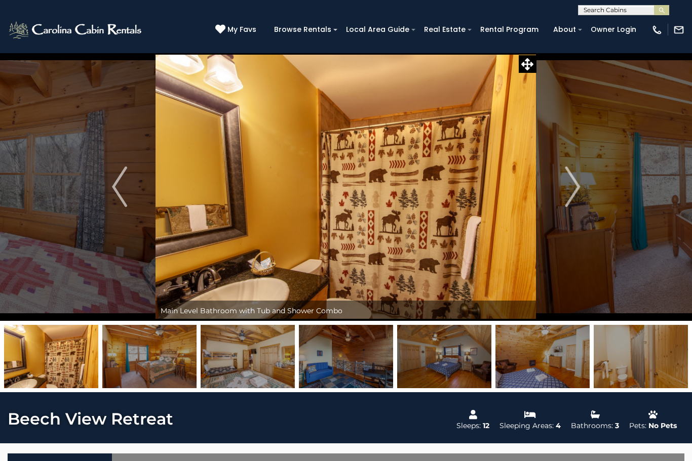
click at [583, 193] on button "Next" at bounding box center [572, 187] width 72 height 268
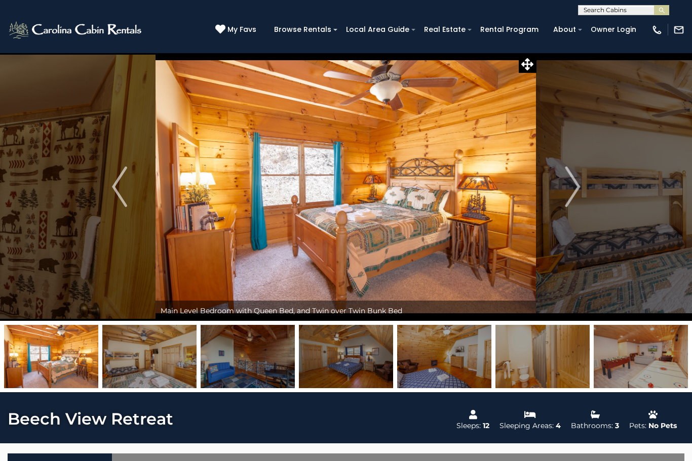
click at [575, 190] on img "Next" at bounding box center [572, 187] width 15 height 41
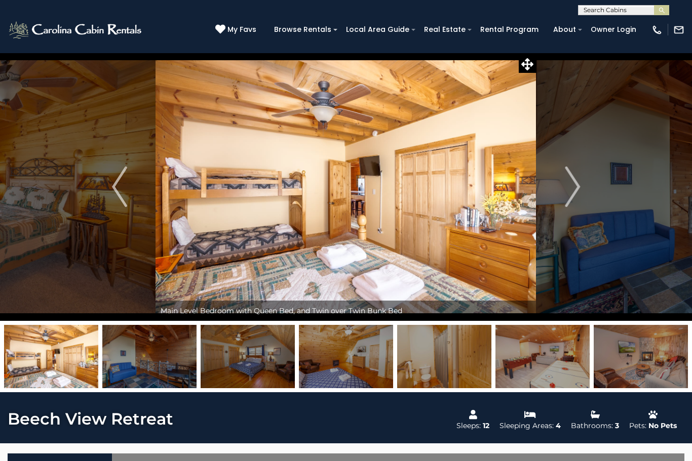
click at [572, 194] on img "Next" at bounding box center [572, 187] width 15 height 41
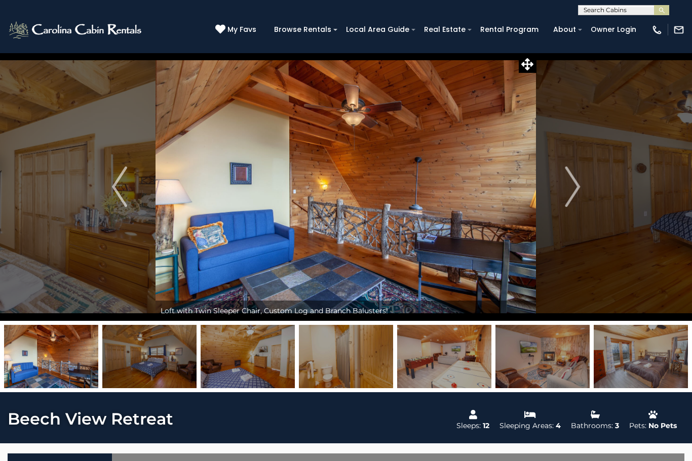
click at [568, 195] on img "Next" at bounding box center [572, 187] width 15 height 41
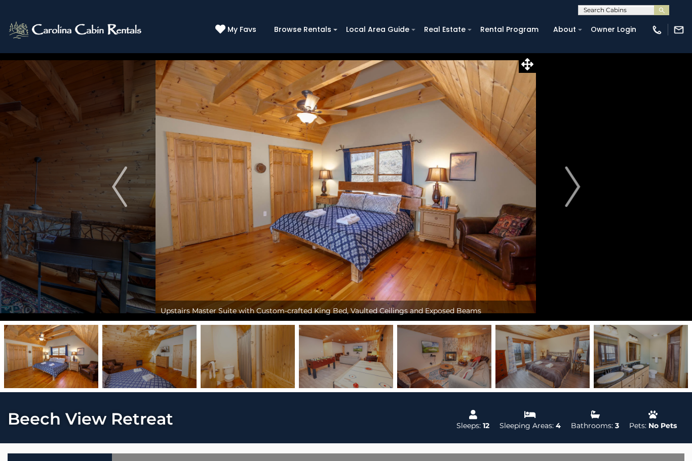
click at [573, 195] on img "Next" at bounding box center [572, 187] width 15 height 41
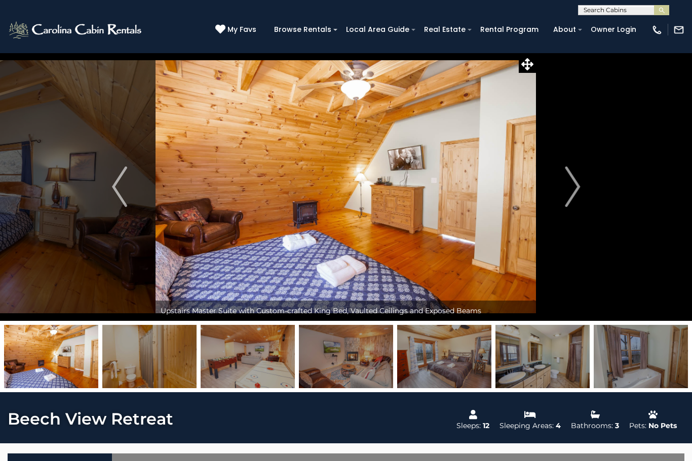
click at [579, 193] on img "Next" at bounding box center [572, 187] width 15 height 41
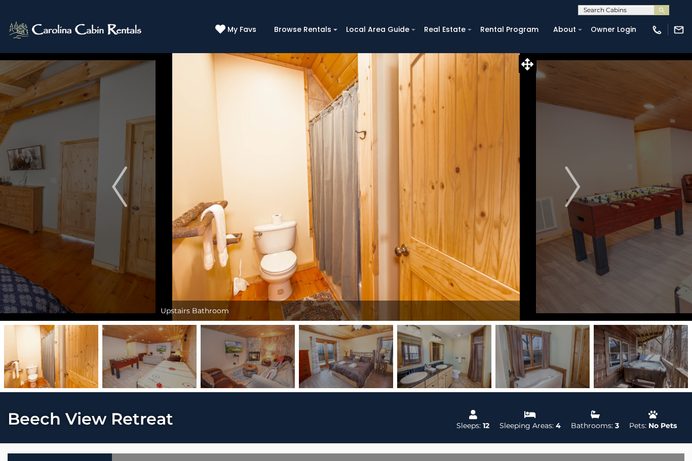
click at [580, 190] on button "Next" at bounding box center [572, 187] width 72 height 268
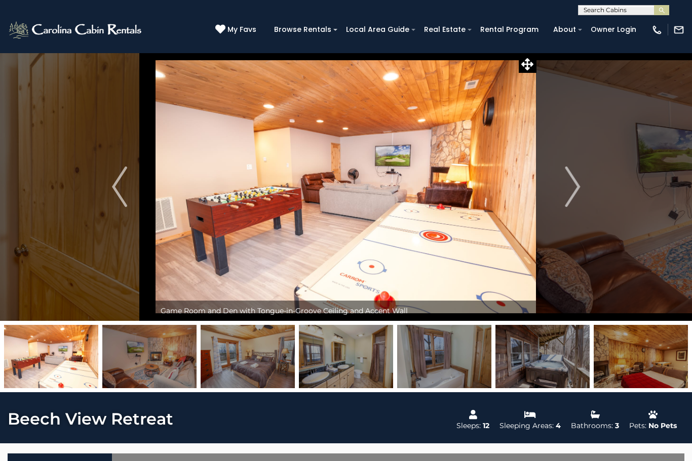
click at [571, 192] on img "Next" at bounding box center [572, 187] width 15 height 41
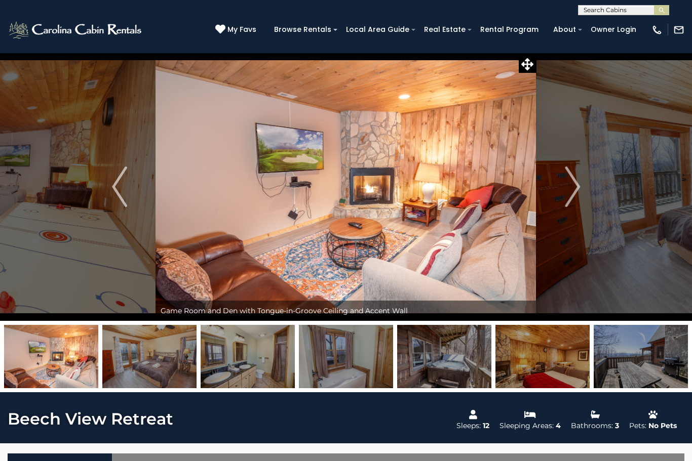
click at [568, 188] on img "Next" at bounding box center [572, 187] width 15 height 41
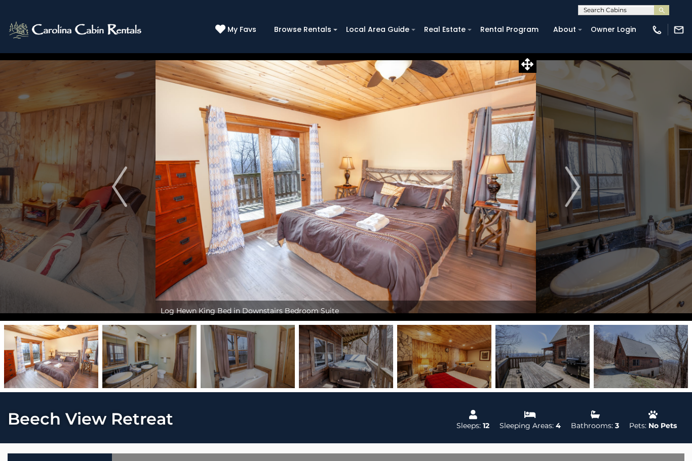
click at [544, 200] on button "Next" at bounding box center [572, 187] width 72 height 268
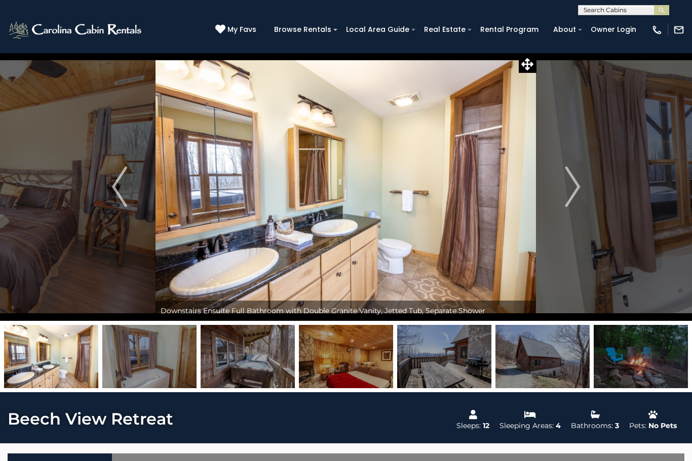
click at [561, 202] on button "Next" at bounding box center [572, 187] width 72 height 268
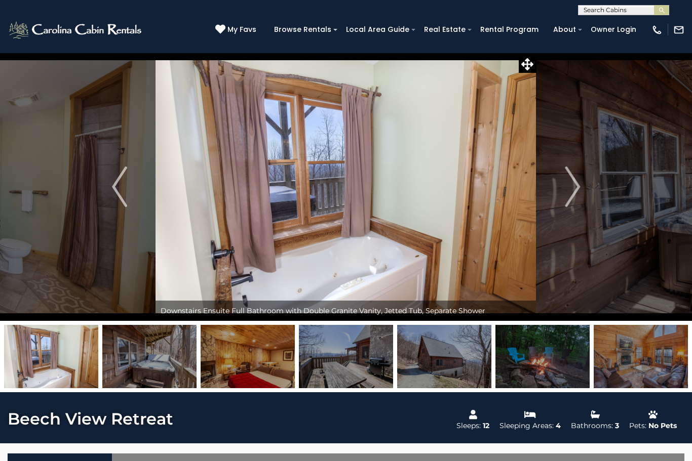
click at [574, 188] on img "Next" at bounding box center [572, 187] width 15 height 41
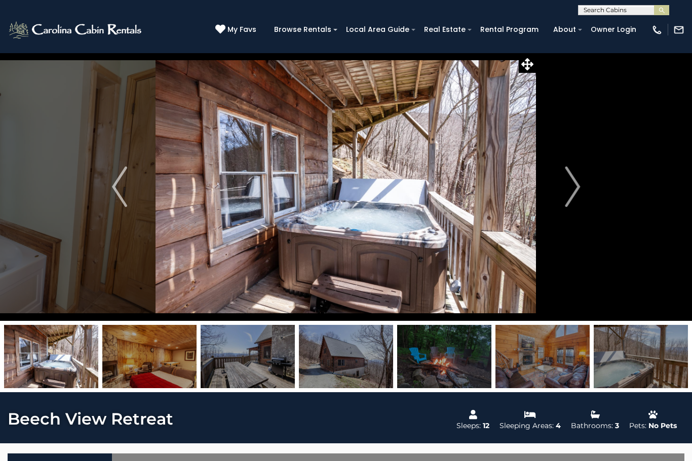
click at [566, 201] on img "Next" at bounding box center [572, 187] width 15 height 41
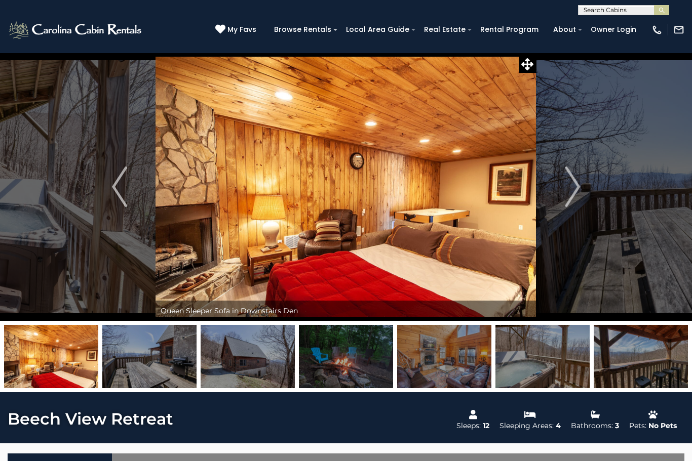
click at [567, 198] on img "Next" at bounding box center [572, 187] width 15 height 41
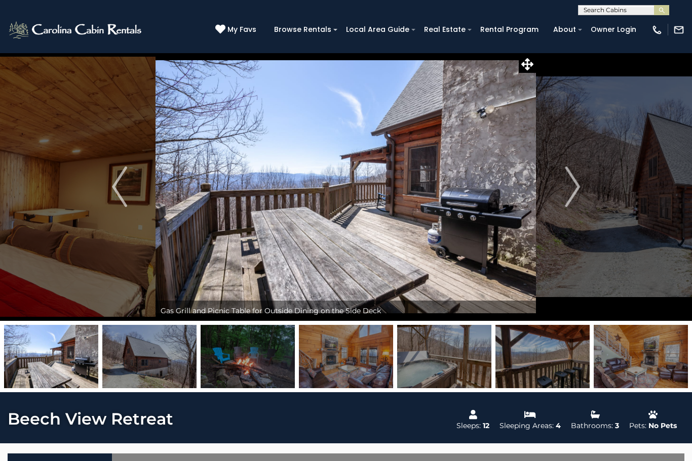
click at [122, 179] on img "Previous" at bounding box center [119, 187] width 15 height 41
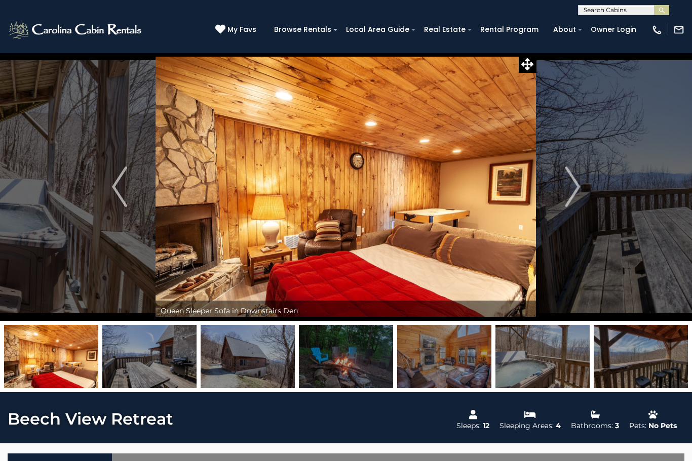
click at [569, 189] on img "Next" at bounding box center [572, 187] width 15 height 41
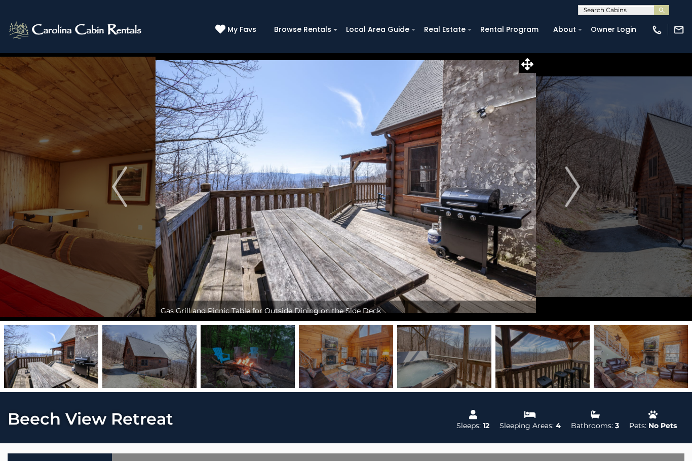
click at [565, 194] on img "Next" at bounding box center [572, 187] width 15 height 41
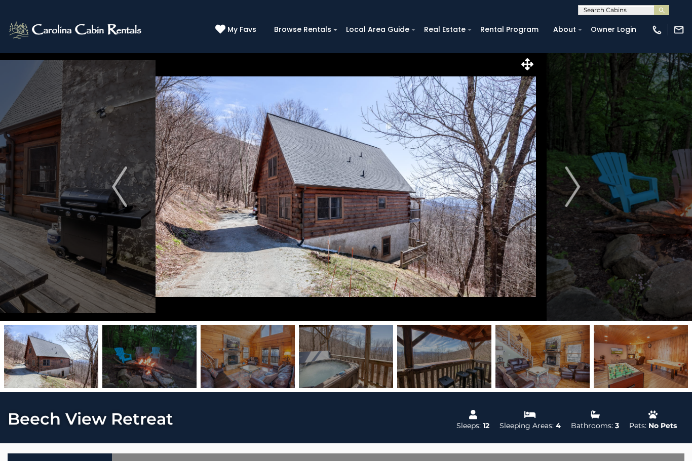
click at [566, 194] on img "Next" at bounding box center [572, 187] width 15 height 41
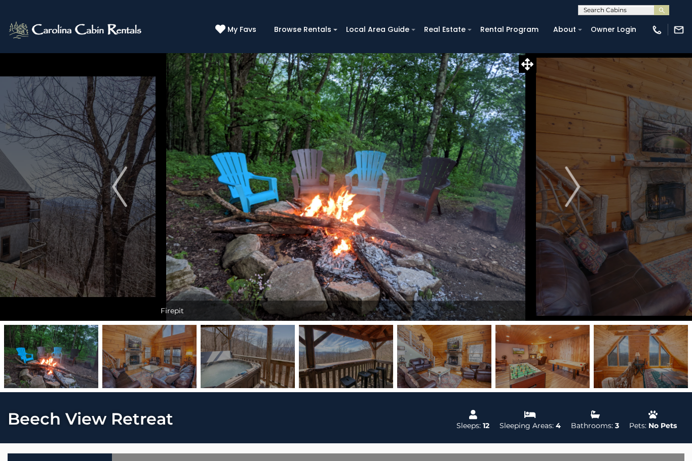
click at [574, 196] on img "Next" at bounding box center [572, 187] width 15 height 41
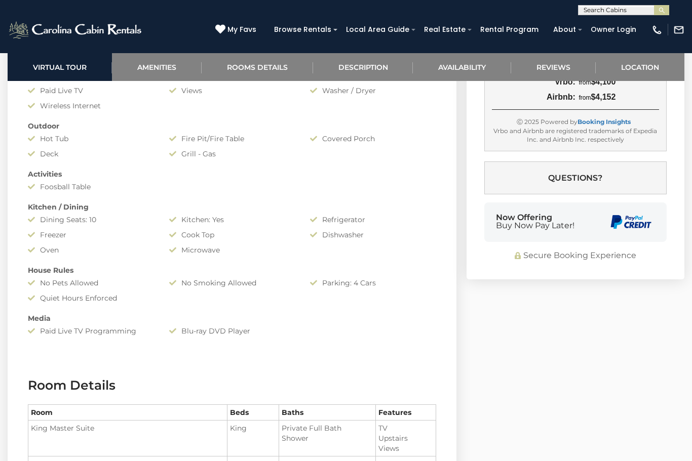
scroll to position [795, 0]
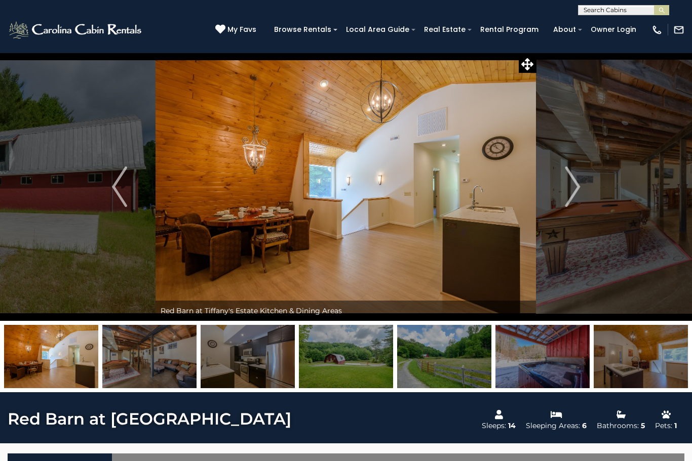
click at [561, 188] on button "Next" at bounding box center [572, 187] width 72 height 268
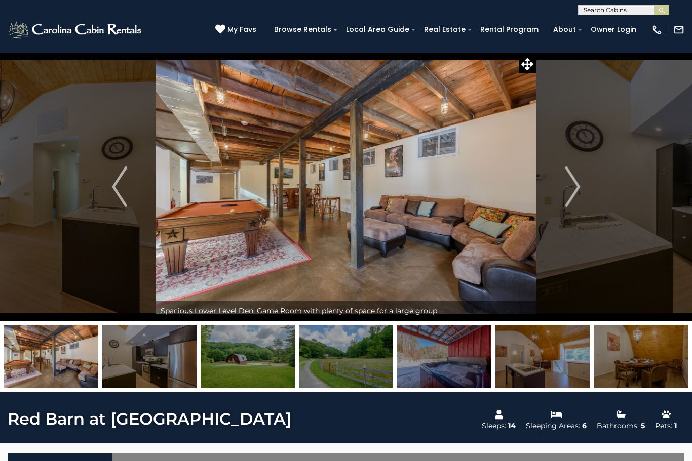
click at [561, 193] on button "Next" at bounding box center [572, 187] width 72 height 268
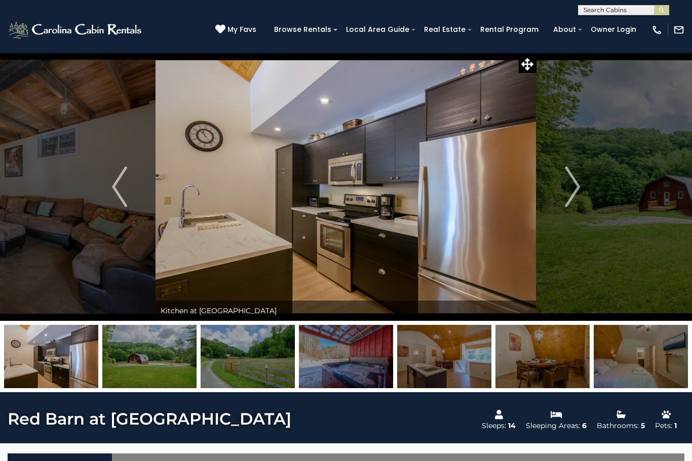
click at [566, 200] on img "Next" at bounding box center [572, 187] width 15 height 41
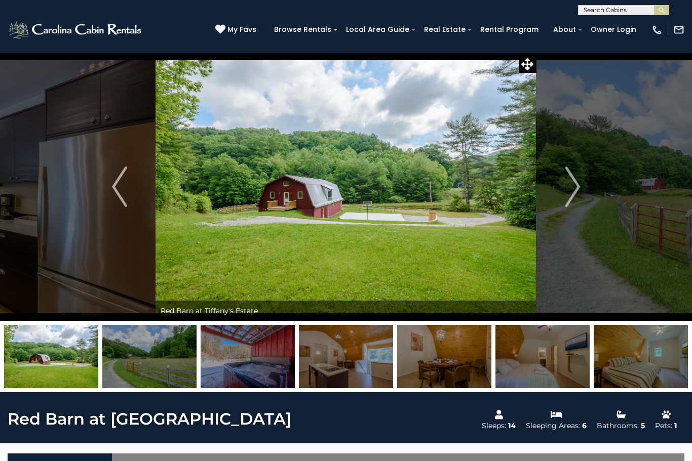
click at [571, 196] on img "Next" at bounding box center [572, 187] width 15 height 41
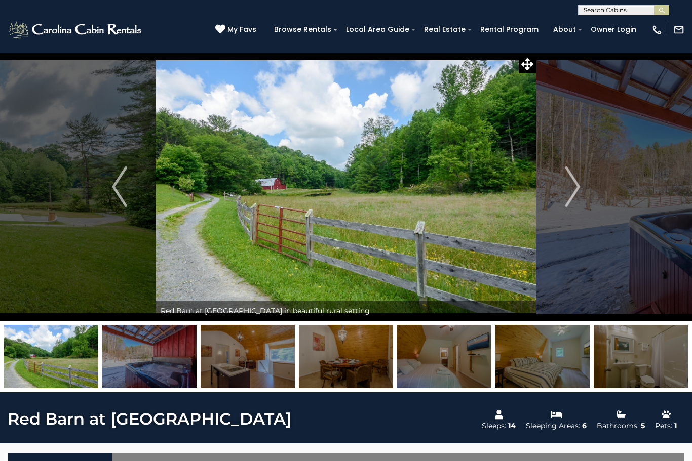
click at [571, 186] on img "Next" at bounding box center [572, 187] width 15 height 41
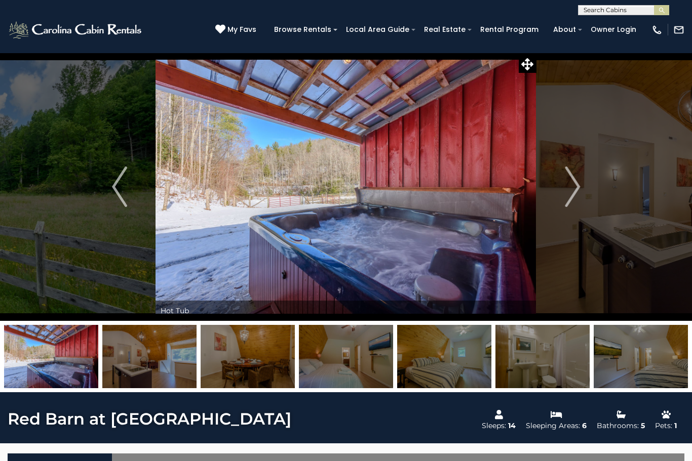
click at [561, 195] on button "Next" at bounding box center [572, 187] width 72 height 268
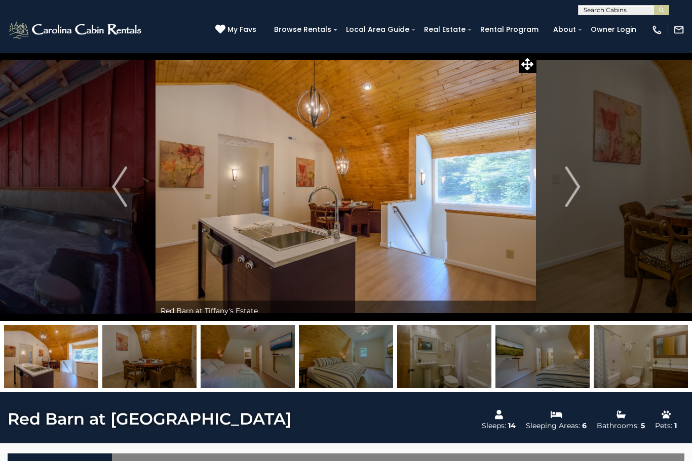
click at [577, 194] on img "Next" at bounding box center [572, 187] width 15 height 41
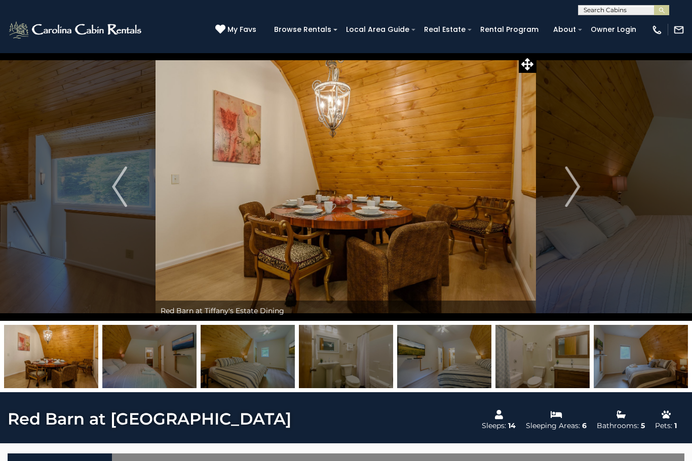
click at [582, 189] on button "Next" at bounding box center [572, 187] width 72 height 268
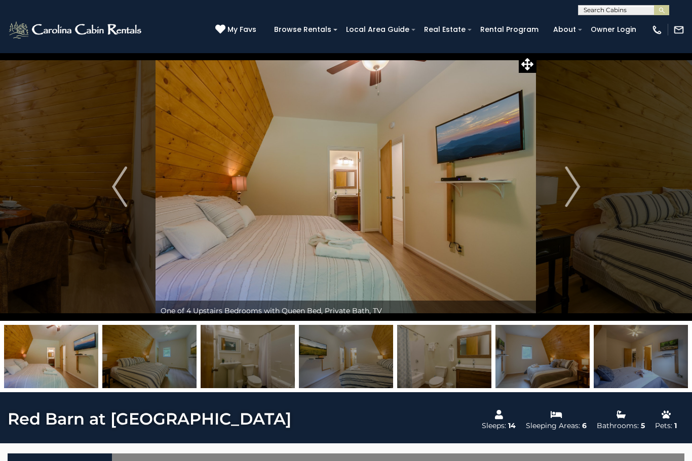
click at [592, 188] on button "Next" at bounding box center [572, 187] width 72 height 268
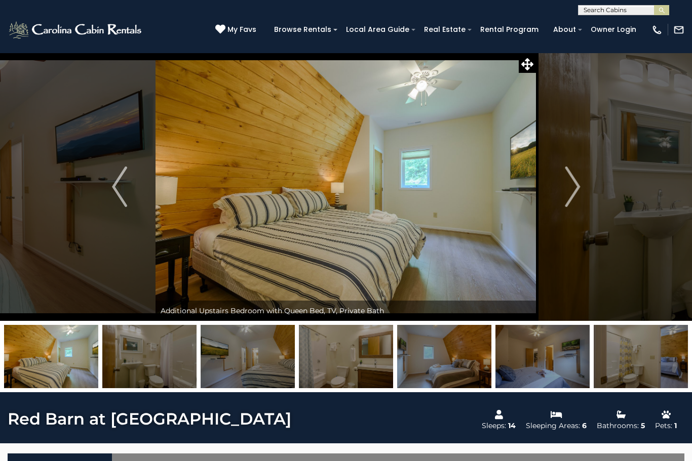
click at [582, 192] on button "Next" at bounding box center [572, 187] width 72 height 268
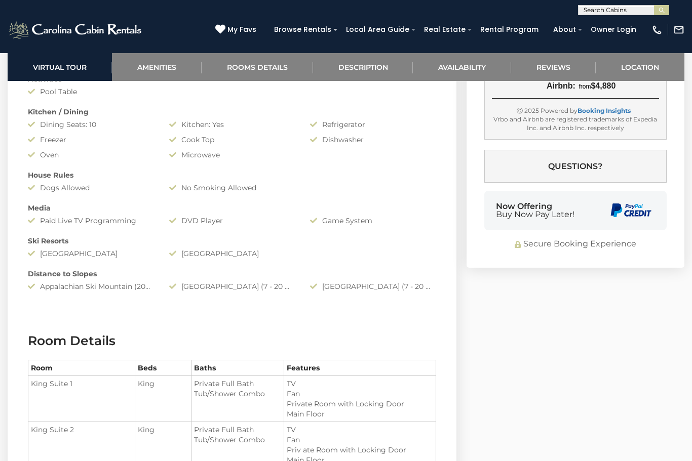
scroll to position [880, 0]
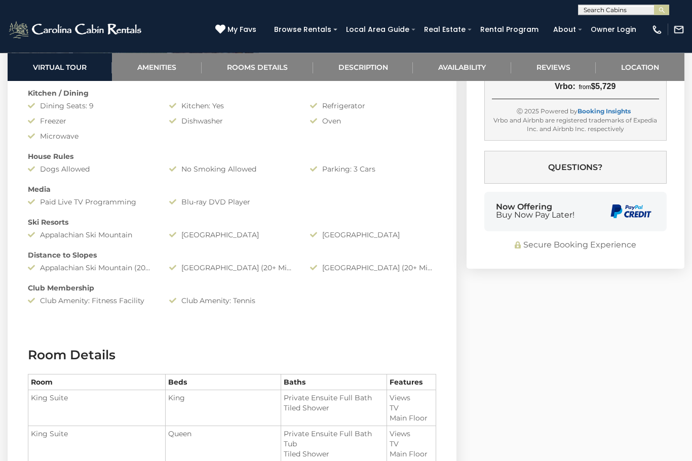
scroll to position [828, 0]
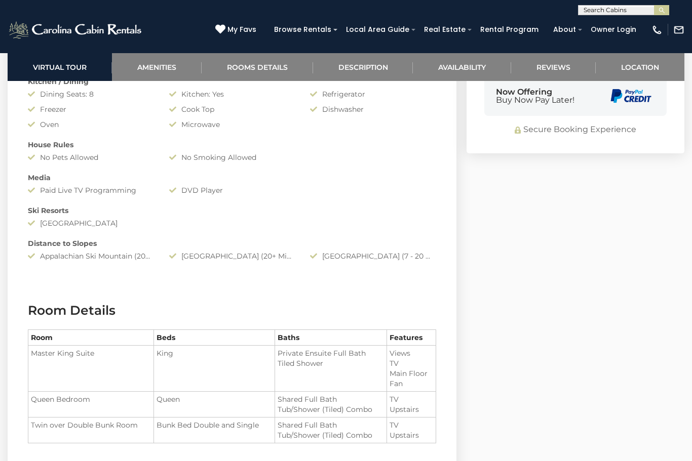
scroll to position [855, 0]
